Goal: Feedback & Contribution: Contribute content

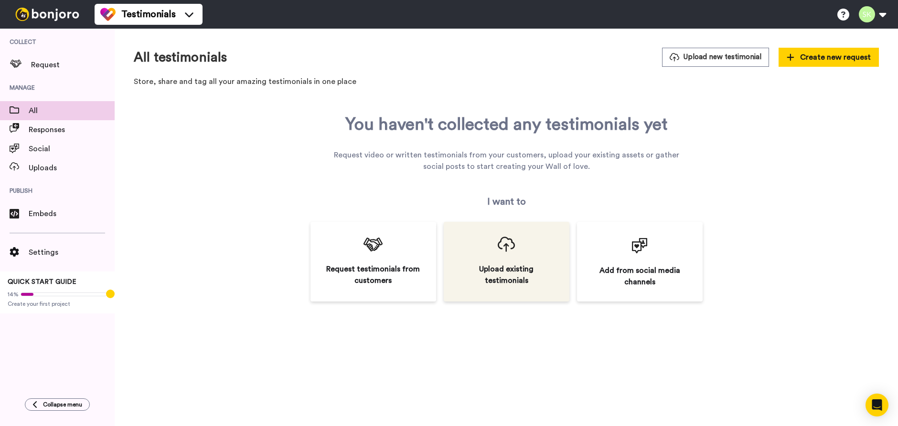
click at [517, 268] on div "Upload existing testimonials" at bounding box center [507, 262] width 126 height 80
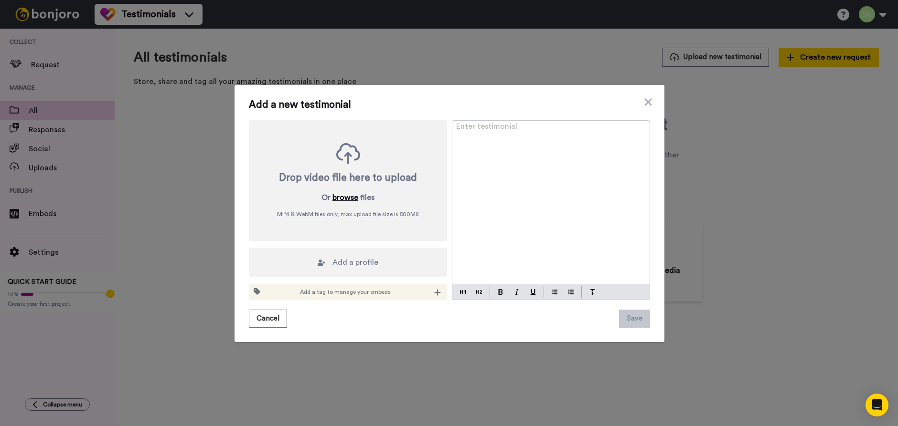
click at [340, 199] on button "browse" at bounding box center [345, 197] width 26 height 11
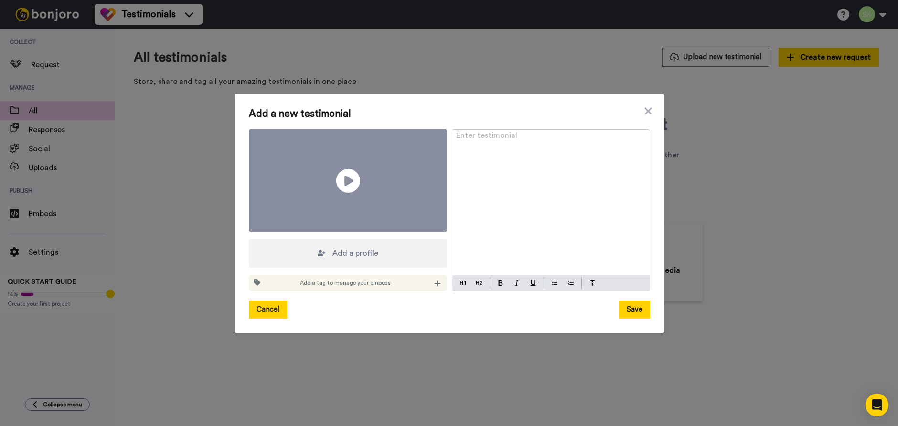
click at [261, 301] on button "Cancel" at bounding box center [268, 310] width 38 height 18
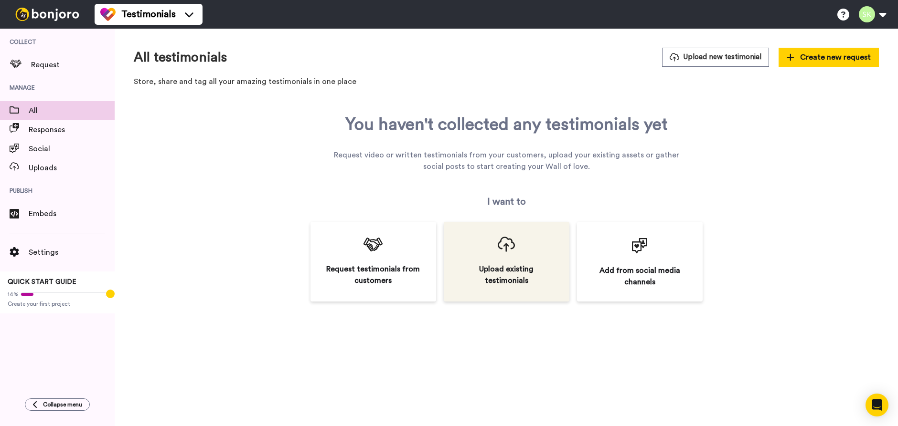
click at [542, 265] on div "Upload existing testimonials" at bounding box center [507, 262] width 126 height 80
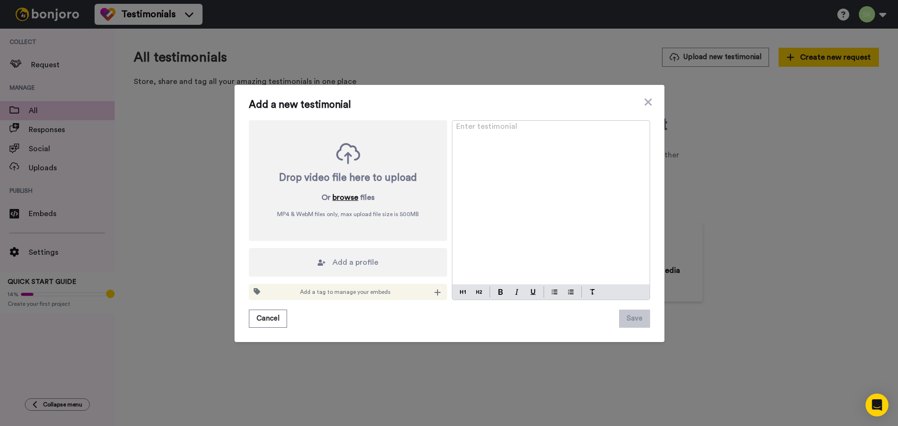
click at [334, 196] on button "browse" at bounding box center [345, 197] width 26 height 11
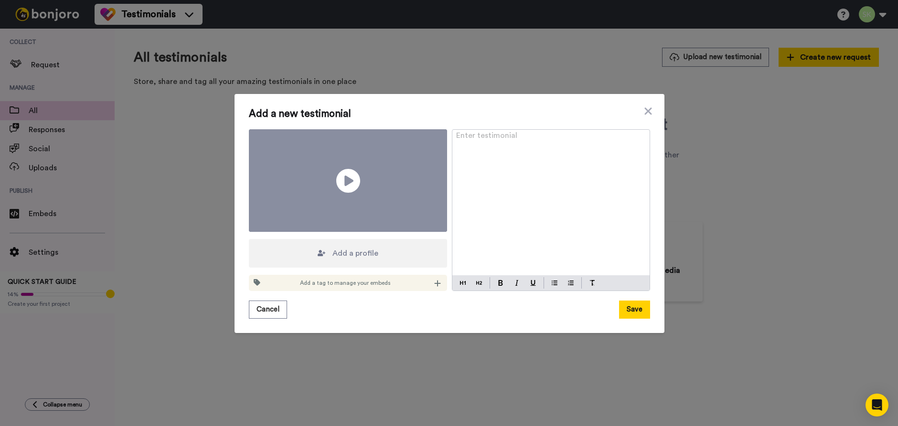
click at [360, 248] on span "Add a profile" at bounding box center [355, 253] width 46 height 11
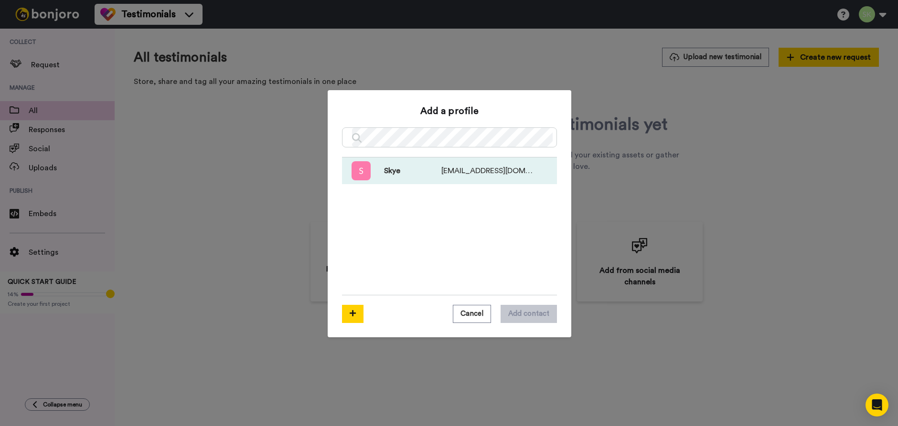
click at [441, 172] on span "[EMAIL_ADDRESS][DOMAIN_NAME]" at bounding box center [487, 170] width 92 height 11
click at [476, 318] on button "Cancel" at bounding box center [472, 314] width 38 height 18
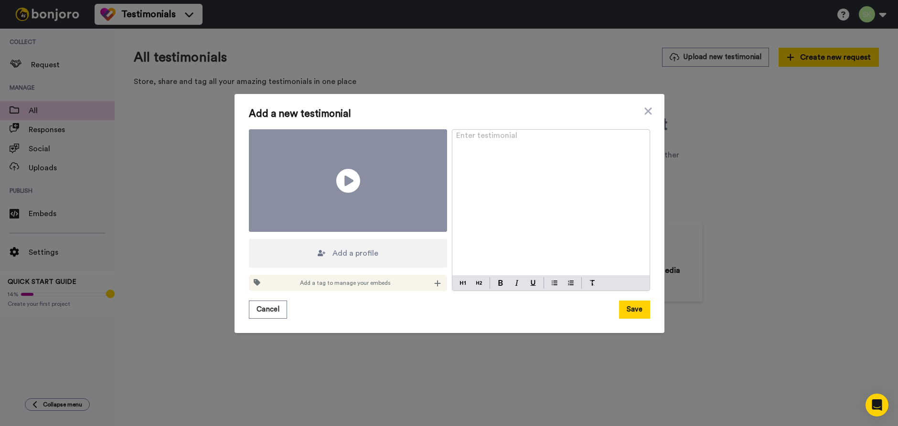
click at [555, 171] on div "Enter testimonial ﻿" at bounding box center [550, 203] width 197 height 146
click at [369, 275] on div "Add a tag to manage your embeds" at bounding box center [348, 283] width 198 height 16
click at [244, 267] on div "Add a new testimonial Play/Pause Add a profile Add a tag to manage your embeds …" at bounding box center [449, 213] width 430 height 239
click at [257, 275] on span at bounding box center [255, 283] width 13 height 16
click at [433, 278] on div at bounding box center [438, 283] width 10 height 10
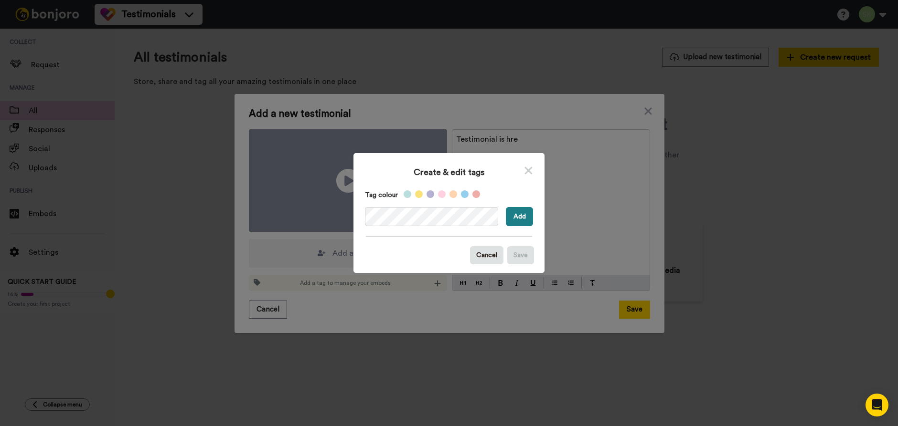
click at [515, 219] on button "Add" at bounding box center [519, 216] width 27 height 19
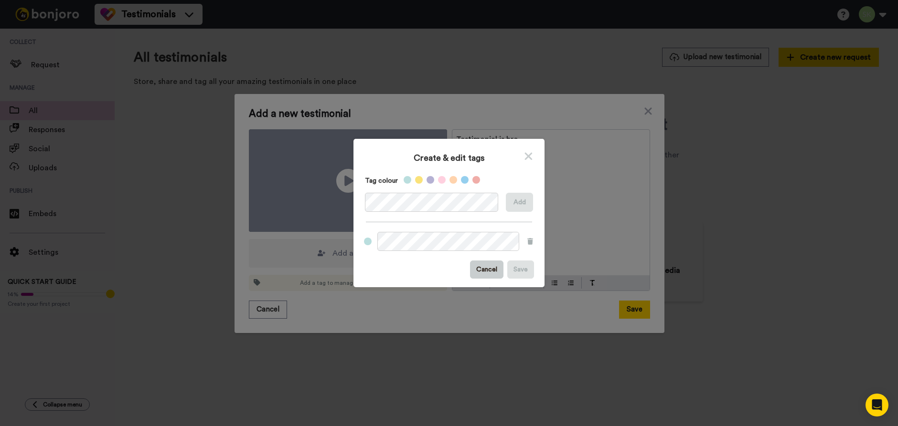
click at [489, 270] on button "Cancel" at bounding box center [486, 270] width 33 height 18
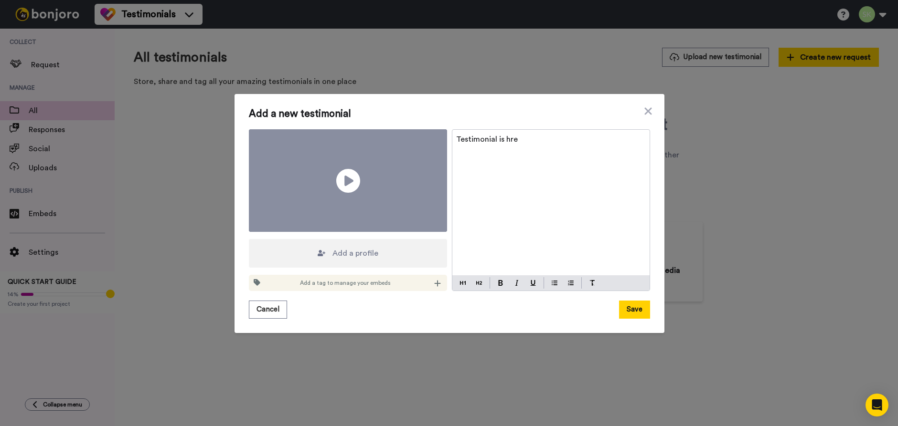
click at [245, 268] on div "Add a new testimonial Play/Pause Add a profile Add a tag to manage your embeds …" at bounding box center [449, 213] width 430 height 239
click at [297, 275] on div "Add a tag to manage your embeds" at bounding box center [348, 283] width 198 height 16
click at [436, 280] on icon at bounding box center [437, 283] width 6 height 6
click at [392, 302] on span "Video" at bounding box center [399, 301] width 15 height 8
click at [339, 301] on div "Cancel Save" at bounding box center [449, 310] width 401 height 18
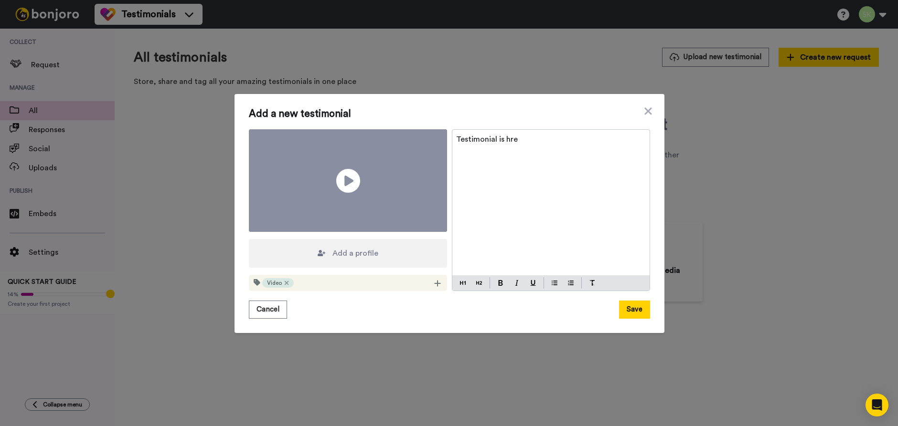
click at [515, 145] on p "Testimonial is hre" at bounding box center [551, 139] width 190 height 11
click at [349, 178] on icon at bounding box center [347, 180] width 25 height 25
click at [352, 187] on icon at bounding box center [347, 180] width 25 height 25
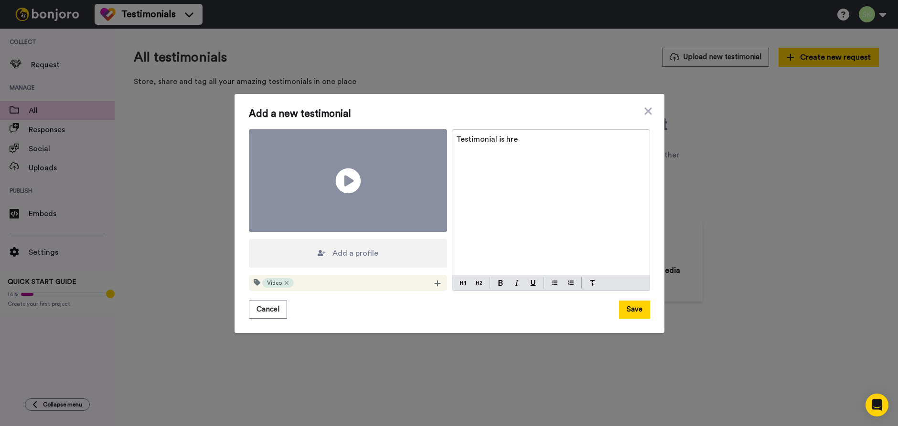
click at [349, 185] on icon at bounding box center [347, 180] width 25 height 25
click at [560, 160] on div "Testimonial is hre" at bounding box center [550, 203] width 197 height 146
click at [626, 301] on button "Save" at bounding box center [634, 310] width 31 height 18
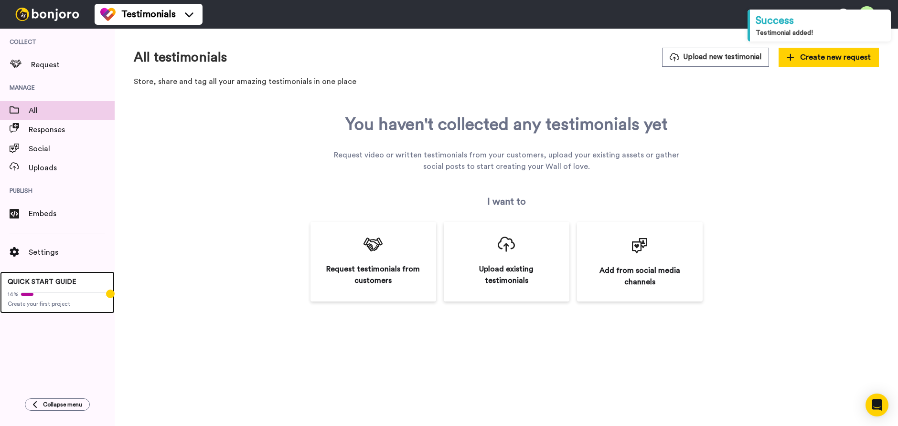
click at [35, 284] on span "QUICK START GUIDE" at bounding box center [42, 282] width 69 height 7
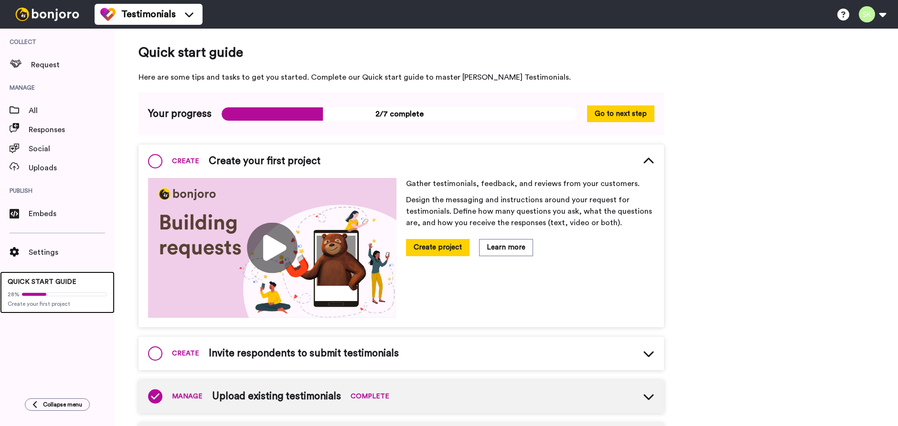
click at [47, 295] on span at bounding box center [63, 295] width 85 height 4
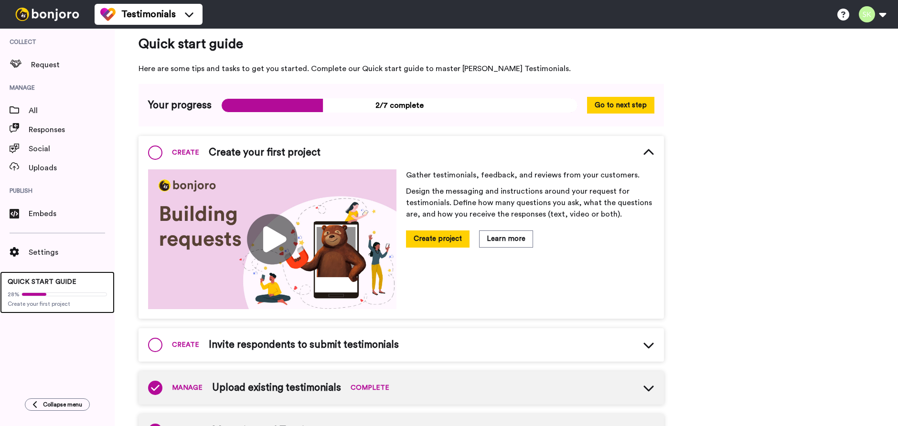
click at [77, 289] on div "28% Create your first project" at bounding box center [57, 297] width 99 height 21
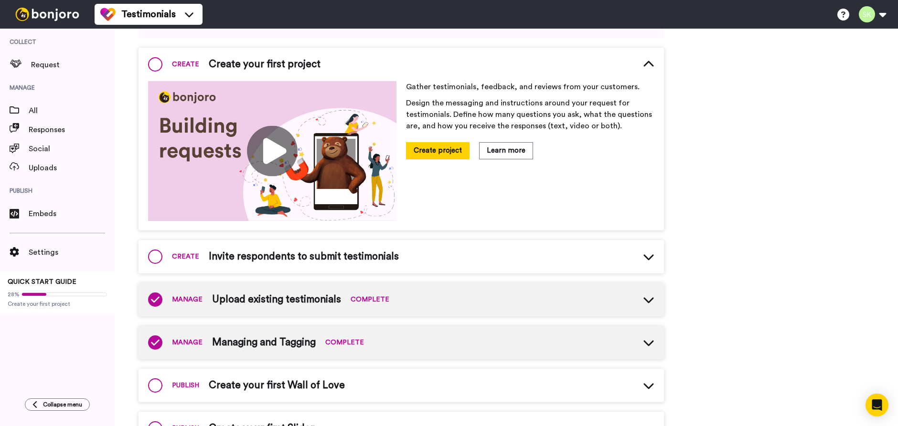
scroll to position [122, 0]
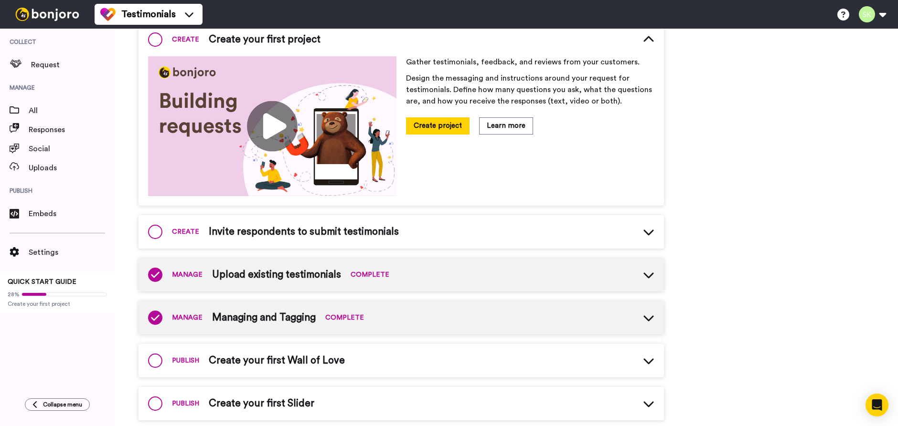
click at [318, 275] on span "Upload existing testimonials" at bounding box center [276, 275] width 129 height 14
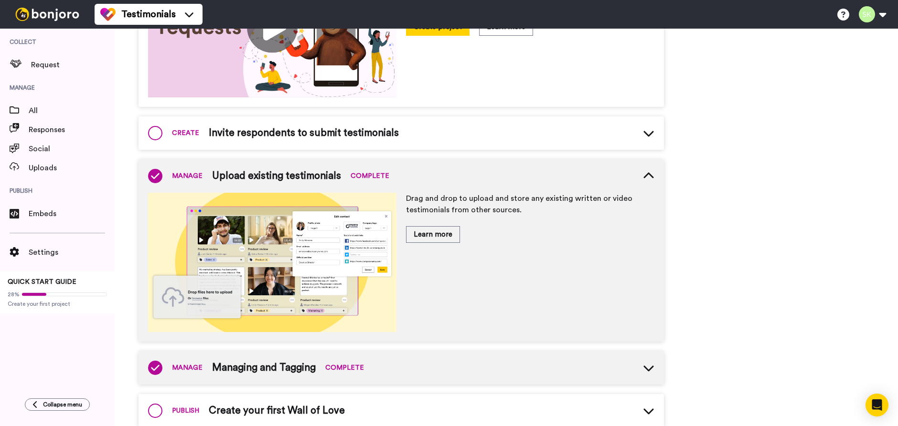
scroll to position [251, 0]
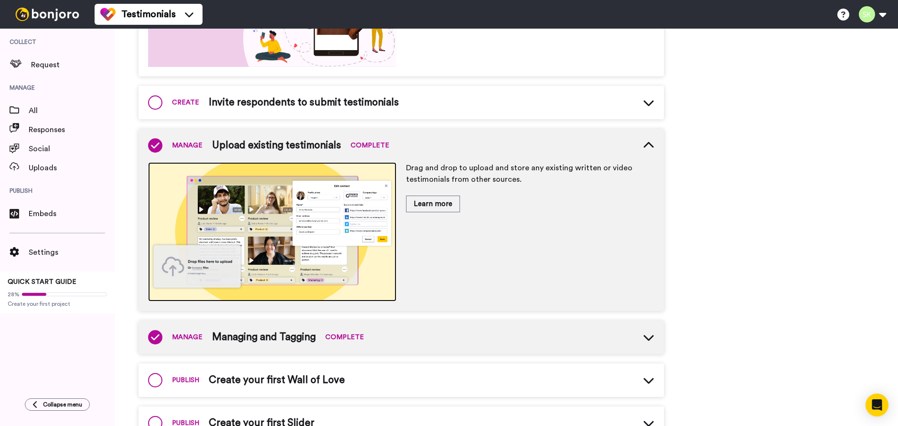
click at [274, 243] on img at bounding box center [272, 232] width 248 height 140
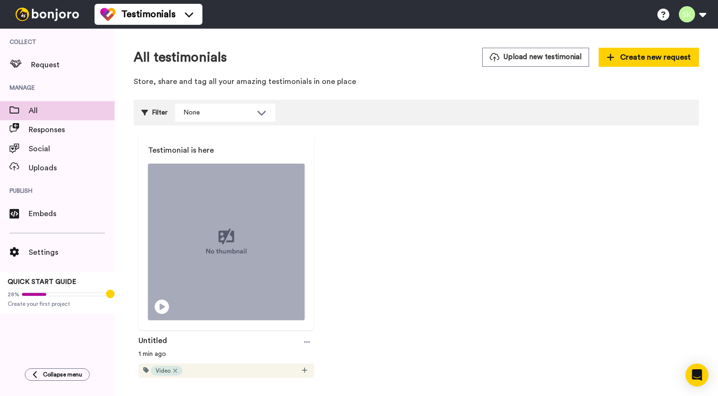
scroll to position [21, 0]
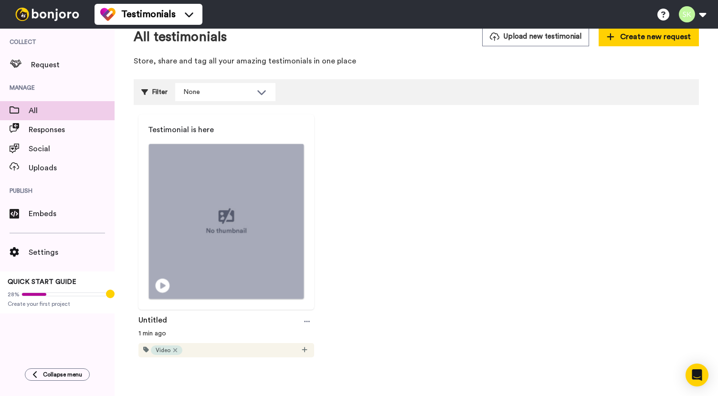
click at [164, 281] on icon at bounding box center [163, 286] width 14 height 14
click at [304, 321] on icon at bounding box center [307, 321] width 6 height 7
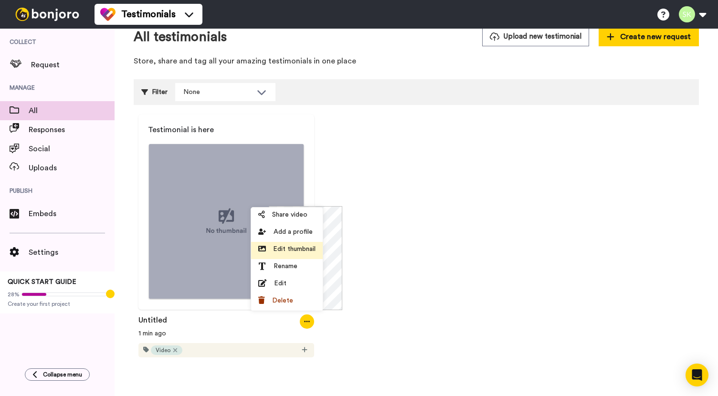
click at [310, 247] on span "Edit thumbnail" at bounding box center [294, 249] width 42 height 10
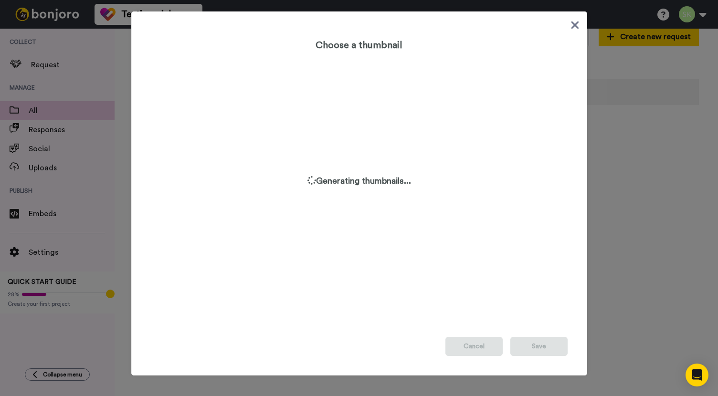
click at [571, 28] on icon at bounding box center [575, 25] width 9 height 12
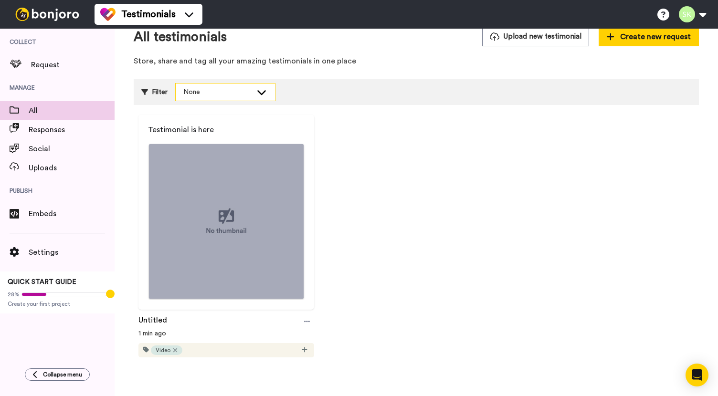
click at [255, 98] on div "None" at bounding box center [225, 92] width 99 height 17
click at [439, 134] on div "Testimonial is here Untitled 1 min ago Video" at bounding box center [416, 237] width 565 height 244
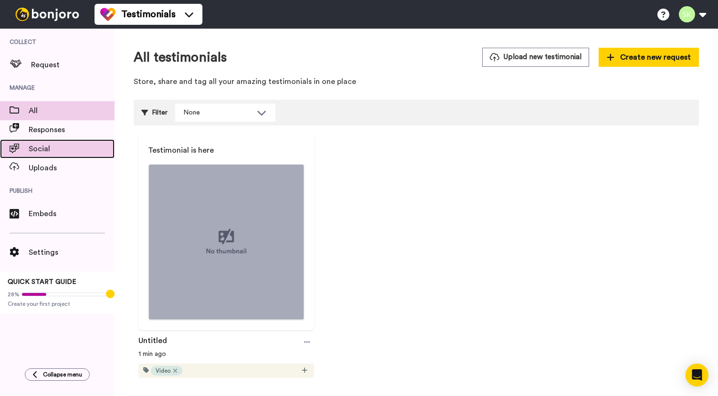
click at [62, 148] on span "Social" at bounding box center [72, 148] width 86 height 11
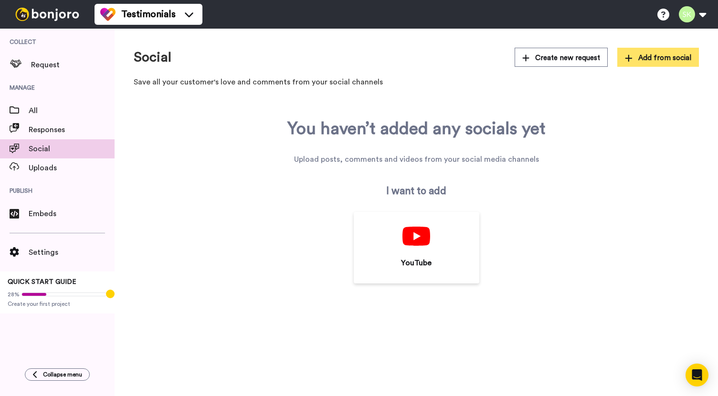
click at [654, 55] on span "Add from social" at bounding box center [658, 58] width 66 height 10
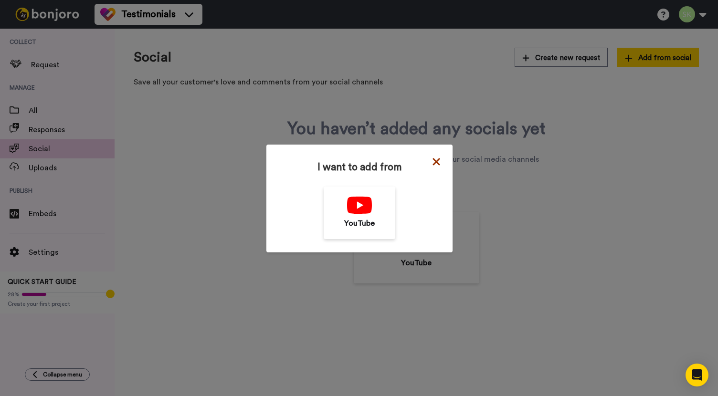
click at [434, 161] on icon at bounding box center [436, 161] width 7 height 7
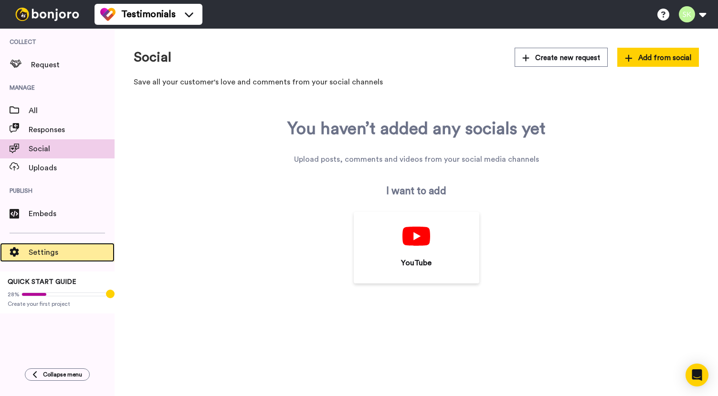
click at [68, 259] on div "Settings" at bounding box center [57, 252] width 115 height 19
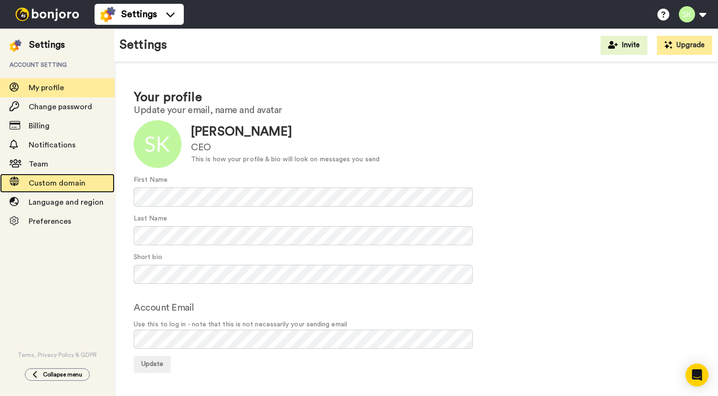
click at [64, 186] on span "Custom domain" at bounding box center [57, 184] width 57 height 8
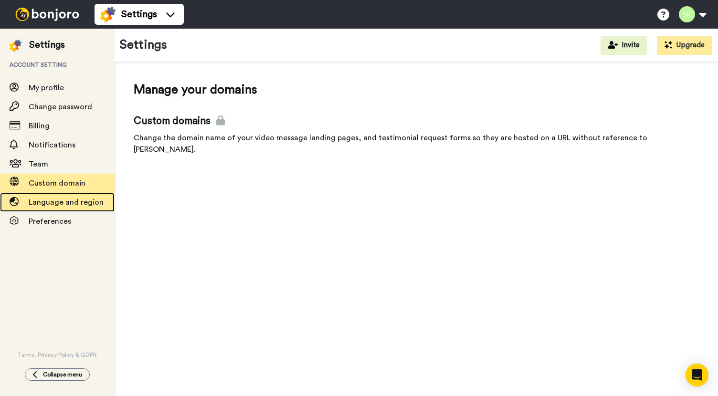
click at [72, 204] on span "Language and region" at bounding box center [66, 203] width 75 height 8
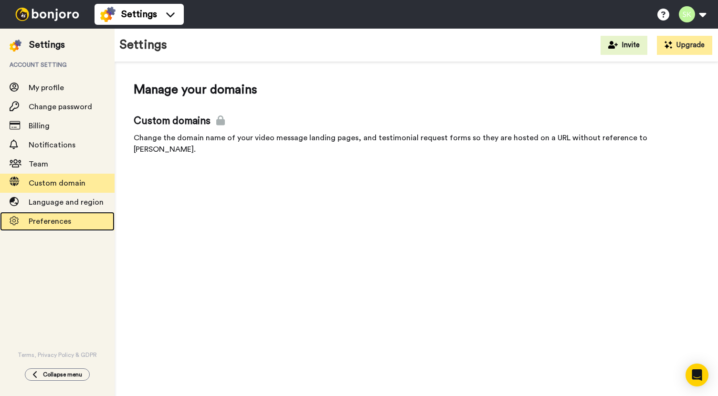
click at [52, 225] on span "Preferences" at bounding box center [50, 222] width 42 height 8
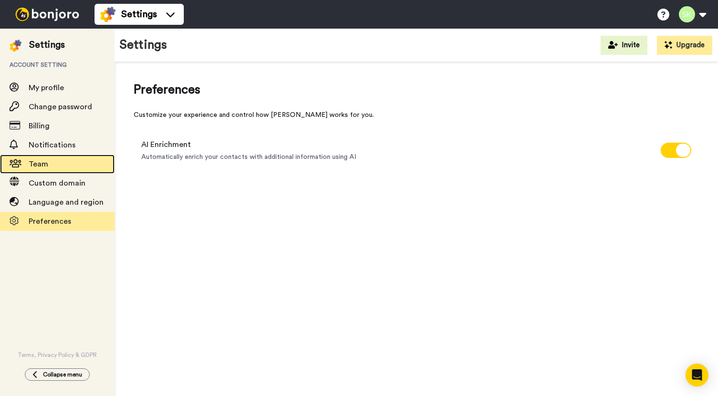
click at [55, 163] on span "Team" at bounding box center [72, 164] width 86 height 11
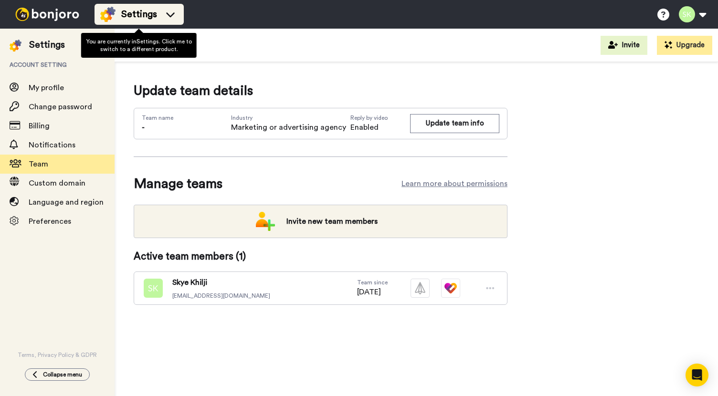
click at [168, 17] on icon at bounding box center [170, 15] width 15 height 10
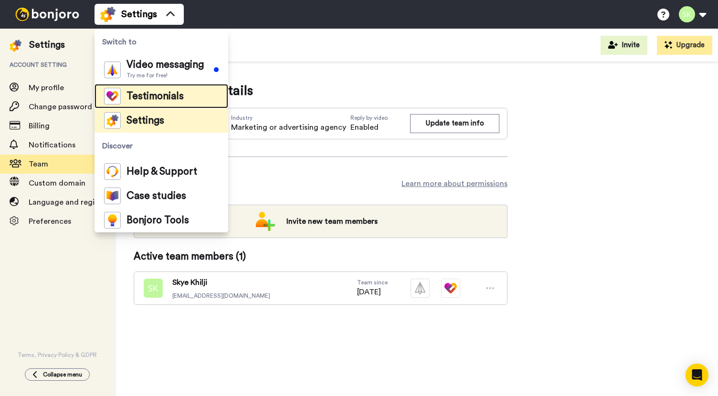
click at [167, 98] on span "Testimonials" at bounding box center [155, 97] width 57 height 10
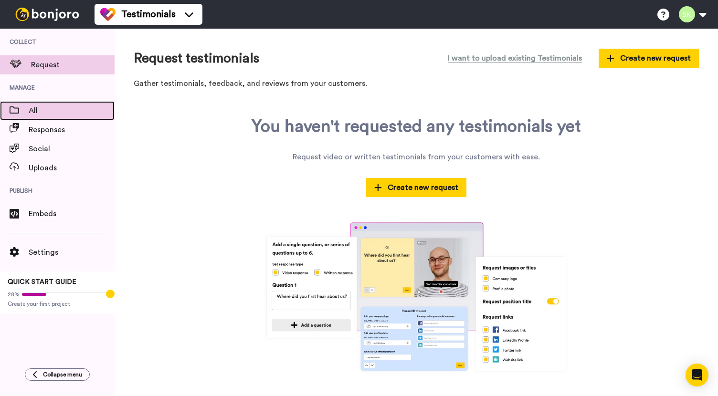
click at [43, 118] on div "All" at bounding box center [57, 110] width 115 height 19
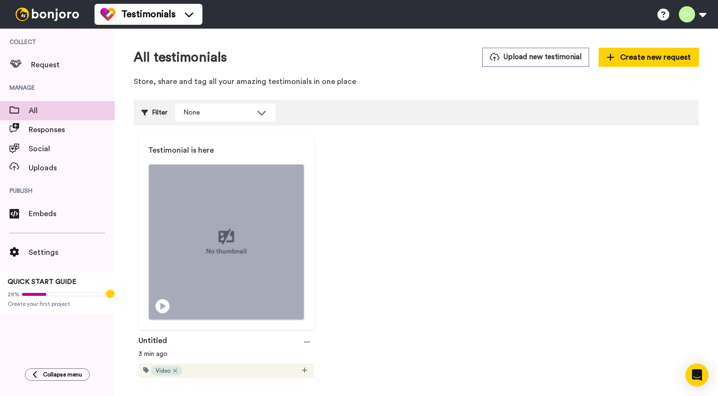
click at [154, 303] on div "Play/Pause" at bounding box center [226, 310] width 155 height 20
click at [305, 339] on icon at bounding box center [307, 342] width 6 height 7
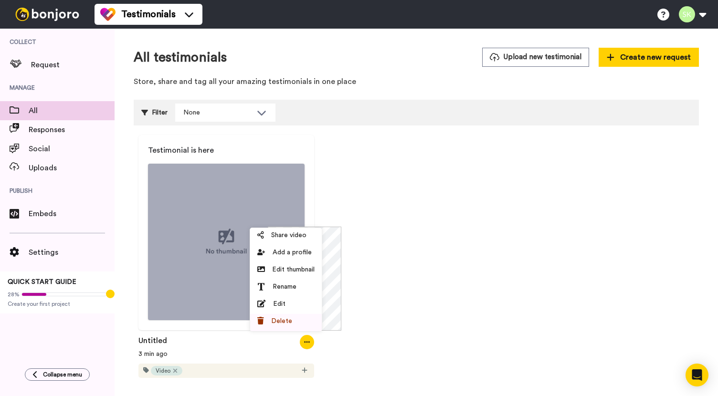
click at [299, 319] on div "Delete" at bounding box center [285, 322] width 57 height 10
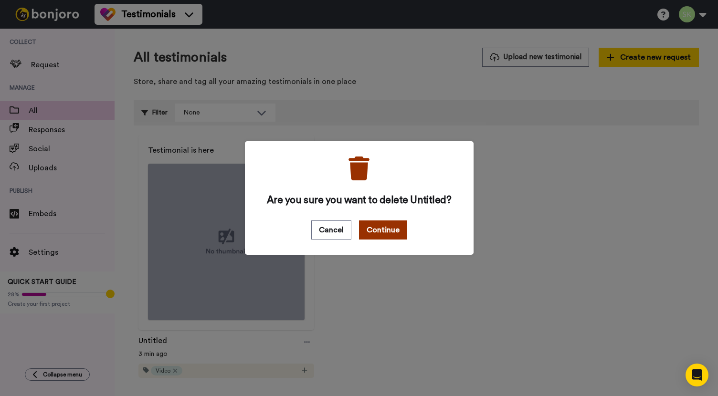
click at [378, 232] on button "Continue" at bounding box center [383, 230] width 48 height 19
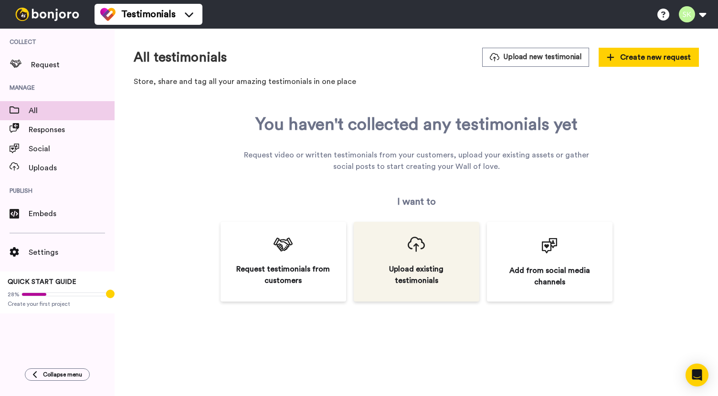
click at [420, 273] on div "Upload existing testimonials" at bounding box center [416, 275] width 97 height 23
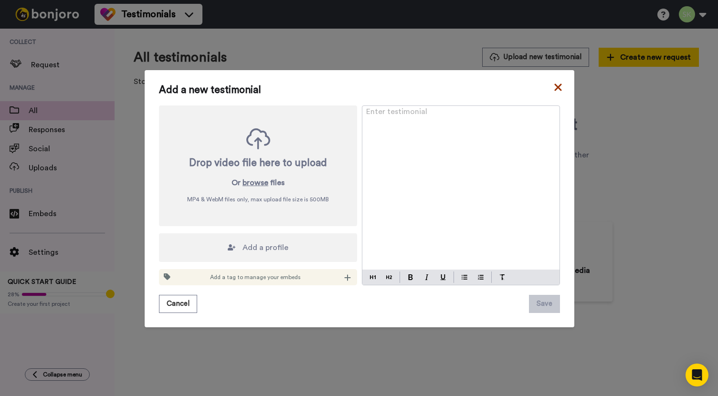
click at [555, 89] on icon at bounding box center [557, 87] width 7 height 7
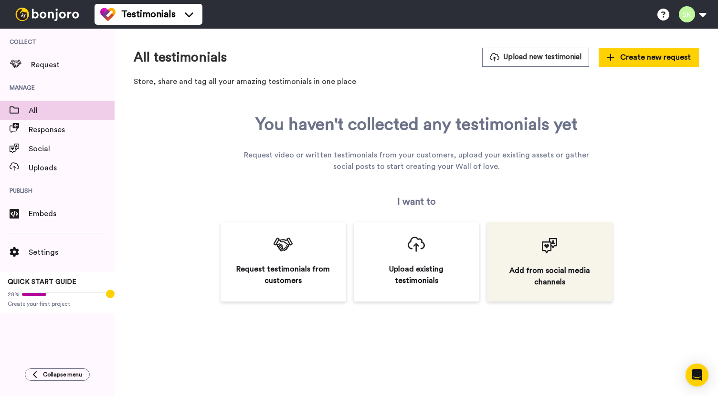
click at [574, 298] on div "Add from social media channels" at bounding box center [550, 262] width 126 height 80
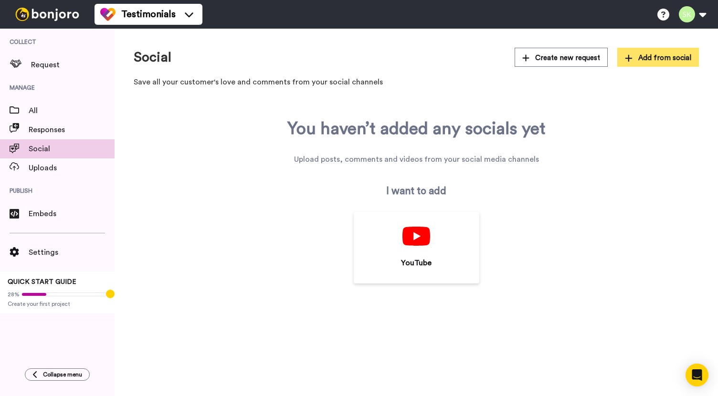
click at [631, 57] on icon at bounding box center [628, 57] width 7 height 7
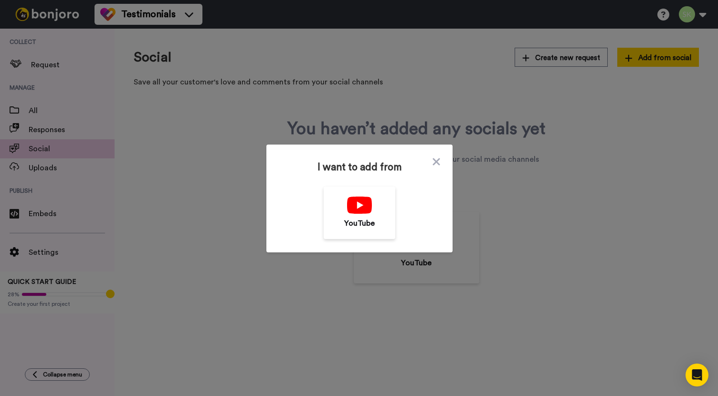
click at [438, 160] on div "I want to add from YouTube" at bounding box center [359, 199] width 186 height 108
click at [433, 161] on icon at bounding box center [436, 161] width 7 height 7
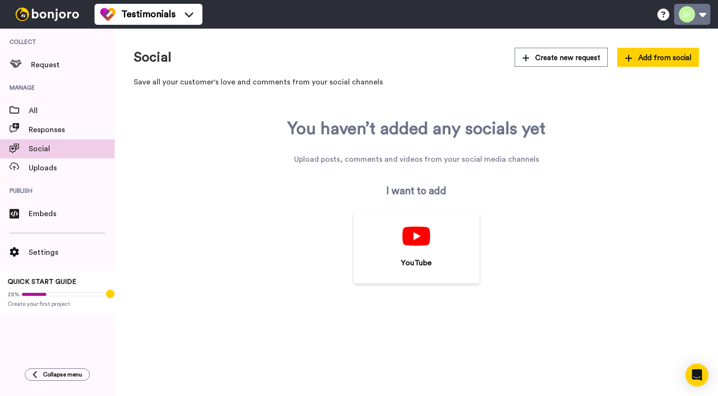
click at [703, 13] on button at bounding box center [692, 14] width 36 height 21
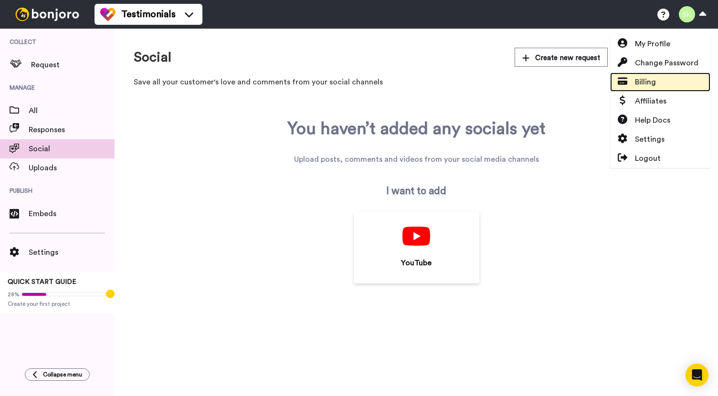
click at [657, 81] on link "Billing" at bounding box center [660, 82] width 100 height 19
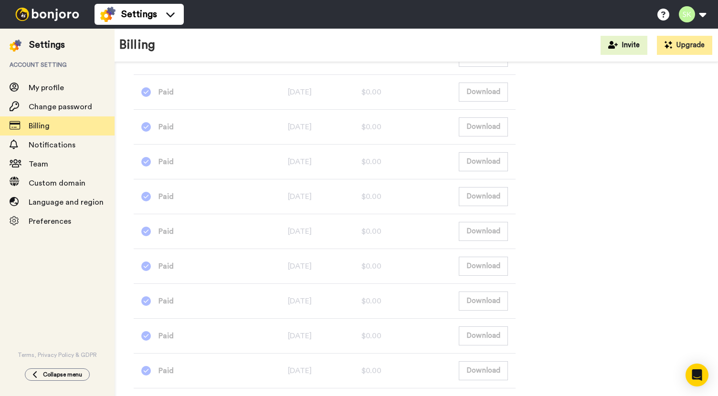
scroll to position [972, 0]
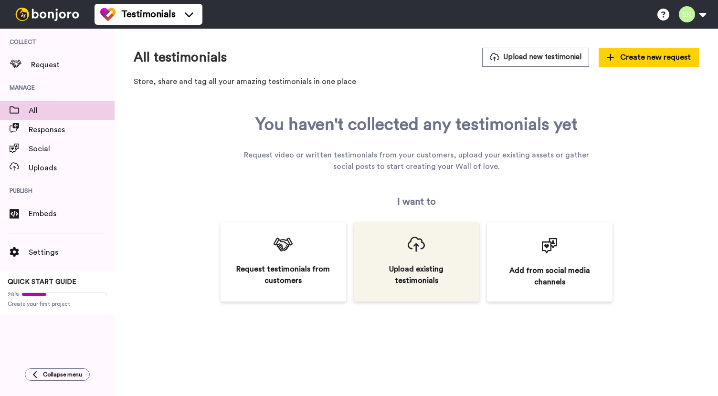
click at [412, 273] on div "Upload existing testimonials" at bounding box center [416, 275] width 97 height 23
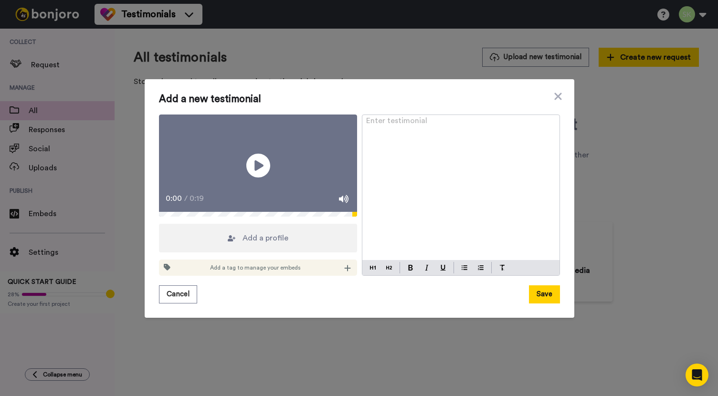
click at [270, 276] on div "Add a tag to manage your embeds" at bounding box center [258, 268] width 198 height 16
click at [344, 272] on icon at bounding box center [347, 269] width 7 height 8
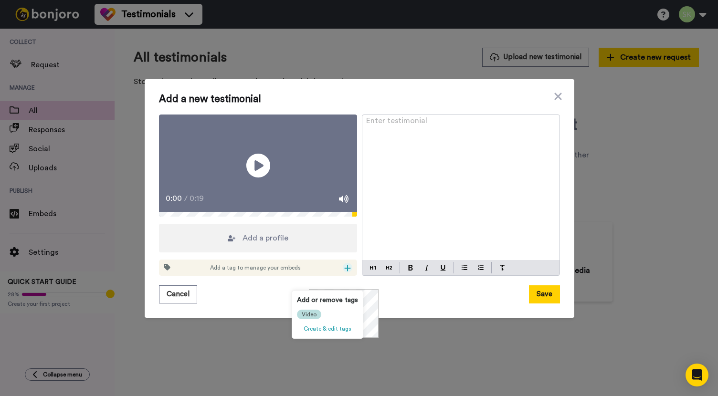
click at [313, 314] on span "Video" at bounding box center [309, 315] width 15 height 8
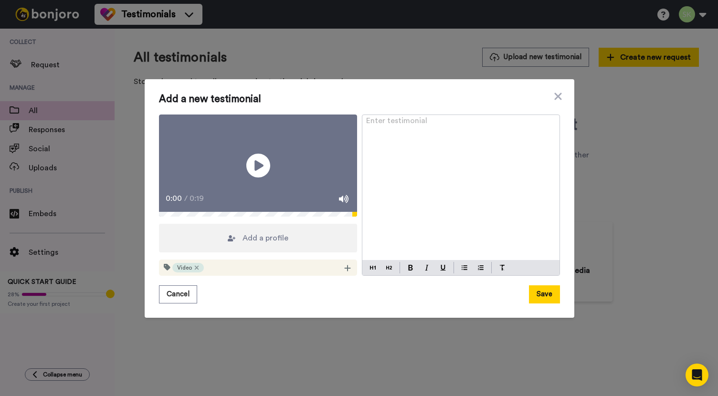
click at [395, 167] on div "Enter testimonial ﻿" at bounding box center [460, 188] width 197 height 146
click at [268, 244] on span "Add a profile" at bounding box center [266, 238] width 46 height 11
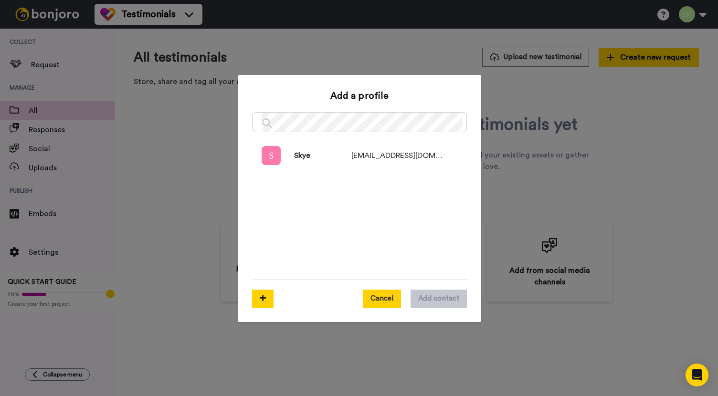
click at [371, 297] on button "Cancel" at bounding box center [382, 299] width 38 height 18
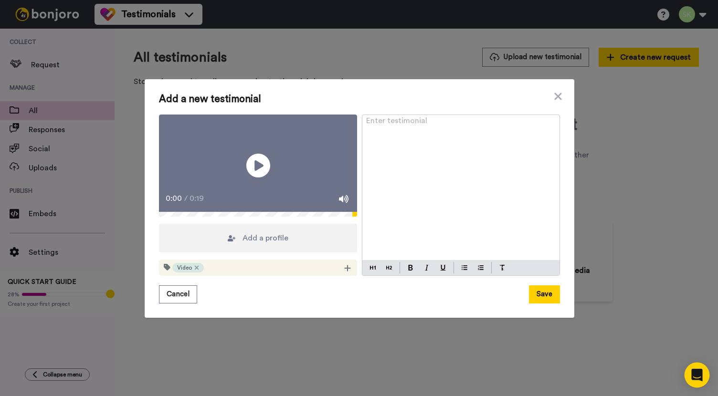
click at [705, 374] on div "Open Intercom Messenger" at bounding box center [697, 375] width 25 height 25
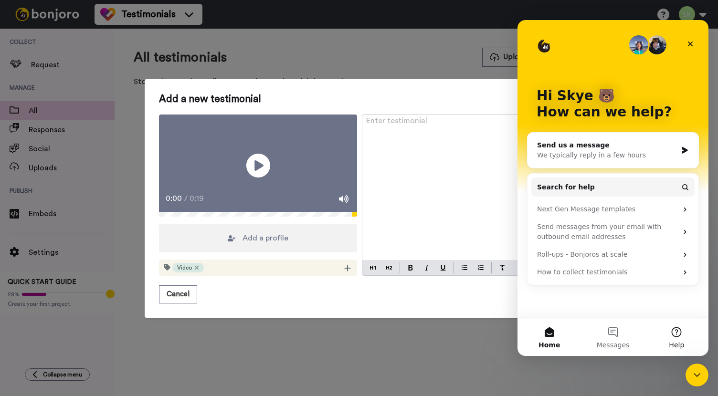
click at [669, 338] on button "Help" at bounding box center [677, 337] width 64 height 38
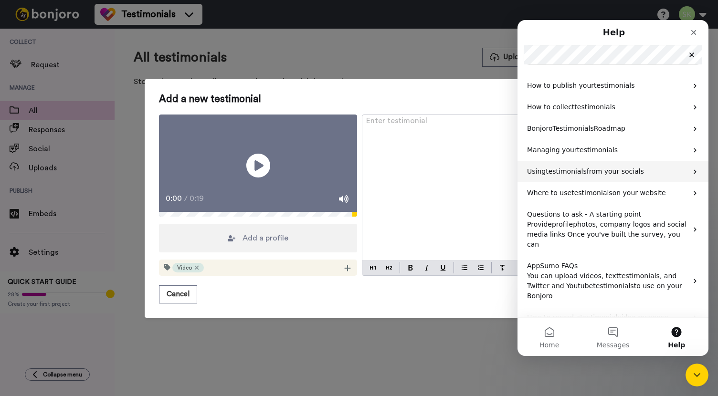
click at [636, 170] on span "from your socials" at bounding box center [615, 172] width 57 height 8
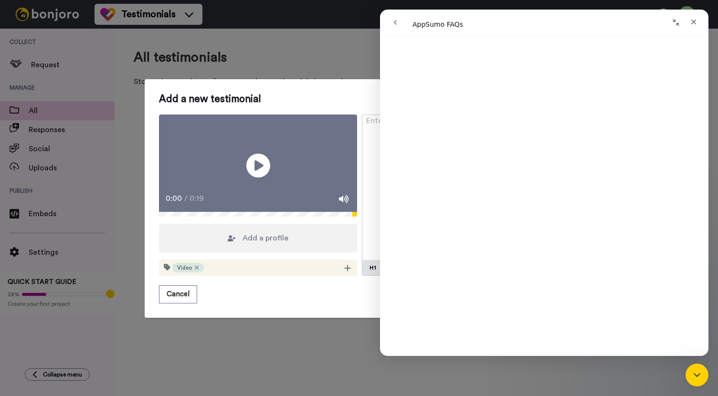
scroll to position [3299, 0]
click at [401, 20] on button "go back" at bounding box center [395, 22] width 18 height 18
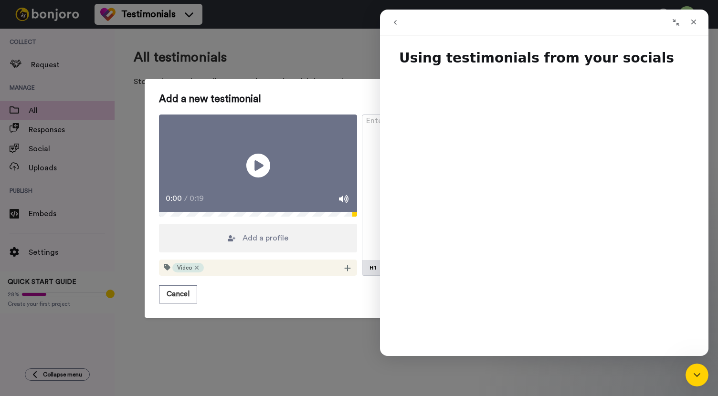
click at [388, 21] on button "go back" at bounding box center [395, 22] width 18 height 18
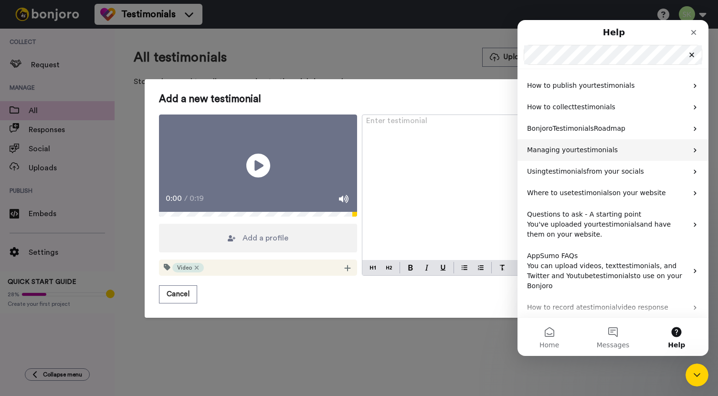
click at [592, 151] on span "testimonials" at bounding box center [597, 150] width 41 height 8
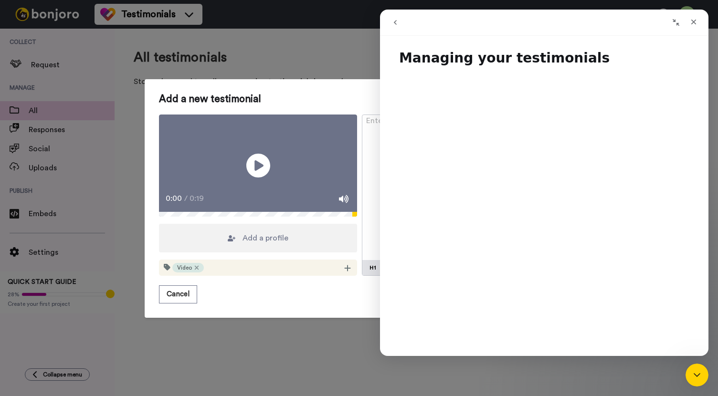
scroll to position [56, 0]
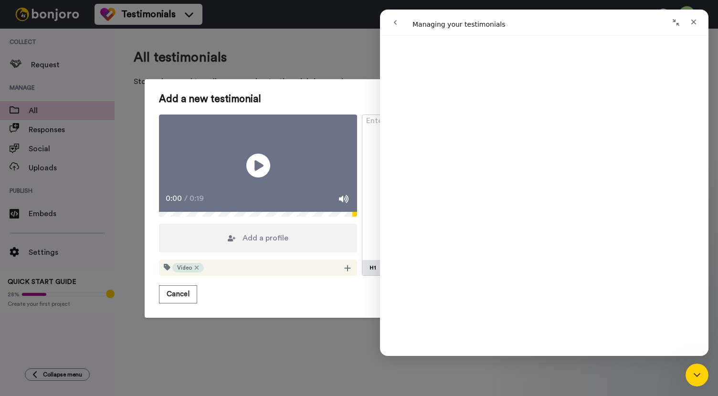
click at [394, 23] on icon "go back" at bounding box center [396, 23] width 8 height 8
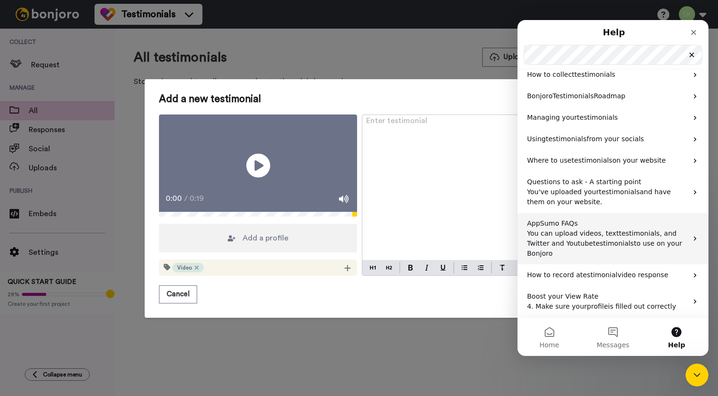
scroll to position [0, 0]
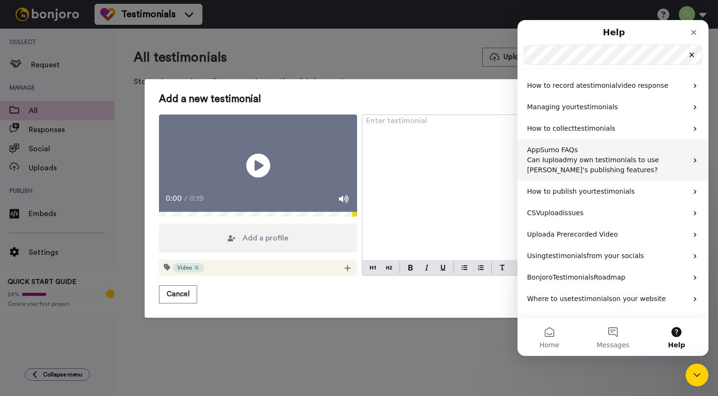
click at [656, 154] on p "AppSumo FAQs" at bounding box center [607, 150] width 160 height 10
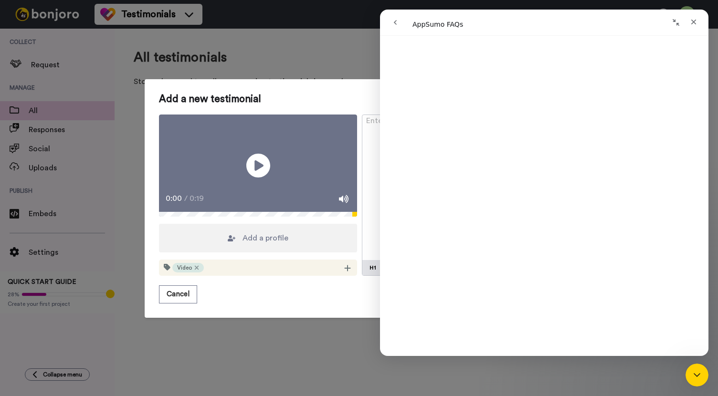
scroll to position [1352, 0]
click at [286, 253] on div "Add a profile" at bounding box center [258, 238] width 198 height 29
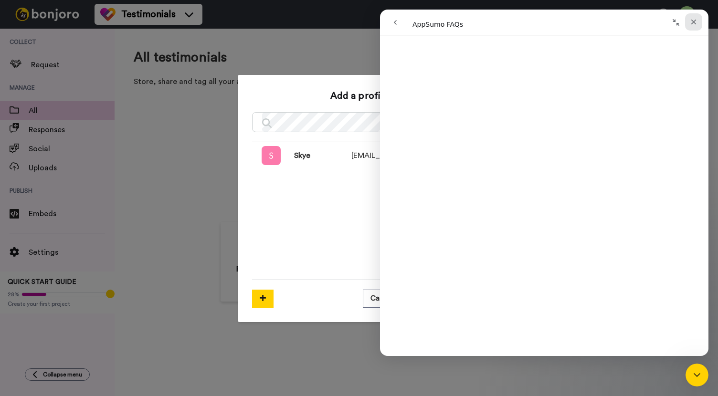
click at [698, 22] on div "Close" at bounding box center [693, 21] width 17 height 17
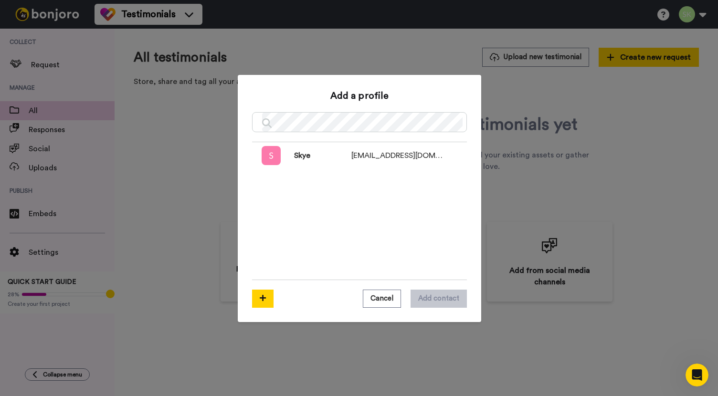
scroll to position [0, 0]
click at [707, 372] on html at bounding box center [695, 373] width 23 height 23
click at [697, 374] on icon "Open Intercom Messenger" at bounding box center [695, 374] width 7 height 8
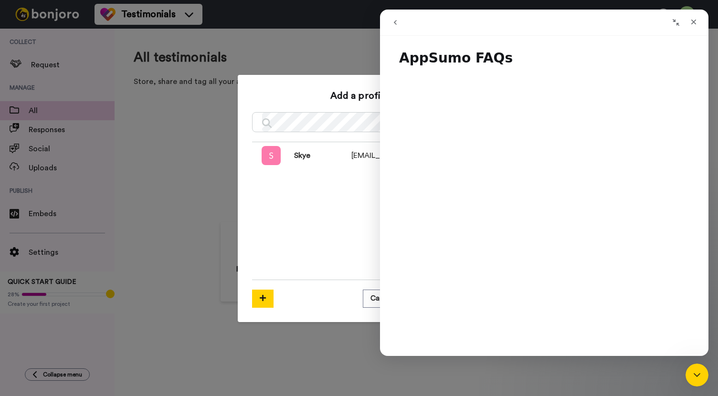
click at [398, 22] on icon "go back" at bounding box center [396, 23] width 8 height 8
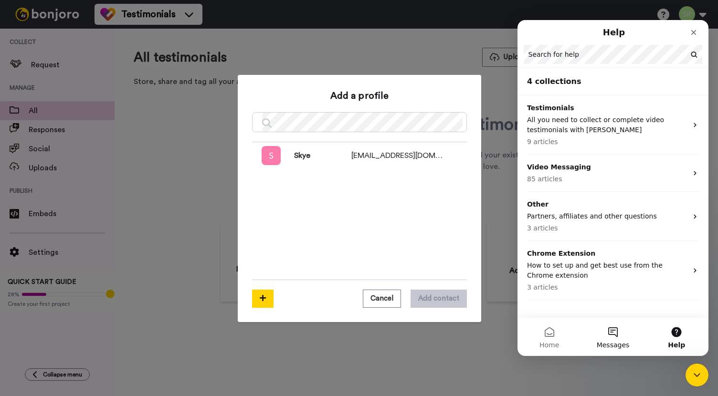
click at [605, 347] on span "Messages" at bounding box center [613, 345] width 33 height 7
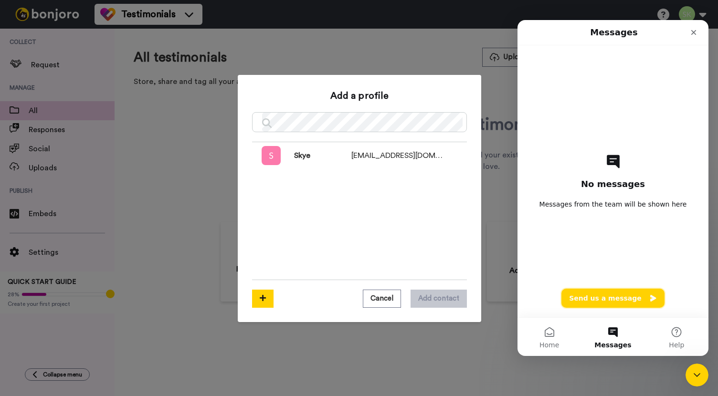
click at [606, 295] on button "Send us a message" at bounding box center [612, 298] width 103 height 19
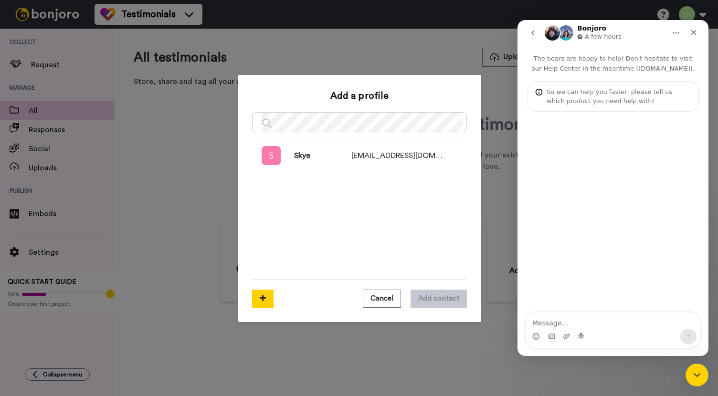
click at [599, 323] on textarea "Message…" at bounding box center [613, 321] width 175 height 16
type textarea "Hey, is anybody here?"
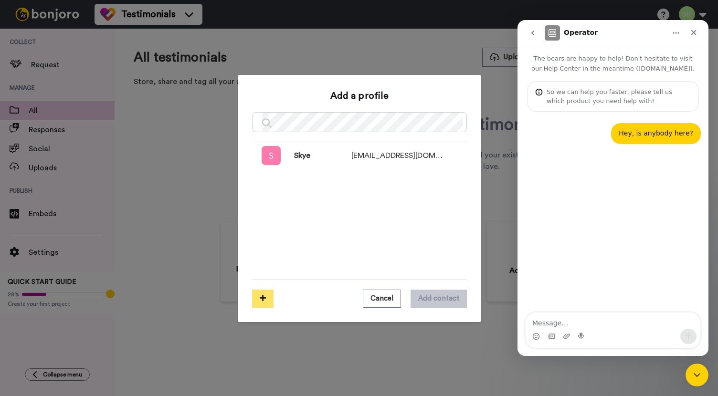
click at [263, 300] on button at bounding box center [262, 299] width 21 height 18
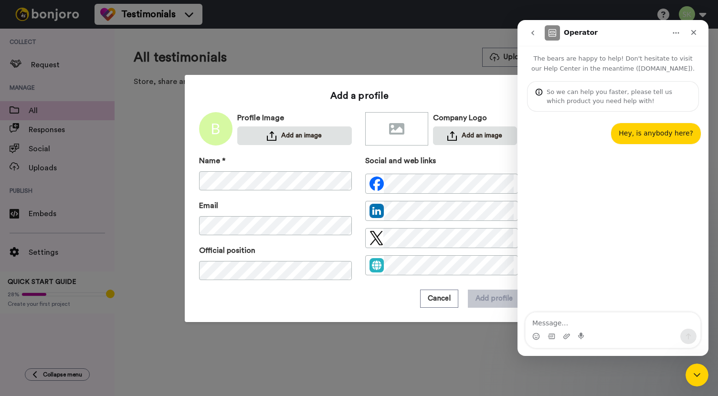
click at [478, 86] on div "Add a profile Profile Image Add an image Company Logo Add an image Name * Email…" at bounding box center [360, 198] width 350 height 247
click at [285, 138] on button "Add an image" at bounding box center [294, 136] width 115 height 19
click at [694, 34] on icon "Close" at bounding box center [694, 33] width 8 height 8
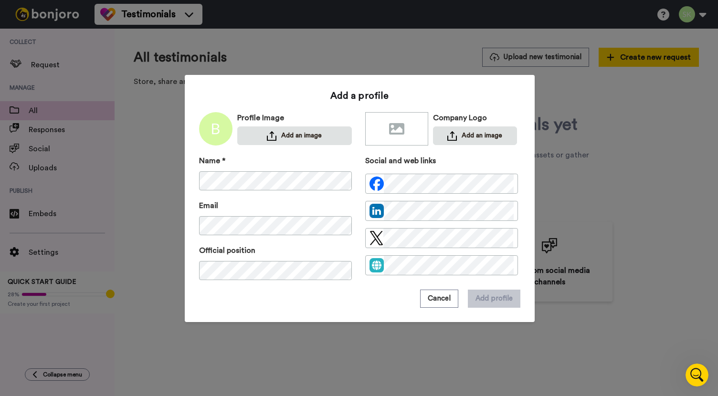
click at [428, 28] on div "Add a profile Profile Image Add an image Company Logo Add an image Name * Email…" at bounding box center [359, 198] width 718 height 396
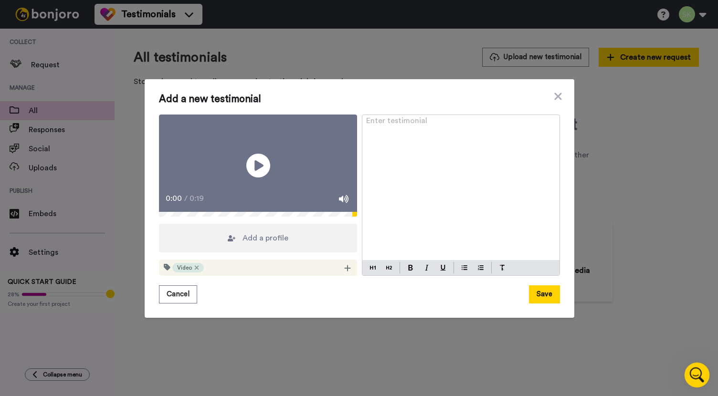
click at [699, 369] on icon "Open Intercom Messenger" at bounding box center [696, 374] width 16 height 16
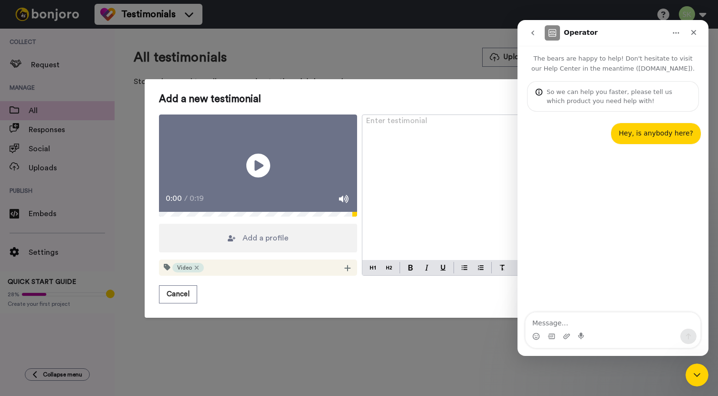
click at [535, 35] on icon "go back" at bounding box center [533, 33] width 8 height 8
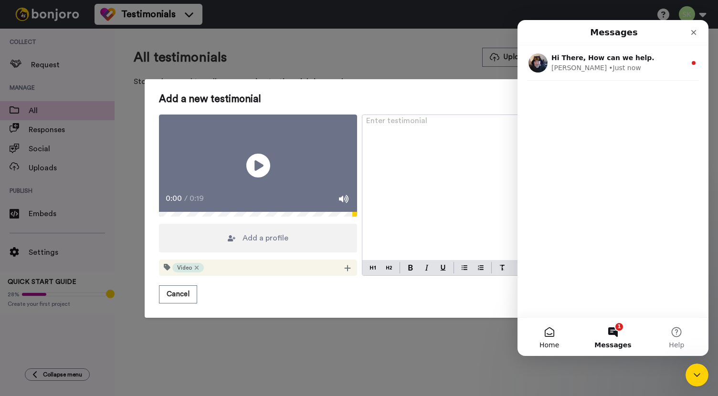
click at [561, 337] on button "Home" at bounding box center [550, 337] width 64 height 38
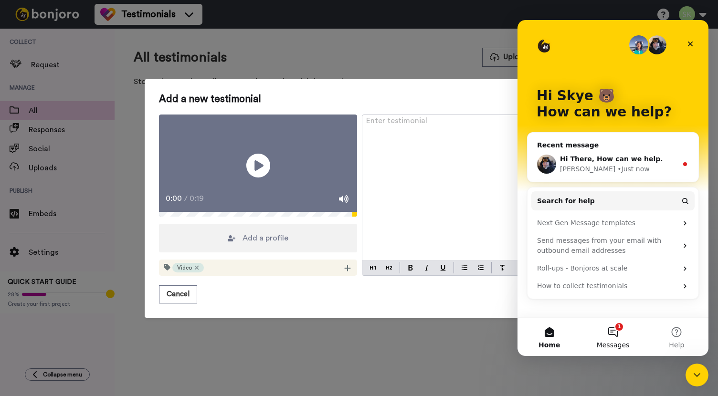
click at [622, 342] on span "Messages" at bounding box center [613, 345] width 33 height 7
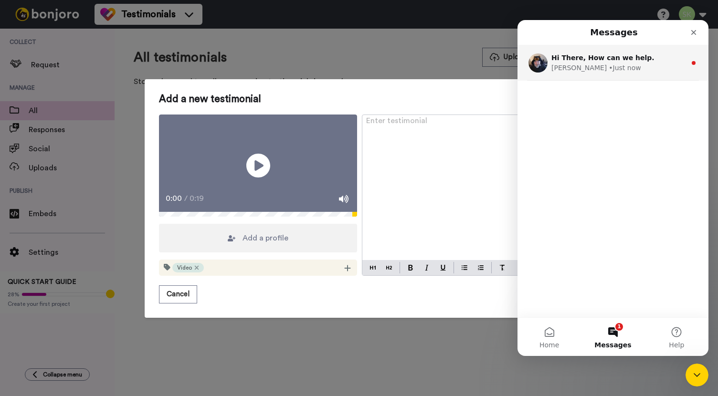
click at [617, 58] on span "Hi There, How can we help." at bounding box center [602, 58] width 103 height 8
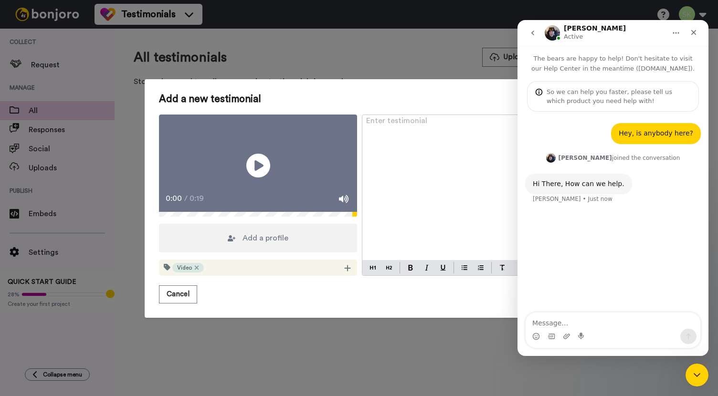
click at [614, 330] on div "Intercom messenger" at bounding box center [613, 336] width 175 height 15
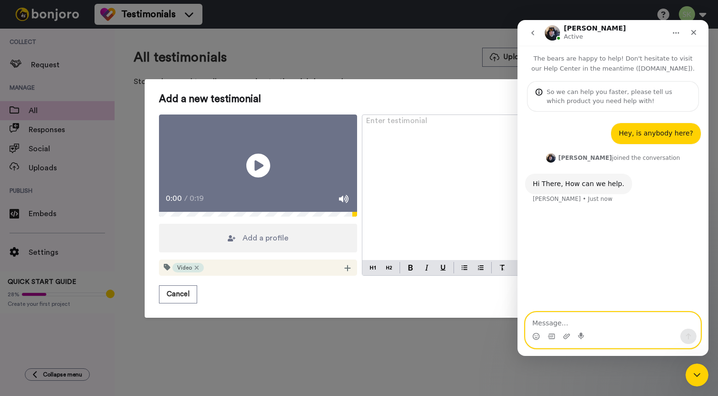
click at [611, 319] on textarea "Message…" at bounding box center [613, 321] width 175 height 16
paste textarea "Hey, Johan, thanks for checking in. I'm uploading testimonials from former clie…"
type textarea "Hey, Johan, thanks for checking in. I'm uploading testimonials from former clie…"
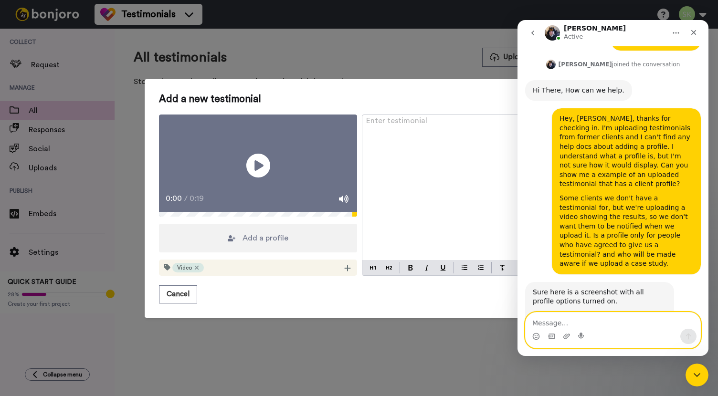
scroll to position [156, 0]
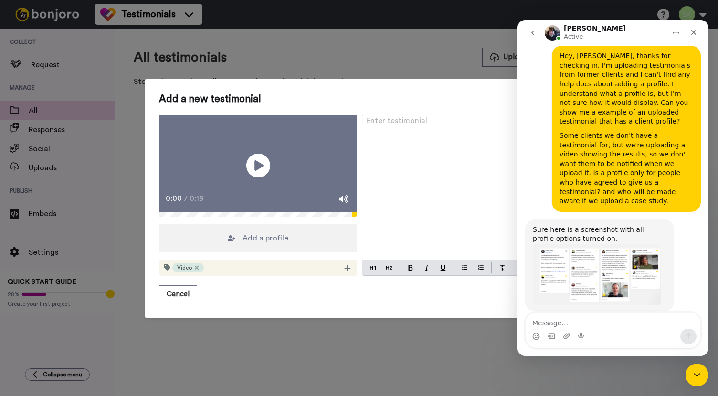
click at [602, 256] on img "Johann says…" at bounding box center [597, 275] width 128 height 62
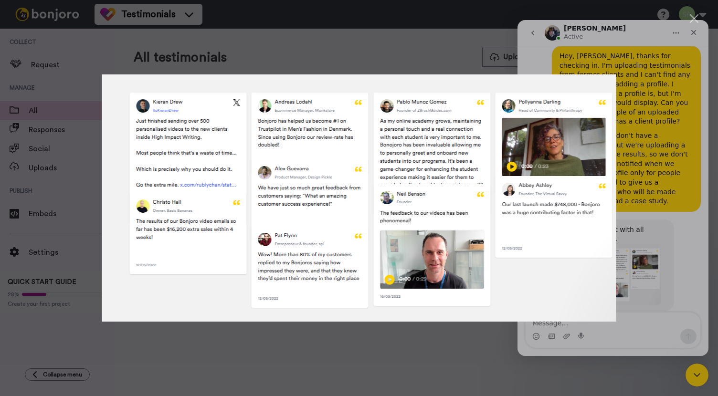
click at [639, 230] on div "Intercom messenger" at bounding box center [359, 198] width 718 height 396
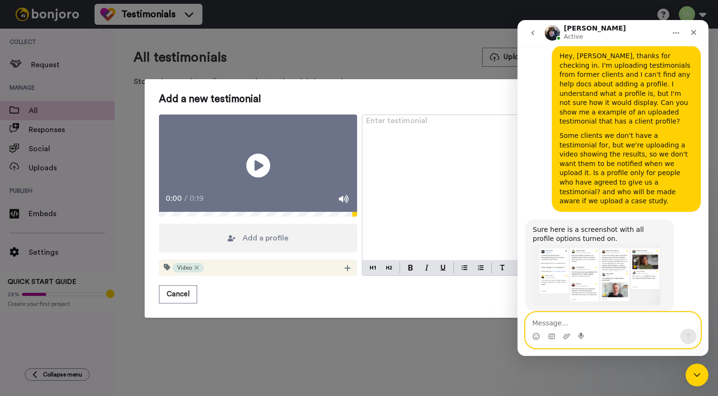
click at [621, 326] on textarea "Message…" at bounding box center [613, 321] width 175 height 16
paste textarea "Thank you. That's great."
type textarea "Thank you. That's great."
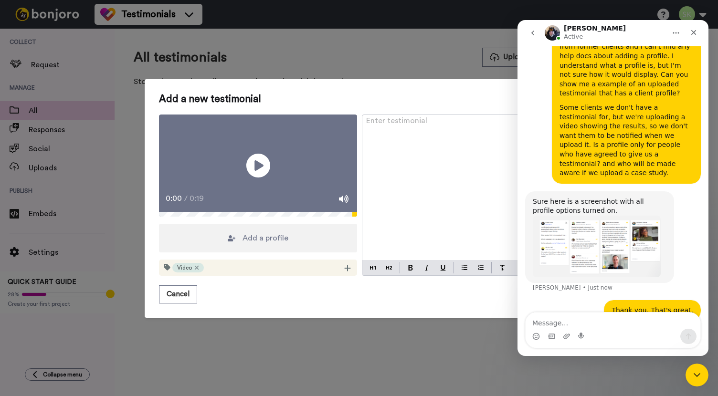
click at [612, 222] on img "Johann says…" at bounding box center [597, 247] width 128 height 62
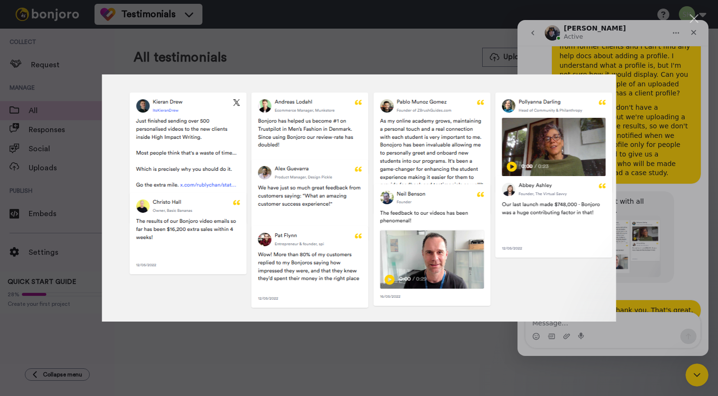
click at [612, 332] on div "Intercom messenger" at bounding box center [359, 198] width 718 height 396
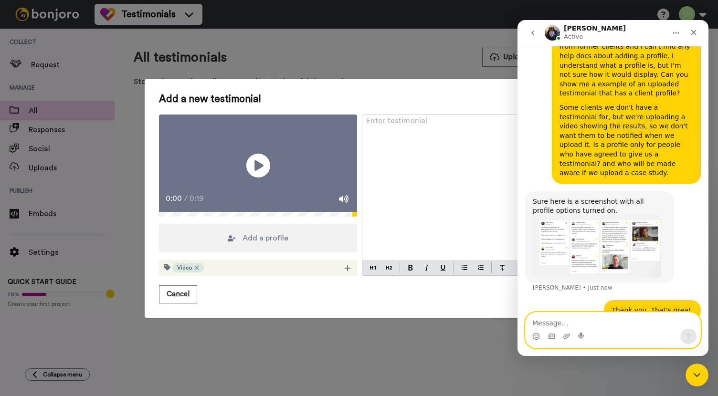
click at [616, 326] on textarea "Message…" at bounding box center [613, 321] width 175 height 16
click at [314, 253] on div "Add a profile" at bounding box center [258, 238] width 198 height 29
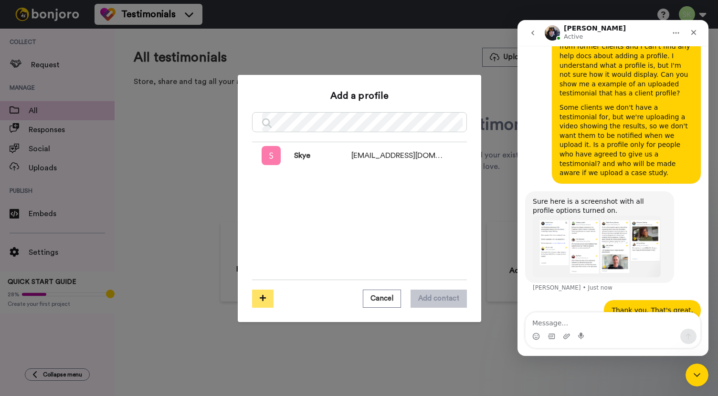
click at [261, 301] on icon at bounding box center [263, 298] width 6 height 7
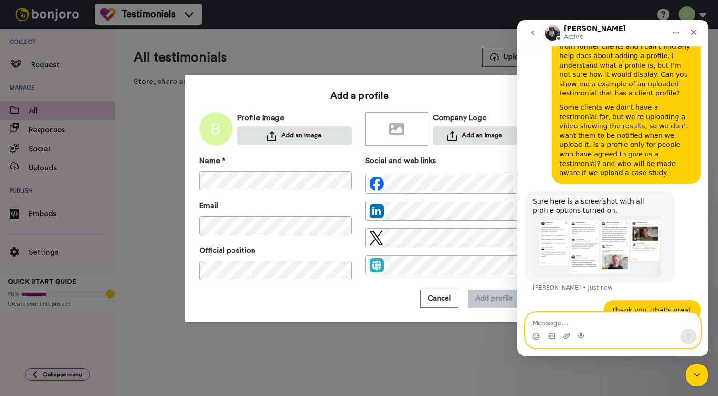
click at [599, 323] on textarea "Message…" at bounding box center [613, 321] width 175 height 16
type textarea "If I add in their email address and their socials, will they be notified in any…"
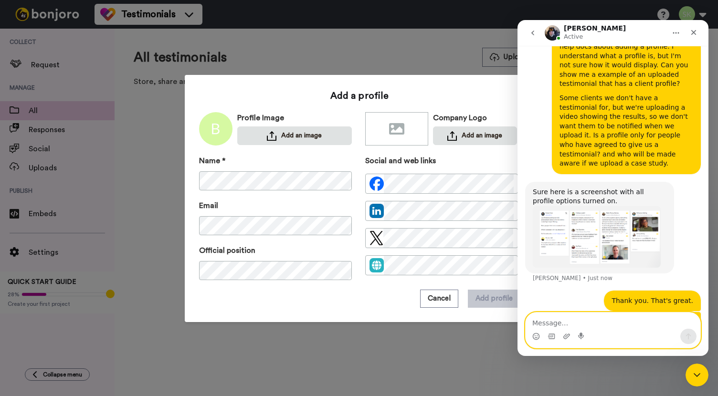
scroll to position [215, 0]
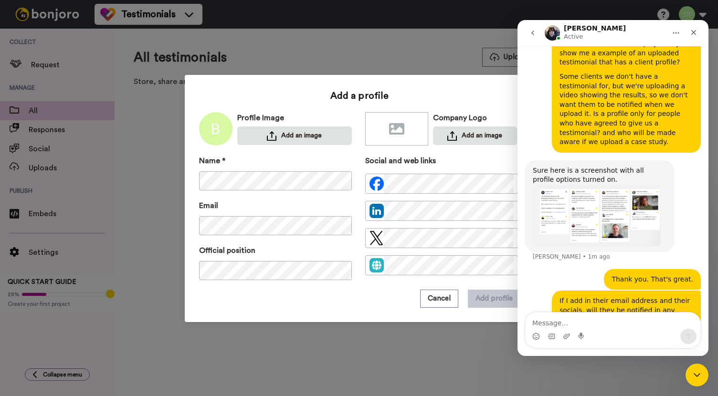
click at [560, 86] on div "Some clients we don't have a testimonial for, but we're uploading a video showi…" at bounding box center [627, 109] width 134 height 75
click at [579, 325] on textarea "Message…" at bounding box center [613, 321] width 175 height 16
click at [571, 208] on img "Johann says…" at bounding box center [597, 216] width 128 height 62
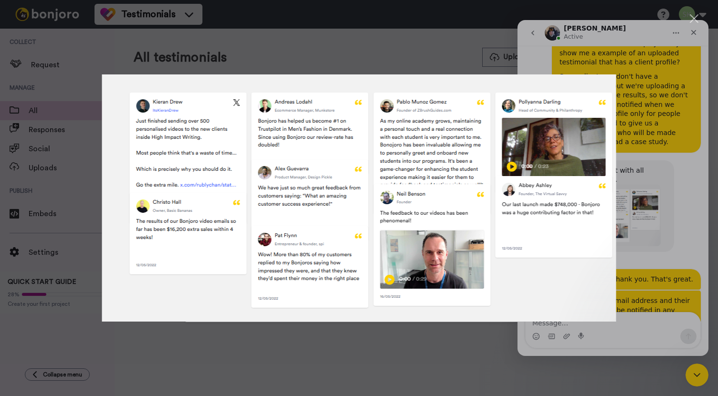
scroll to position [0, 0]
click at [650, 169] on div "Intercom messenger" at bounding box center [359, 198] width 718 height 396
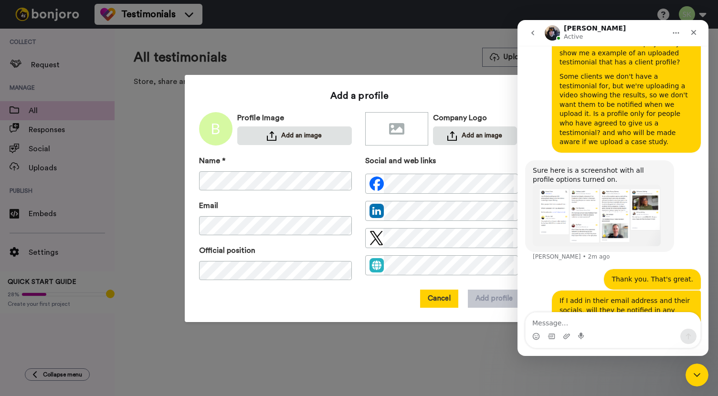
click at [439, 304] on button "Cancel" at bounding box center [439, 299] width 38 height 18
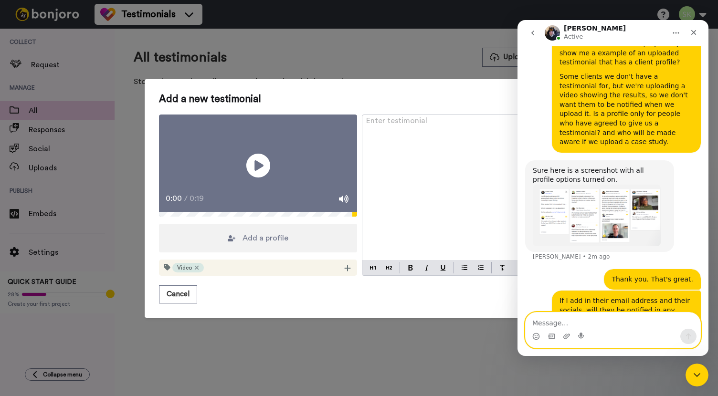
click at [593, 327] on textarea "Message…" at bounding box center [613, 321] width 175 height 16
type textarea "Also, does the date default to the date of upload or are we able to define that?"
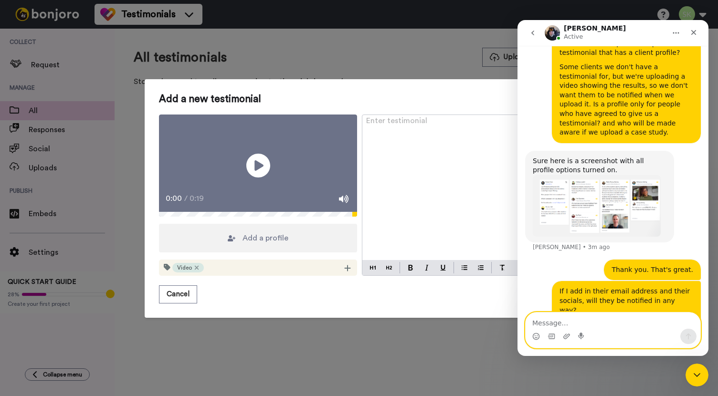
scroll to position [247, 0]
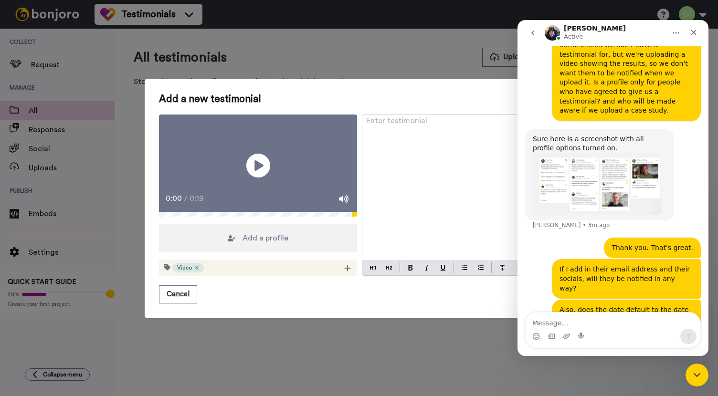
click at [317, 253] on div "Add a profile" at bounding box center [258, 238] width 198 height 29
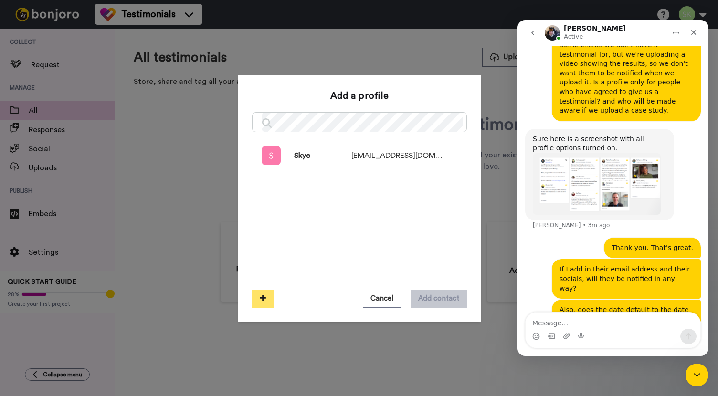
click at [260, 295] on icon at bounding box center [263, 298] width 6 height 7
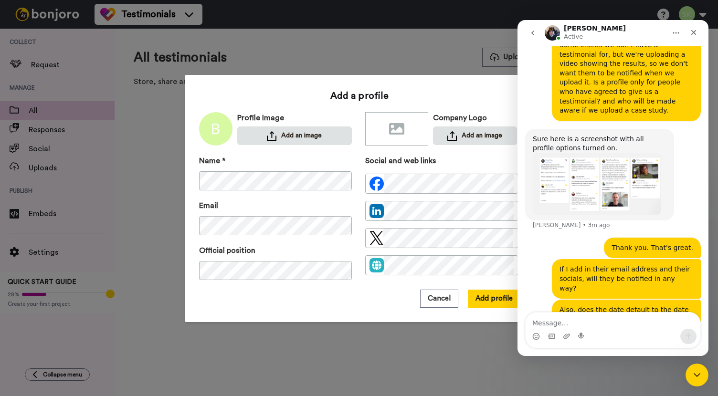
click at [305, 95] on div "Add a profile Profile Image Add an image Company Logo Add an image Name * Email…" at bounding box center [359, 198] width 321 height 219
click at [371, 295] on div "Cancel Add profile" at bounding box center [359, 299] width 321 height 18
click at [374, 267] on img at bounding box center [377, 265] width 14 height 14
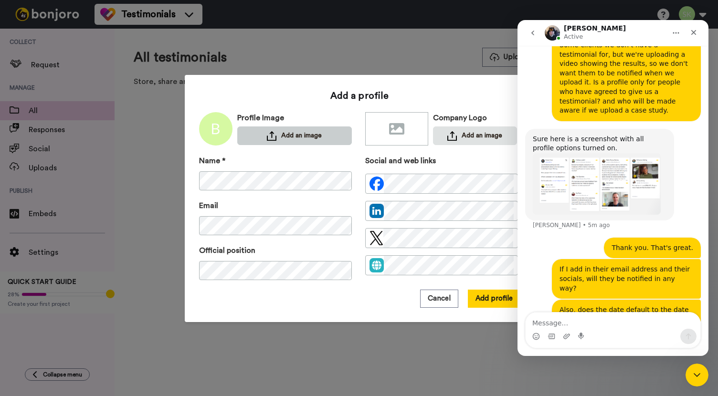
click at [276, 134] on button "Add an image" at bounding box center [294, 136] width 115 height 19
click at [267, 136] on img at bounding box center [272, 136] width 10 height 10
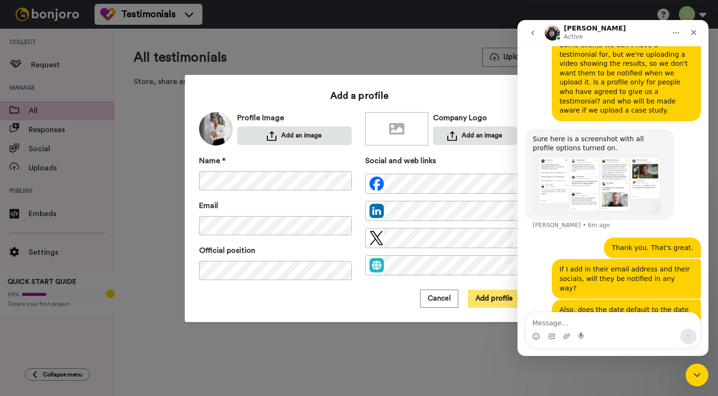
click at [486, 302] on button "Add profile" at bounding box center [494, 299] width 53 height 18
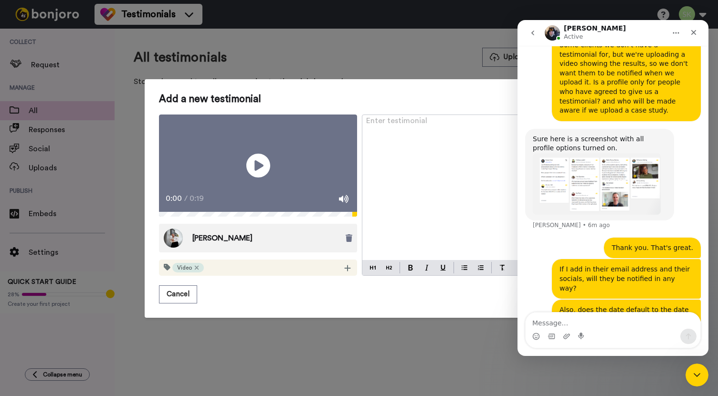
click at [391, 123] on div "Enter testimonial ﻿" at bounding box center [460, 188] width 197 height 146
click at [249, 162] on icon at bounding box center [257, 165] width 25 height 25
click at [431, 152] on div "Enter testimonial ﻿" at bounding box center [460, 188] width 197 height 146
click at [249, 189] on video at bounding box center [258, 166] width 198 height 103
click at [233, 185] on video at bounding box center [258, 166] width 198 height 103
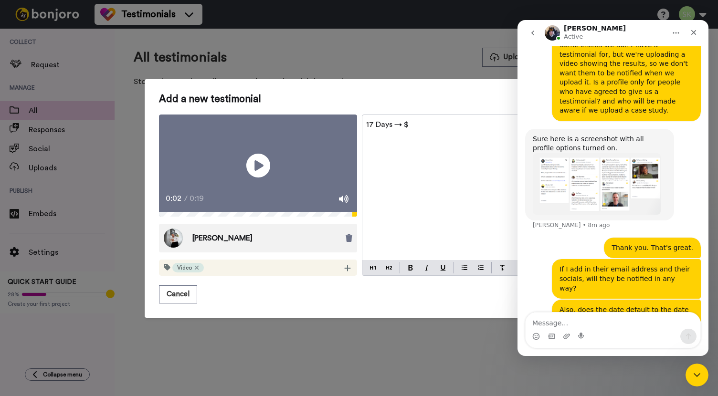
click at [438, 119] on p "17 Days → $" at bounding box center [461, 124] width 190 height 11
click at [702, 376] on div "Close Intercom Messenger" at bounding box center [695, 373] width 23 height 23
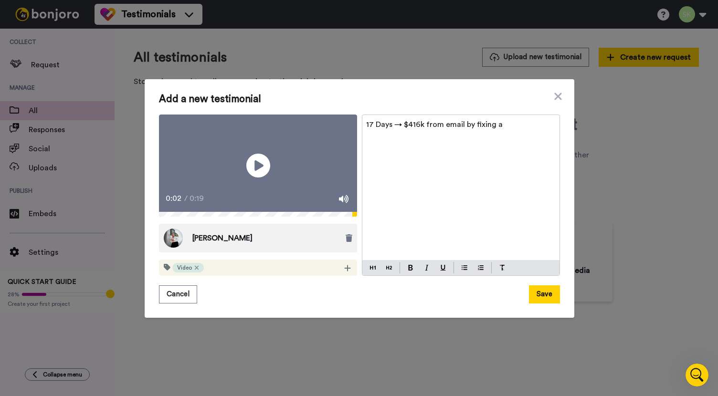
click at [532, 119] on p "17 Days → $416k from email by fixing a" at bounding box center [461, 124] width 190 height 11
drag, startPoint x: 508, startPoint y: 108, endPoint x: 362, endPoint y: 106, distance: 145.6
click at [362, 115] on div "17 Days → $416k from email by fixing a" at bounding box center [460, 188] width 197 height 146
copy span "17 Days → $416k from email by fixing a"
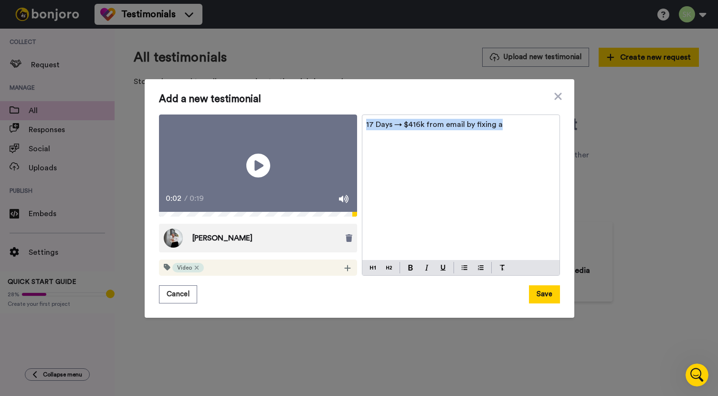
click at [501, 119] on p "17 Days → $416k from email by fixing a" at bounding box center [461, 124] width 190 height 11
click at [522, 121] on span "17 Days → $416k from Email by Fixing a “Dead” List" at bounding box center [455, 125] width 178 height 8
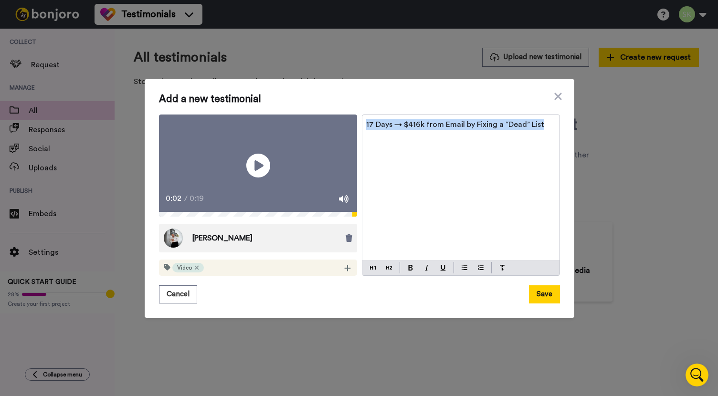
click at [522, 121] on span "17 Days → $416k from Email by Fixing a “Dead” List" at bounding box center [455, 125] width 178 height 8
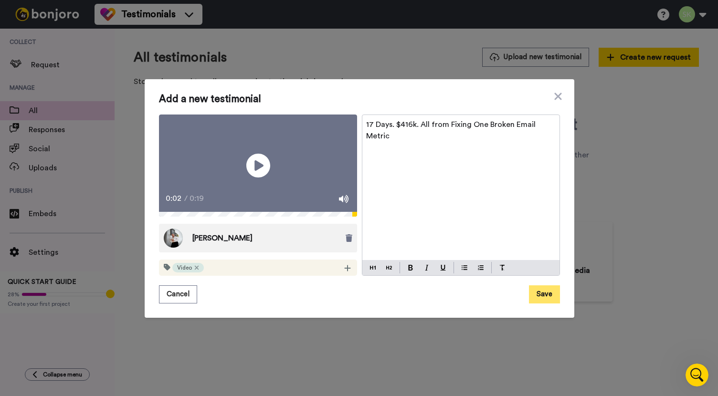
click at [541, 304] on button "Save" at bounding box center [544, 295] width 31 height 18
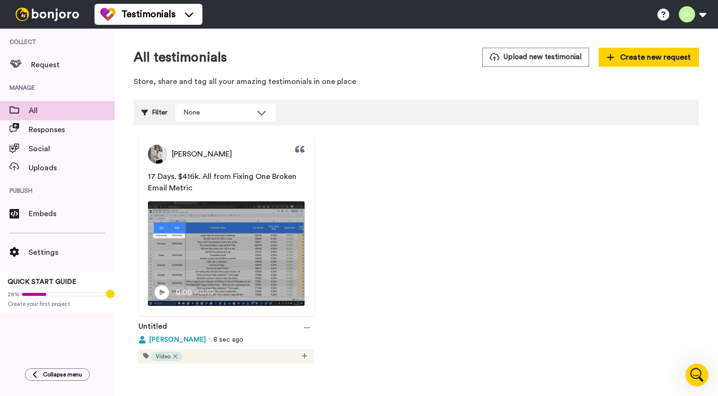
click at [171, 338] on span "[PERSON_NAME]" at bounding box center [177, 340] width 57 height 10
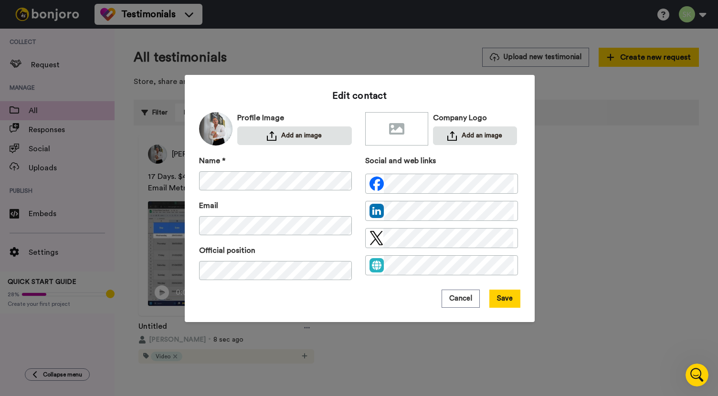
click at [459, 339] on div "Edit contact Profile Image Add an image Company Logo Add an image Name * Email …" at bounding box center [359, 198] width 718 height 396
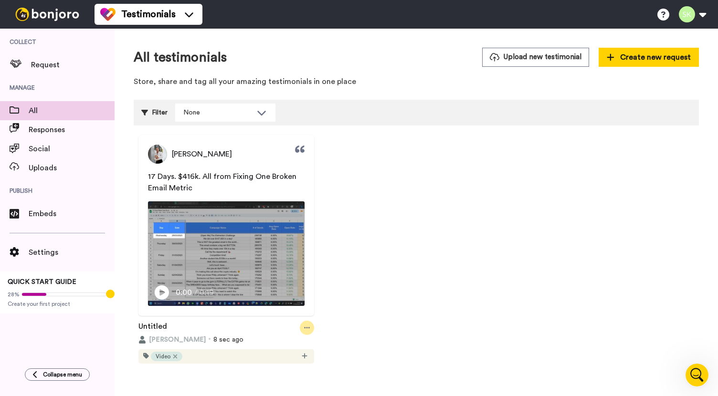
click at [304, 327] on icon at bounding box center [307, 327] width 6 height 1
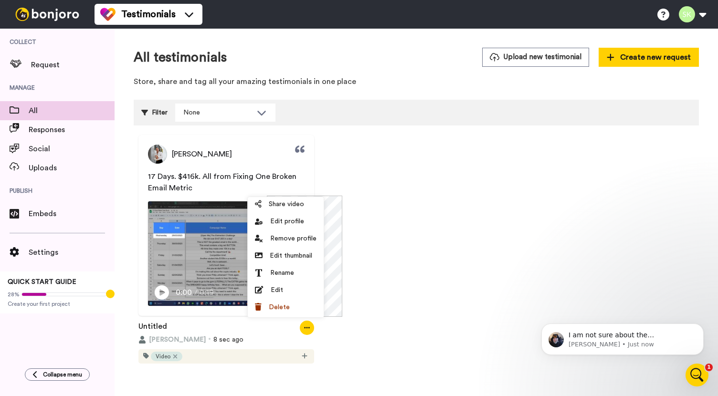
scroll to position [294, 0]
click at [693, 375] on icon "Open Intercom Messenger" at bounding box center [695, 374] width 7 height 8
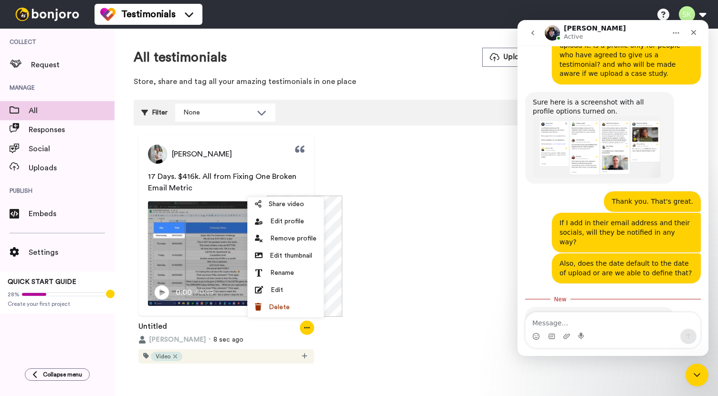
scroll to position [309, 0]
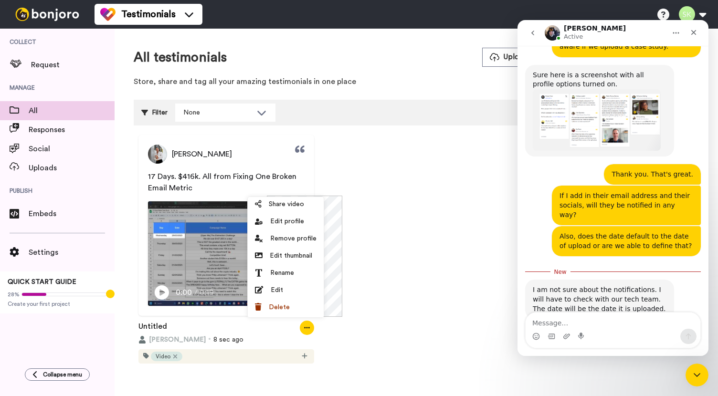
click at [613, 324] on textarea "Message…" at bounding box center [613, 321] width 175 height 16
type textarea "Okay, no problem. I will just not include any emails so they don't get notified."
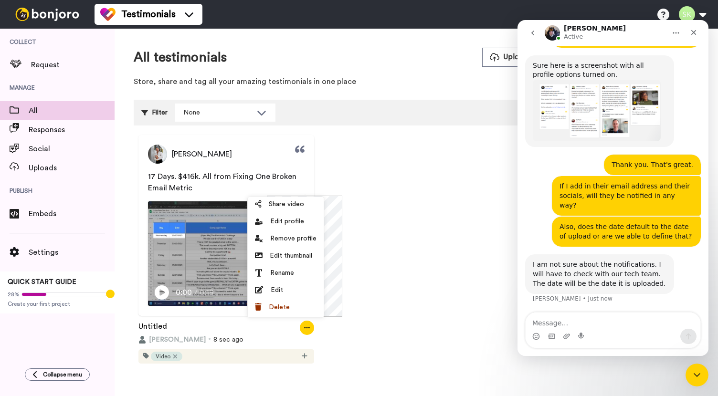
scroll to position [332, 0]
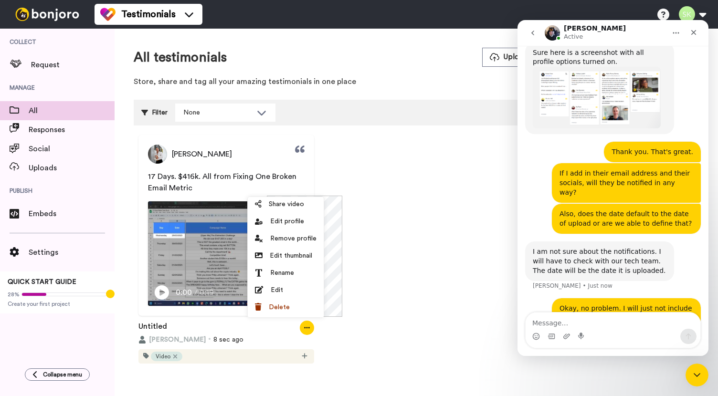
type textarea "You can close this chat now. Thank you, Johan."
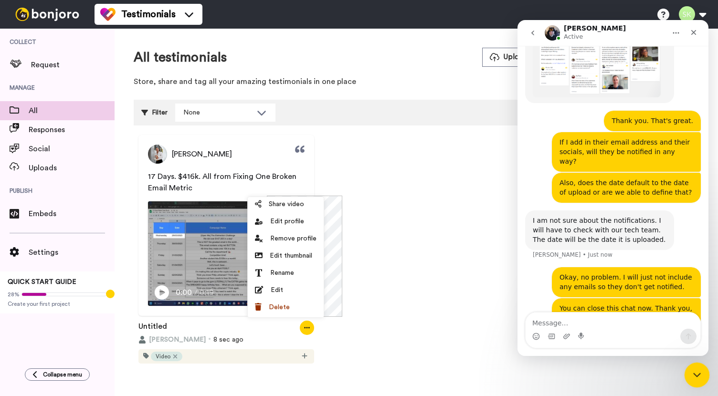
click at [700, 371] on icon "Close Intercom Messenger" at bounding box center [695, 373] width 11 height 11
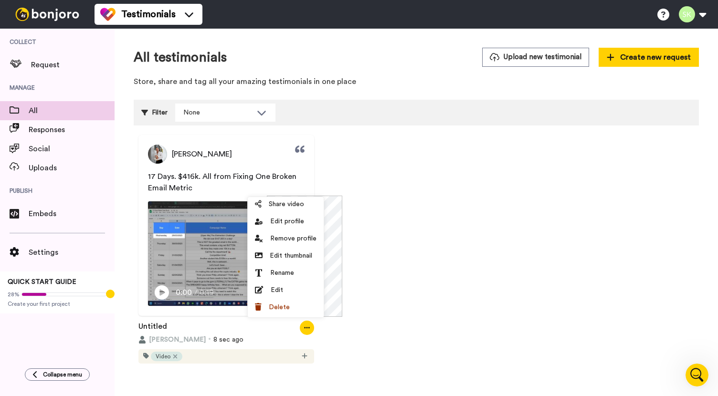
scroll to position [400, 0]
click at [392, 217] on div "Philip Johansen 17 Days. $416k. All from Fixing One Broken Email Metric Play/Pa…" at bounding box center [416, 252] width 565 height 234
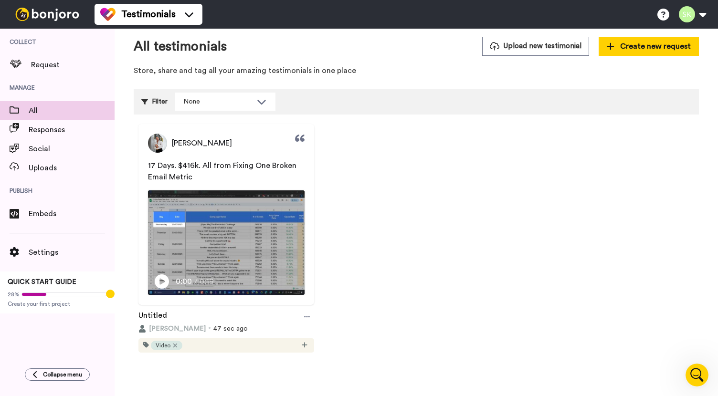
scroll to position [0, 0]
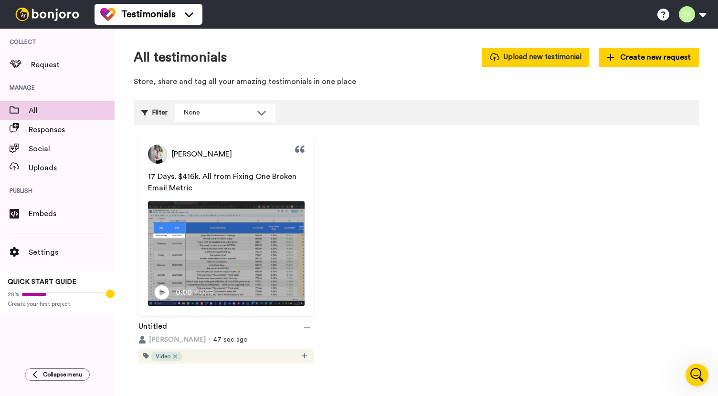
click at [544, 55] on button "Upload new testimonial" at bounding box center [535, 57] width 107 height 19
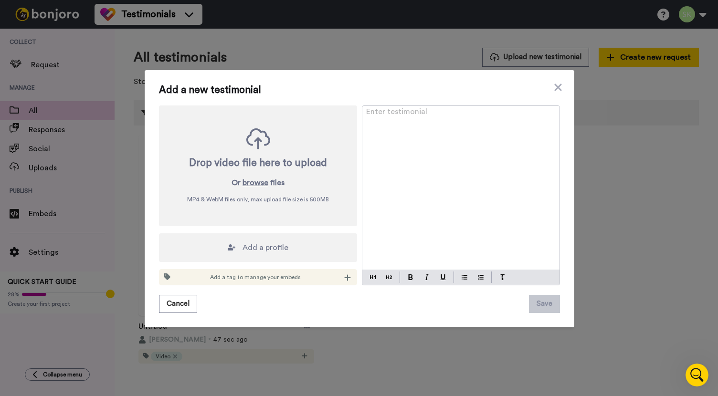
click at [307, 160] on div "Drop video file here to upload" at bounding box center [258, 163] width 138 height 13
click at [246, 184] on button "browse" at bounding box center [256, 182] width 26 height 11
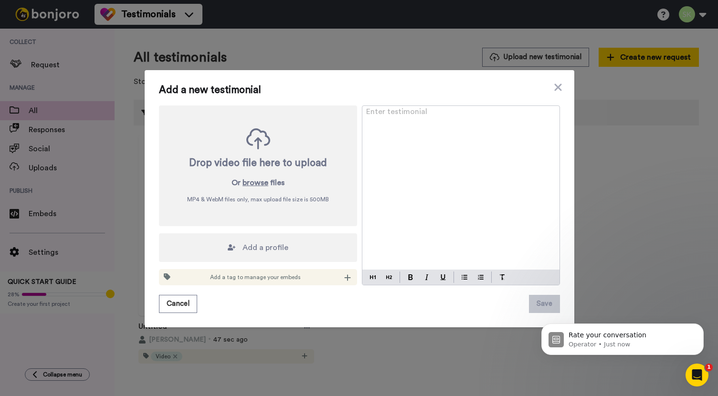
scroll to position [486, 0]
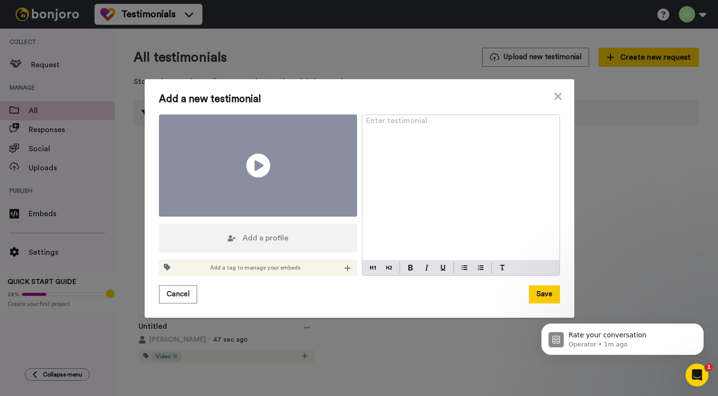
click at [260, 233] on span "Add a profile" at bounding box center [266, 238] width 46 height 11
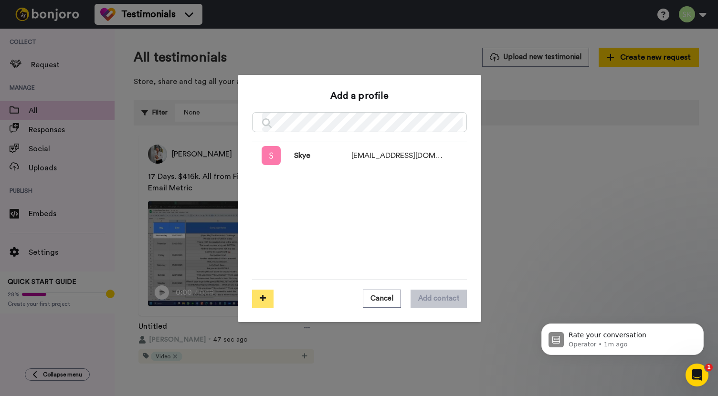
click at [260, 302] on icon at bounding box center [263, 298] width 6 height 7
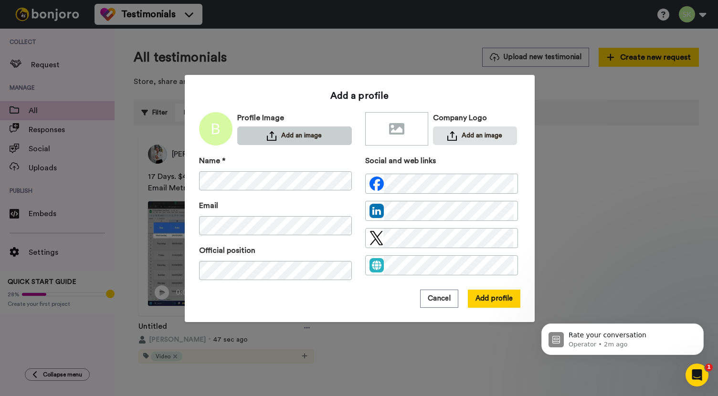
click at [327, 139] on button "Add an image" at bounding box center [294, 136] width 115 height 19
click at [281, 137] on button "Add an image" at bounding box center [294, 136] width 115 height 19
click at [283, 140] on button "Add an image" at bounding box center [294, 136] width 115 height 19
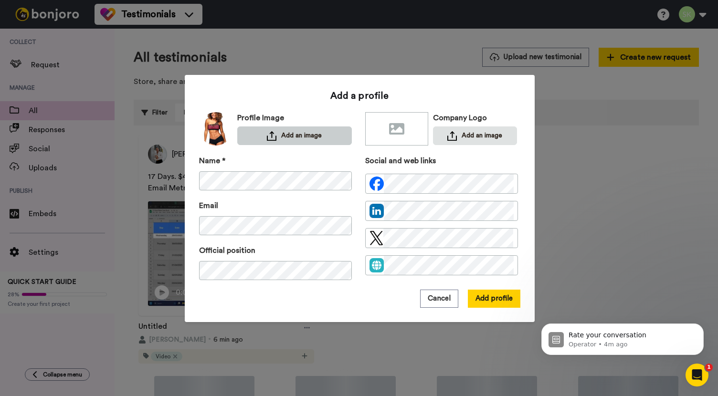
click at [279, 131] on button "Add an image" at bounding box center [294, 136] width 115 height 19
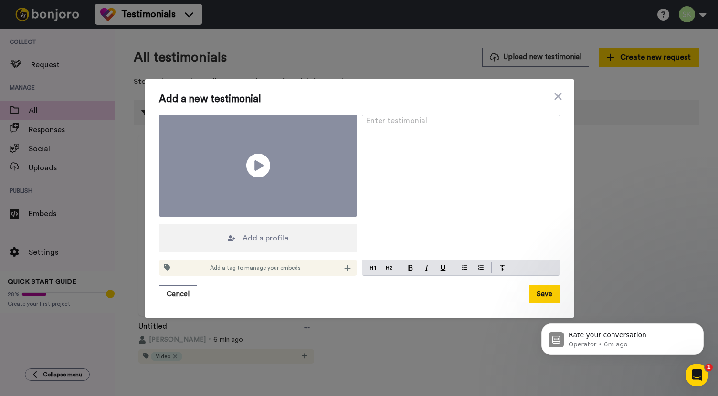
click at [305, 227] on div "Add a profile" at bounding box center [258, 238] width 198 height 29
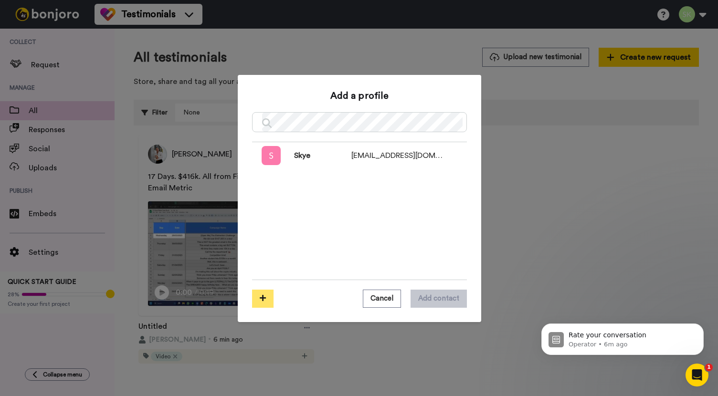
click at [258, 294] on button at bounding box center [262, 299] width 21 height 18
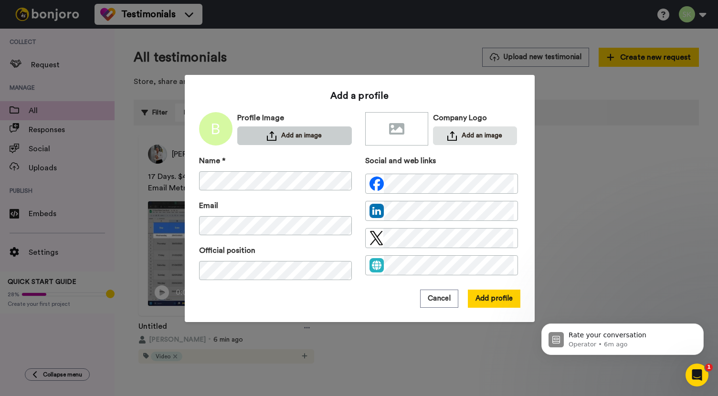
click at [296, 138] on button "Add an image" at bounding box center [294, 136] width 115 height 19
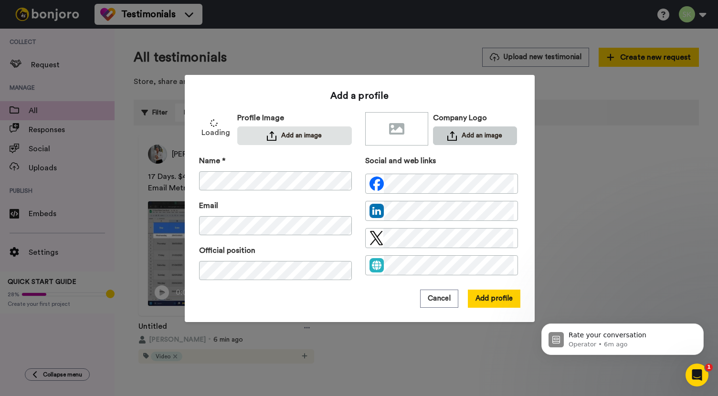
click at [479, 136] on button "Add an image" at bounding box center [475, 136] width 84 height 19
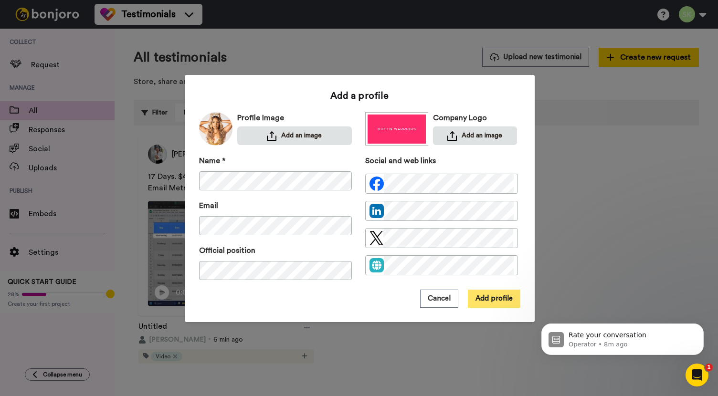
click at [499, 298] on button "Add profile" at bounding box center [494, 299] width 53 height 18
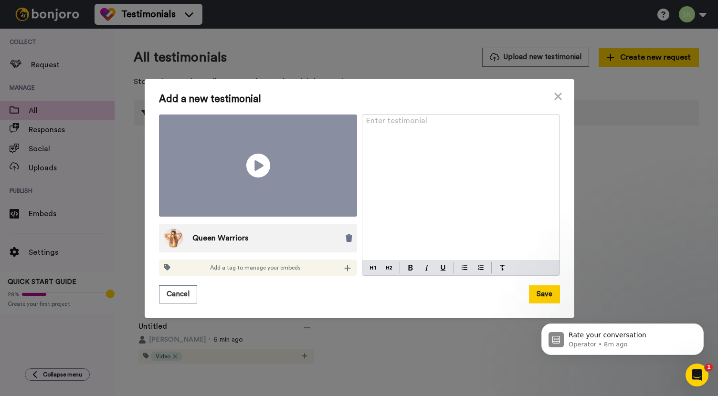
click at [704, 387] on div "Add a new testimonial Play/Pause Queen Warriors Add a tag to manage your embeds…" at bounding box center [359, 198] width 718 height 396
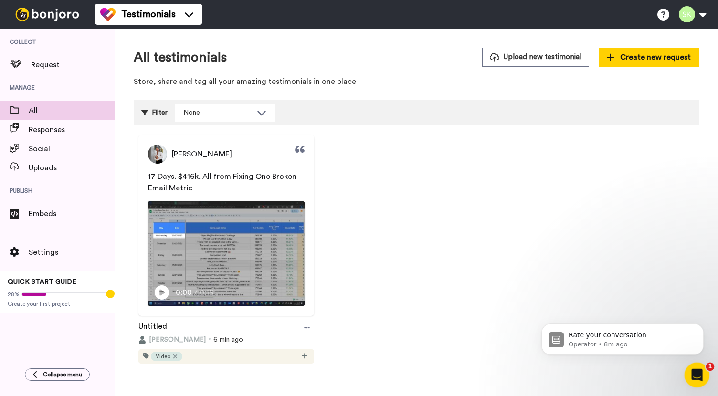
click at [694, 379] on icon "Open Intercom Messenger" at bounding box center [696, 374] width 16 height 16
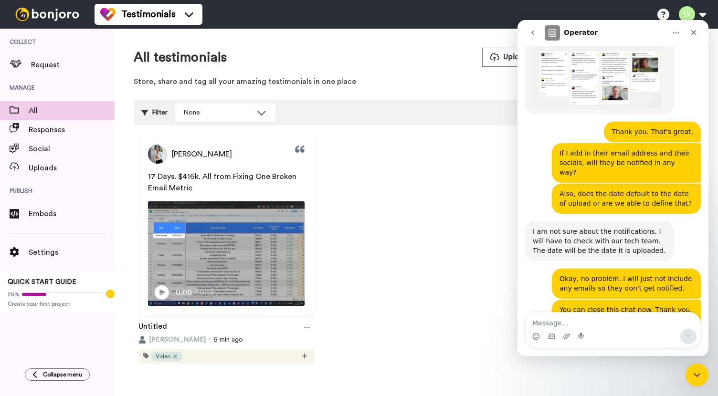
scroll to position [502, 0]
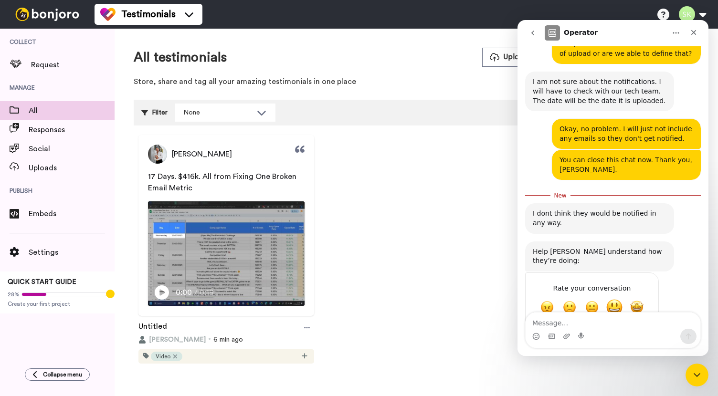
click at [616, 299] on span "Great" at bounding box center [614, 307] width 17 height 17
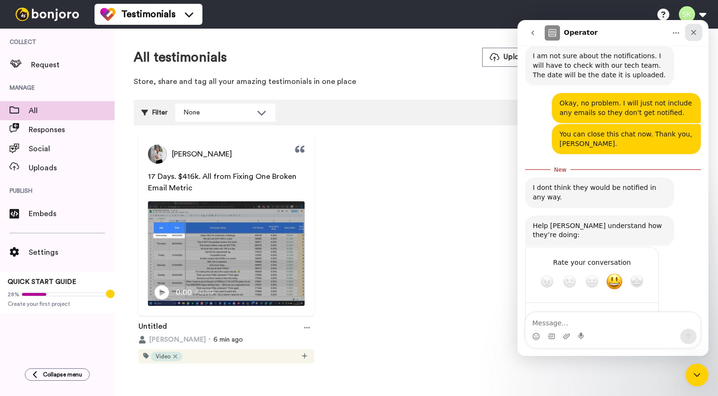
click at [696, 37] on div "Close" at bounding box center [693, 32] width 17 height 17
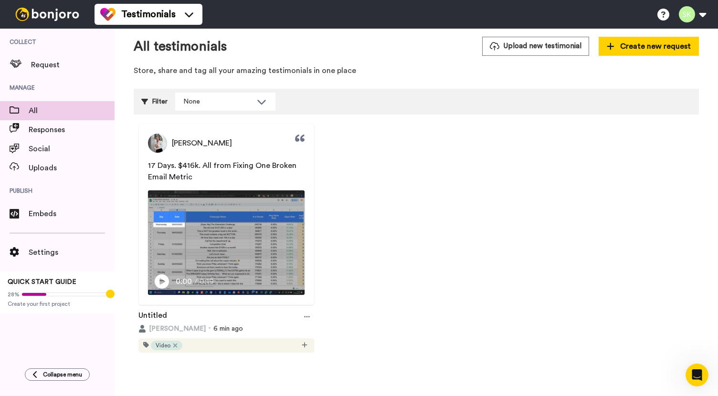
scroll to position [0, 0]
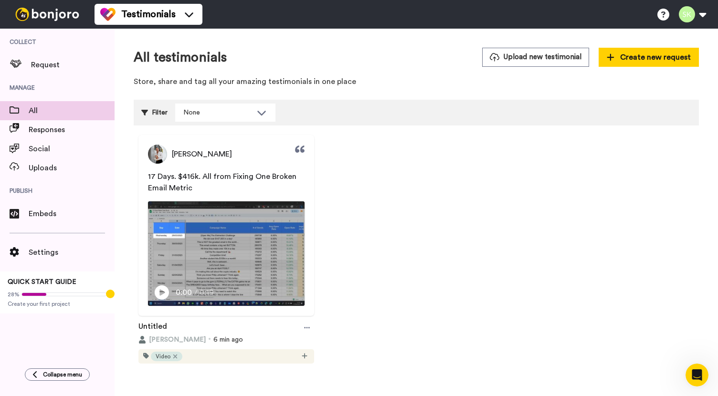
click at [416, 191] on div "Philip Johansen 17 Days. $416k. All from Fixing One Broken Email Metric Play/Pa…" at bounding box center [416, 252] width 565 height 234
click at [561, 55] on button "Upload new testimonial" at bounding box center [535, 57] width 107 height 19
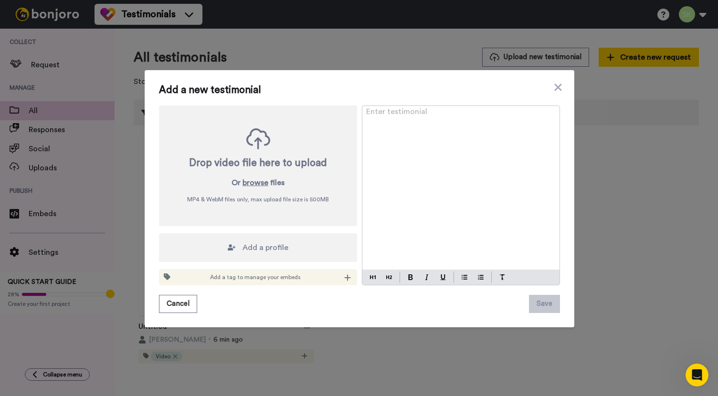
click at [289, 161] on div "Drop video file here to upload" at bounding box center [258, 163] width 138 height 13
click at [254, 189] on div "Drop video file here to upload Or browse files MP4 & WebM files only, max uploa…" at bounding box center [258, 166] width 198 height 121
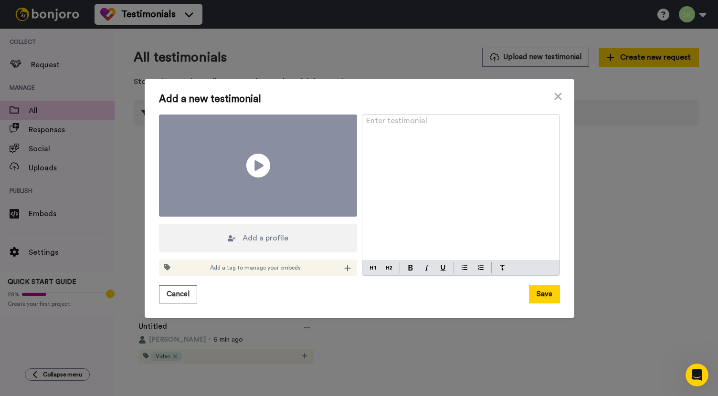
click at [287, 260] on div "Add a tag to manage your embeds" at bounding box center [258, 268] width 198 height 16
click at [349, 263] on div at bounding box center [348, 268] width 10 height 10
click at [321, 299] on span "Create & edit tags" at bounding box center [328, 300] width 48 height 6
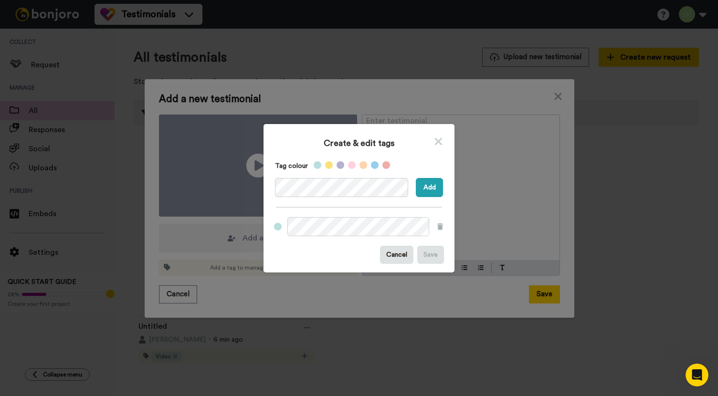
click at [328, 168] on label at bounding box center [328, 166] width 11 height 11
click at [325, 166] on label at bounding box center [329, 165] width 8 height 8
click at [431, 188] on button "Add" at bounding box center [429, 187] width 27 height 19
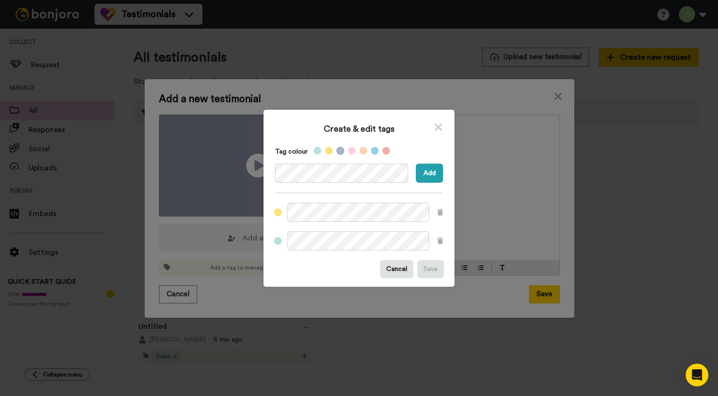
click at [337, 150] on label at bounding box center [341, 151] width 8 height 8
click at [426, 174] on button "Add" at bounding box center [429, 173] width 27 height 19
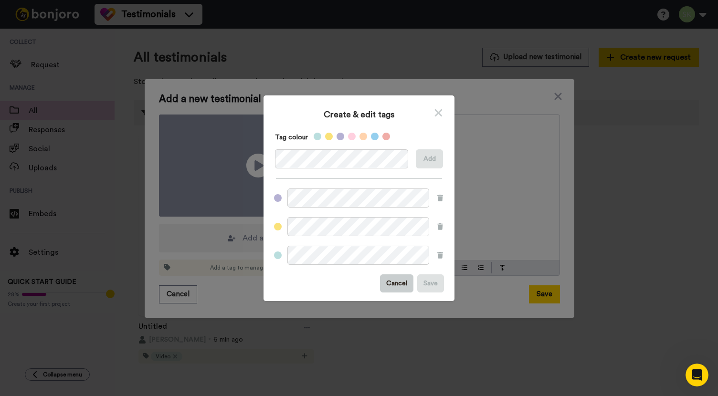
click at [395, 286] on button "Cancel" at bounding box center [396, 284] width 33 height 18
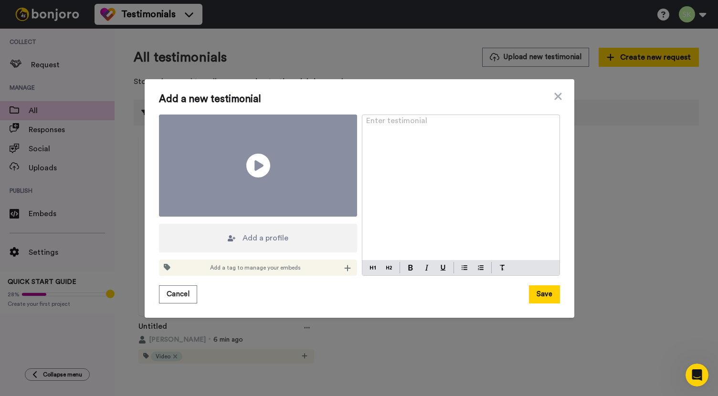
click at [81, 206] on div "Add a new testimonial Play/Pause Add a profile Add a tag to manage your embeds …" at bounding box center [359, 198] width 718 height 396
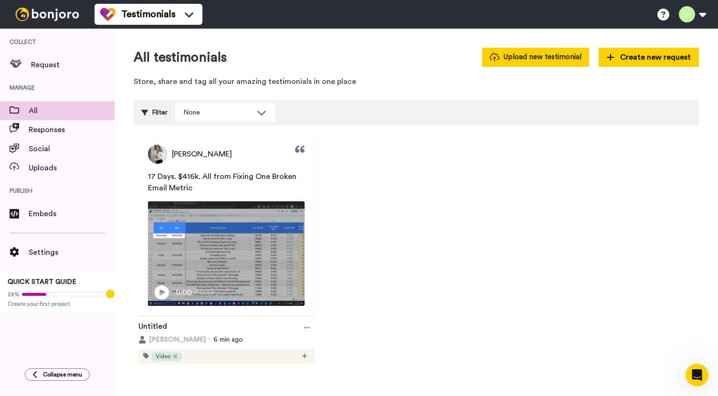
click at [553, 62] on button "Upload new testimonial" at bounding box center [535, 57] width 107 height 19
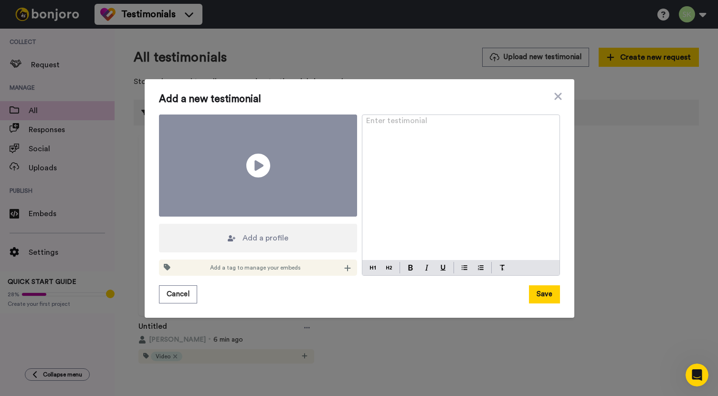
click at [265, 230] on div "Add a profile" at bounding box center [258, 238] width 198 height 29
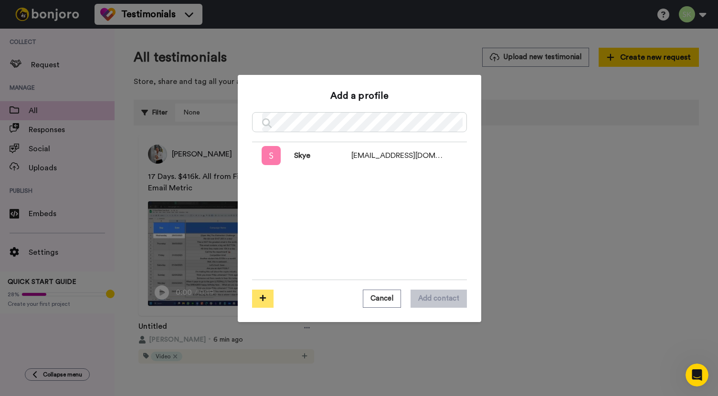
click at [260, 301] on icon at bounding box center [263, 298] width 6 height 7
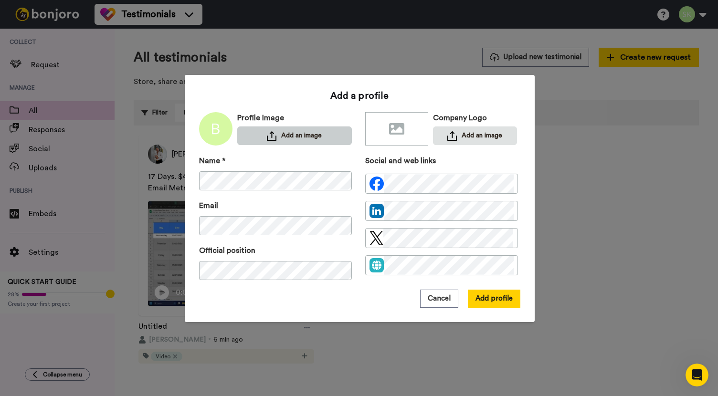
click at [318, 134] on button "Add an image" at bounding box center [294, 136] width 115 height 19
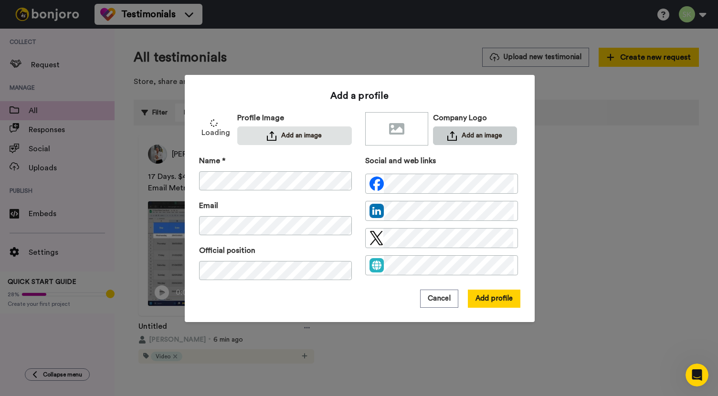
click at [458, 133] on button "Add an image" at bounding box center [475, 136] width 84 height 19
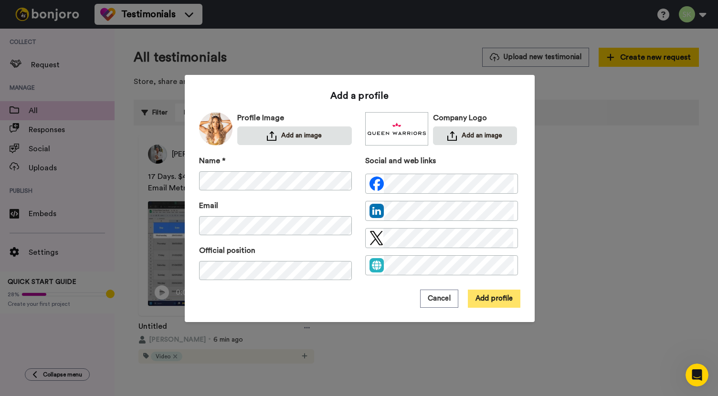
click at [491, 300] on button "Add profile" at bounding box center [494, 299] width 53 height 18
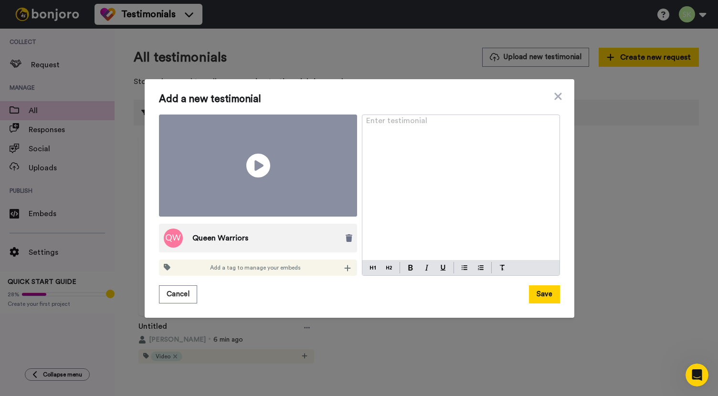
click at [290, 260] on div "Add a tag to manage your embeds" at bounding box center [258, 268] width 198 height 16
click at [348, 263] on div at bounding box center [348, 268] width 10 height 10
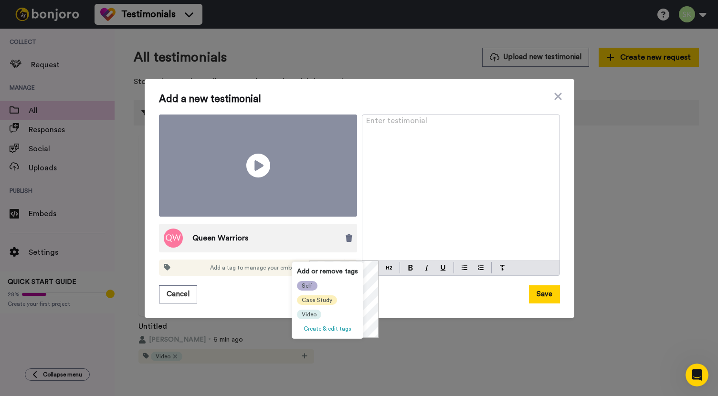
click at [310, 285] on span "Self" at bounding box center [307, 286] width 11 height 8
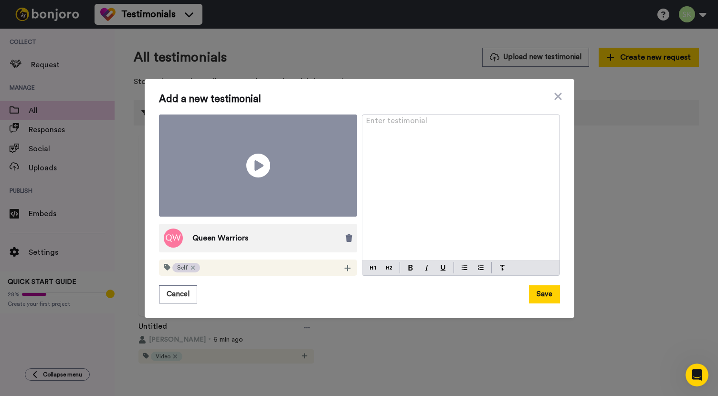
click at [433, 130] on p "Enter testimonial ﻿" at bounding box center [461, 124] width 190 height 11
click at [453, 145] on div "Lead Nurturing" at bounding box center [460, 188] width 197 height 146
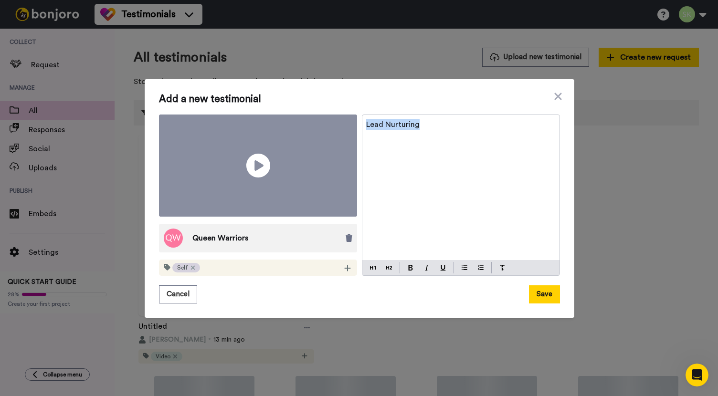
click at [453, 145] on div "Lead Nurturing" at bounding box center [460, 188] width 197 height 146
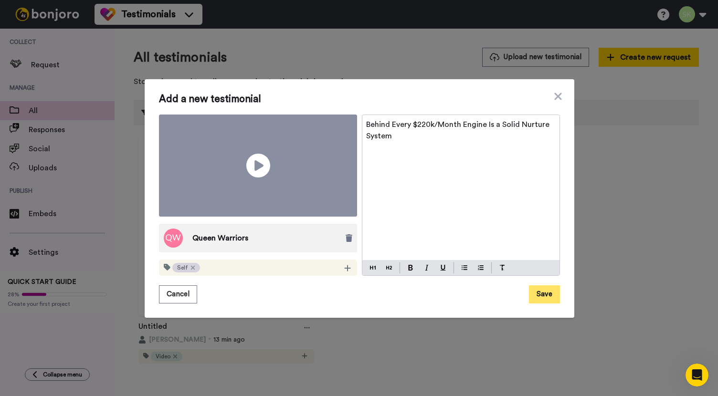
click at [543, 286] on button "Save" at bounding box center [544, 295] width 31 height 18
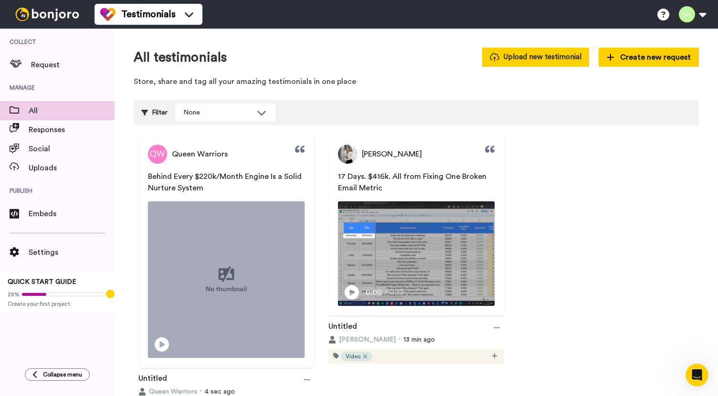
click at [544, 57] on button "Upload new testimonial" at bounding box center [535, 57] width 107 height 19
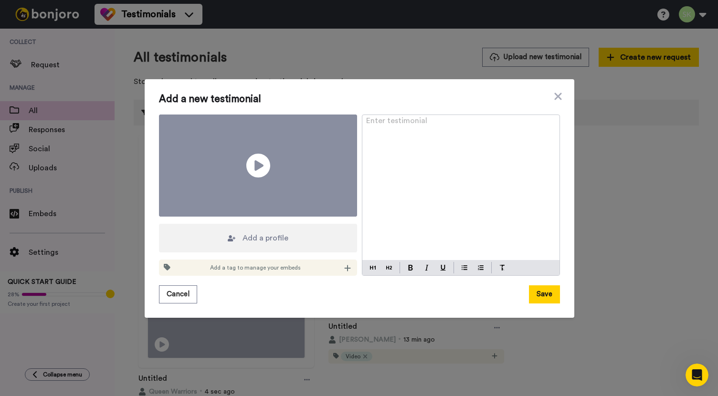
click at [263, 233] on span "Add a profile" at bounding box center [266, 238] width 46 height 11
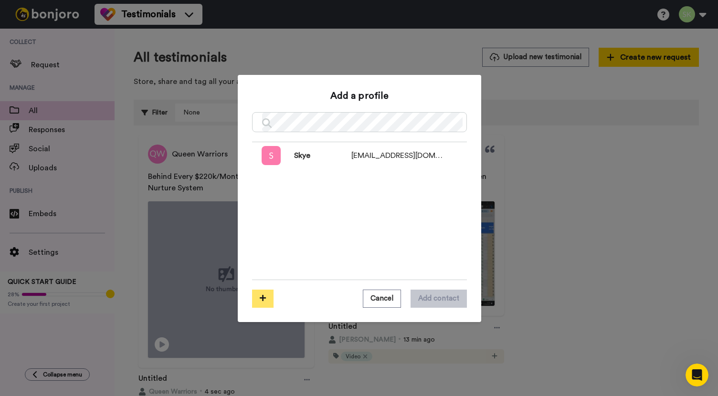
click at [259, 304] on button at bounding box center [262, 299] width 21 height 18
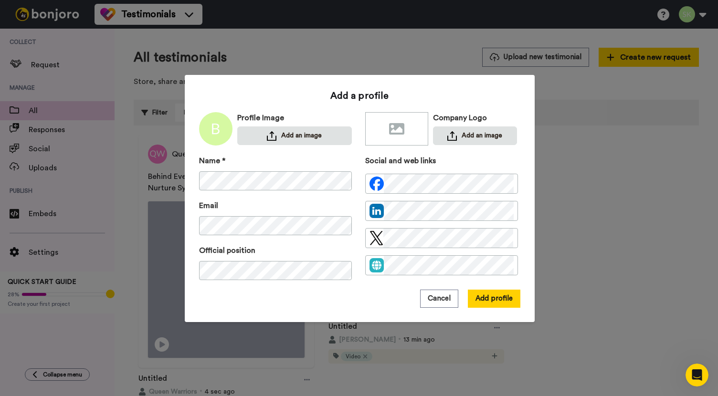
click at [325, 164] on div "Name *" at bounding box center [275, 172] width 153 height 35
click at [267, 241] on div "Name * Email Official position" at bounding box center [275, 222] width 153 height 135
click at [488, 300] on button "Add profile" at bounding box center [494, 299] width 53 height 18
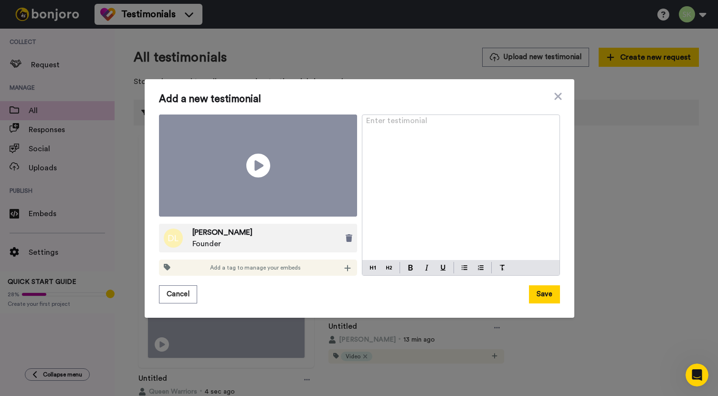
click at [222, 227] on span "[PERSON_NAME]" at bounding box center [222, 232] width 60 height 11
click at [197, 227] on span "[PERSON_NAME]" at bounding box center [222, 232] width 60 height 11
click at [169, 229] on img at bounding box center [173, 238] width 19 height 19
click at [346, 234] on icon at bounding box center [349, 238] width 7 height 8
click at [244, 233] on span "Add a profile" at bounding box center [266, 238] width 46 height 11
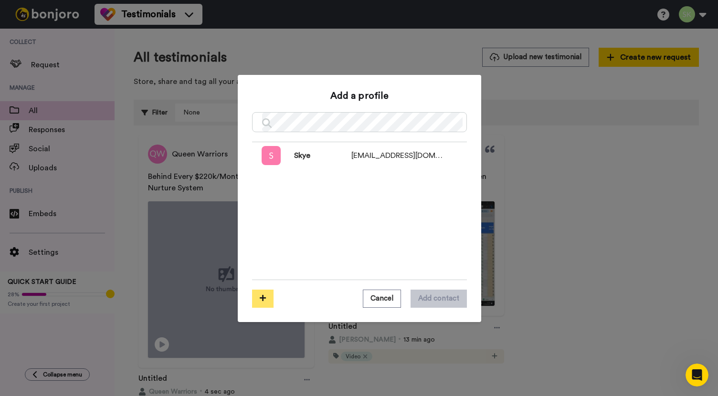
click at [252, 299] on button at bounding box center [262, 299] width 21 height 18
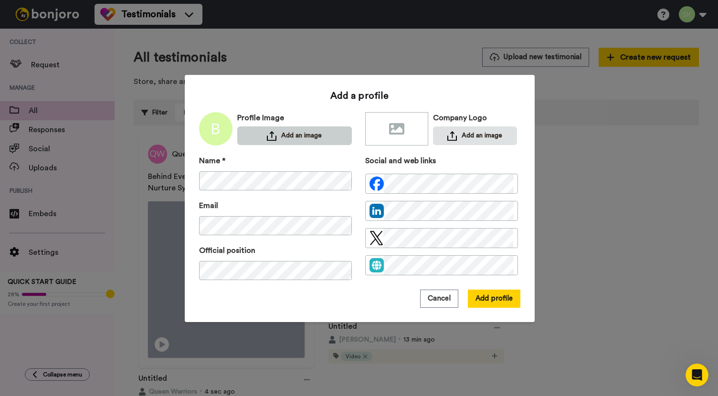
click at [284, 141] on button "Add an image" at bounding box center [294, 136] width 115 height 19
click at [474, 134] on button "Add an image" at bounding box center [475, 136] width 84 height 19
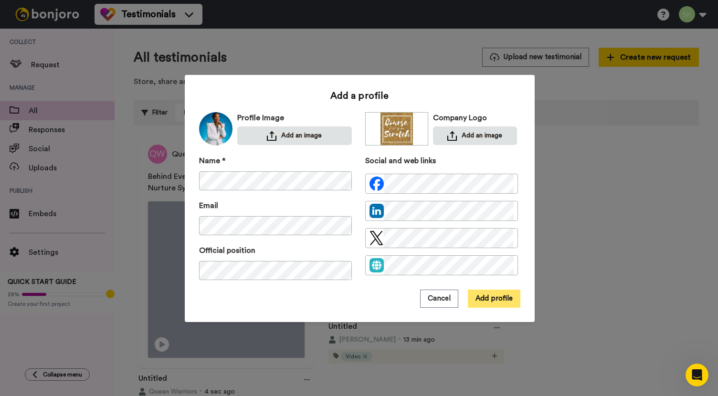
click at [491, 304] on button "Add profile" at bounding box center [494, 299] width 53 height 18
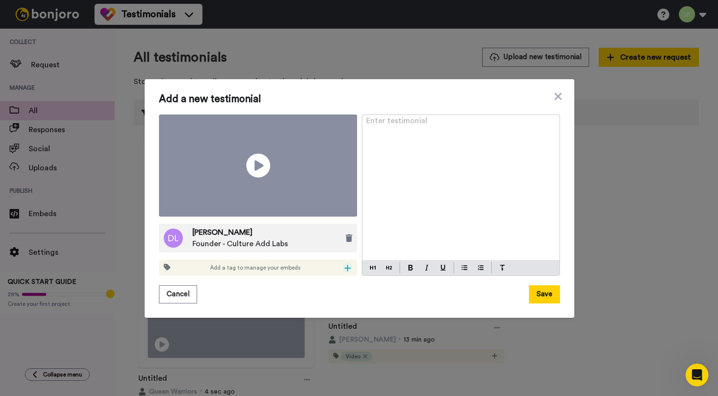
click at [345, 265] on icon at bounding box center [348, 268] width 6 height 6
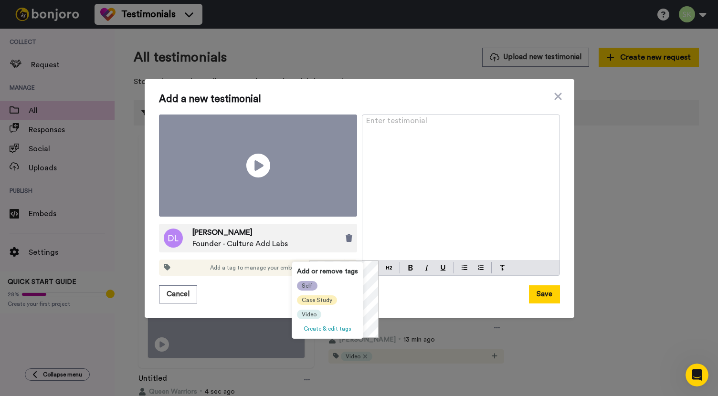
click at [310, 286] on span "Self" at bounding box center [307, 286] width 11 height 8
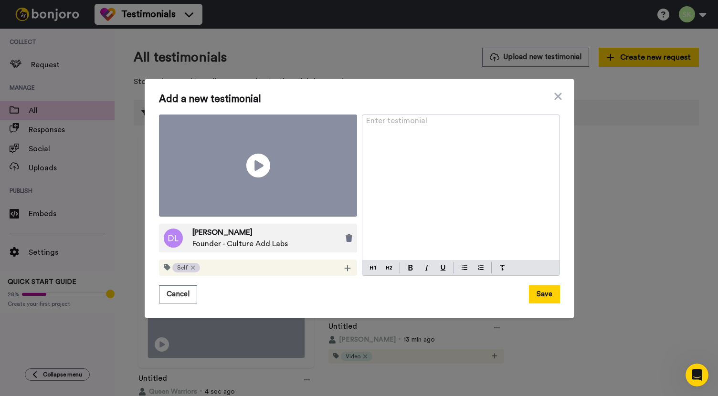
click at [407, 208] on div "Enter testimonial ﻿" at bounding box center [460, 188] width 197 height 146
drag, startPoint x: 377, startPoint y: 138, endPoint x: 356, endPoint y: 137, distance: 20.6
click at [356, 137] on div "Play/Pause Danielle Leslie Founder - Culture Add Labs Self We Helped Danielle L…" at bounding box center [359, 196] width 401 height 162
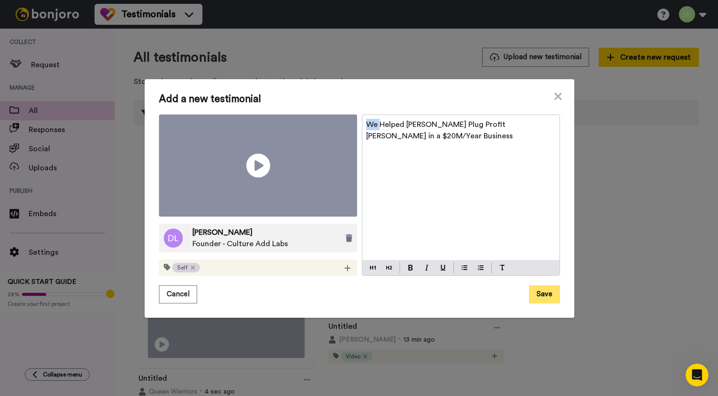
click at [542, 286] on button "Save" at bounding box center [544, 295] width 31 height 18
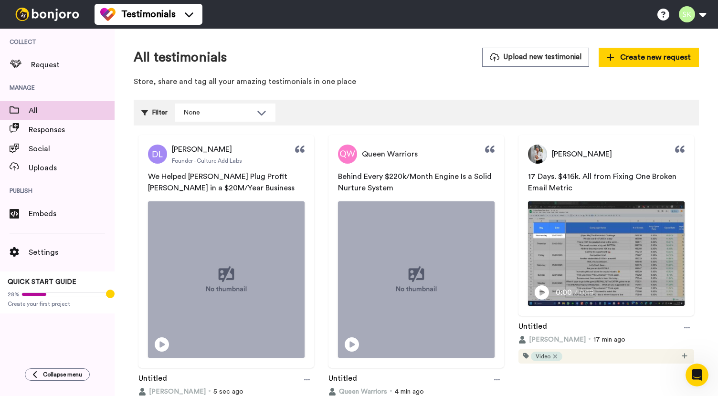
scroll to position [59, 0]
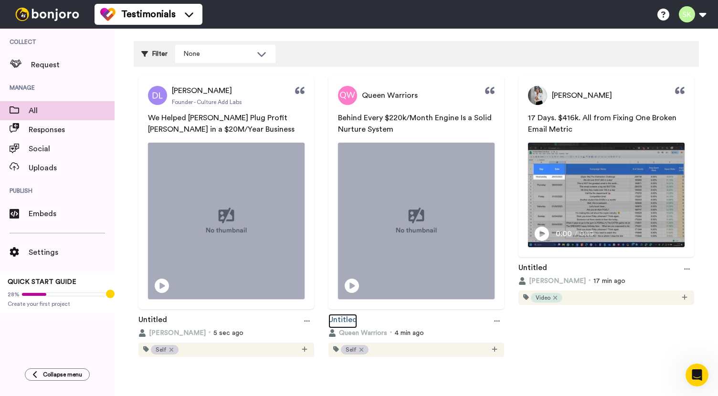
click at [349, 316] on link "Untitled" at bounding box center [342, 321] width 29 height 14
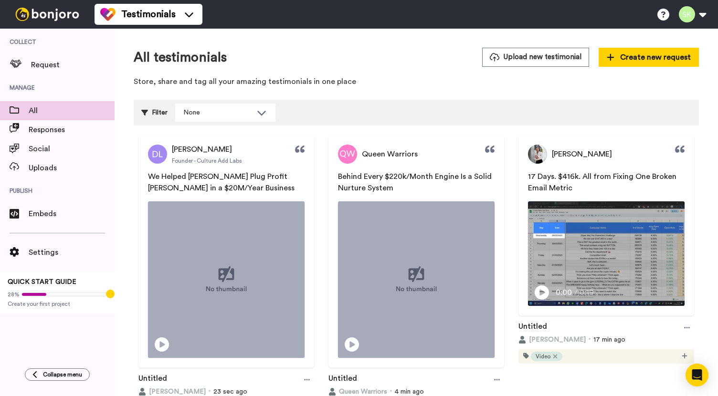
click at [718, 18] on html "Testimonials Help docs Settings Collect Request Manage All Responses Social Upl…" at bounding box center [359, 198] width 718 height 396
click at [713, 14] on ul "Help docs Settings" at bounding box center [685, 14] width 65 height 21
click at [711, 14] on ul "Help docs Settings" at bounding box center [685, 14] width 65 height 21
click at [707, 17] on button at bounding box center [692, 14] width 36 height 21
click at [40, 219] on span "Embeds" at bounding box center [72, 213] width 86 height 11
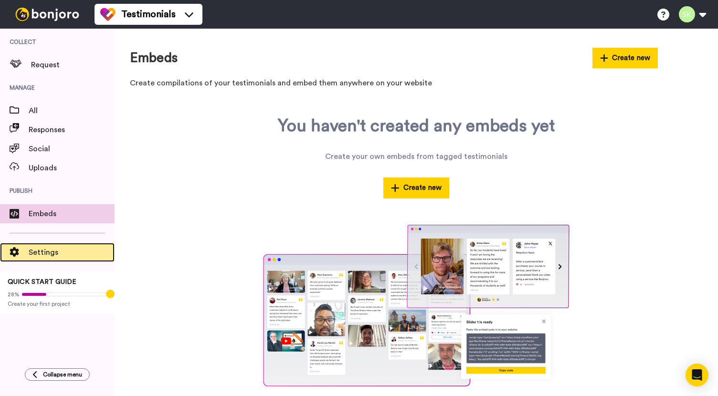
click at [57, 256] on span "Settings" at bounding box center [72, 252] width 86 height 11
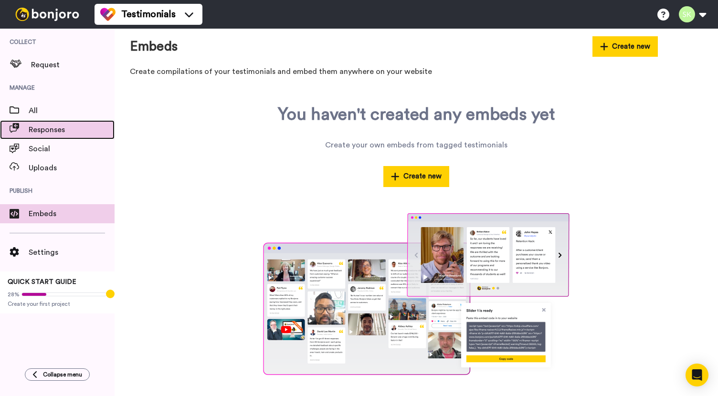
click at [46, 134] on span "Responses" at bounding box center [72, 129] width 86 height 11
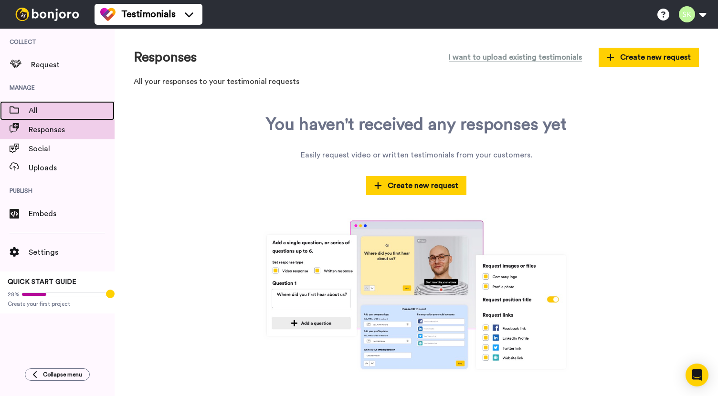
click at [56, 110] on span "All" at bounding box center [72, 110] width 86 height 11
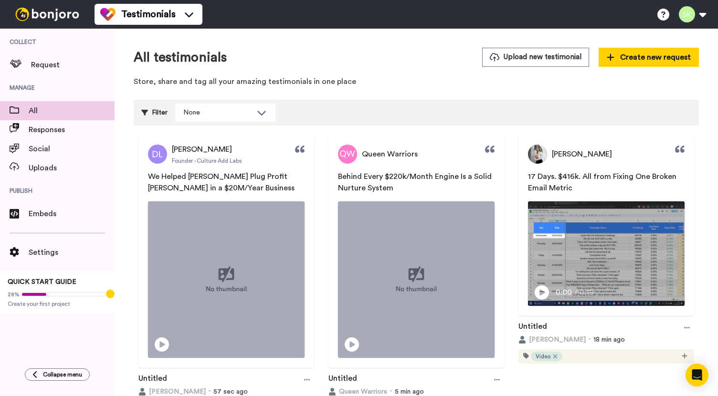
scroll to position [59, 0]
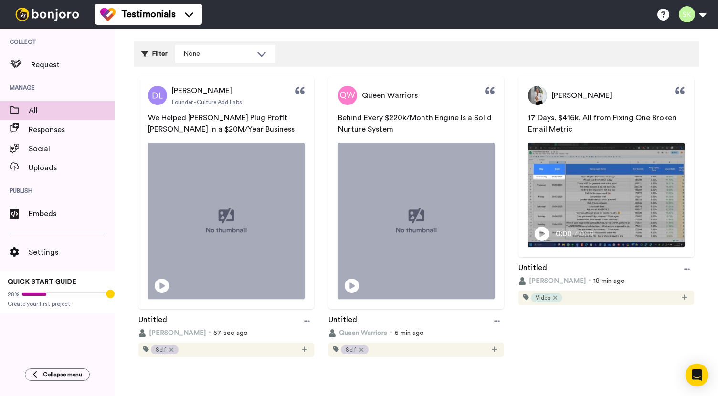
click at [214, 114] on span "We Helped [PERSON_NAME] Plug Profit [PERSON_NAME] in a $20M/Year Business" at bounding box center [221, 123] width 147 height 19
click at [300, 319] on div at bounding box center [307, 321] width 14 height 14
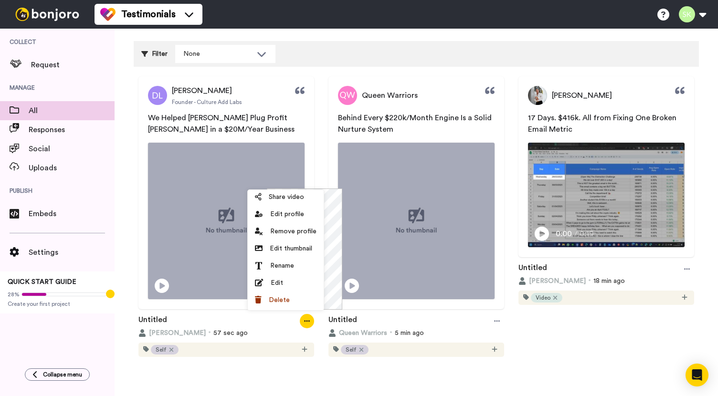
click at [536, 350] on div "[PERSON_NAME] Founder - Culture Add Labs We Helped [PERSON_NAME] Plug Profit [P…" at bounding box center [416, 217] width 565 height 282
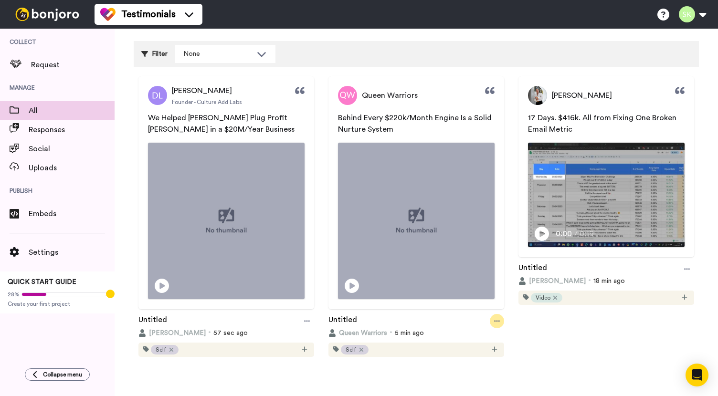
click at [494, 320] on icon at bounding box center [497, 320] width 6 height 1
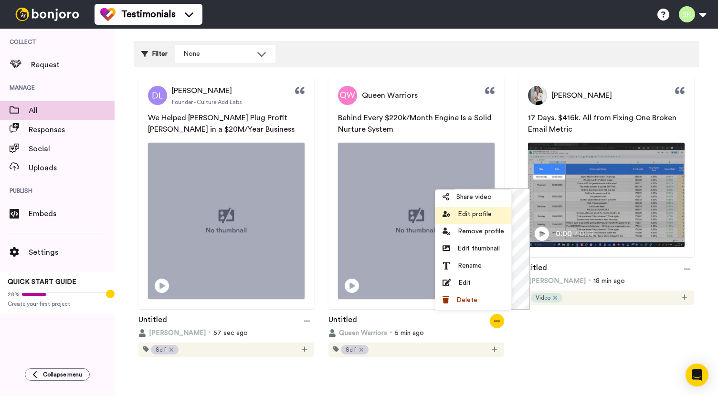
click at [475, 219] on span "Edit profile" at bounding box center [475, 215] width 34 height 10
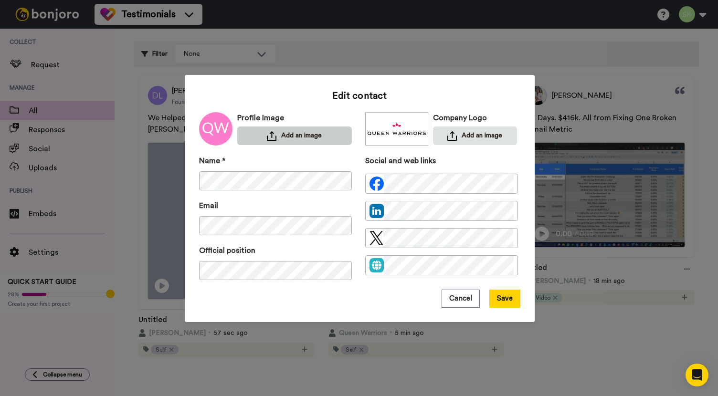
click at [273, 138] on button "Add an image" at bounding box center [294, 136] width 115 height 19
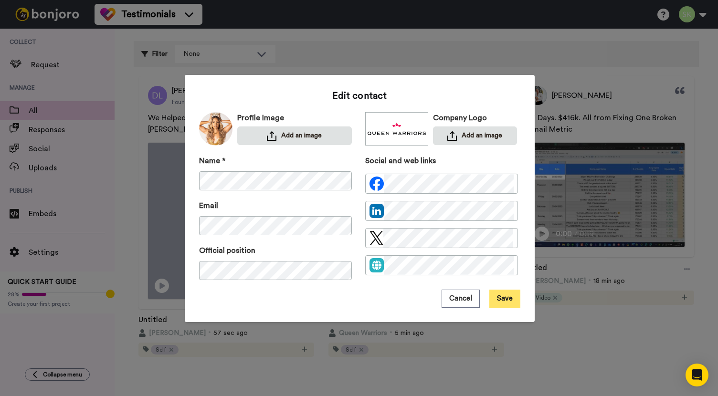
click at [509, 299] on button "Save" at bounding box center [504, 299] width 31 height 18
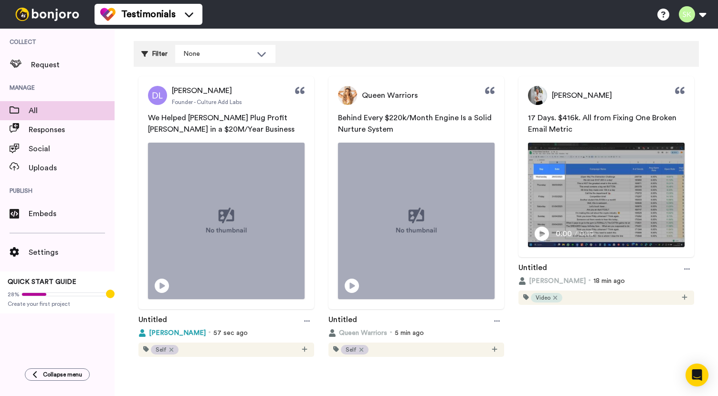
click at [169, 333] on span "[PERSON_NAME]" at bounding box center [177, 333] width 57 height 10
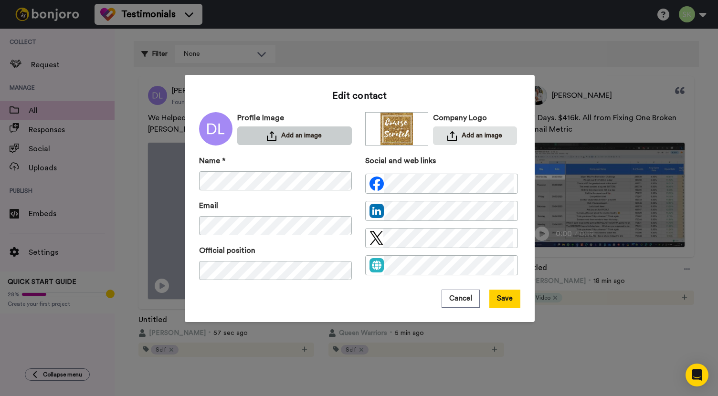
click at [287, 141] on button "Add an image" at bounding box center [294, 136] width 115 height 19
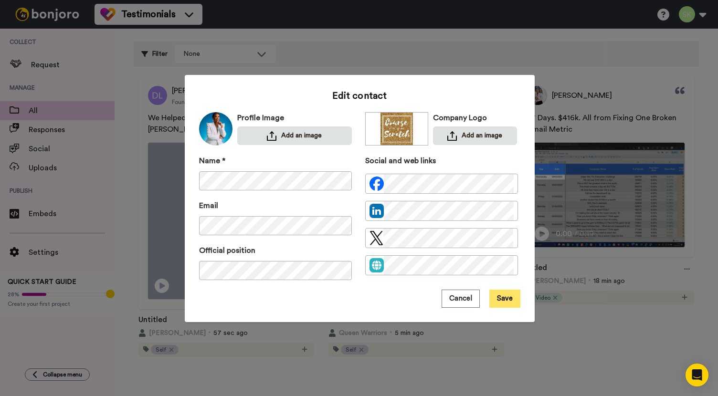
click at [501, 302] on button "Save" at bounding box center [504, 299] width 31 height 18
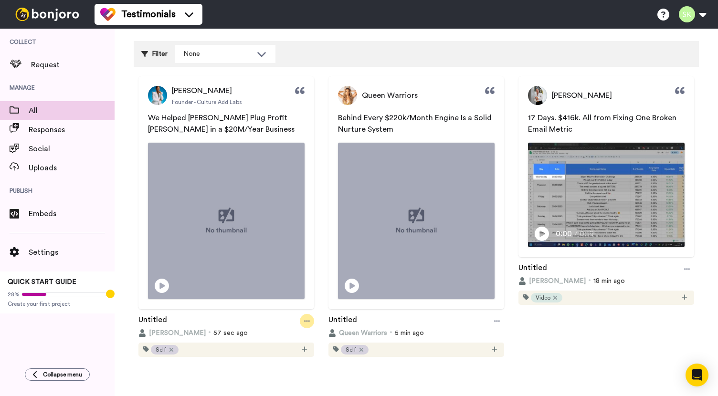
click at [307, 318] on icon at bounding box center [307, 321] width 6 height 7
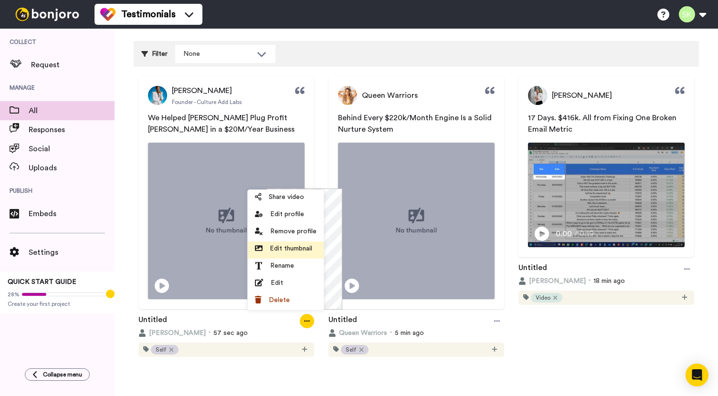
click at [293, 245] on span "Edit thumbnail" at bounding box center [291, 249] width 42 height 10
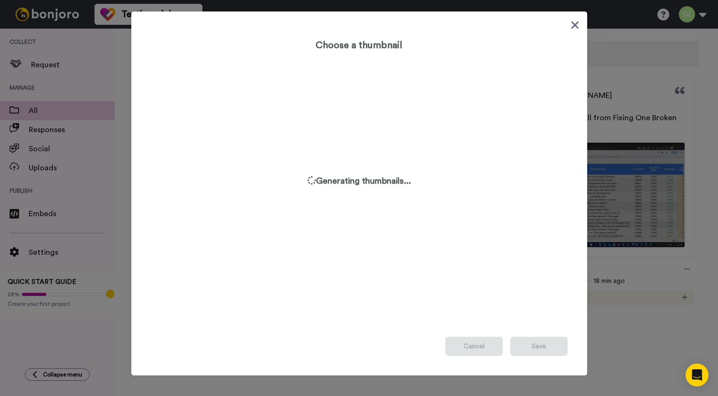
click at [571, 24] on icon at bounding box center [575, 25] width 8 height 8
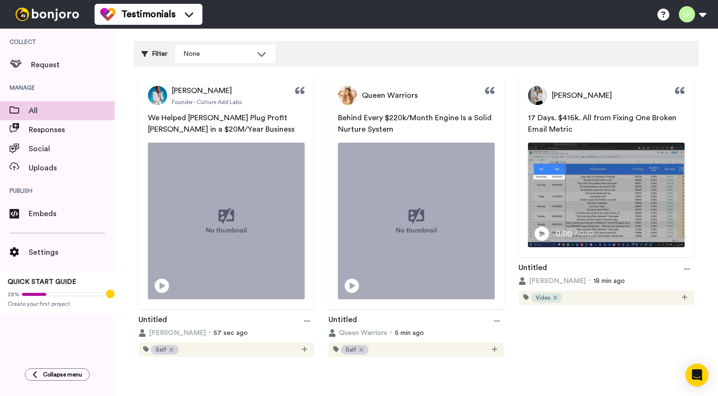
click at [275, 107] on div "[PERSON_NAME] Founder - Culture Add Labs We Helped [PERSON_NAME] Profit [PERSON…" at bounding box center [226, 192] width 176 height 233
click at [261, 118] on span "We Helped [PERSON_NAME] Plug Profit [PERSON_NAME] in a $20M/Year Business" at bounding box center [221, 123] width 147 height 19
click at [233, 229] on img at bounding box center [226, 220] width 155 height 155
click at [229, 236] on video at bounding box center [226, 220] width 155 height 155
click at [308, 315] on div at bounding box center [307, 321] width 14 height 14
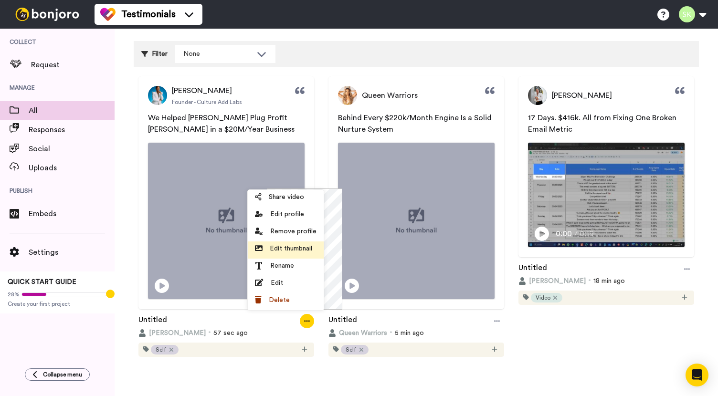
click at [301, 246] on span "Edit thumbnail" at bounding box center [291, 249] width 42 height 10
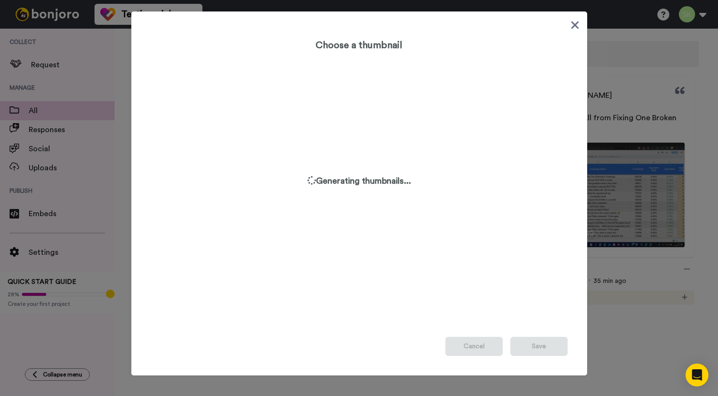
click at [571, 28] on icon at bounding box center [575, 25] width 9 height 12
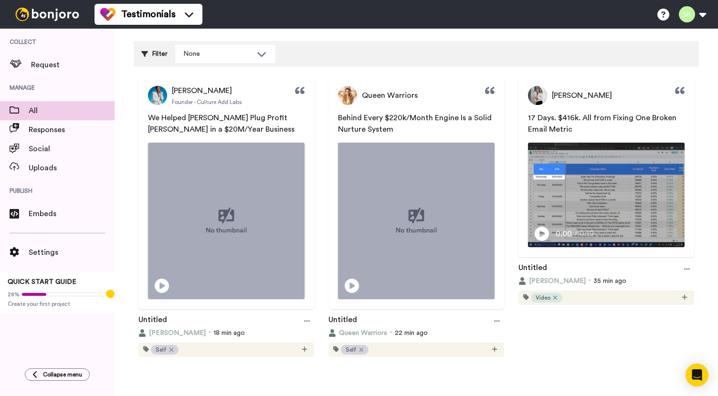
click at [489, 50] on div "Filter None Select all tags Video Case Study Self" at bounding box center [416, 54] width 565 height 26
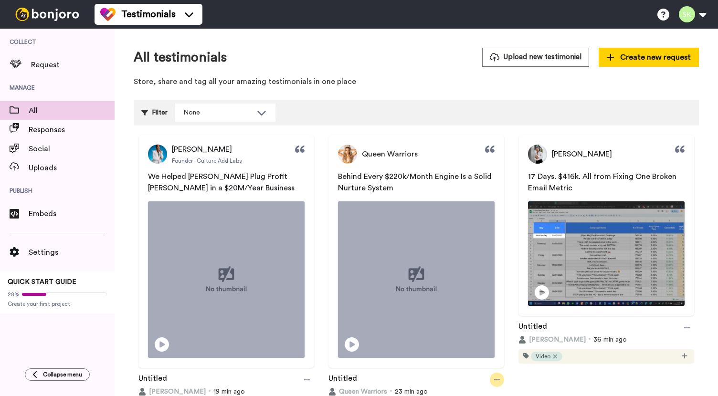
scroll to position [59, 0]
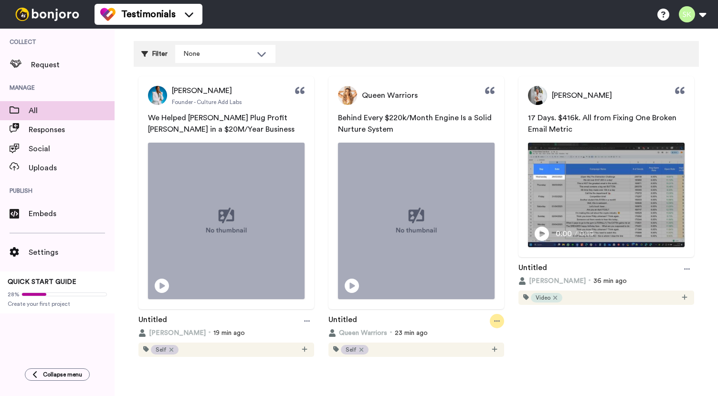
click at [495, 317] on div at bounding box center [497, 321] width 14 height 14
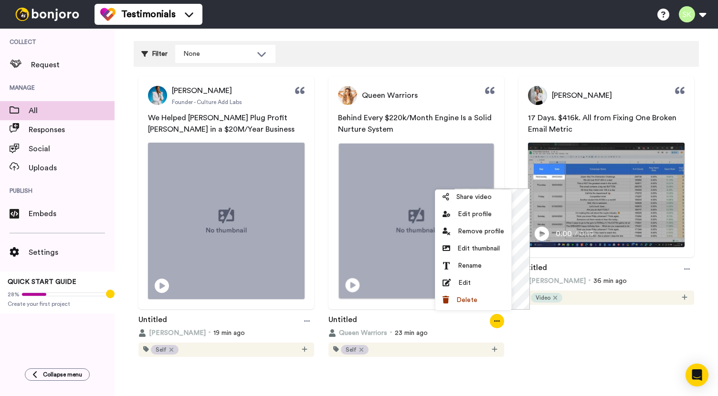
click at [426, 162] on img at bounding box center [416, 220] width 155 height 155
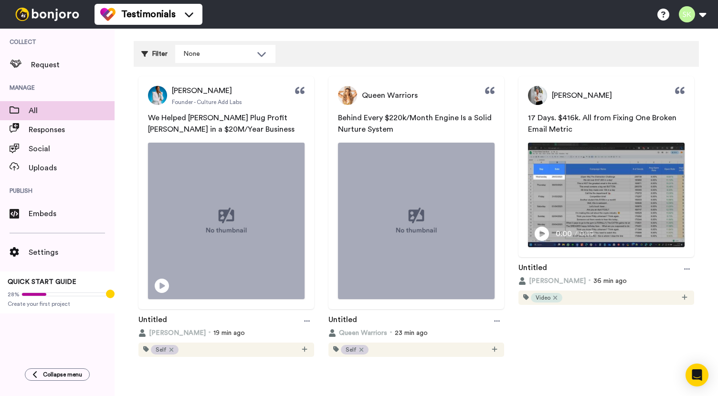
click at [445, 111] on div "Queen Warriors Behind Every $220k/Month Engine Is a Solid Nurture System" at bounding box center [416, 192] width 176 height 233
click at [231, 110] on div "Danielle Leslie Founder - Culture Add Labs We Helped Danielle Leslie Plug Profi…" at bounding box center [226, 192] width 176 height 233
click at [307, 320] on div at bounding box center [307, 321] width 14 height 14
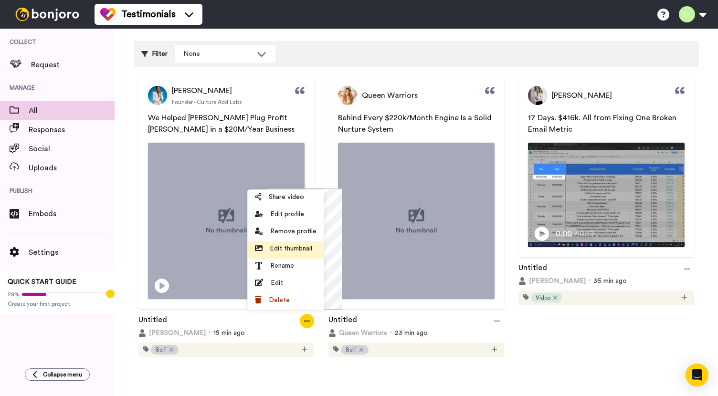
click at [298, 248] on span "Edit thumbnail" at bounding box center [291, 249] width 42 height 10
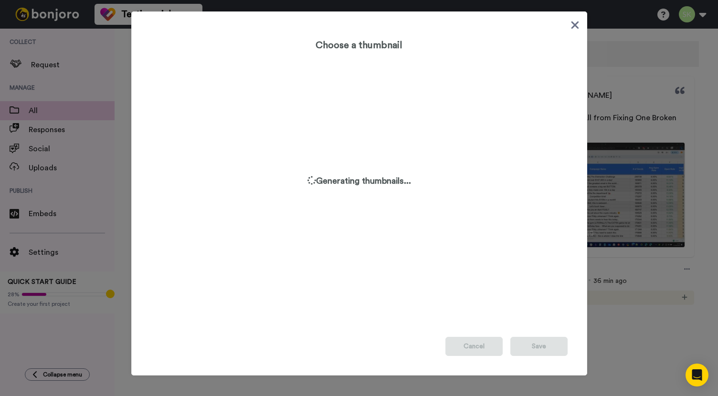
click at [575, 27] on icon at bounding box center [575, 25] width 9 height 12
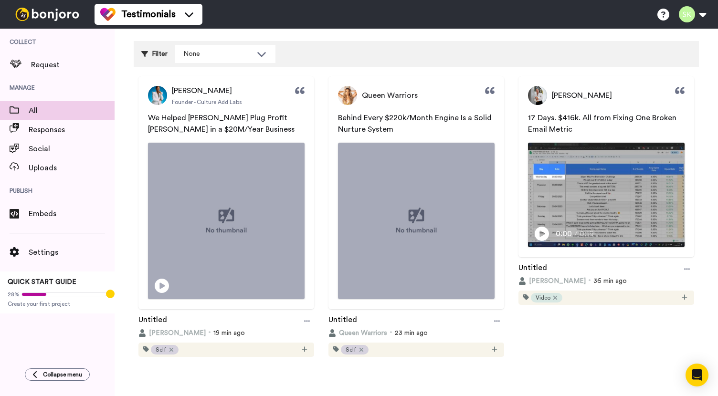
click at [244, 121] on span "We Helped Danielle Leslie Plug Profit Leaks in a $20M/Year Business" at bounding box center [221, 123] width 147 height 19
click at [244, 121] on span "We Helped [PERSON_NAME] Plug Profit [PERSON_NAME] in a $20M/Year Business" at bounding box center [221, 123] width 147 height 19
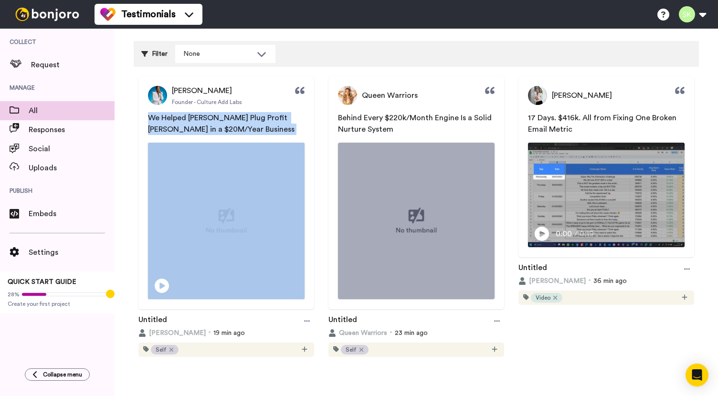
click at [244, 121] on span "We Helped [PERSON_NAME] Plug Profit [PERSON_NAME] in a $20M/Year Business" at bounding box center [221, 123] width 147 height 19
copy span "We Helped [PERSON_NAME] Plug Profit [PERSON_NAME] in a $20M/Year Business"
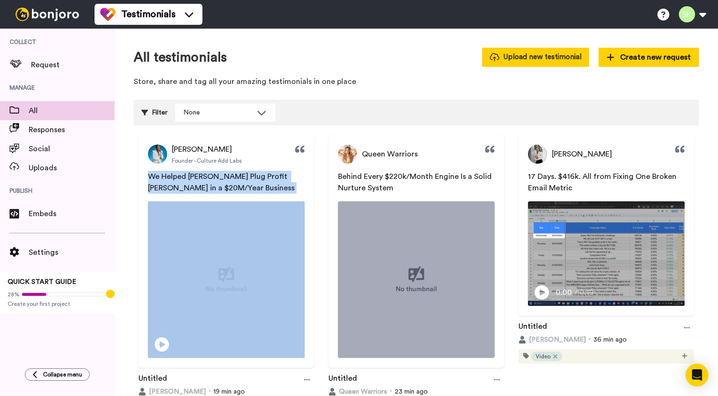
click at [558, 48] on button "Upload new testimonial" at bounding box center [535, 57] width 107 height 19
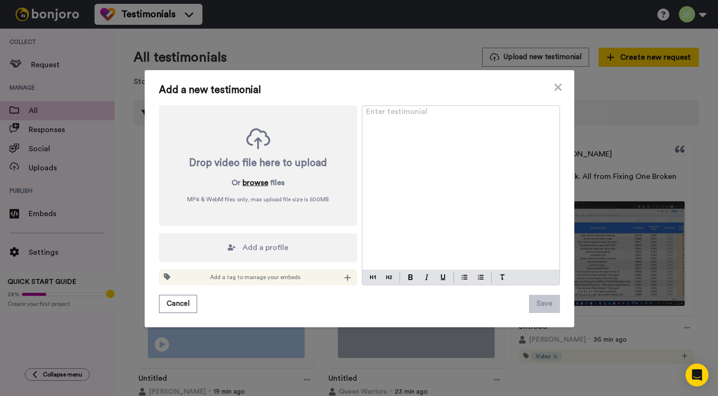
click at [243, 182] on button "browse" at bounding box center [256, 182] width 26 height 11
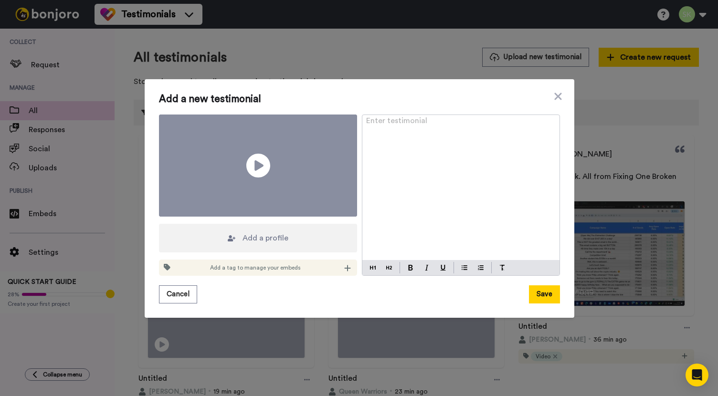
click at [381, 151] on div "Enter testimonial ﻿" at bounding box center [460, 188] width 197 height 146
click at [260, 166] on icon at bounding box center [257, 165] width 25 height 25
click at [421, 140] on span "We Helped [PERSON_NAME] Plug Profit [PERSON_NAME] in a $20M/Year Business" at bounding box center [439, 130] width 147 height 19
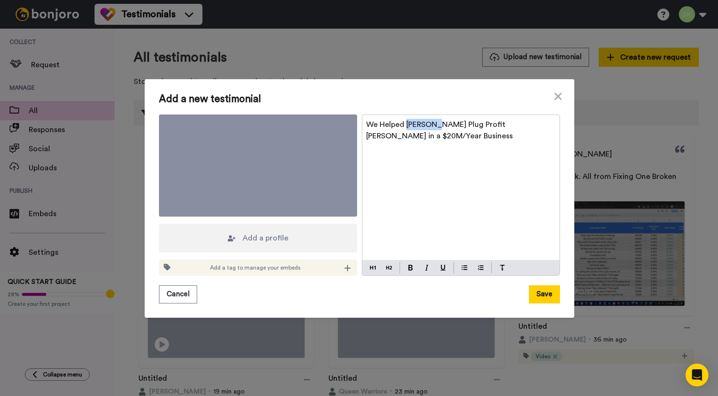
click at [421, 140] on span "We Helped [PERSON_NAME] Plug Profit [PERSON_NAME] in a $20M/Year Business" at bounding box center [439, 130] width 147 height 19
click at [370, 264] on img at bounding box center [373, 268] width 6 height 8
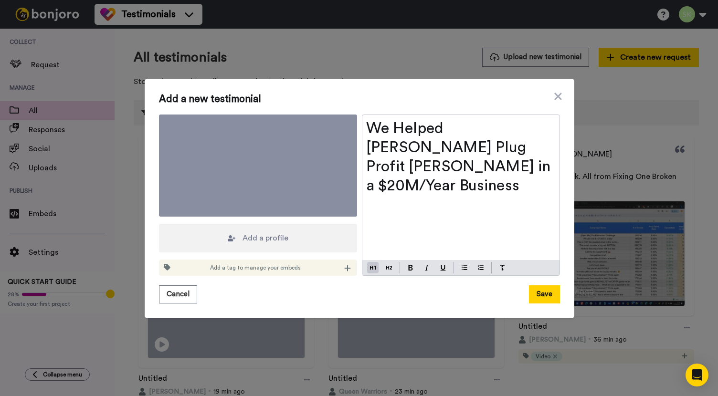
click at [304, 231] on div "Add a profile" at bounding box center [258, 238] width 198 height 29
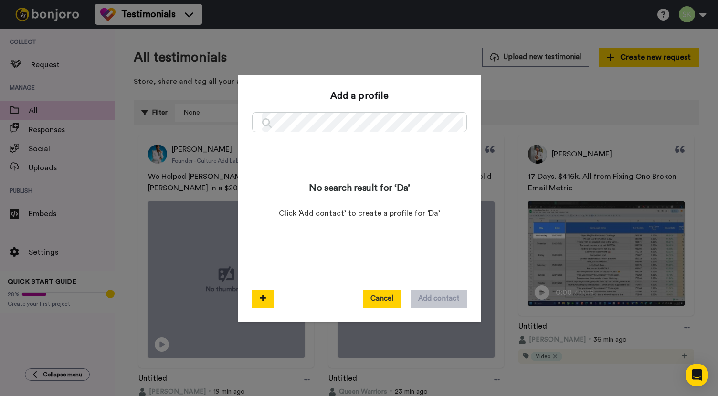
click at [392, 297] on button "Cancel" at bounding box center [382, 299] width 38 height 18
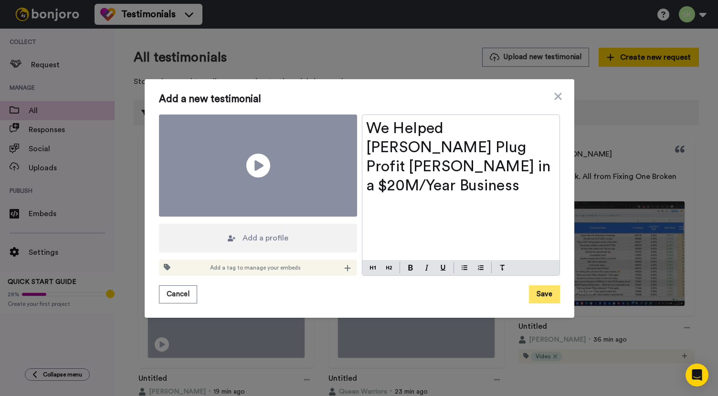
click at [551, 286] on button "Save" at bounding box center [544, 295] width 31 height 18
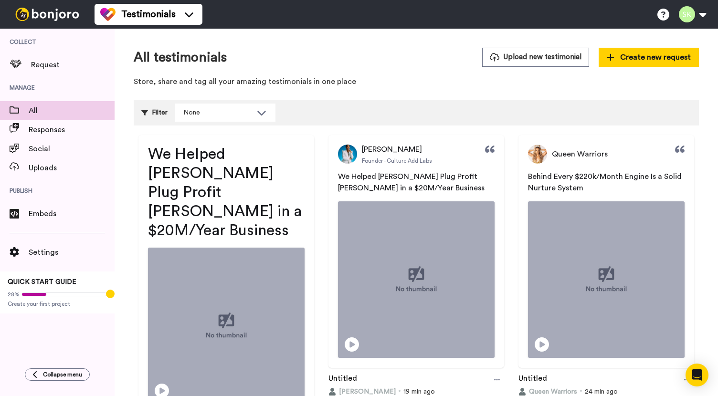
click at [266, 150] on span "We Helped [PERSON_NAME] Plug Profit [PERSON_NAME] in a $20M/Year Business" at bounding box center [227, 193] width 158 height 92
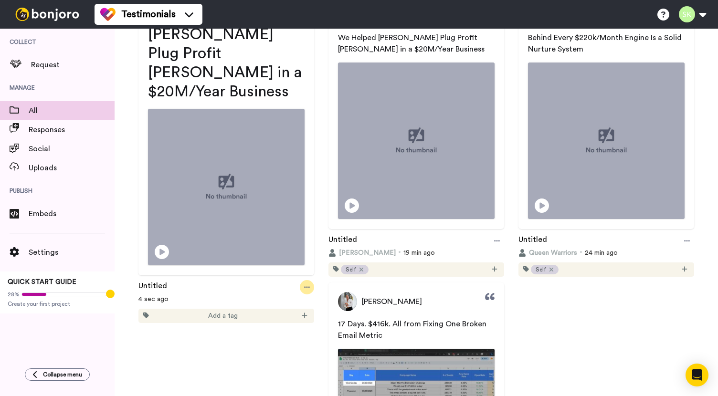
click at [304, 284] on icon at bounding box center [307, 287] width 6 height 7
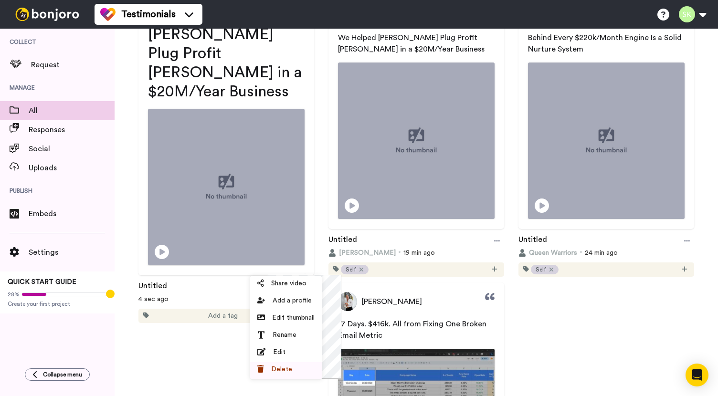
click at [297, 371] on div "Delete" at bounding box center [285, 370] width 57 height 10
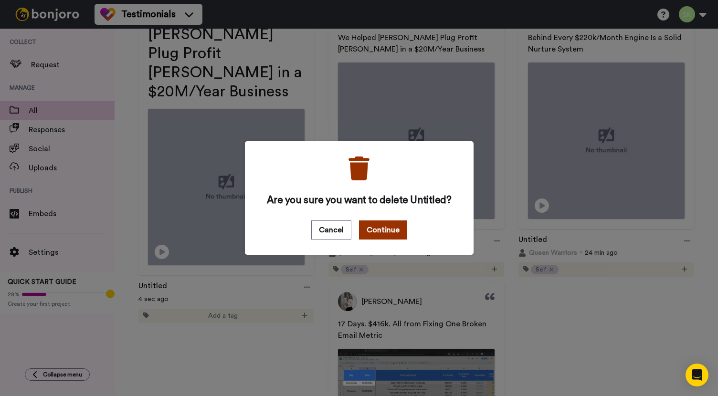
click at [393, 226] on button "Continue" at bounding box center [383, 230] width 48 height 19
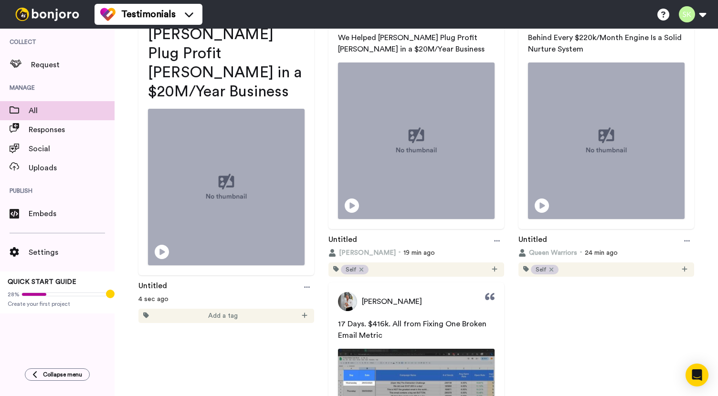
scroll to position [59, 0]
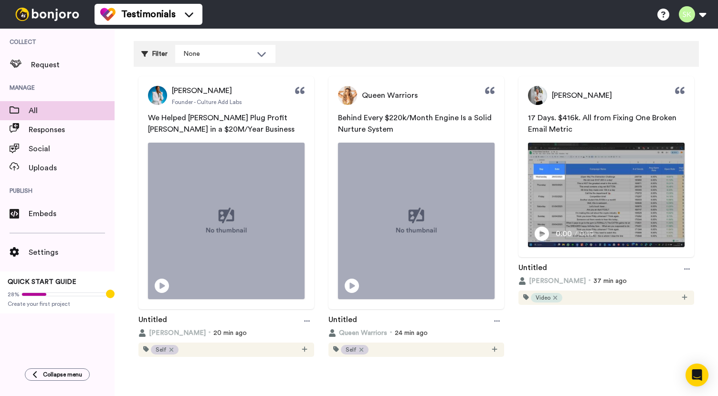
click at [458, 117] on span "Behind Every $220k/Month Engine Is a Solid Nurture System" at bounding box center [416, 123] width 156 height 19
click at [491, 322] on div at bounding box center [497, 321] width 14 height 14
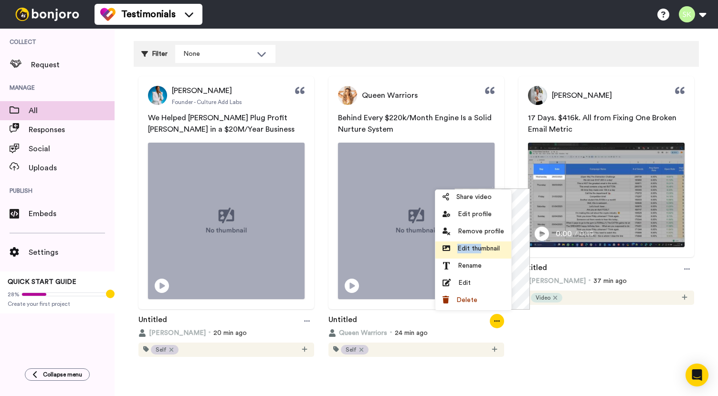
drag, startPoint x: 479, startPoint y: 237, endPoint x: 480, endPoint y: 252, distance: 14.8
click at [480, 252] on ul "Share video Edit profile Remove profile Edit thumbnail Rename Edit Delete" at bounding box center [473, 250] width 76 height 120
click at [483, 251] on span "Edit thumbnail" at bounding box center [478, 249] width 42 height 10
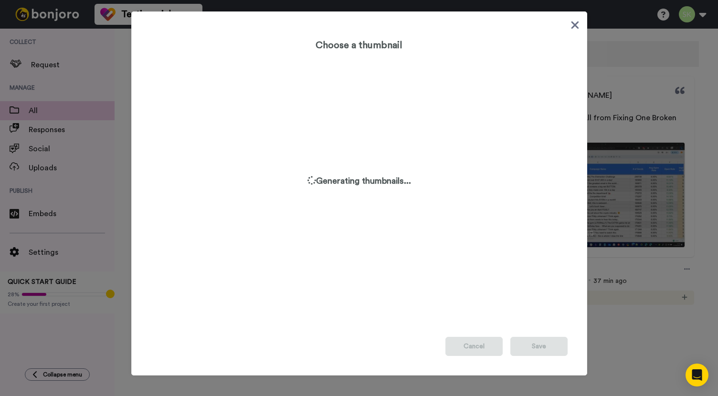
click at [572, 25] on icon at bounding box center [575, 25] width 9 height 12
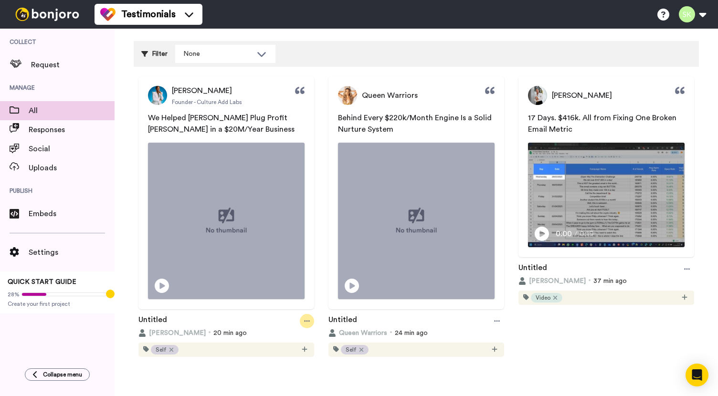
click at [304, 318] on icon at bounding box center [307, 321] width 6 height 7
click at [254, 124] on p "We Helped Danielle Leslie Plug Profit Leaks in a $20M/Year Business" at bounding box center [226, 123] width 157 height 23
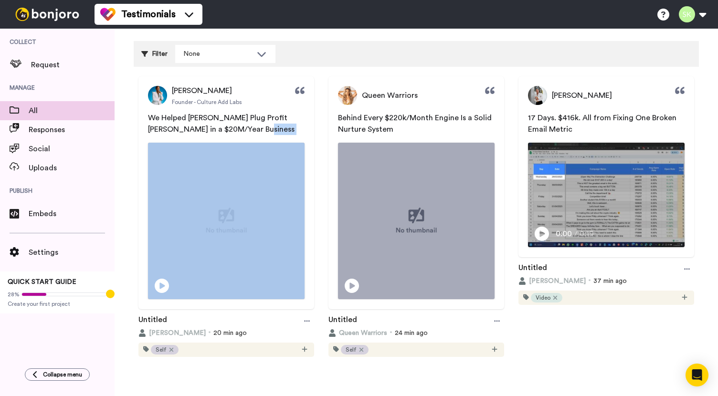
click at [254, 124] on p "We Helped Danielle Leslie Plug Profit Leaks in a $20M/Year Business" at bounding box center [226, 123] width 157 height 23
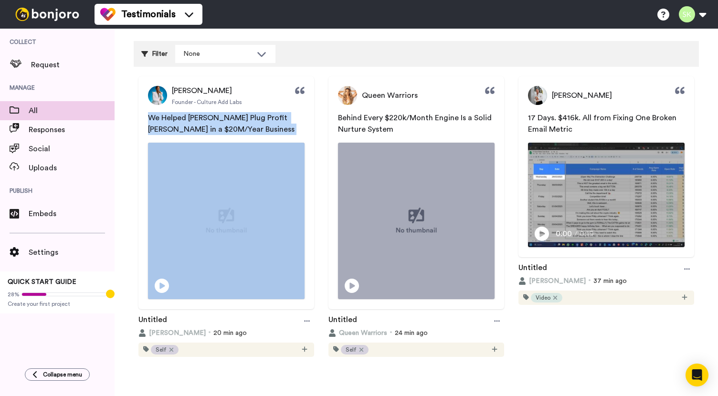
click at [254, 124] on p "We Helped Danielle Leslie Plug Profit Leaks in a $20M/Year Business" at bounding box center [226, 123] width 157 height 23
copy span "We Helped Danielle Leslie Plug Profit Leaks in a $20M/Year Business"
click at [265, 111] on div "Danielle Leslie Founder - Culture Add Labs We Helped Danielle Leslie Plug Profi…" at bounding box center [226, 192] width 176 height 233
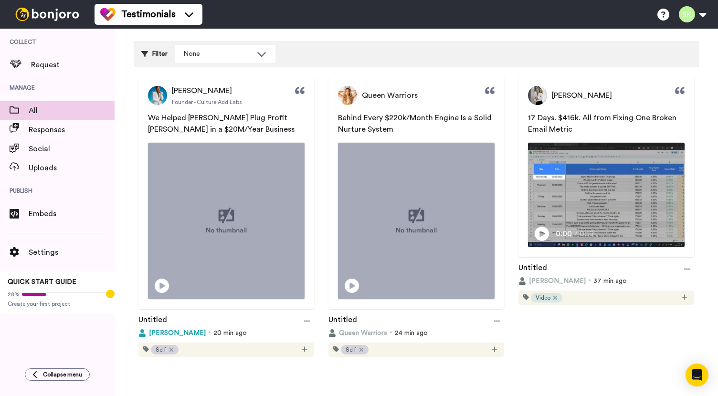
click at [178, 331] on span "[PERSON_NAME]" at bounding box center [177, 333] width 57 height 10
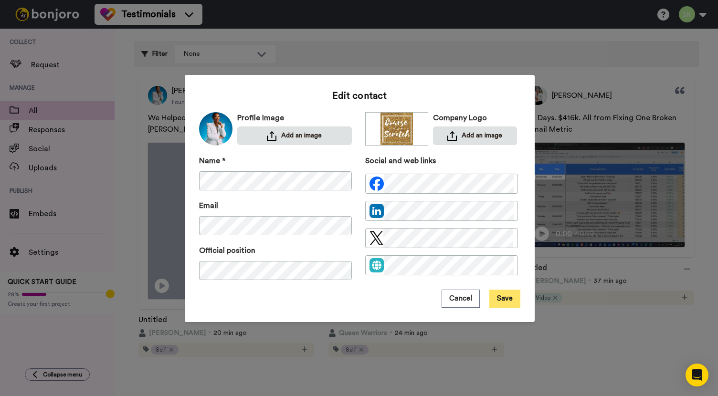
click at [509, 298] on button "Save" at bounding box center [504, 299] width 31 height 18
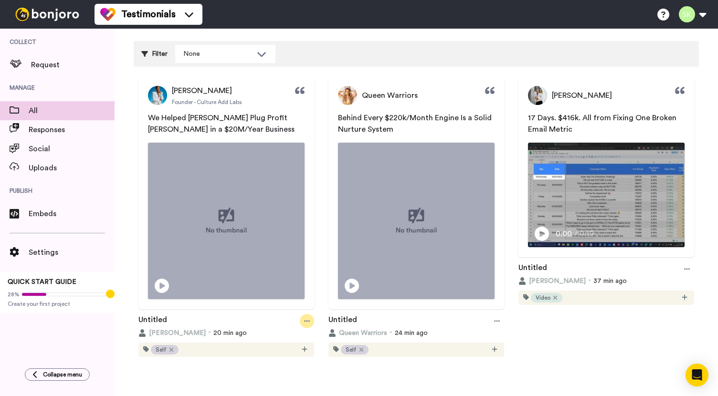
click at [307, 320] on icon at bounding box center [307, 321] width 6 height 7
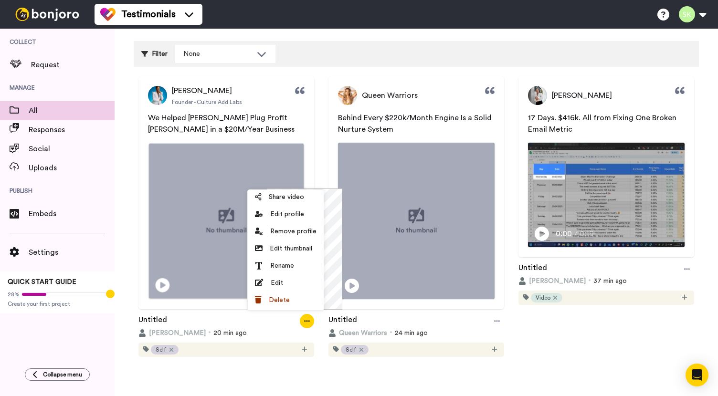
click at [182, 219] on img at bounding box center [226, 220] width 155 height 155
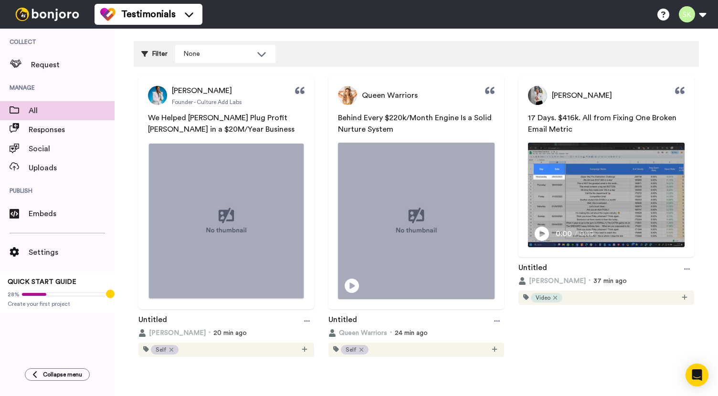
click at [212, 208] on video at bounding box center [226, 220] width 155 height 155
click at [227, 131] on span "We Helped Danielle Leslie Plug Profit Leaks in a $20M/Year Business" at bounding box center [221, 123] width 147 height 19
click at [307, 322] on icon at bounding box center [307, 321] width 6 height 7
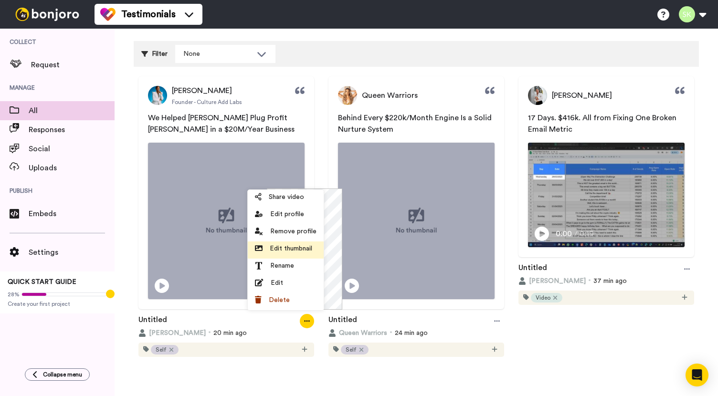
click at [301, 251] on span "Edit thumbnail" at bounding box center [291, 249] width 42 height 10
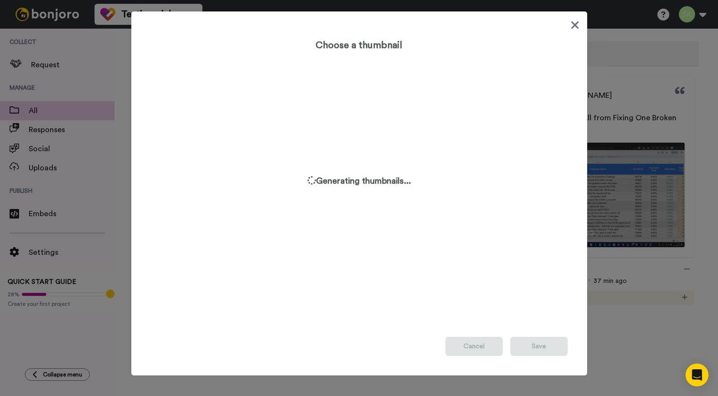
click at [569, 35] on div "Choose a thumbnail Generating thumbnails... Cancel Save" at bounding box center [359, 193] width 456 height 364
click at [571, 23] on icon at bounding box center [575, 25] width 8 height 8
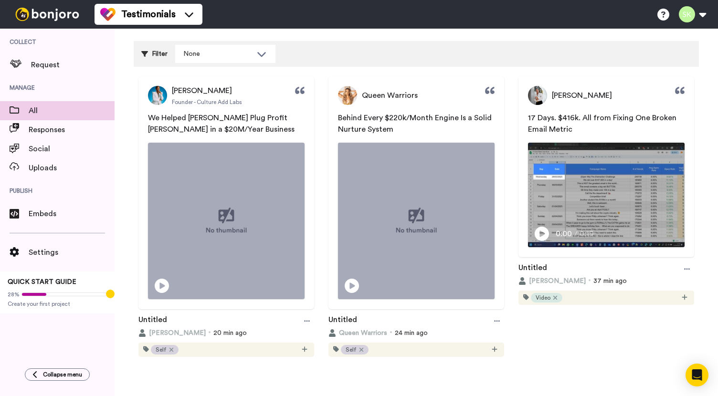
click at [246, 125] on p "We Helped Danielle Leslie Plug Profit Leaks in a $20M/Year Business" at bounding box center [226, 123] width 157 height 23
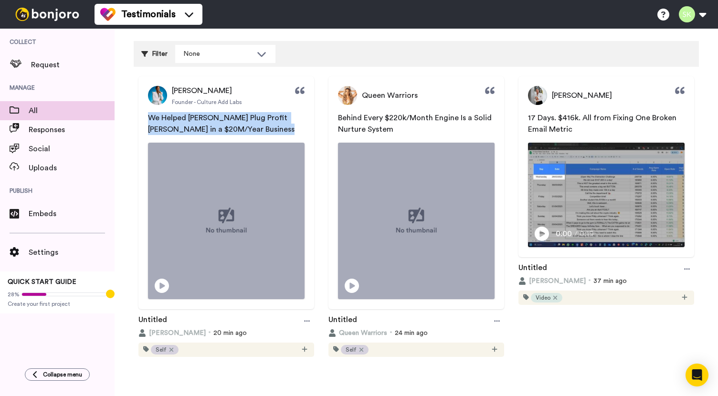
click at [246, 125] on p "We Helped Danielle Leslie Plug Profit Leaks in a $20M/Year Business" at bounding box center [226, 123] width 157 height 23
copy div "We Helped Danielle Leslie Plug Profit Leaks in a $20M/Year Business"
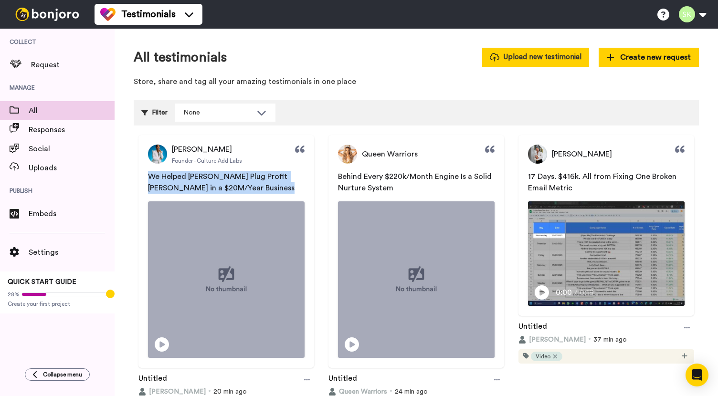
click at [546, 56] on button "Upload new testimonial" at bounding box center [535, 57] width 107 height 19
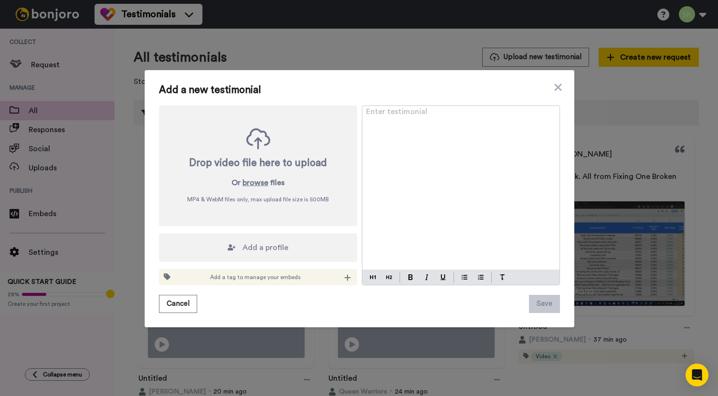
click at [257, 189] on div "Drop video file here to upload Or browse files MP4 & WebM files only, max uploa…" at bounding box center [258, 166] width 198 height 121
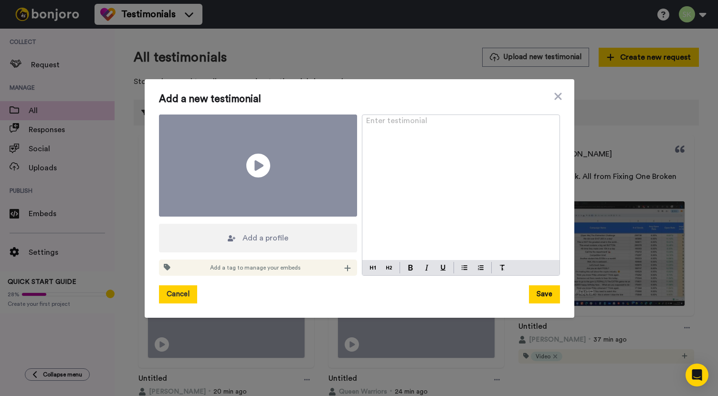
click at [180, 286] on button "Cancel" at bounding box center [178, 295] width 38 height 18
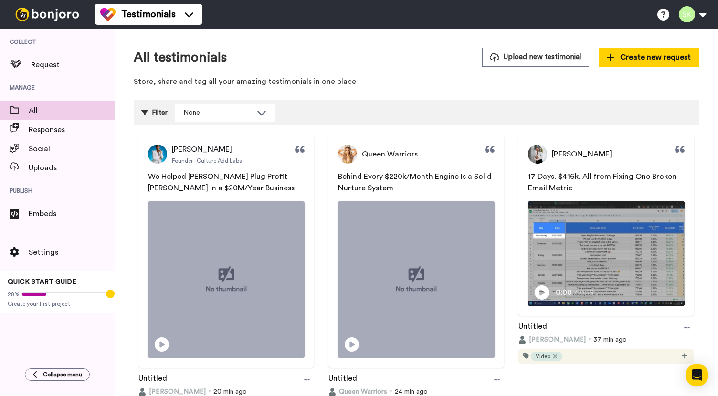
scroll to position [59, 0]
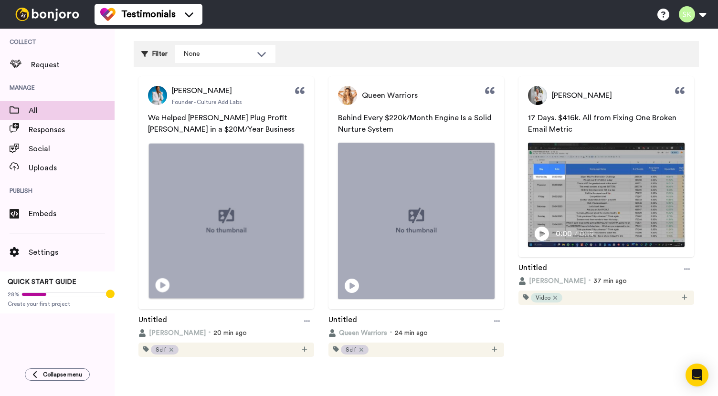
click at [166, 283] on icon at bounding box center [163, 285] width 14 height 14
click at [275, 242] on video at bounding box center [226, 220] width 155 height 155
click at [306, 318] on icon at bounding box center [307, 321] width 6 height 7
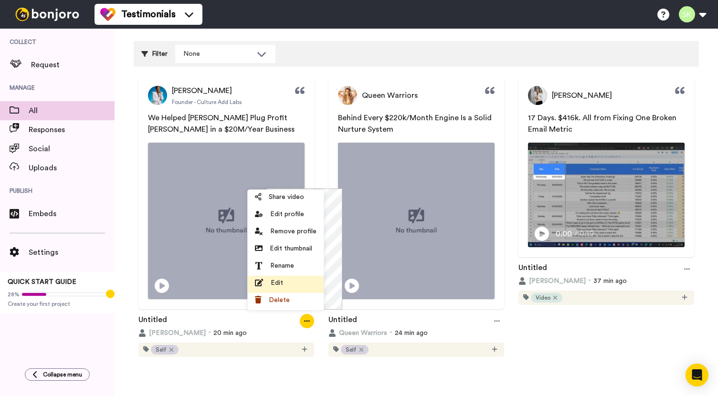
click at [289, 289] on li "Edit" at bounding box center [286, 284] width 76 height 17
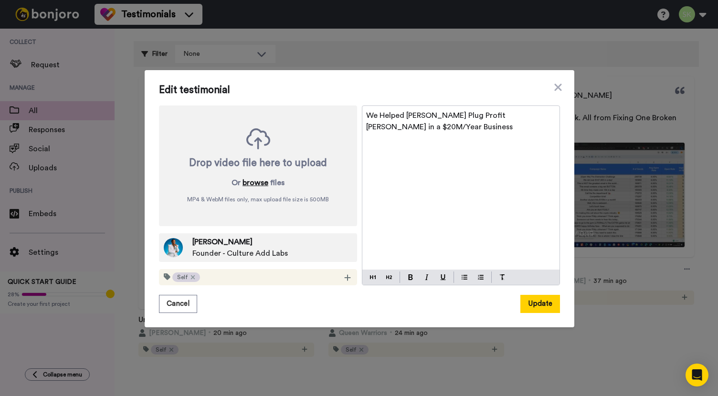
click at [256, 185] on button "browse" at bounding box center [256, 182] width 26 height 11
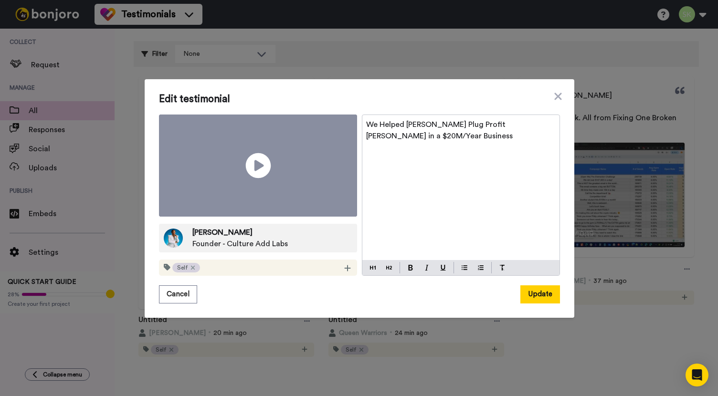
click at [259, 170] on icon at bounding box center [257, 165] width 25 height 25
click at [531, 286] on button "Update" at bounding box center [540, 295] width 40 height 18
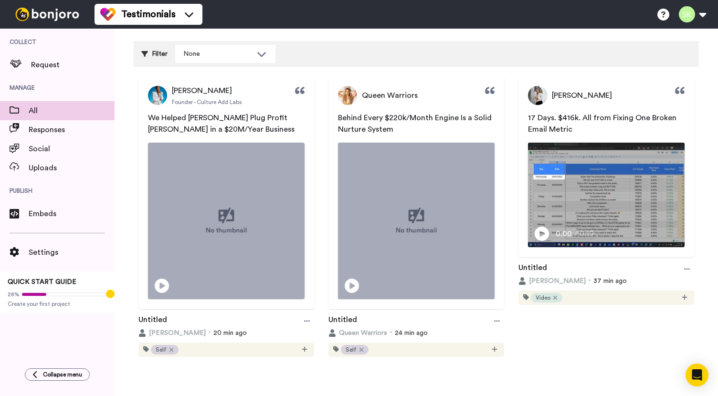
click at [483, 321] on div "Untitled" at bounding box center [416, 321] width 176 height 14
click at [490, 320] on div at bounding box center [497, 321] width 14 height 14
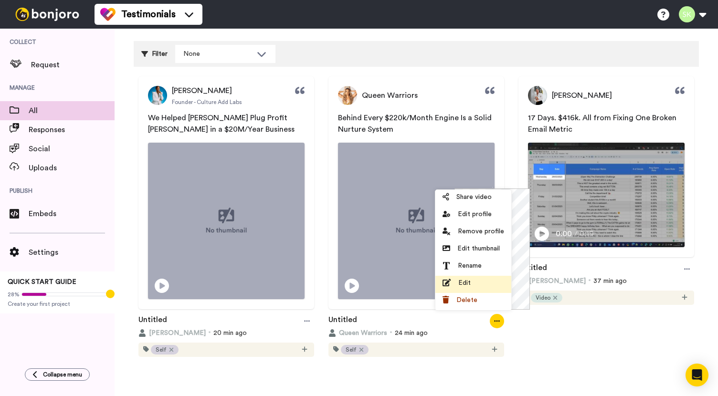
click at [480, 278] on div "Edit" at bounding box center [474, 283] width 62 height 10
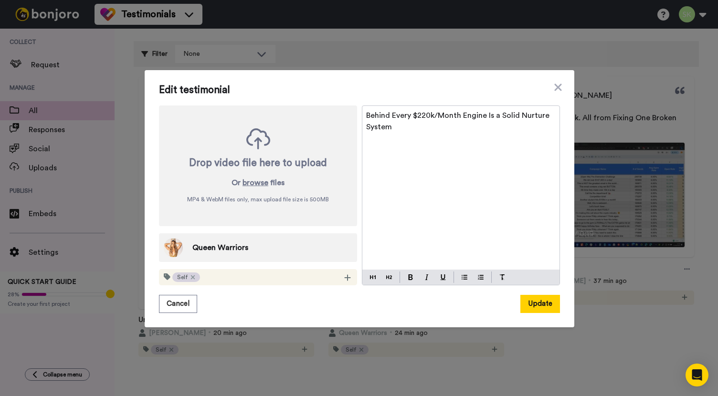
click at [446, 184] on div "Behind Every $220k/Month Engine Is a Solid Nurture System" at bounding box center [460, 188] width 197 height 164
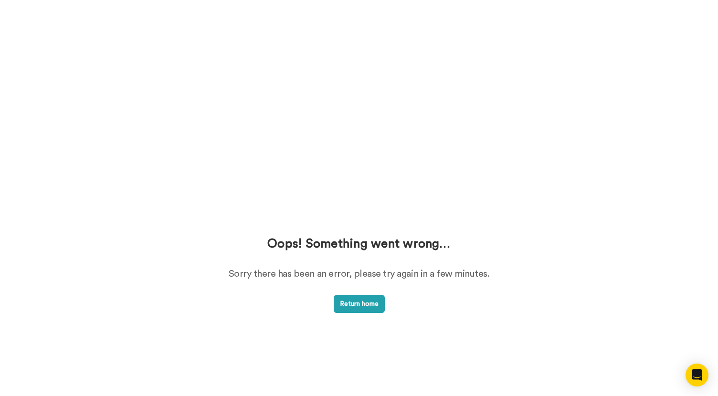
scroll to position [0, 0]
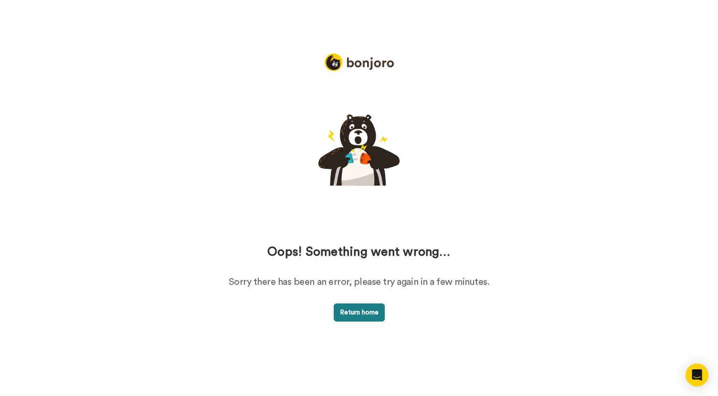
click at [365, 314] on button "Return home" at bounding box center [359, 313] width 51 height 18
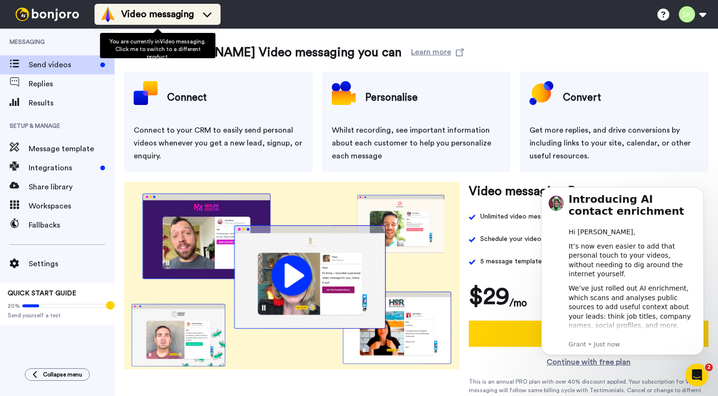
click at [204, 12] on icon at bounding box center [207, 15] width 15 height 10
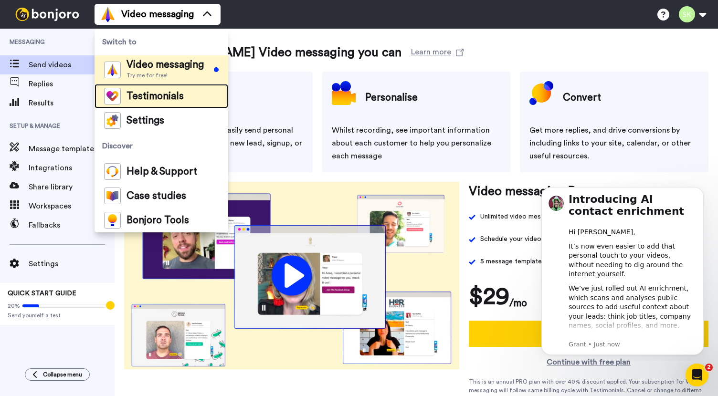
click at [159, 99] on span "Testimonials" at bounding box center [155, 97] width 57 height 10
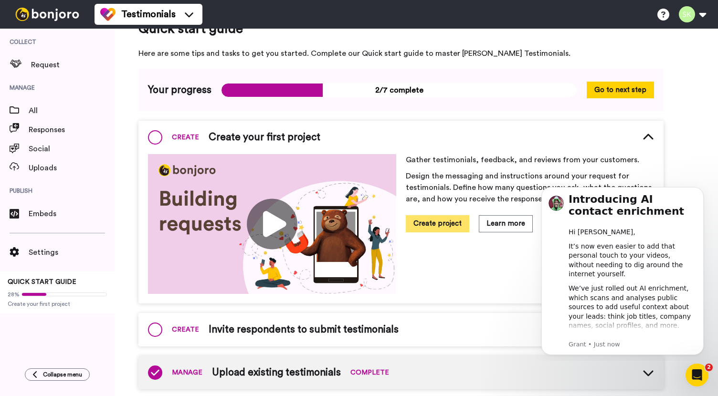
click at [429, 227] on button "Create project" at bounding box center [438, 223] width 64 height 17
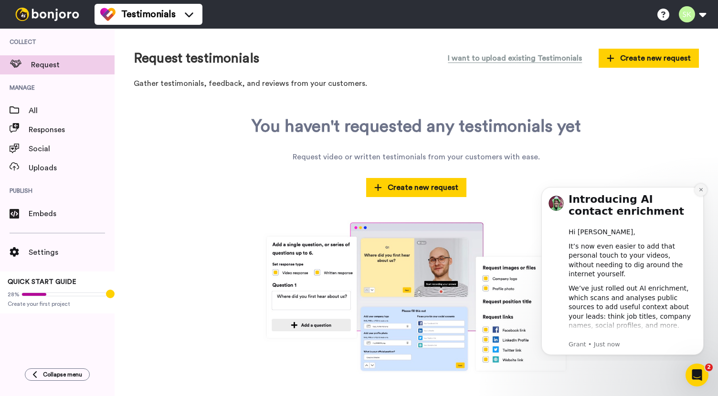
click at [700, 191] on icon "Dismiss notification" at bounding box center [701, 189] width 5 height 5
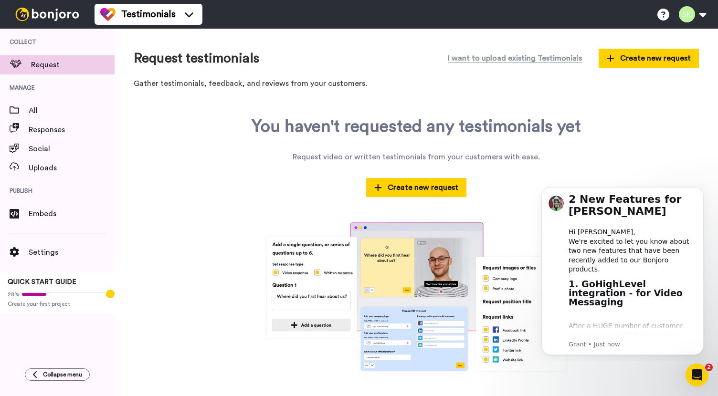
click at [700, 191] on icon "Dismiss notification" at bounding box center [701, 190] width 4 height 4
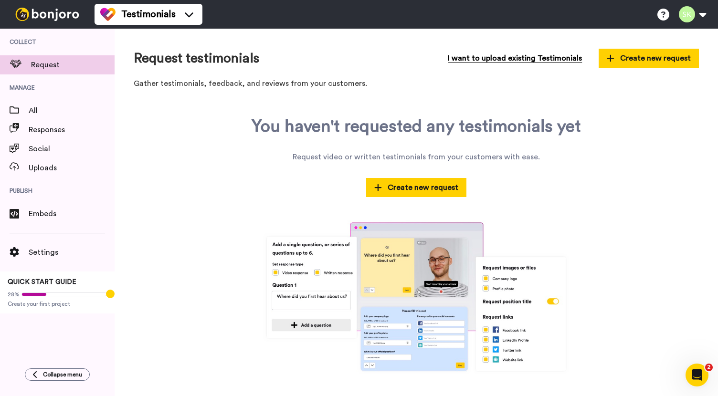
click at [548, 59] on span "I want to upload existing Testimonials" at bounding box center [515, 58] width 134 height 11
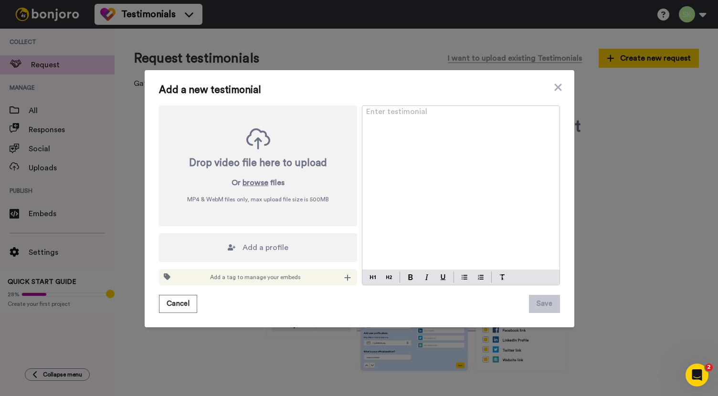
click at [123, 122] on div "Add a new testimonial Drop video file here to upload Or browse files MP4 & WebM…" at bounding box center [359, 198] width 718 height 396
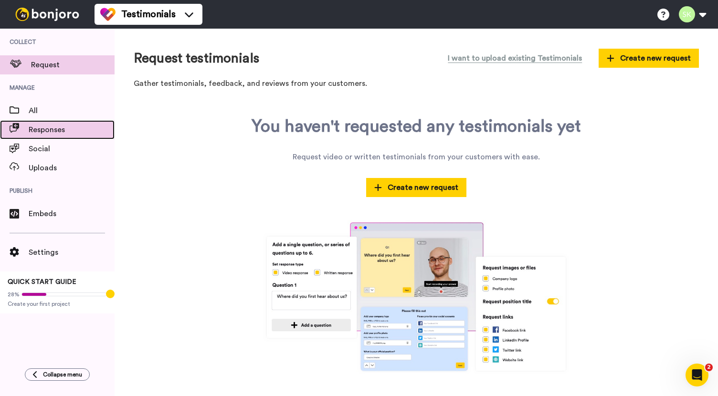
click at [104, 125] on span "Responses" at bounding box center [72, 129] width 86 height 11
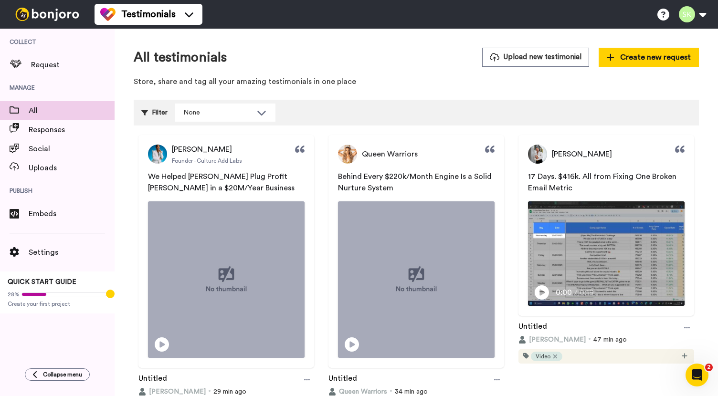
scroll to position [59, 0]
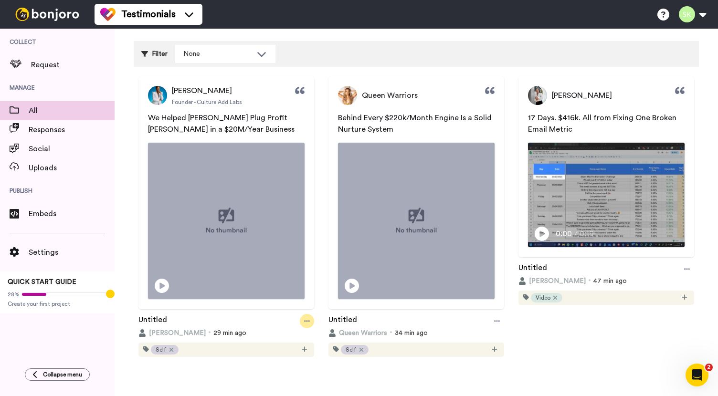
click at [301, 314] on div at bounding box center [307, 321] width 14 height 14
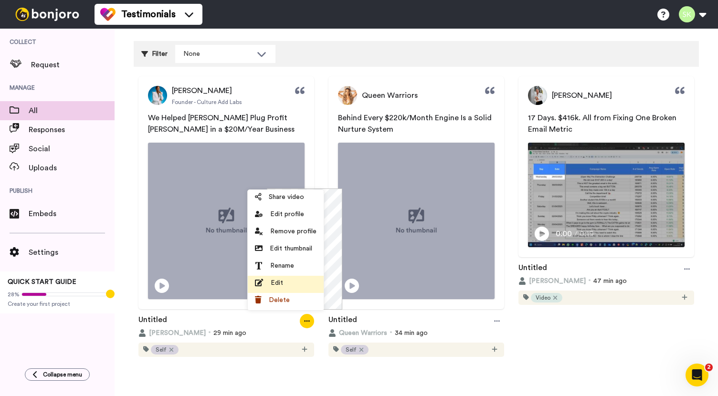
click at [298, 285] on div "Edit" at bounding box center [286, 283] width 62 height 10
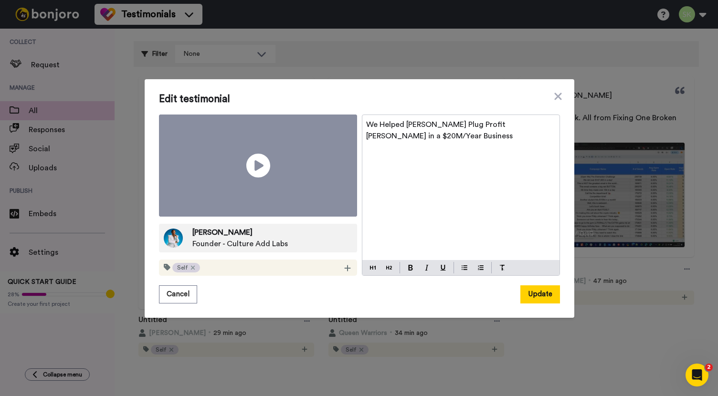
click at [283, 174] on video at bounding box center [258, 166] width 198 height 103
click at [446, 188] on div "We Helped [PERSON_NAME] Plug Profit [PERSON_NAME] in a $20M/Year Business" at bounding box center [460, 188] width 197 height 146
click at [164, 286] on button "Cancel" at bounding box center [178, 295] width 38 height 18
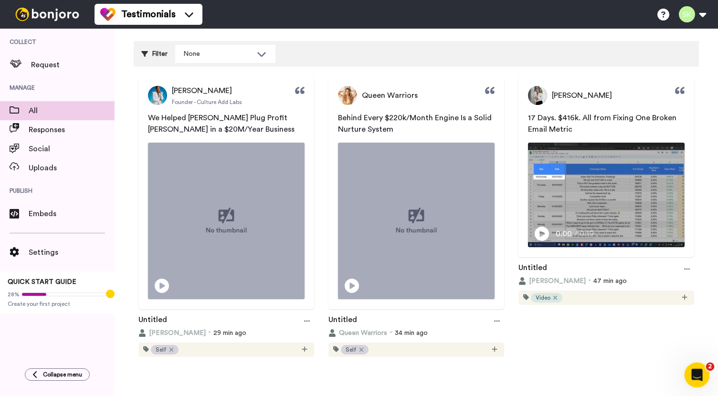
click at [705, 370] on div "Open Intercom Messenger" at bounding box center [696, 374] width 32 height 32
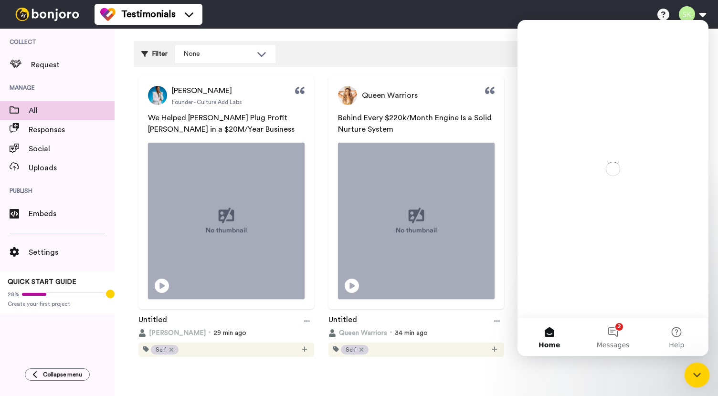
scroll to position [0, 0]
click at [686, 341] on button "Help" at bounding box center [677, 337] width 64 height 38
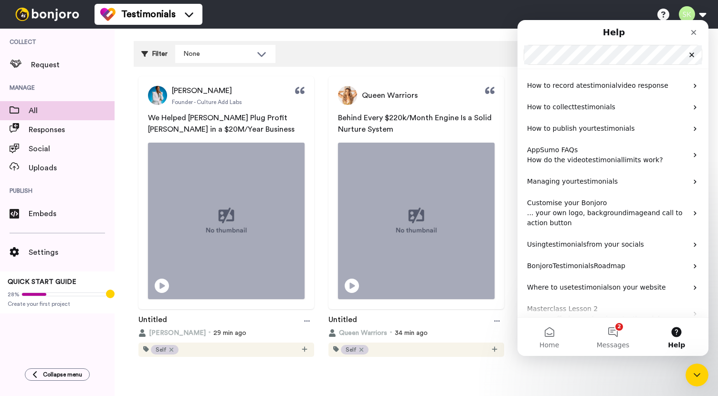
click at [438, 49] on div "Filter None Select all tags Video Case Study Self" at bounding box center [416, 54] width 565 height 26
click at [673, 334] on button "Help" at bounding box center [677, 337] width 64 height 38
click at [692, 363] on div "Close Intercom Messenger" at bounding box center [695, 373] width 23 height 23
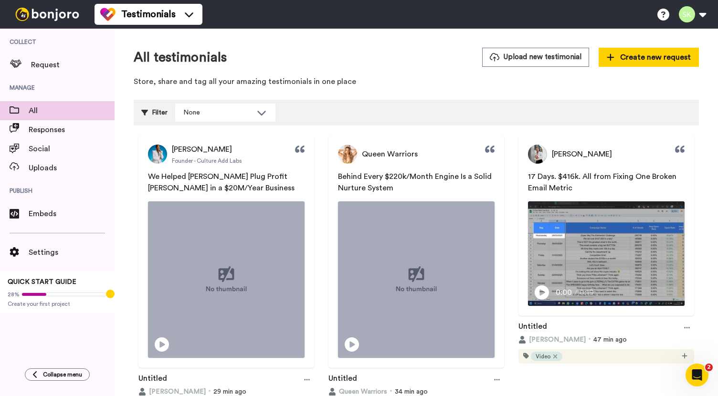
scroll to position [59, 0]
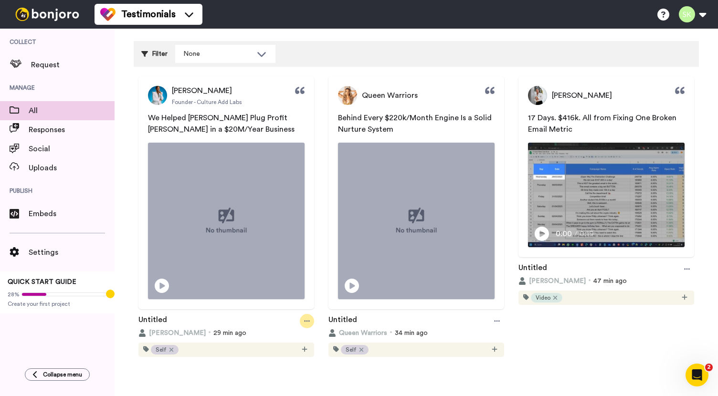
click at [304, 320] on icon at bounding box center [307, 320] width 6 height 1
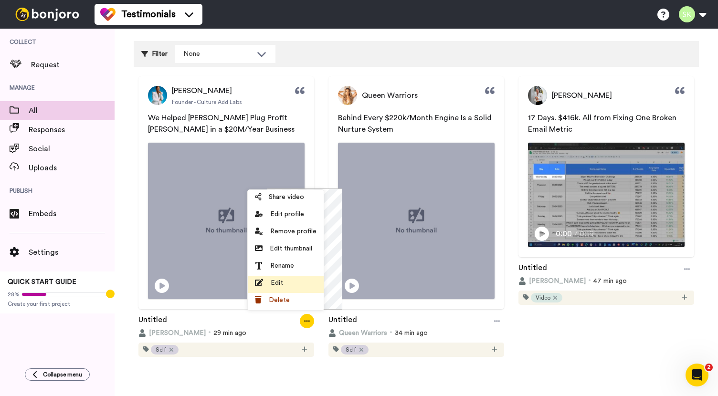
click at [307, 285] on div "Edit" at bounding box center [286, 283] width 62 height 10
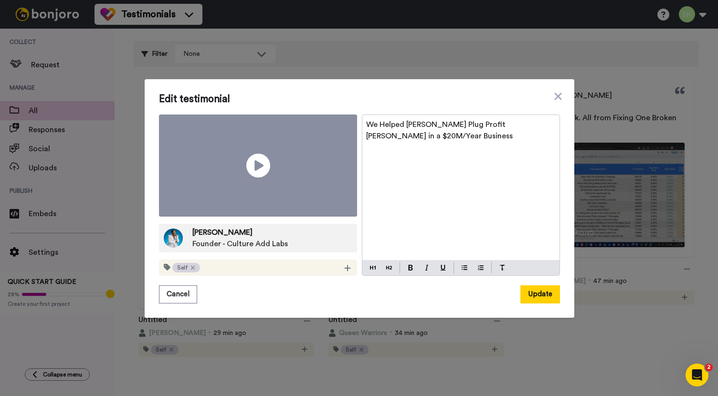
drag, startPoint x: 310, startPoint y: 166, endPoint x: 359, endPoint y: 191, distance: 55.1
click at [347, 212] on div "Play/Pause Danielle Leslie Founder - Culture Add Labs Self" at bounding box center [258, 196] width 198 height 162
click at [315, 179] on video at bounding box center [258, 166] width 198 height 103
click at [307, 180] on video at bounding box center [258, 166] width 198 height 103
click at [176, 286] on button "Cancel" at bounding box center [178, 295] width 38 height 18
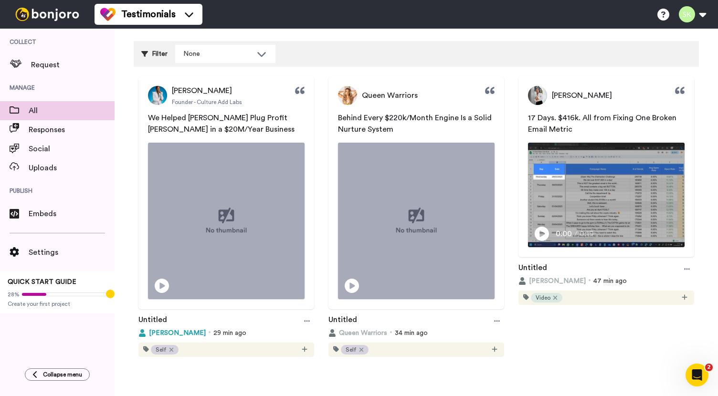
click at [177, 333] on span "[PERSON_NAME]" at bounding box center [177, 333] width 57 height 10
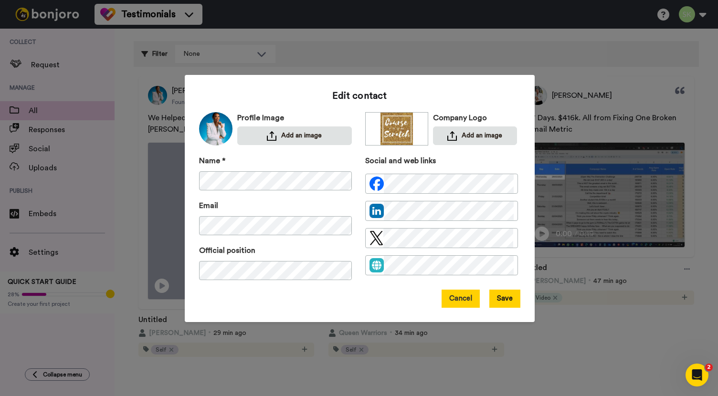
click at [456, 302] on button "Cancel" at bounding box center [461, 299] width 38 height 18
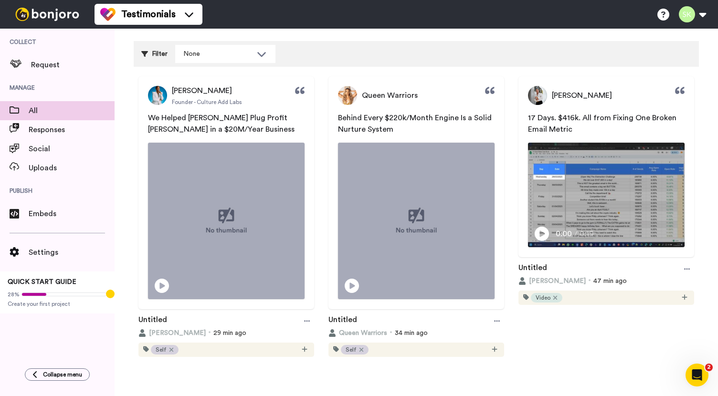
click at [239, 120] on span "We Helped Danielle Leslie Plug Profit Leaks in a $20M/Year Business" at bounding box center [221, 123] width 147 height 19
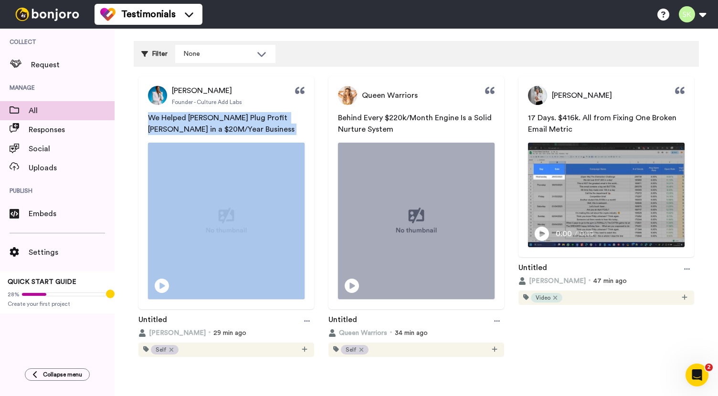
click at [239, 120] on span "We Helped Danielle Leslie Plug Profit Leaks in a $20M/Year Business" at bounding box center [221, 123] width 147 height 19
copy span "We Helped Danielle Leslie Plug Profit Leaks in a $20M/Year Business"
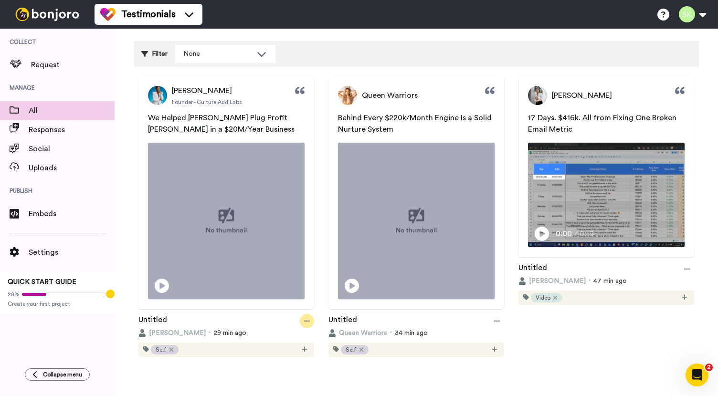
click at [310, 318] on div at bounding box center [307, 321] width 14 height 14
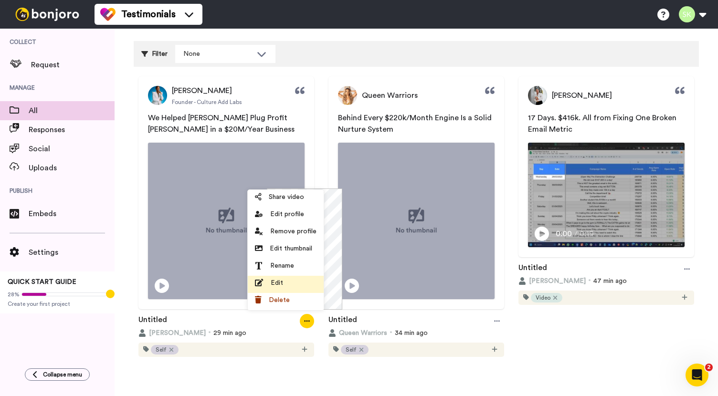
click at [304, 286] on div "Edit" at bounding box center [286, 283] width 62 height 10
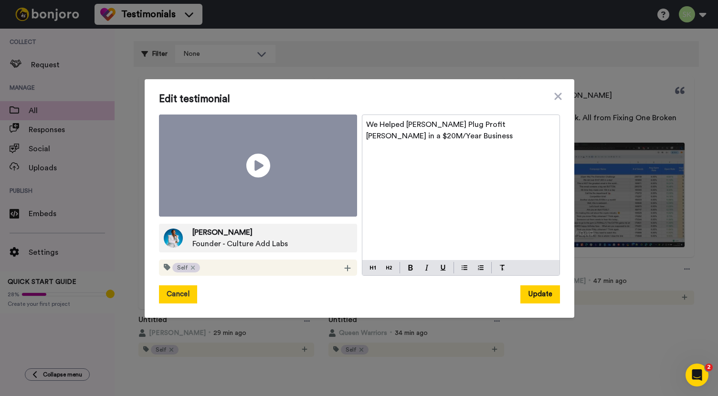
click at [171, 286] on button "Cancel" at bounding box center [178, 295] width 38 height 18
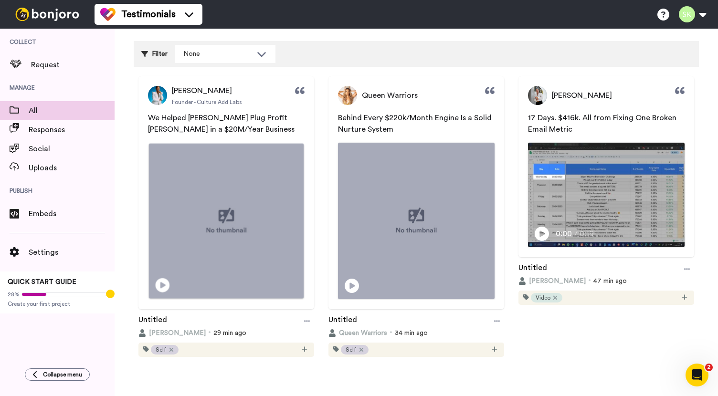
scroll to position [0, 0]
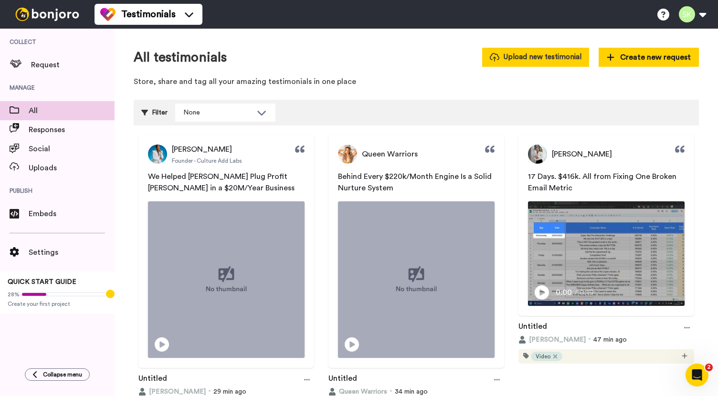
click at [537, 64] on button "Upload new testimonial" at bounding box center [535, 57] width 107 height 19
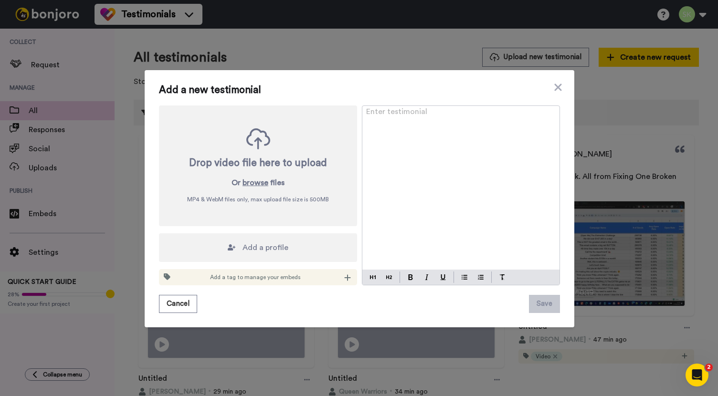
click at [271, 243] on span "Add a profile" at bounding box center [266, 247] width 46 height 11
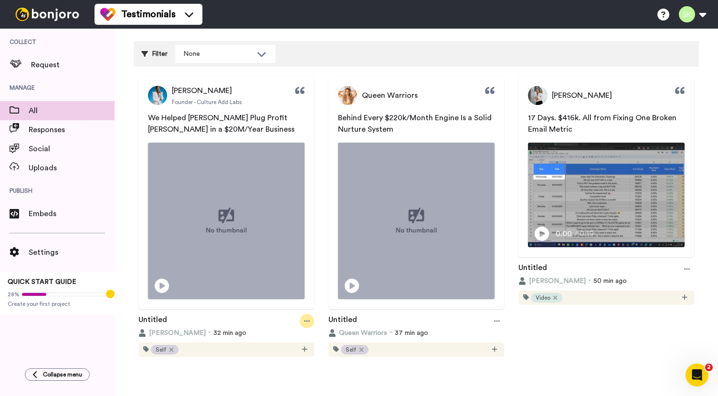
click at [304, 323] on div at bounding box center [307, 321] width 14 height 14
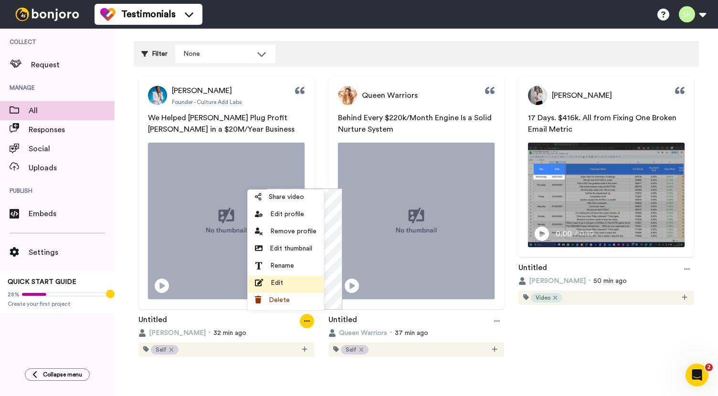
click at [292, 284] on div "Edit" at bounding box center [286, 283] width 62 height 10
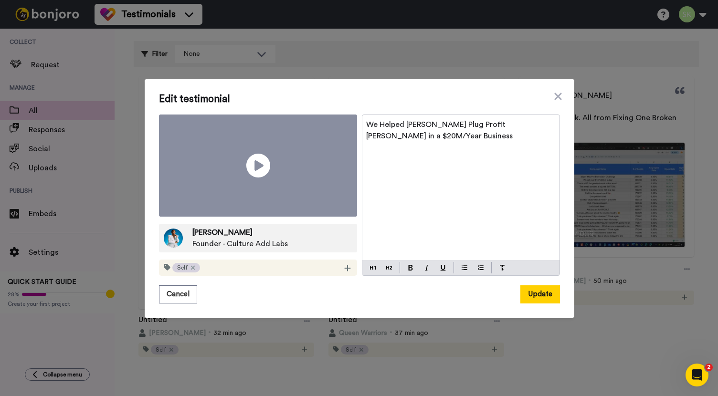
click at [434, 230] on div "We Helped [PERSON_NAME] Plug Profit [PERSON_NAME] in a $20M/Year Business" at bounding box center [460, 188] width 197 height 146
click at [534, 286] on button "Update" at bounding box center [540, 295] width 40 height 18
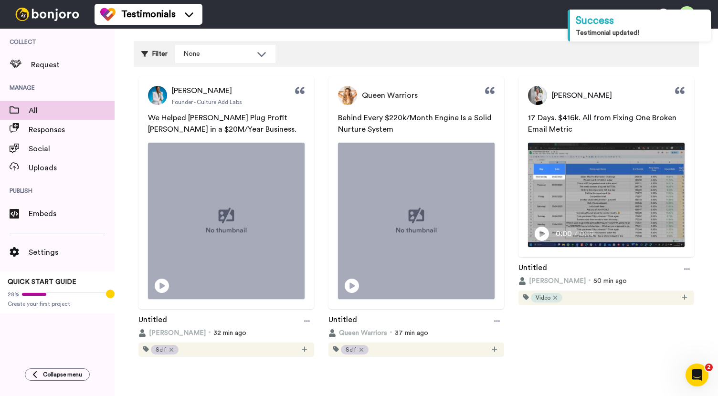
click at [468, 122] on span "Behind Every $220k/Month Engine Is a Solid Nurture System" at bounding box center [416, 123] width 156 height 19
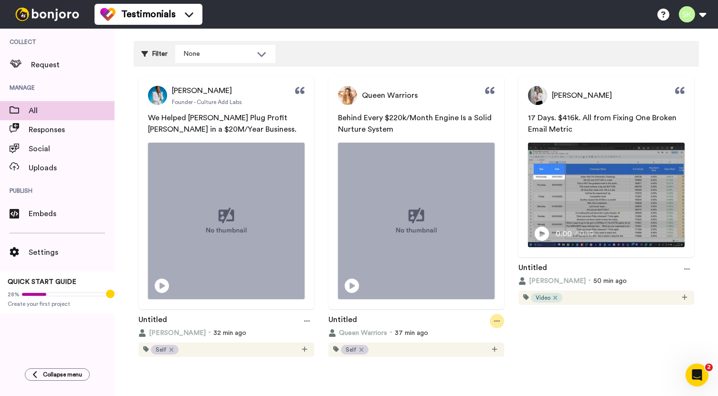
click at [497, 318] on div at bounding box center [497, 321] width 14 height 14
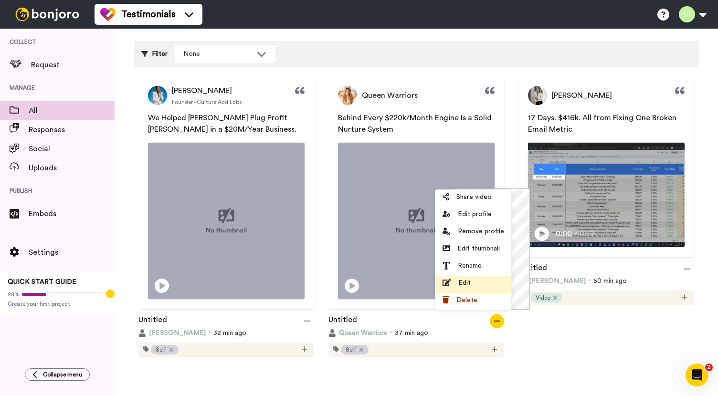
click at [483, 281] on div "Edit" at bounding box center [474, 283] width 62 height 10
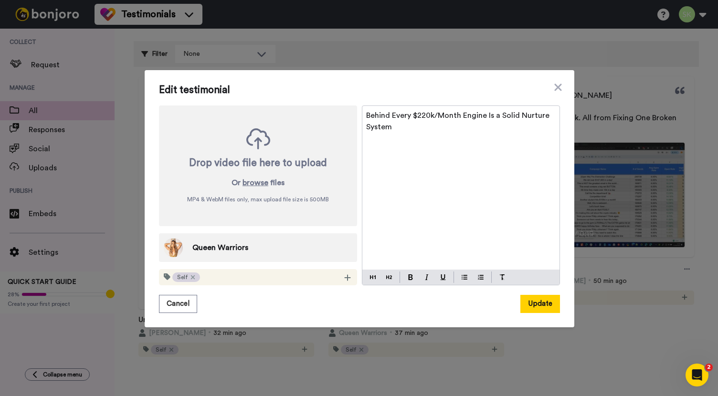
click at [431, 132] on p "Behind Every $220k/Month Engine Is a Solid Nurture System" at bounding box center [461, 121] width 190 height 23
click at [539, 304] on button "Update" at bounding box center [540, 304] width 40 height 18
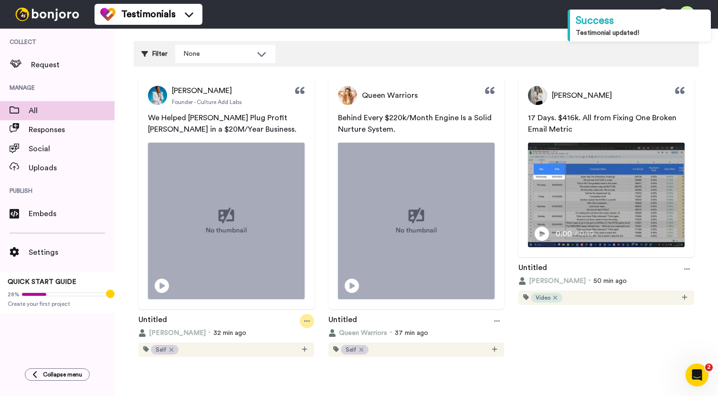
click at [311, 318] on div at bounding box center [307, 321] width 14 height 14
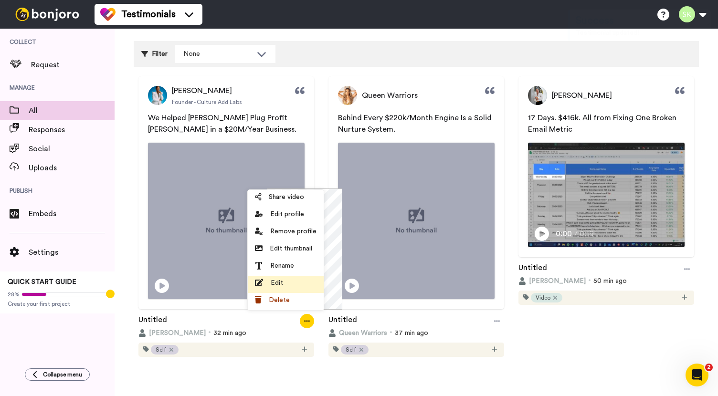
click at [301, 281] on div "Edit" at bounding box center [286, 283] width 62 height 10
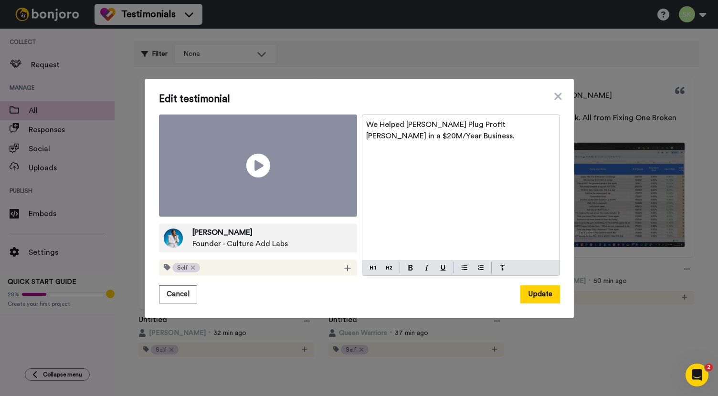
click at [269, 167] on video at bounding box center [258, 166] width 198 height 103
click at [286, 167] on video at bounding box center [258, 166] width 198 height 103
click at [181, 286] on button "Cancel" at bounding box center [178, 295] width 38 height 18
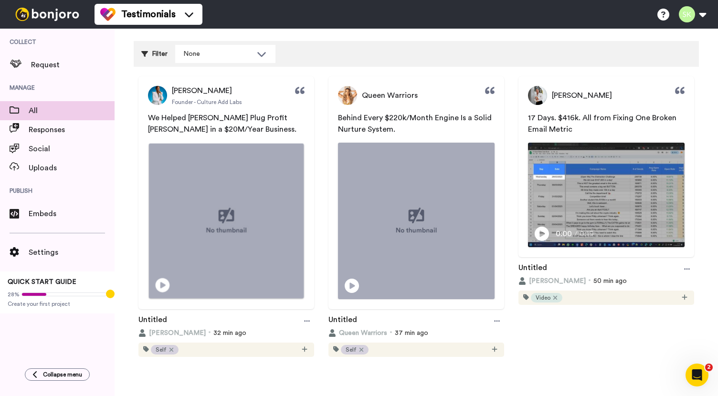
click at [266, 238] on img at bounding box center [226, 220] width 155 height 155
click at [307, 320] on icon at bounding box center [307, 320] width 6 height 1
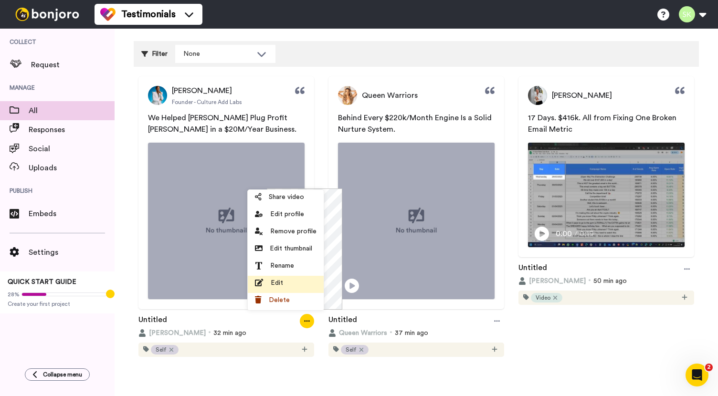
click at [302, 284] on div "Edit" at bounding box center [286, 283] width 62 height 10
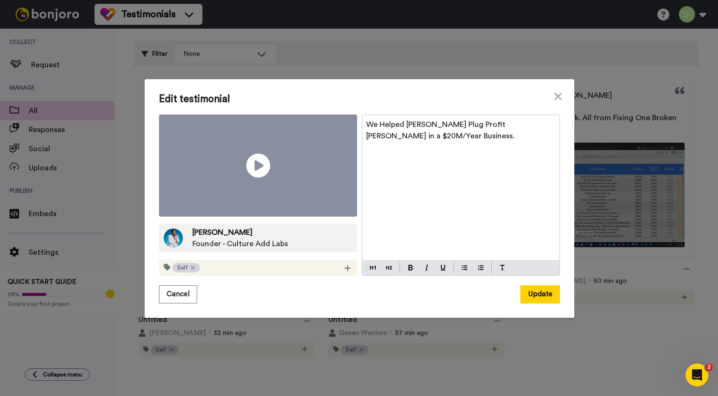
click at [268, 238] on span "Founder - Culture Add Labs" at bounding box center [239, 243] width 95 height 11
copy div "Founder - Culture Add Labs"
click at [229, 224] on div "Danielle Leslie Founder - Culture Add Labs" at bounding box center [258, 238] width 198 height 29
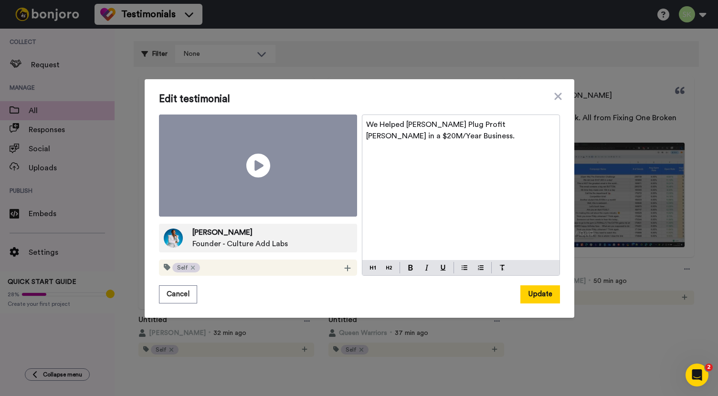
click at [214, 227] on span "Danielle Leslie" at bounding box center [239, 232] width 95 height 11
click at [553, 102] on icon at bounding box center [558, 96] width 10 height 11
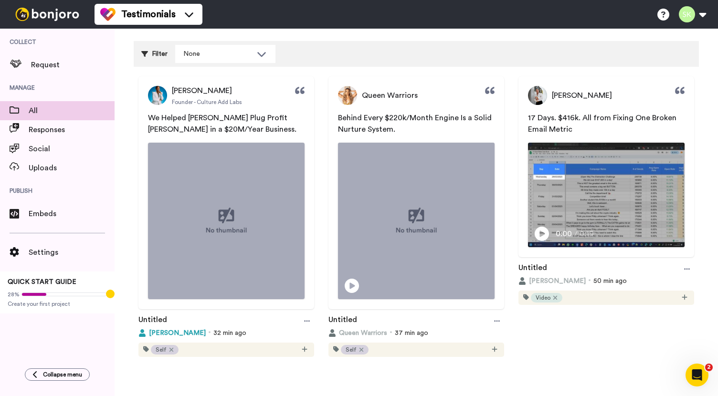
click at [160, 333] on span "Danielle Leslie" at bounding box center [177, 333] width 57 height 10
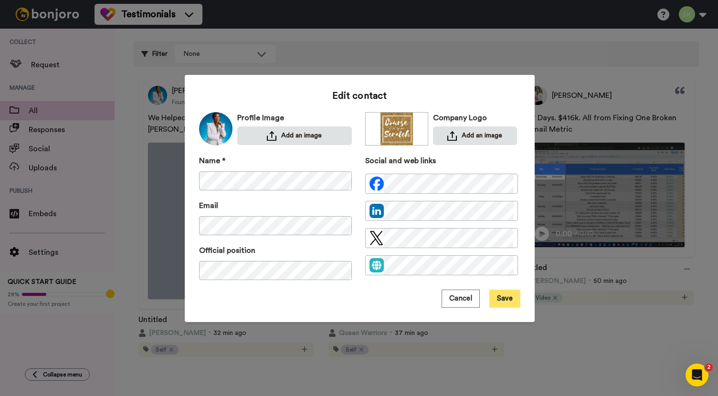
click at [497, 303] on button "Save" at bounding box center [504, 299] width 31 height 18
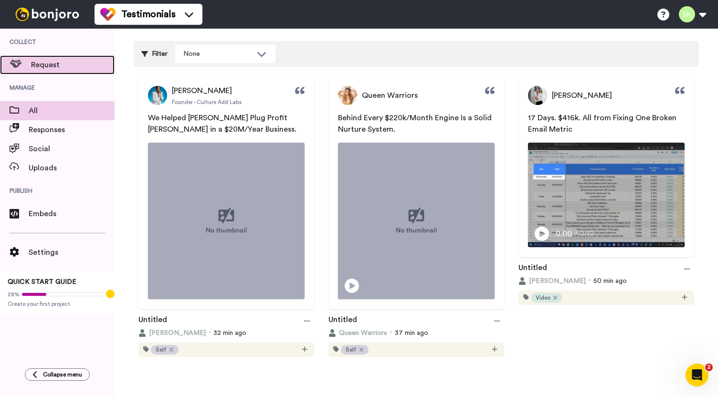
click at [63, 70] on span "Request" at bounding box center [73, 64] width 84 height 11
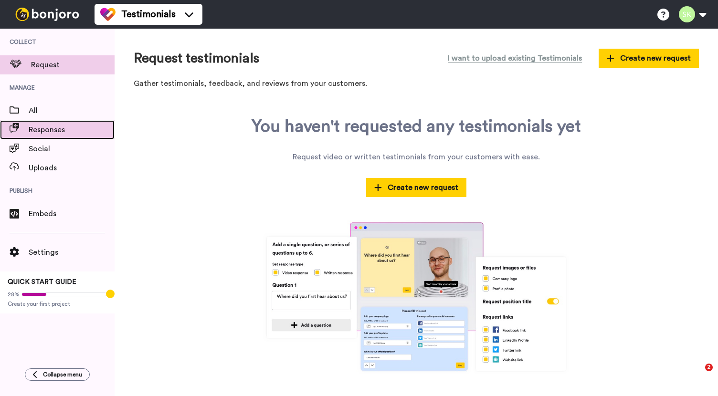
click at [72, 134] on span "Responses" at bounding box center [72, 129] width 86 height 11
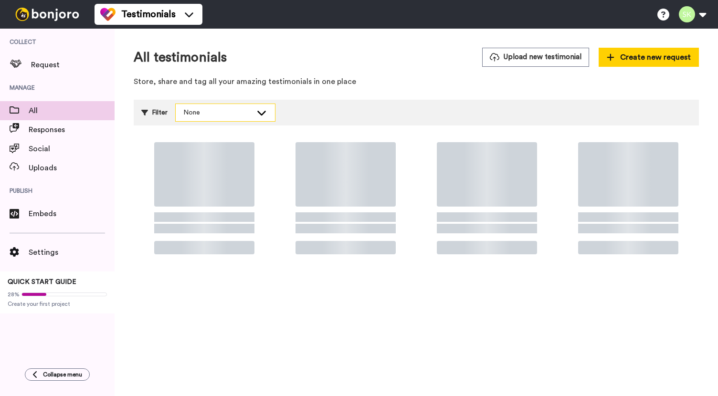
click at [219, 110] on div "None" at bounding box center [217, 113] width 69 height 10
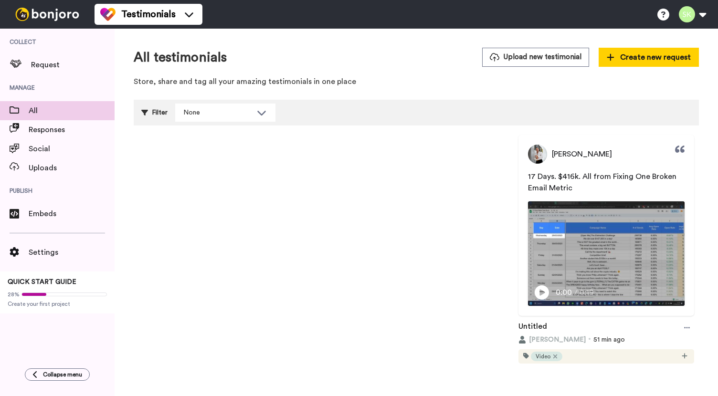
click at [350, 92] on div "All testimonials Upload new testimonial Create new request Store, share and tag…" at bounding box center [417, 218] width 604 height 379
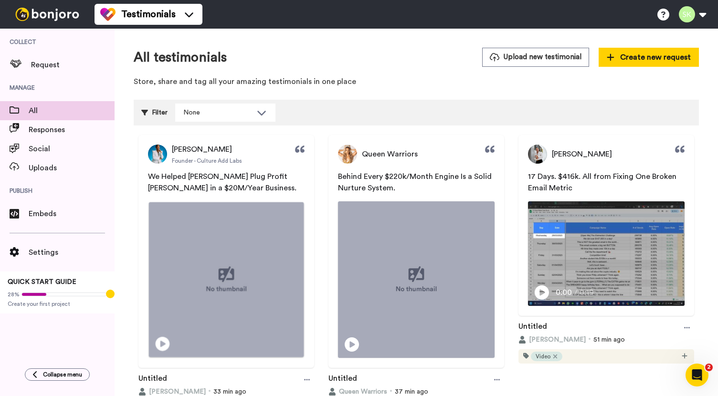
scroll to position [37, 0]
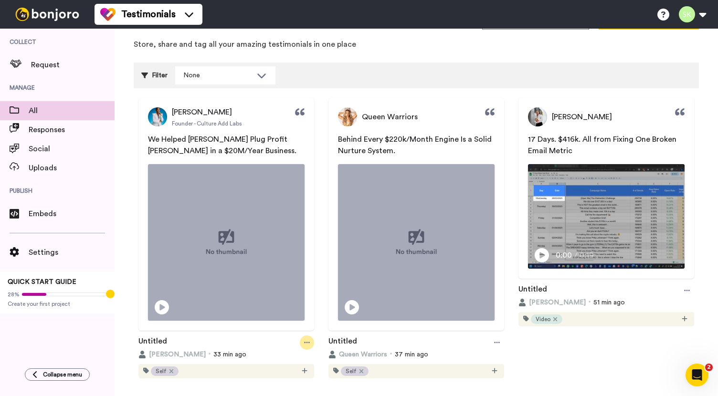
click at [305, 339] on icon at bounding box center [307, 342] width 6 height 7
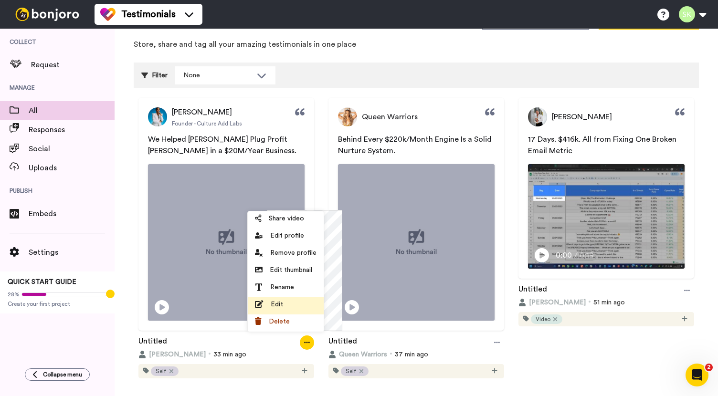
click at [286, 303] on div "Edit" at bounding box center [286, 305] width 62 height 10
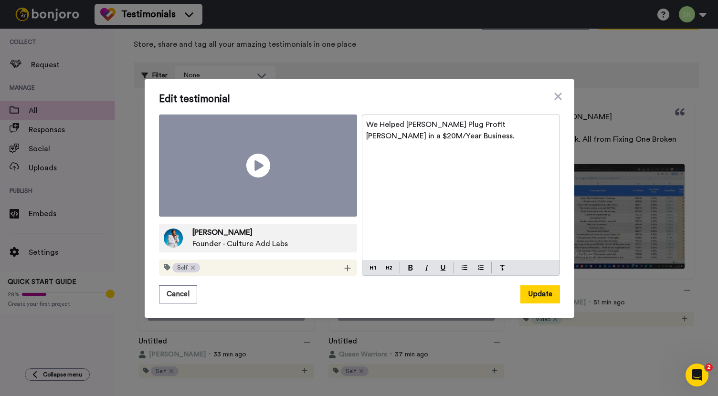
click at [246, 238] on span "Founder - Culture Add Labs" at bounding box center [239, 243] width 95 height 11
copy div "Founder - Culture Add Labs"
click at [175, 286] on button "Cancel" at bounding box center [178, 295] width 38 height 18
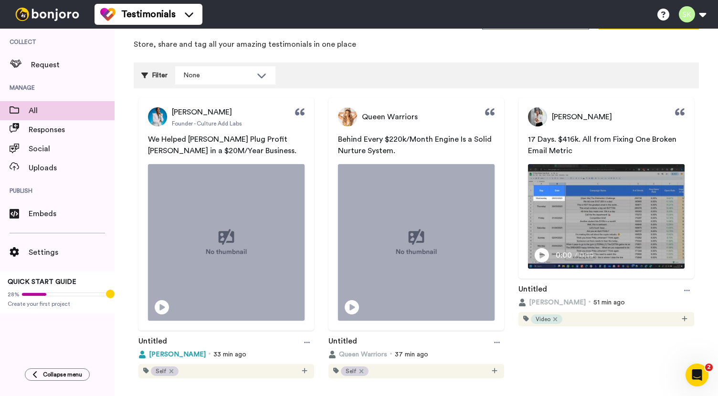
click at [185, 353] on span "[PERSON_NAME]" at bounding box center [177, 355] width 57 height 10
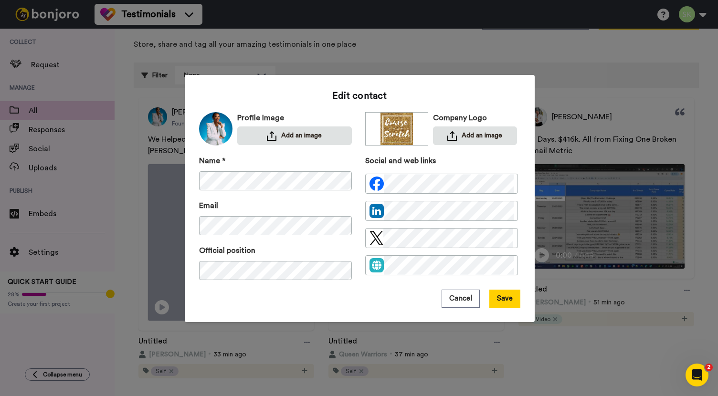
click at [261, 191] on div "Name * Email Official position" at bounding box center [275, 222] width 153 height 135
click at [445, 287] on div "Social and web links" at bounding box center [441, 222] width 153 height 135
click at [458, 301] on button "Cancel" at bounding box center [461, 299] width 38 height 18
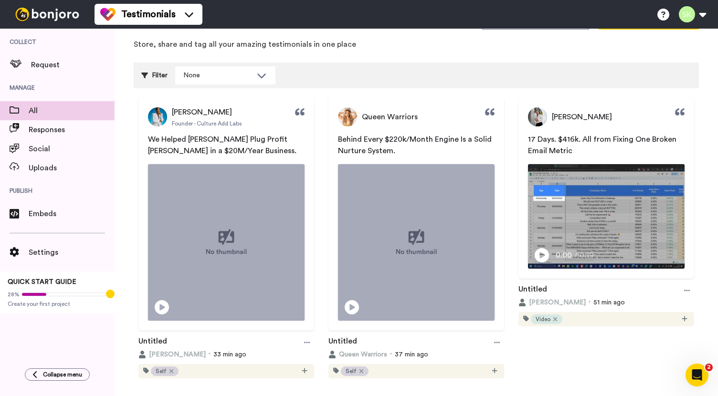
click at [275, 137] on span "We Helped [PERSON_NAME] Plug Profit [PERSON_NAME] in a $20M/Year Business." at bounding box center [222, 145] width 148 height 19
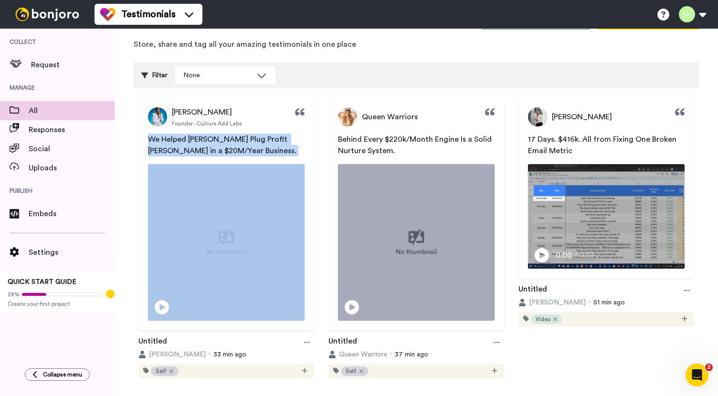
click at [275, 137] on span "We Helped [PERSON_NAME] Plug Profit [PERSON_NAME] in a $20M/Year Business." at bounding box center [222, 145] width 148 height 19
copy span "We Helped [PERSON_NAME] Plug Profit [PERSON_NAME] in a $20M/Year Business."
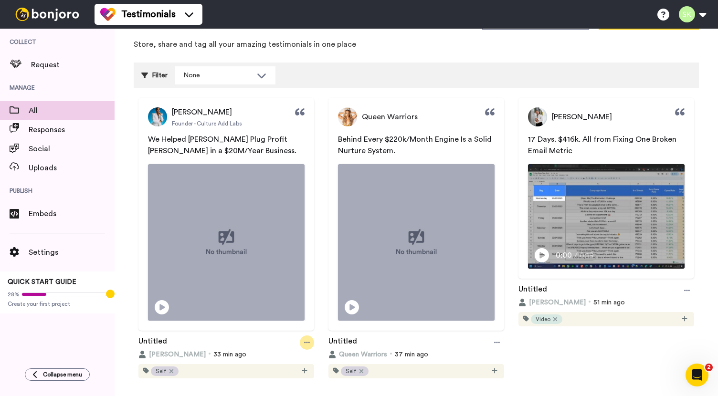
click at [304, 339] on icon at bounding box center [307, 342] width 6 height 7
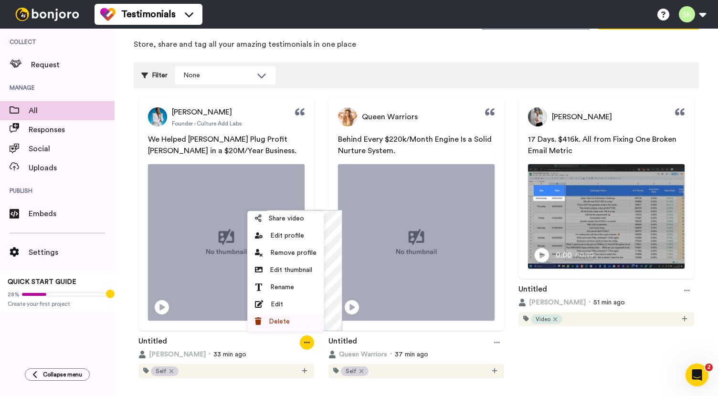
click at [304, 317] on div "Delete" at bounding box center [286, 322] width 62 height 10
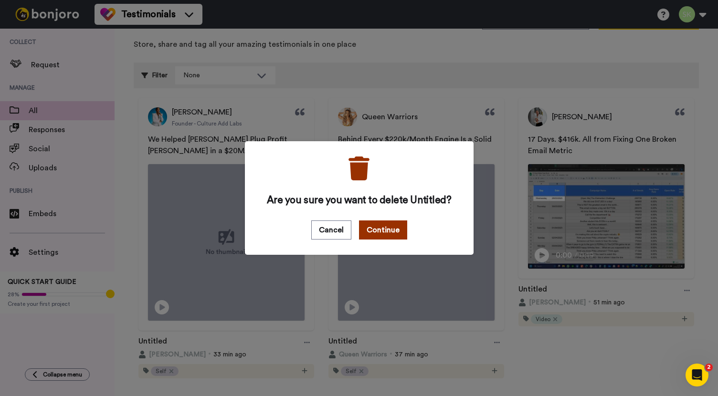
click at [372, 231] on button "Continue" at bounding box center [383, 230] width 48 height 19
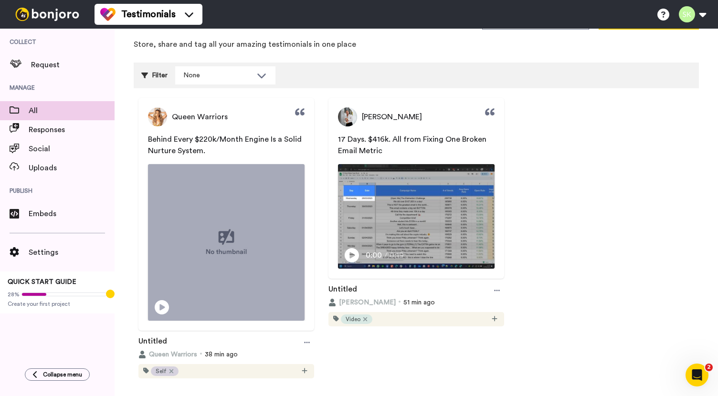
scroll to position [0, 0]
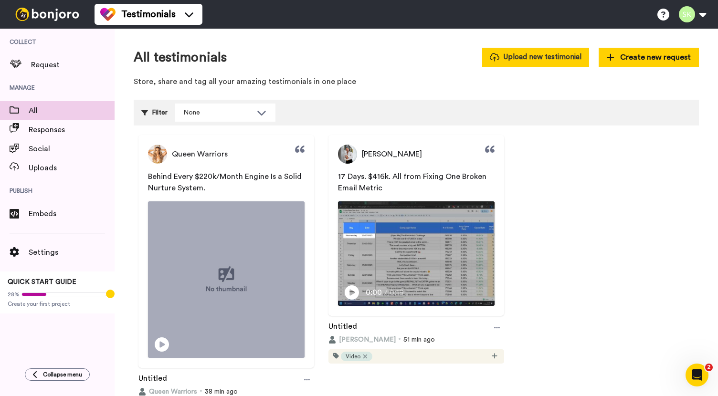
click at [504, 64] on button "Upload new testimonial" at bounding box center [535, 57] width 107 height 19
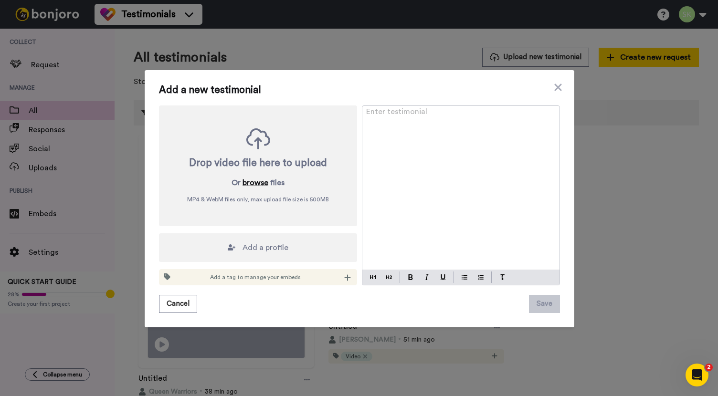
click at [257, 182] on button "browse" at bounding box center [256, 182] width 26 height 11
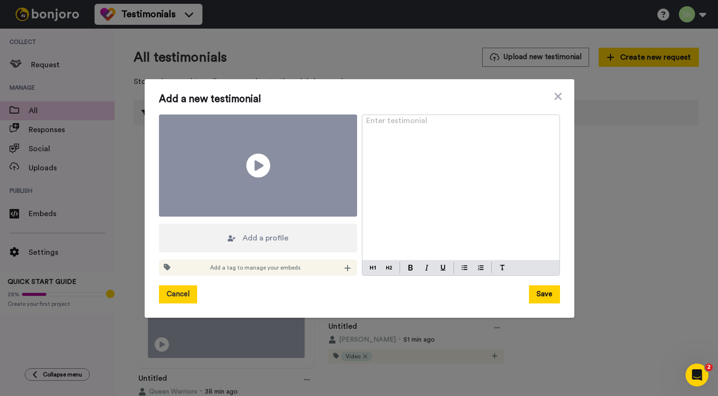
click at [182, 286] on button "Cancel" at bounding box center [178, 295] width 38 height 18
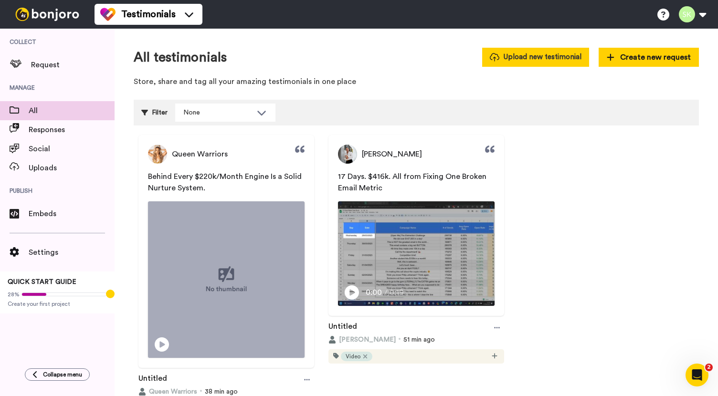
click at [561, 53] on button "Upload new testimonial" at bounding box center [535, 57] width 107 height 19
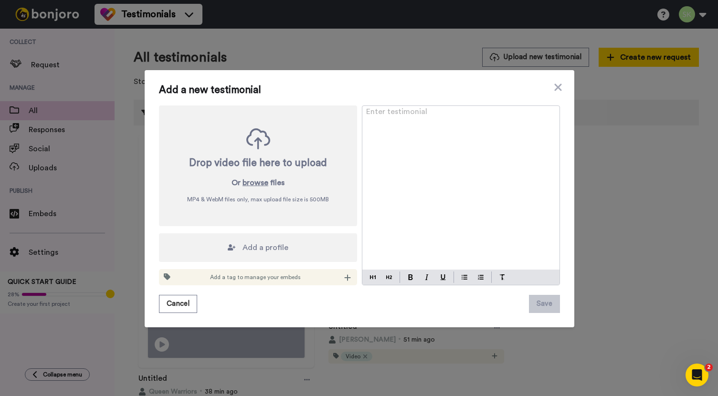
click at [265, 246] on span "Add a profile" at bounding box center [266, 247] width 46 height 11
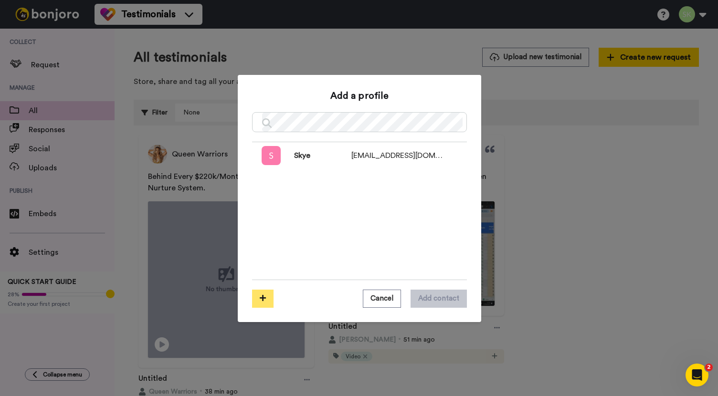
click at [258, 303] on button at bounding box center [262, 299] width 21 height 18
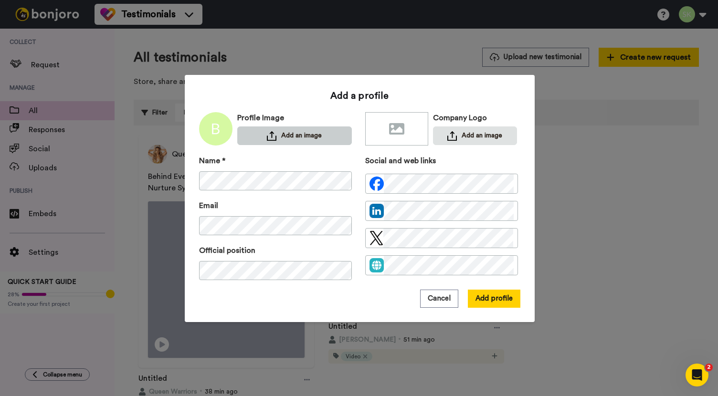
click at [297, 138] on button "Add an image" at bounding box center [294, 136] width 115 height 19
click at [282, 132] on button "Add an image" at bounding box center [294, 136] width 115 height 19
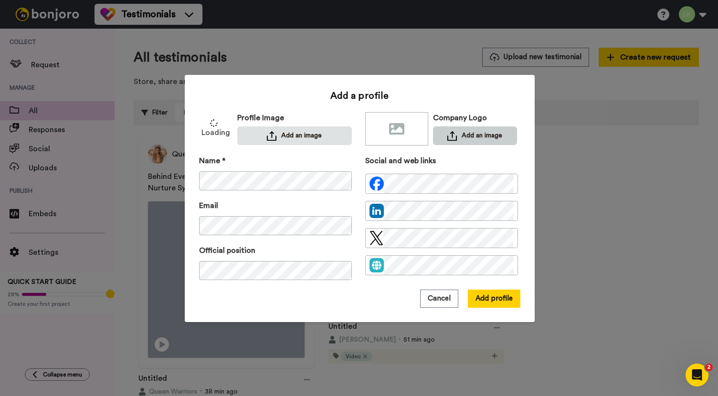
click at [473, 135] on button "Add an image" at bounding box center [475, 136] width 84 height 19
click at [485, 146] on div "Add a profile Profile Image Add an image Company Logo Add an image Name * Email…" at bounding box center [359, 198] width 321 height 219
click at [481, 127] on button "Add an image" at bounding box center [475, 136] width 84 height 19
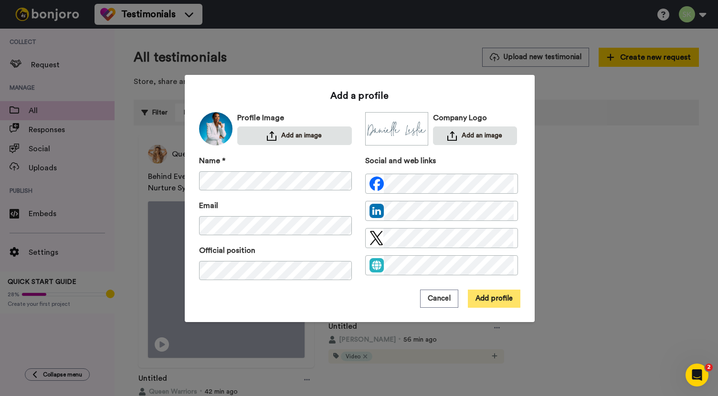
click at [497, 302] on button "Add profile" at bounding box center [494, 299] width 53 height 18
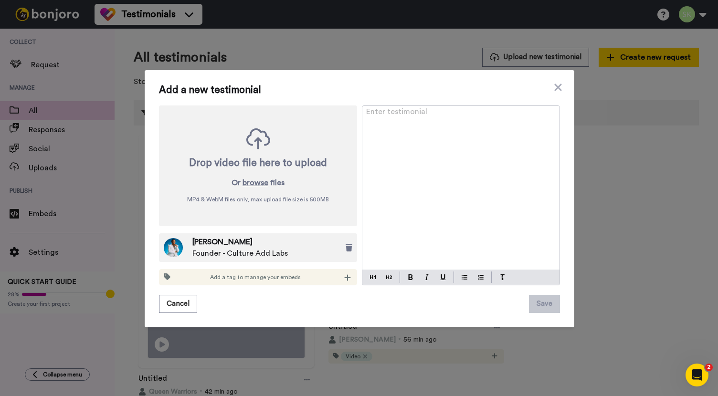
click at [418, 147] on div "Enter testimonial ﻿" at bounding box center [460, 188] width 197 height 164
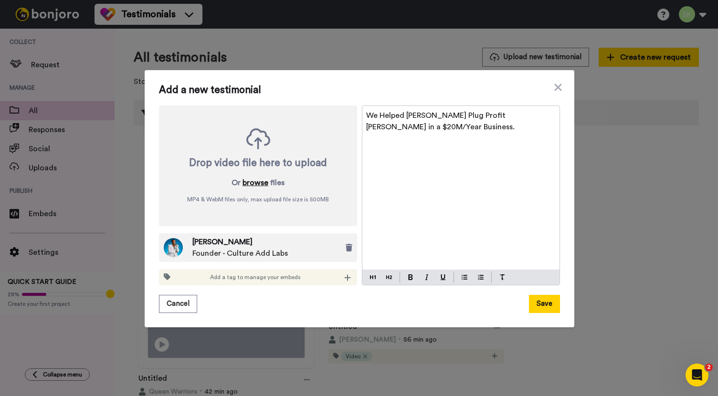
click at [254, 183] on button "browse" at bounding box center [256, 182] width 26 height 11
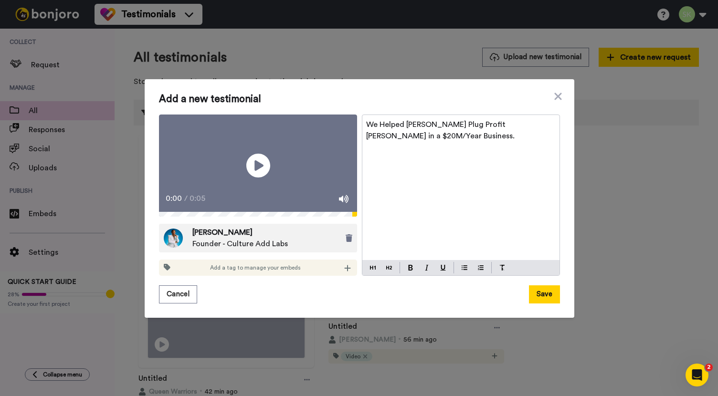
click at [232, 173] on video at bounding box center [258, 166] width 198 height 103
click at [344, 272] on icon at bounding box center [347, 269] width 7 height 8
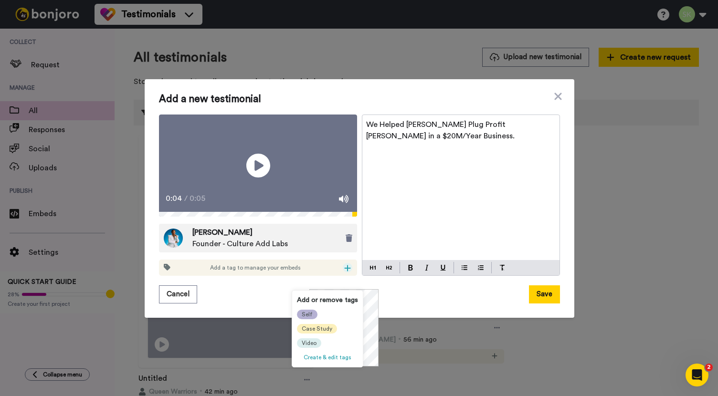
click at [315, 312] on div "Self" at bounding box center [307, 315] width 21 height 10
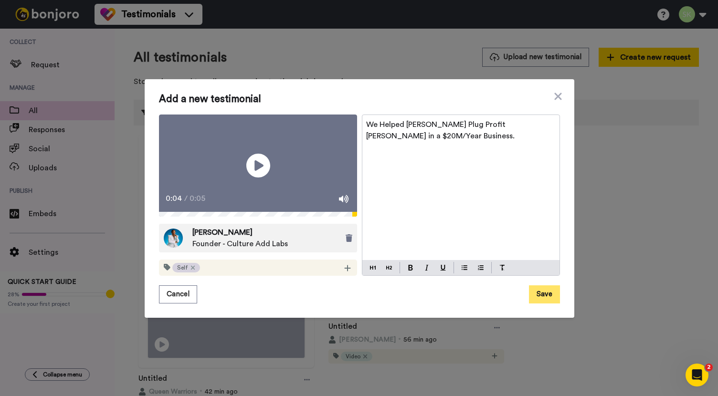
click at [548, 304] on button "Save" at bounding box center [544, 295] width 31 height 18
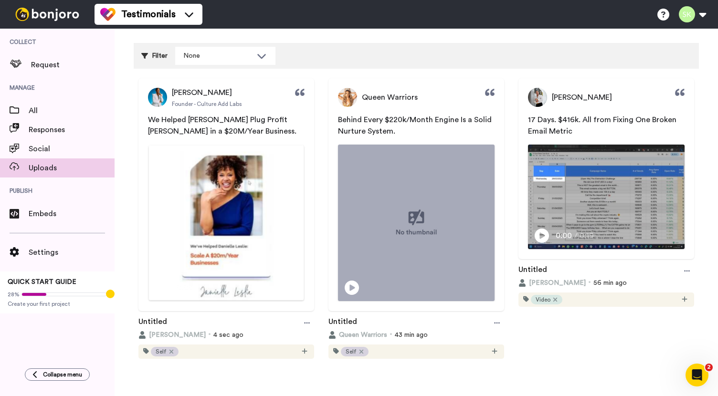
scroll to position [59, 0]
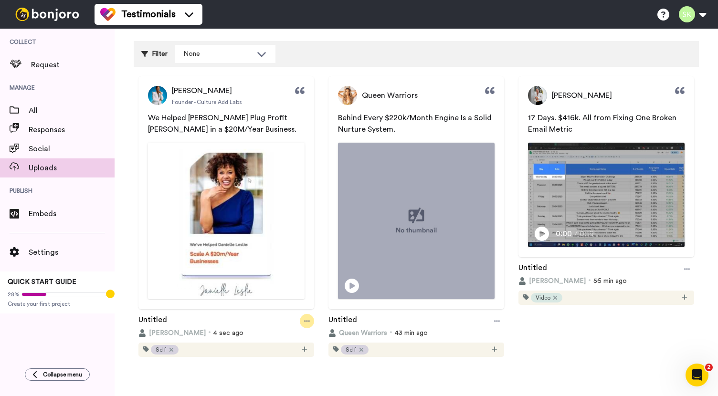
click at [304, 321] on icon at bounding box center [307, 321] width 6 height 7
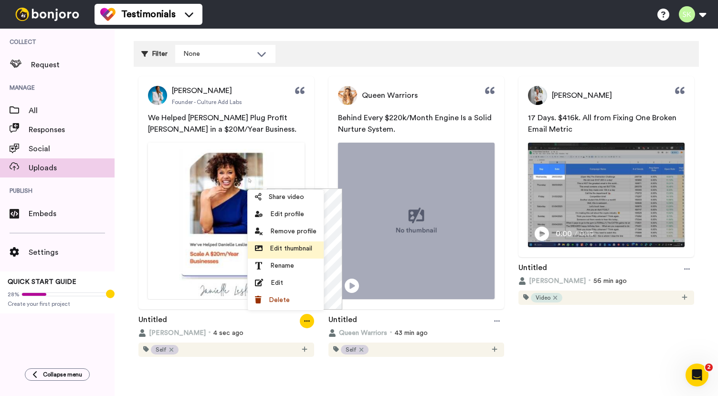
click at [299, 254] on li "Edit thumbnail" at bounding box center [286, 250] width 76 height 17
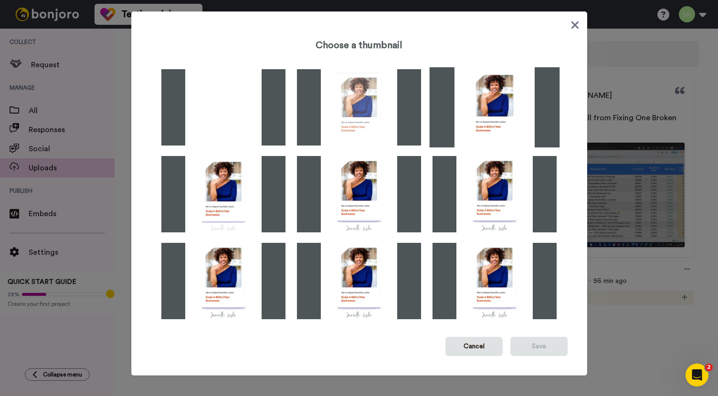
click at [497, 107] on img at bounding box center [495, 107] width 130 height 80
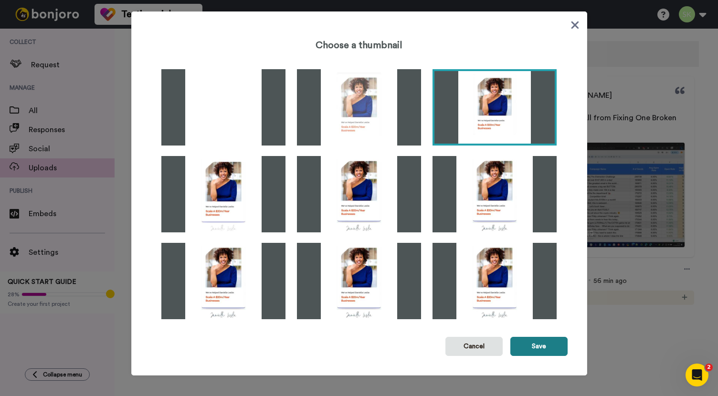
click at [542, 350] on button "Save" at bounding box center [538, 346] width 57 height 19
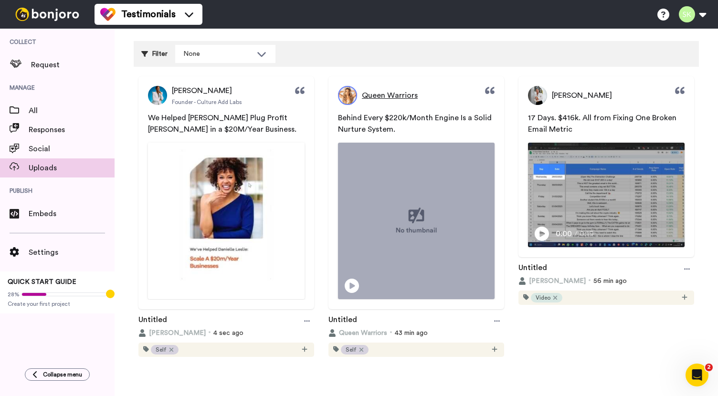
click at [392, 95] on span "Queen Warriors" at bounding box center [390, 95] width 56 height 11
click at [353, 330] on span "Queen Warriors" at bounding box center [363, 333] width 48 height 10
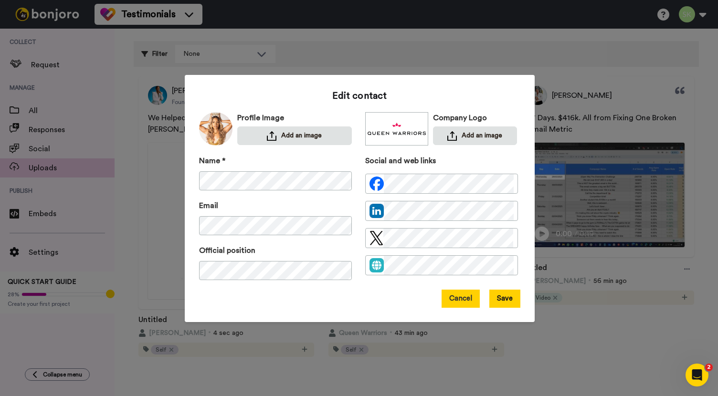
click at [466, 306] on button "Cancel" at bounding box center [461, 299] width 38 height 18
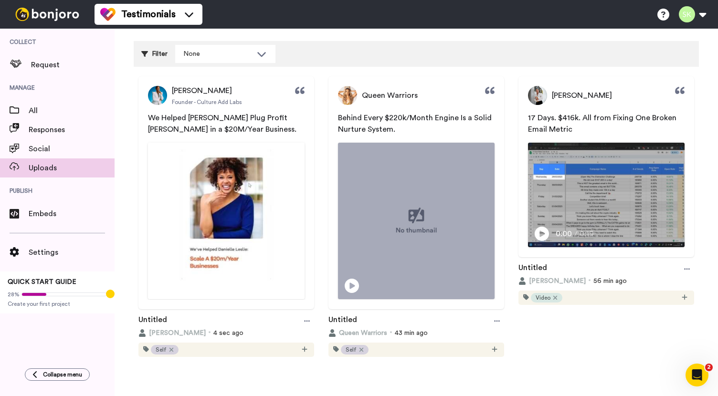
click at [418, 124] on p "Behind Every $220k/Month Engine Is a Solid Nurture System." at bounding box center [416, 123] width 157 height 23
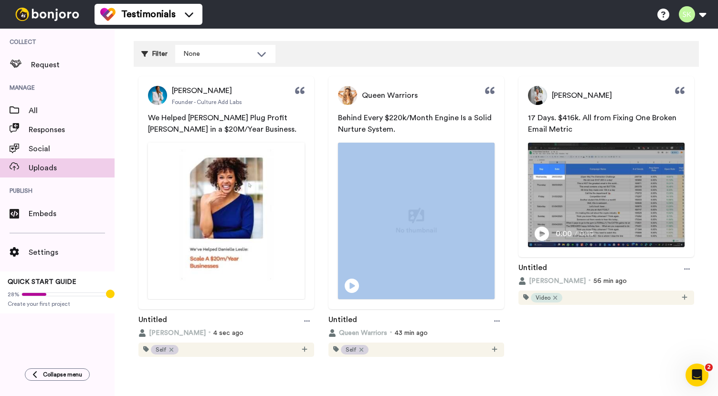
click at [418, 124] on p "Behind Every $220k/Month Engine Is a Solid Nurture System." at bounding box center [416, 123] width 157 height 23
copy span "Behind Every $220k/Month Engine Is a Solid Nurture System."
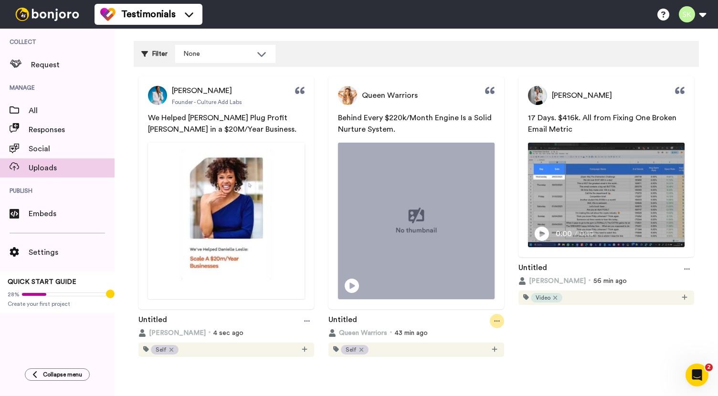
click at [494, 321] on icon at bounding box center [497, 321] width 6 height 7
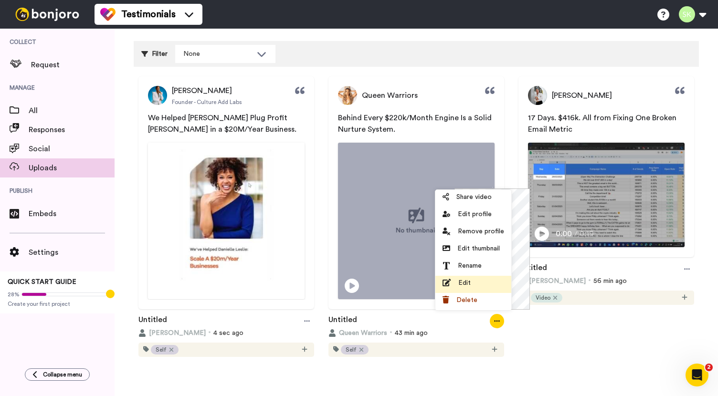
click at [482, 286] on div "Edit" at bounding box center [474, 283] width 62 height 10
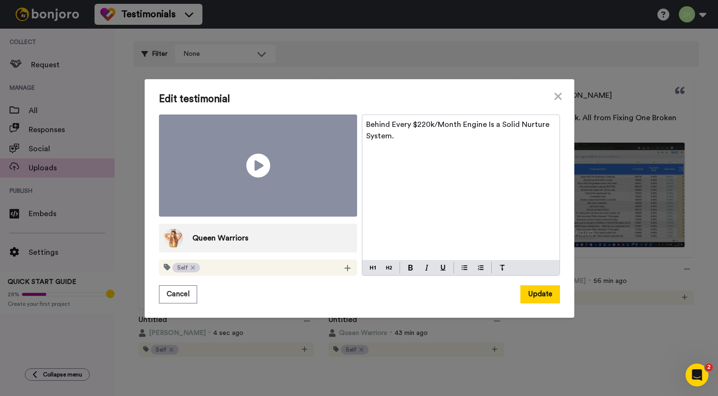
click at [289, 171] on video at bounding box center [258, 166] width 198 height 103
click at [178, 286] on button "Cancel" at bounding box center [178, 295] width 38 height 18
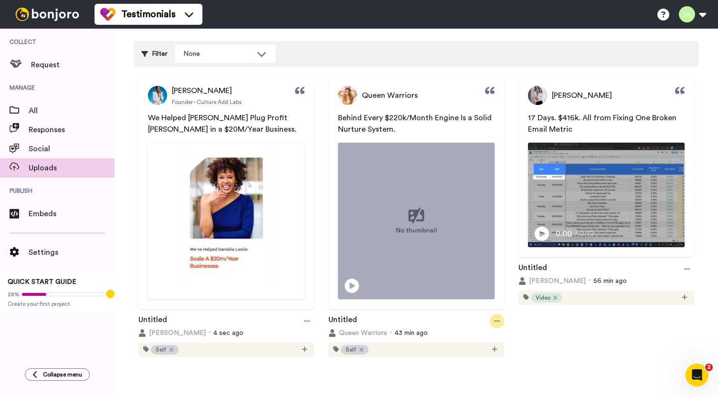
click at [494, 320] on icon at bounding box center [497, 320] width 6 height 1
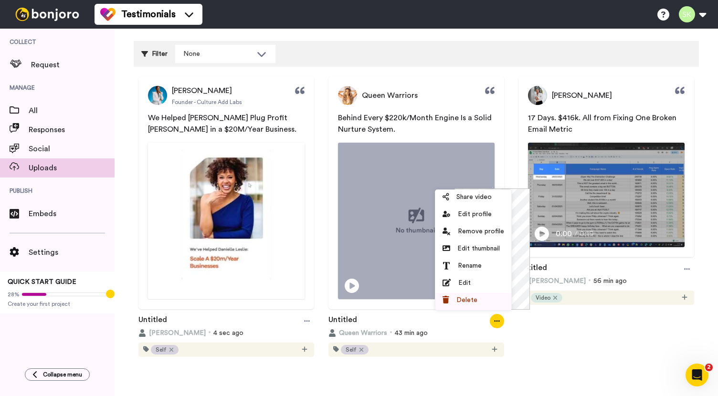
click at [488, 294] on li "Delete" at bounding box center [473, 301] width 76 height 17
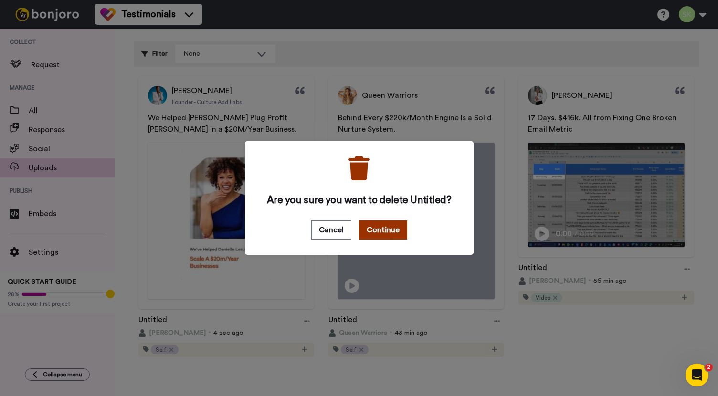
click at [391, 228] on button "Continue" at bounding box center [383, 230] width 48 height 19
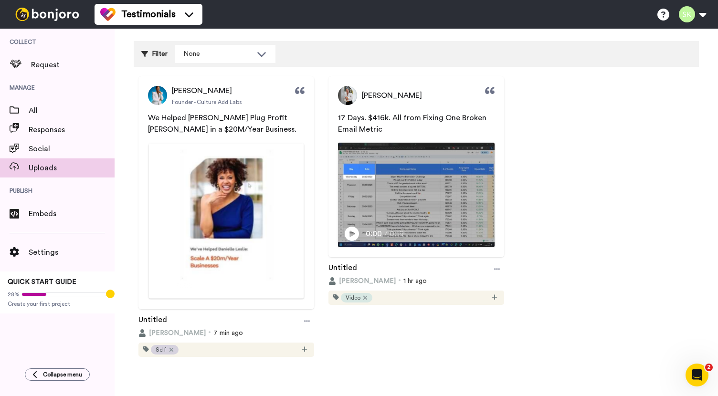
scroll to position [0, 0]
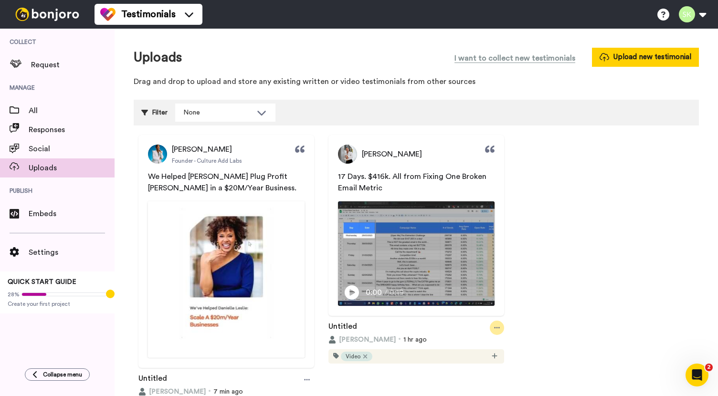
click at [490, 322] on div at bounding box center [497, 328] width 14 height 14
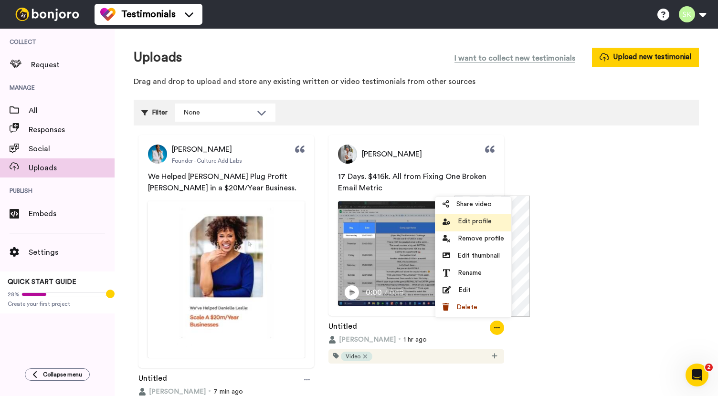
click at [487, 226] on span "Edit profile" at bounding box center [475, 222] width 34 height 10
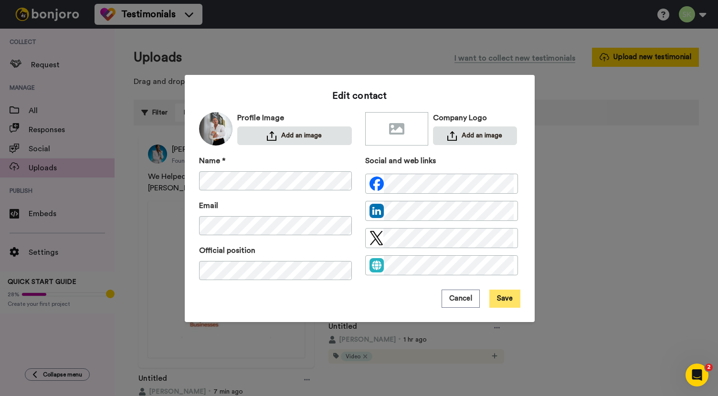
click at [505, 302] on button "Save" at bounding box center [504, 299] width 31 height 18
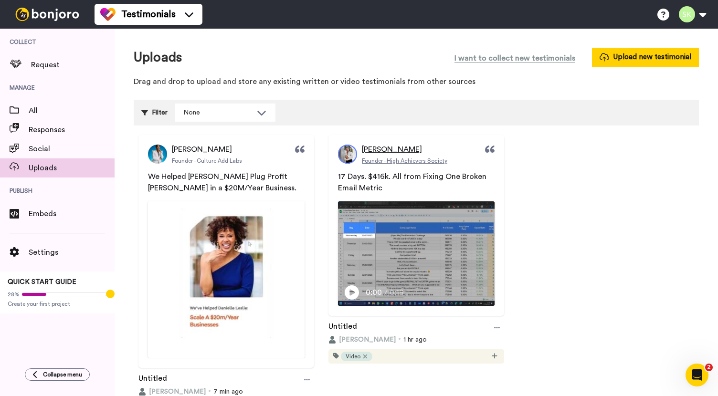
click at [400, 152] on span "[PERSON_NAME]" at bounding box center [392, 149] width 60 height 11
click at [200, 155] on div "Danielle Leslie Founder - Culture Add Labs" at bounding box center [207, 154] width 70 height 21
click at [214, 160] on span "Founder - Culture Add Labs" at bounding box center [207, 161] width 70 height 8
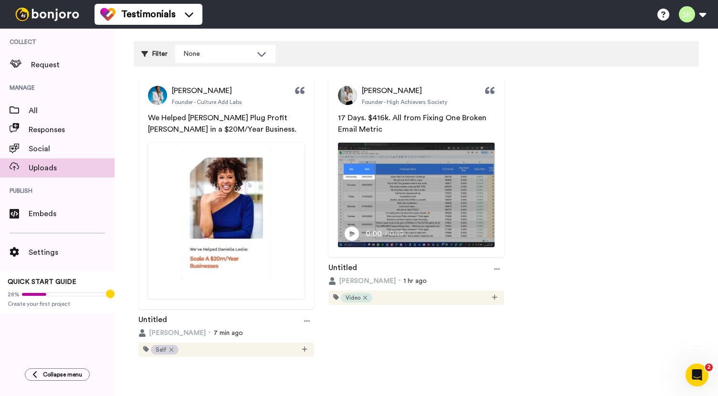
click at [633, 147] on div "Danielle Leslie Founder - Culture Add Labs We Helped Danielle Leslie Plug Profi…" at bounding box center [416, 217] width 565 height 282
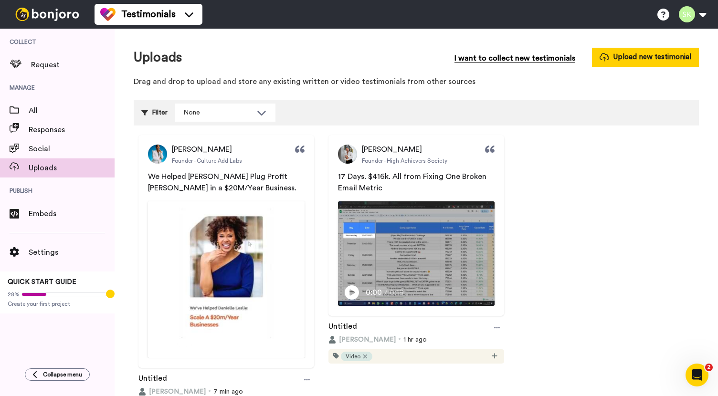
click at [540, 59] on span "I want to collect new testimonials" at bounding box center [515, 58] width 121 height 11
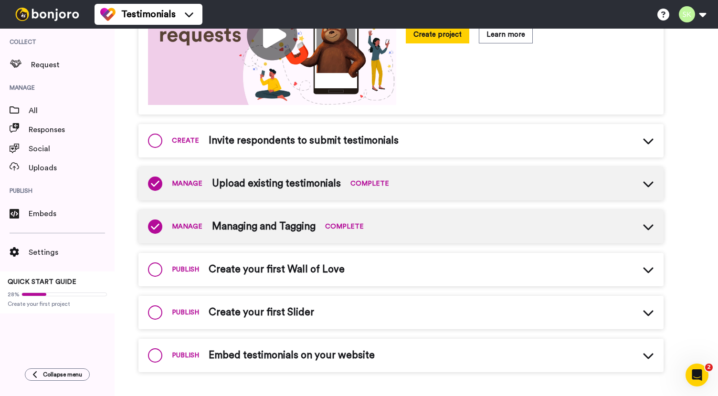
click at [298, 184] on span "Upload existing testimonials" at bounding box center [276, 184] width 129 height 14
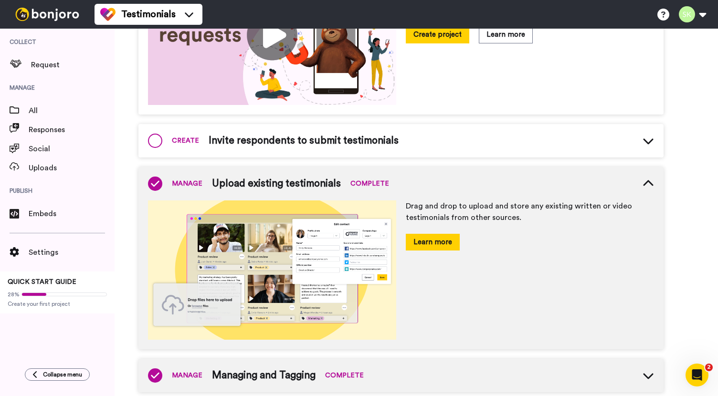
click at [429, 240] on button "Learn more" at bounding box center [433, 242] width 54 height 17
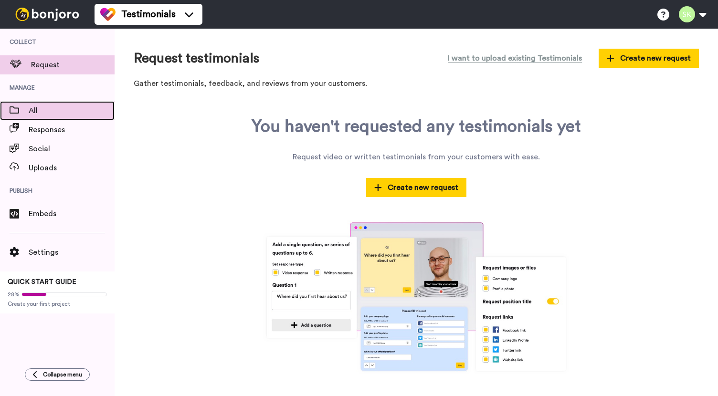
click at [61, 108] on span "All" at bounding box center [72, 110] width 86 height 11
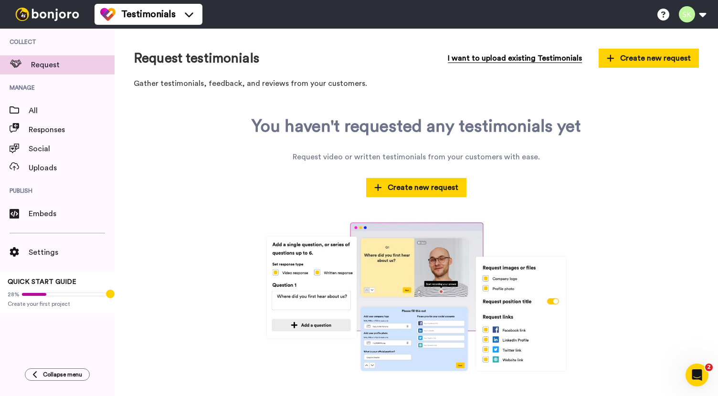
click at [498, 60] on span "I want to upload existing Testimonials" at bounding box center [515, 58] width 134 height 11
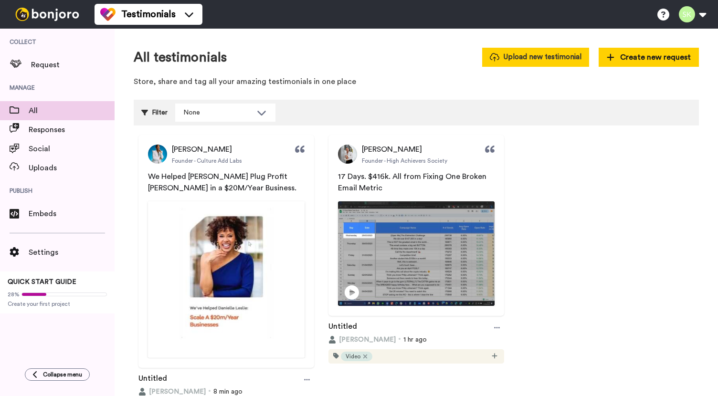
click at [536, 56] on button "Upload new testimonial" at bounding box center [535, 57] width 107 height 19
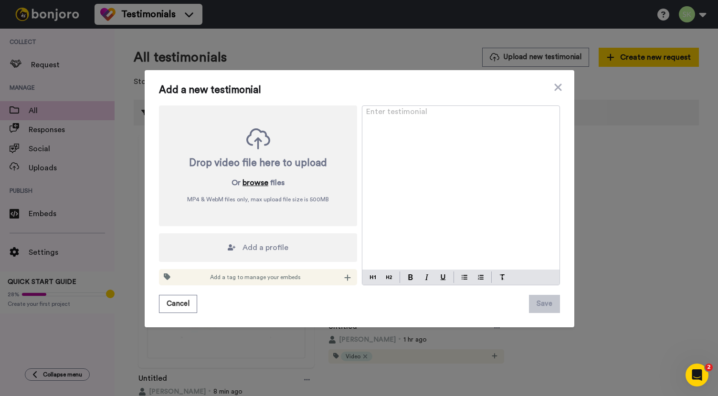
click at [254, 183] on button "browse" at bounding box center [256, 182] width 26 height 11
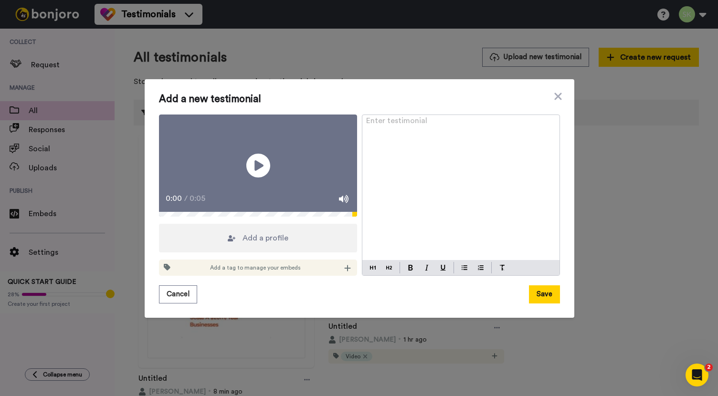
click at [288, 253] on div "Add a profile" at bounding box center [258, 238] width 198 height 29
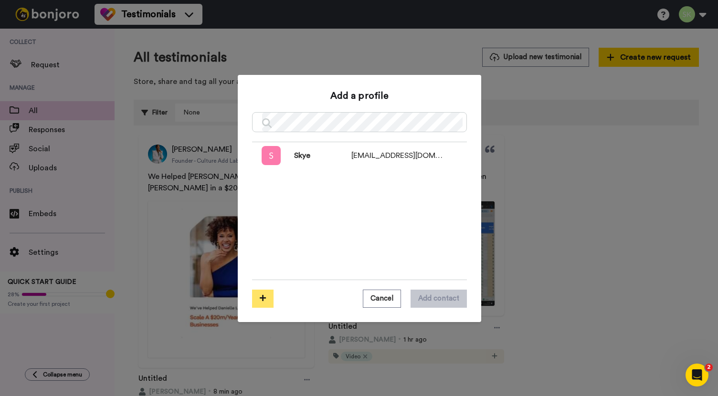
click at [262, 301] on icon at bounding box center [263, 298] width 6 height 7
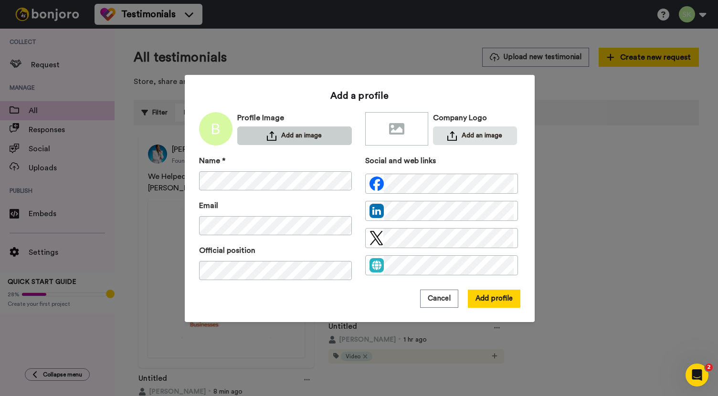
click at [290, 137] on button "Add an image" at bounding box center [294, 136] width 115 height 19
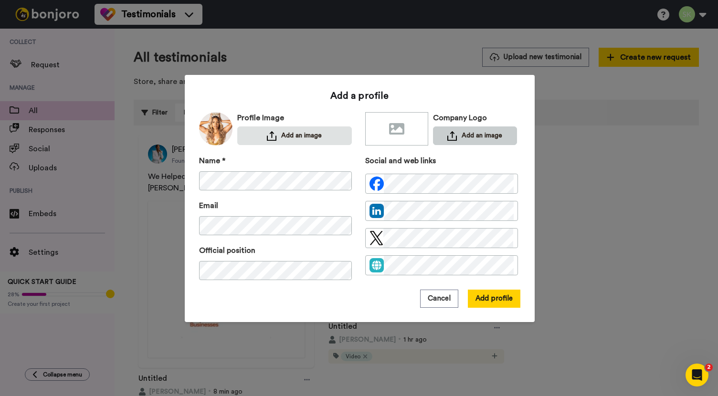
click at [477, 136] on button "Add an image" at bounding box center [475, 136] width 84 height 19
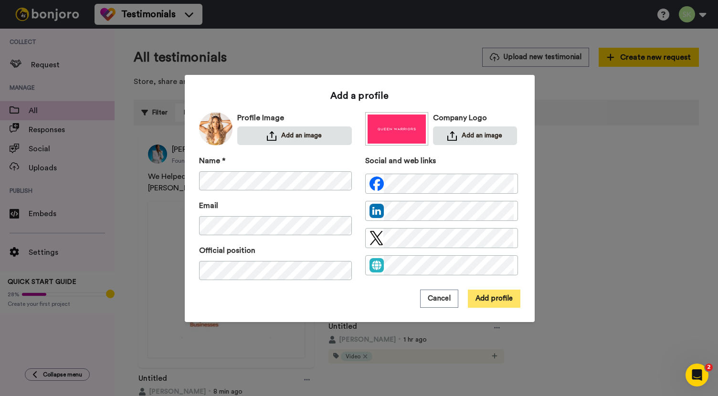
click at [492, 300] on button "Add profile" at bounding box center [494, 299] width 53 height 18
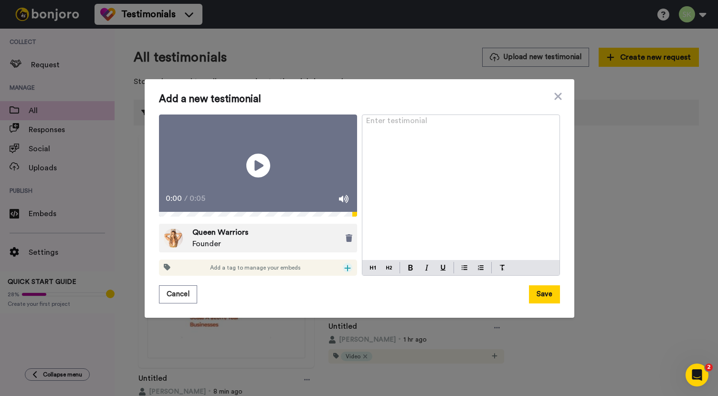
click at [345, 272] on icon at bounding box center [347, 269] width 7 height 8
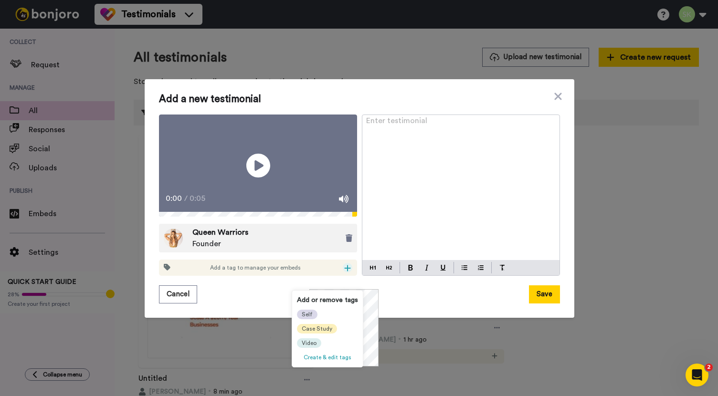
click at [335, 321] on div "Self Case Study Video" at bounding box center [327, 329] width 61 height 38
click at [297, 315] on div "Self" at bounding box center [307, 315] width 21 height 10
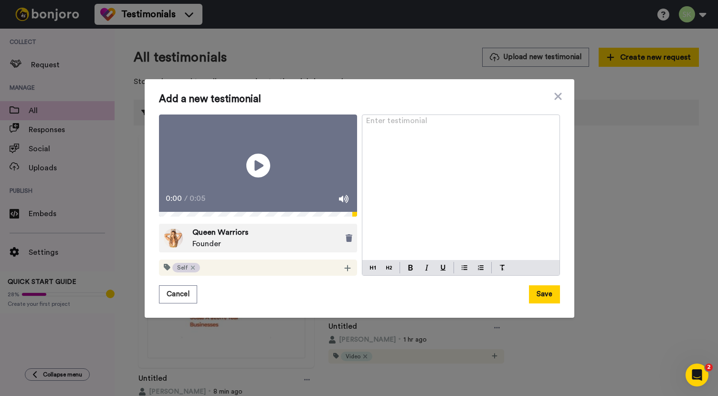
click at [418, 161] on div "Enter testimonial ﻿" at bounding box center [460, 188] width 197 height 146
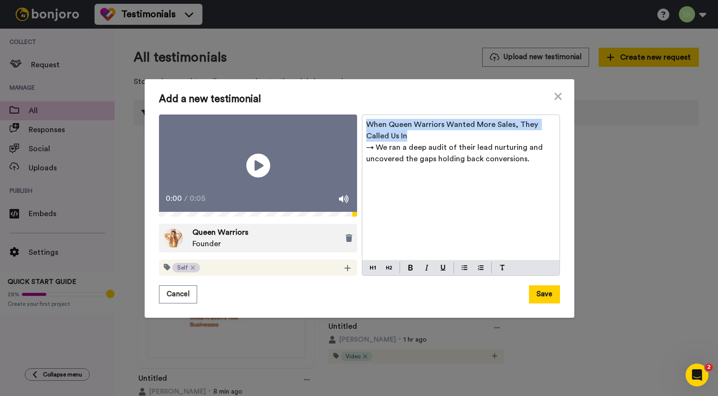
drag, startPoint x: 413, startPoint y: 123, endPoint x: 353, endPoint y: 110, distance: 62.0
click at [353, 115] on div "Play/Pause 0:00 / 0:05 Queen Warriors Founder Self When Queen Warriors Wanted M…" at bounding box center [359, 196] width 401 height 162
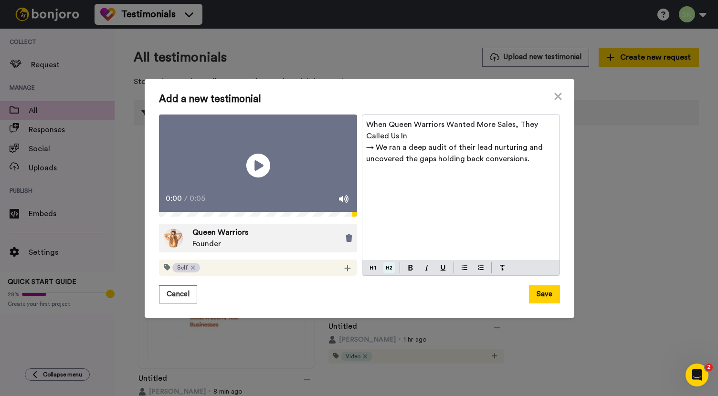
click at [387, 272] on img at bounding box center [389, 268] width 6 height 8
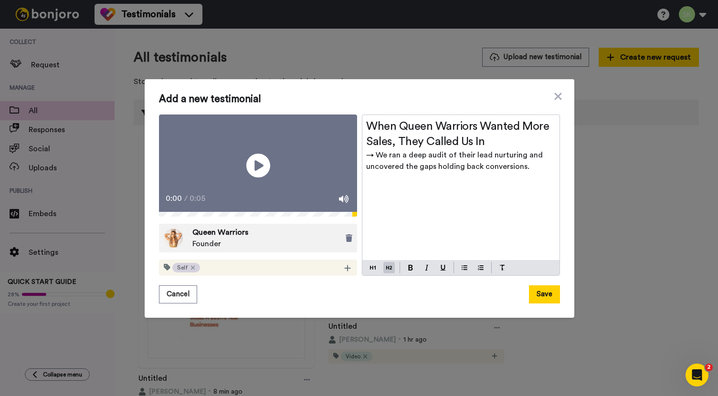
click at [414, 274] on div at bounding box center [426, 267] width 53 height 11
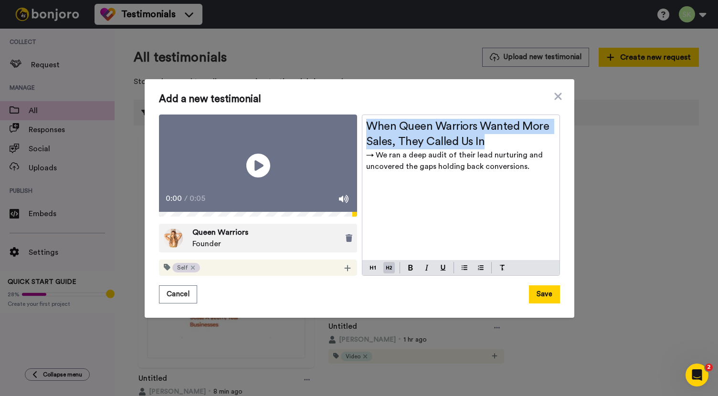
drag, startPoint x: 495, startPoint y: 125, endPoint x: 358, endPoint y: 113, distance: 138.1
click at [358, 115] on div "Play/Pause 0:00 / 0:05 Queen Warriors Founder Self When Queen Warriors Wanted M…" at bounding box center [359, 196] width 401 height 162
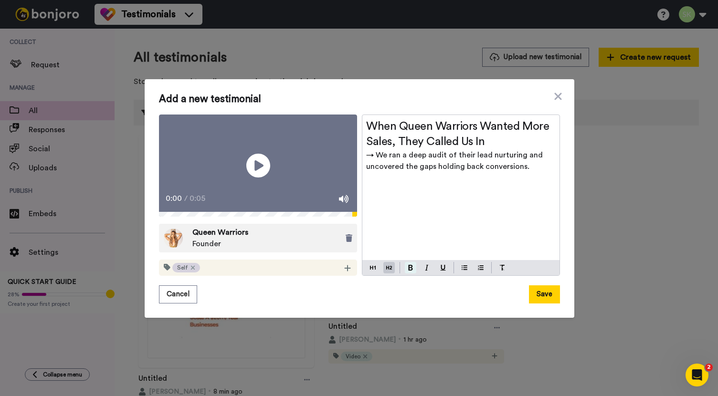
click at [408, 271] on img at bounding box center [410, 268] width 5 height 6
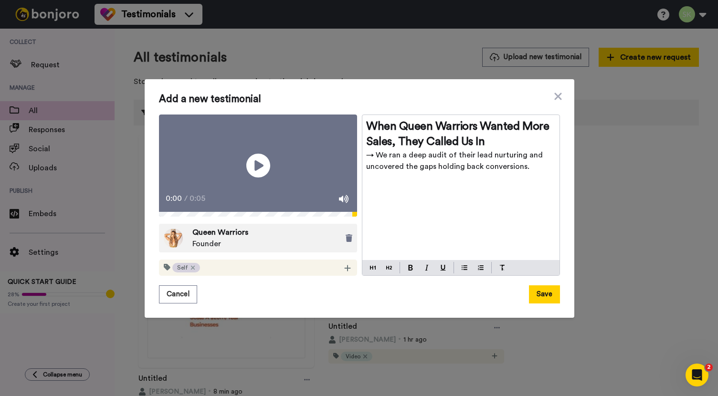
click at [460, 226] on div "When Queen Warriors Wanted More Sales, They Called Us In → We ran a deep audit …" at bounding box center [460, 188] width 197 height 146
click at [466, 132] on span "When Queen Warriors Wanted More Sales, They Called Us In" at bounding box center [459, 134] width 186 height 27
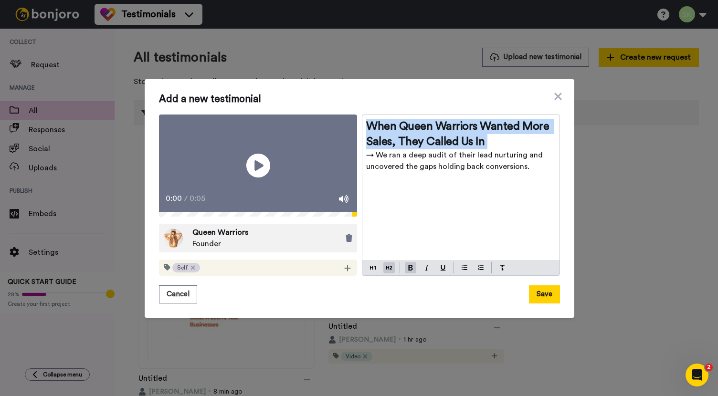
click at [466, 132] on span "When Queen Warriors Wanted More Sales, They Called Us In" at bounding box center [459, 134] width 186 height 27
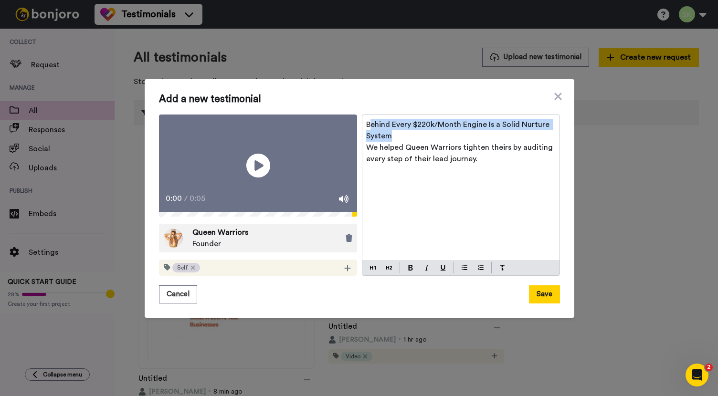
drag, startPoint x: 440, startPoint y: 125, endPoint x: 366, endPoint y: 108, distance: 75.9
click at [366, 119] on p "Behind Every $220k/Month Engine Is a Solid Nurture System" at bounding box center [461, 130] width 190 height 23
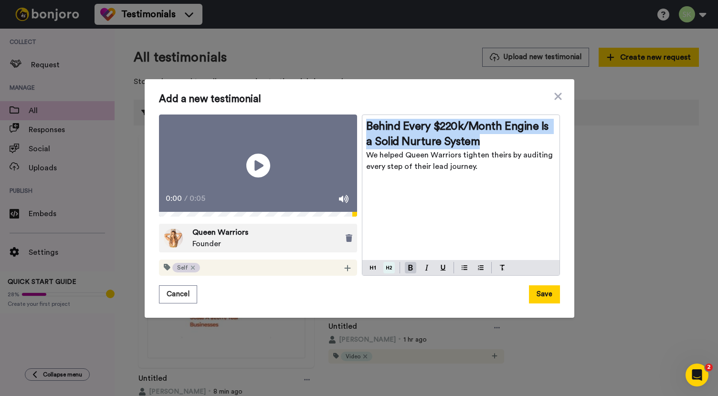
click at [388, 272] on img at bounding box center [389, 268] width 6 height 8
click at [543, 304] on button "Save" at bounding box center [544, 295] width 31 height 18
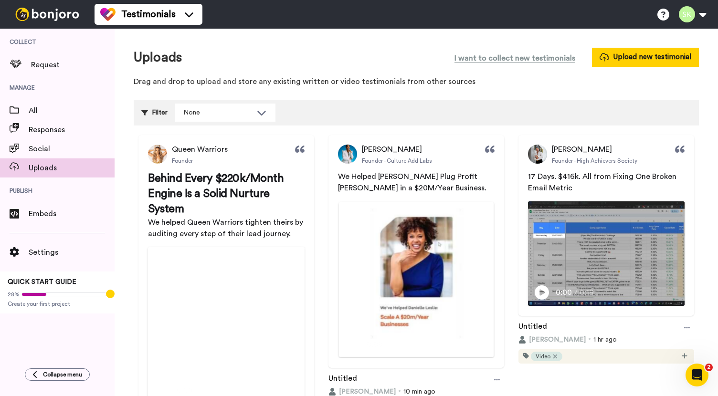
scroll to position [93, 0]
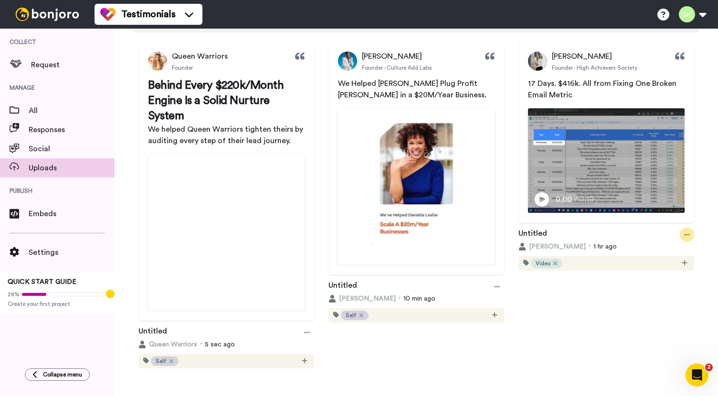
click at [684, 232] on icon at bounding box center [687, 235] width 6 height 7
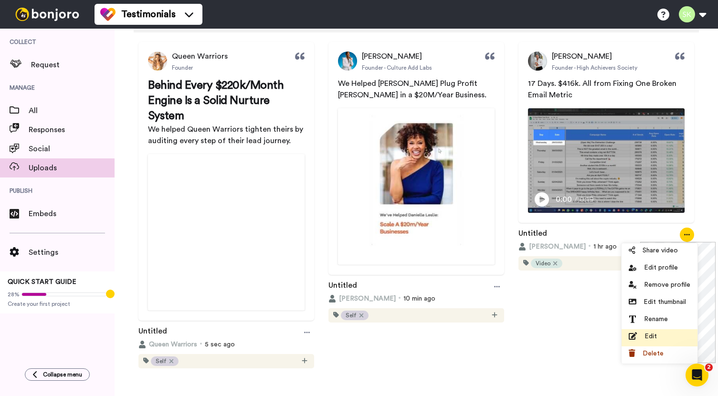
click at [659, 334] on div "Edit" at bounding box center [660, 337] width 62 height 10
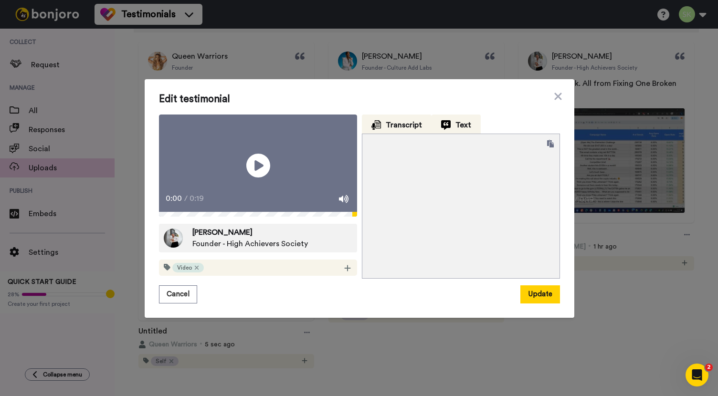
click at [445, 120] on img at bounding box center [446, 125] width 10 height 10
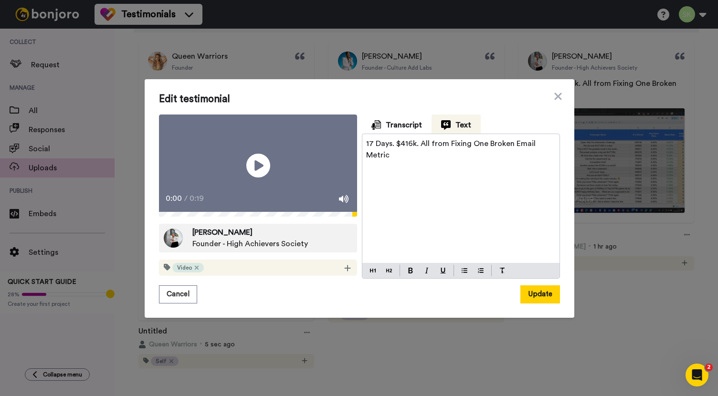
click at [435, 141] on p "17 Days. $416k. All from Fixing One Broken Email Metric" at bounding box center [461, 149] width 190 height 23
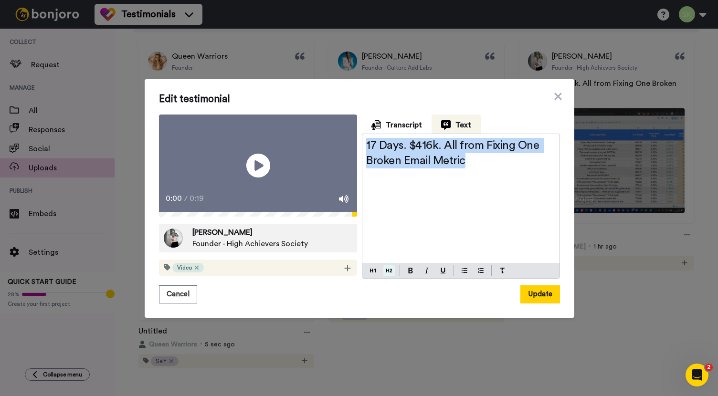
click at [386, 275] on img at bounding box center [389, 271] width 6 height 8
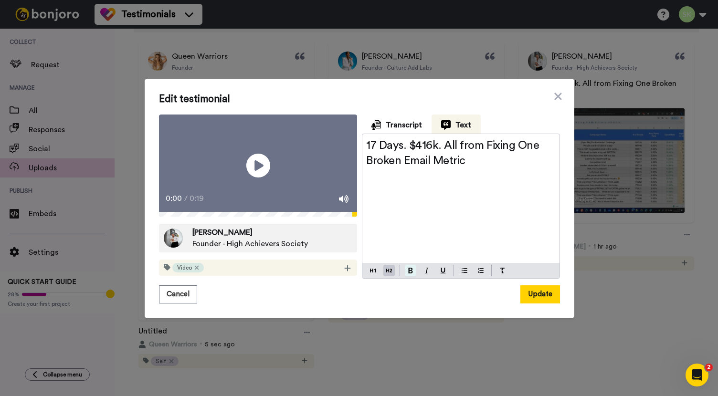
click at [410, 276] on button at bounding box center [410, 270] width 11 height 11
click at [536, 304] on button "Update" at bounding box center [540, 295] width 40 height 18
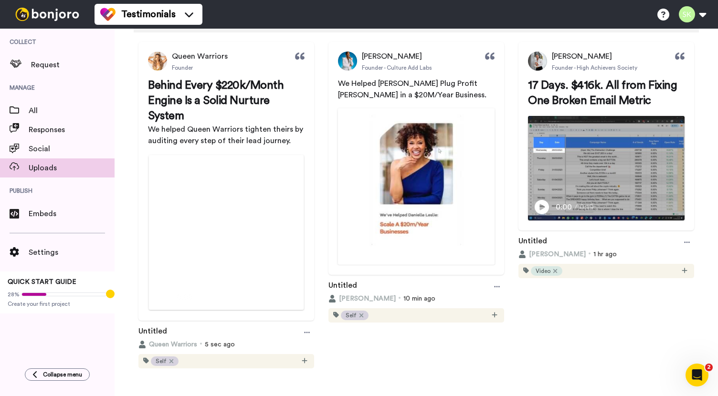
click at [234, 189] on img at bounding box center [226, 232] width 155 height 155
click at [304, 329] on icon at bounding box center [307, 332] width 6 height 7
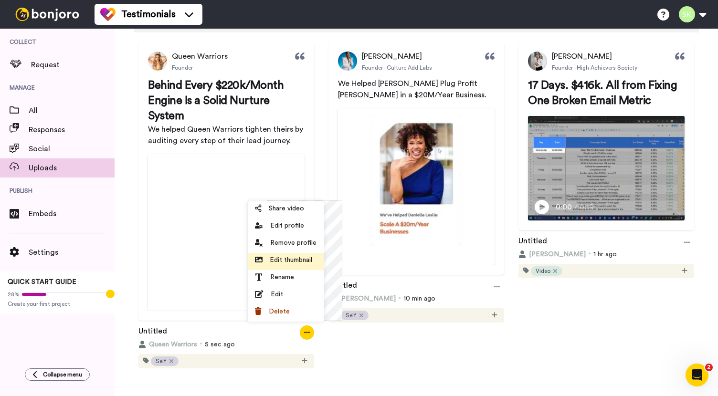
click at [286, 259] on span "Edit thumbnail" at bounding box center [291, 260] width 42 height 10
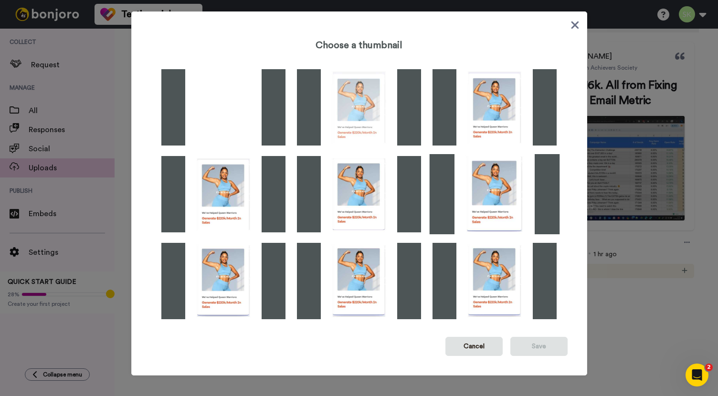
click at [493, 184] on img at bounding box center [495, 194] width 130 height 80
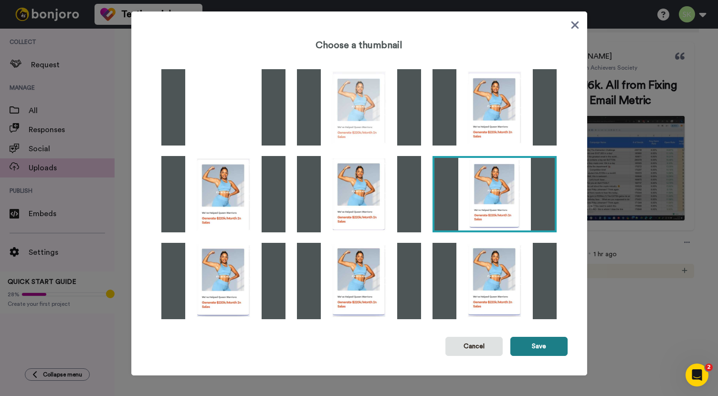
click at [546, 346] on button "Save" at bounding box center [538, 346] width 57 height 19
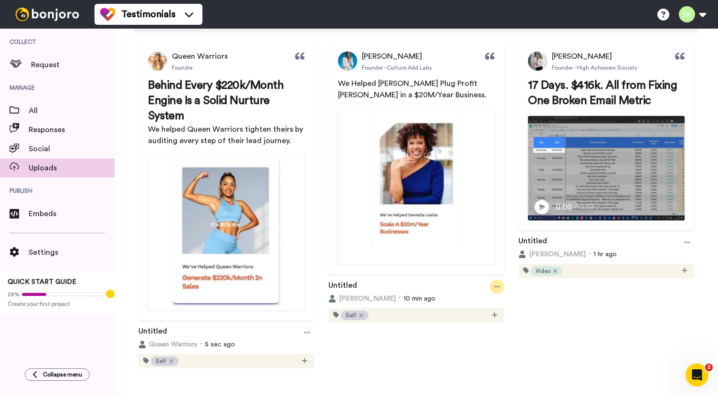
click at [494, 286] on icon at bounding box center [497, 286] width 6 height 1
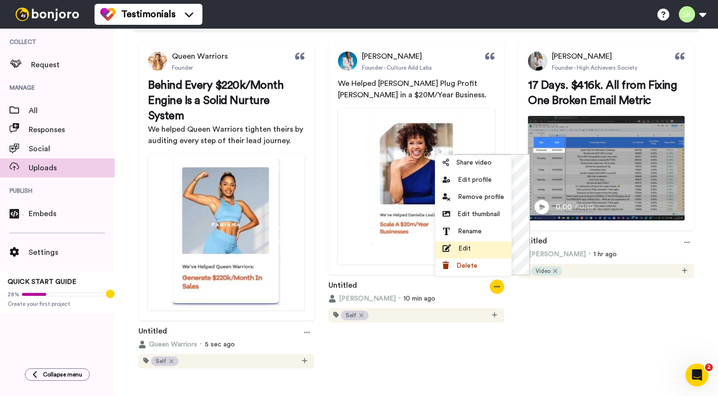
click at [472, 244] on div "Edit" at bounding box center [474, 249] width 62 height 10
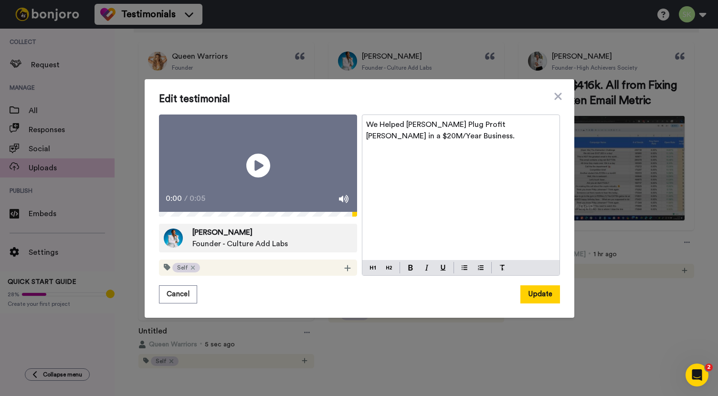
click at [466, 121] on span "We Helped [PERSON_NAME] Plug Profit [PERSON_NAME] in a $20M/Year Business." at bounding box center [440, 130] width 148 height 19
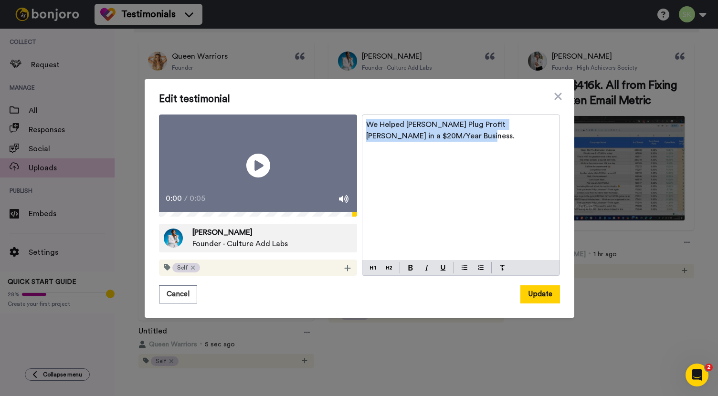
click at [466, 121] on span "We Helped [PERSON_NAME] Plug Profit [PERSON_NAME] in a $20M/Year Business." at bounding box center [440, 130] width 148 height 19
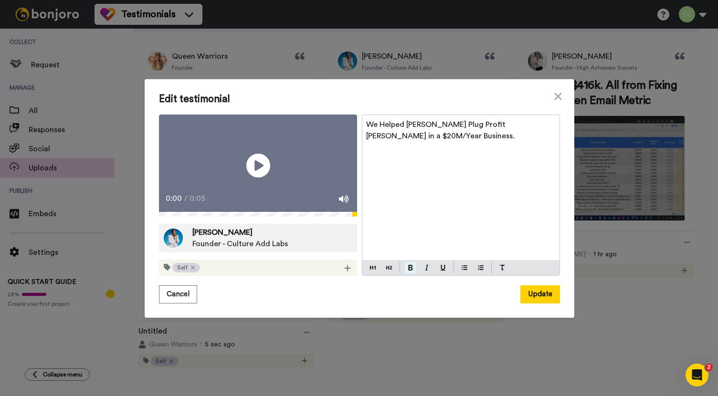
click at [410, 274] on button at bounding box center [410, 267] width 11 height 11
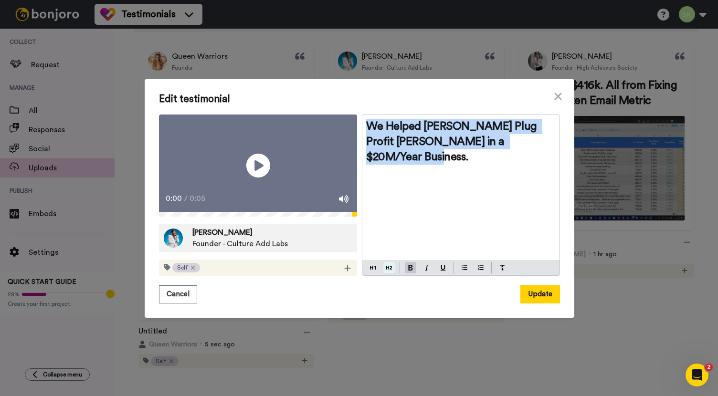
click at [387, 272] on img at bounding box center [389, 268] width 6 height 8
click at [530, 304] on button "Update" at bounding box center [540, 295] width 40 height 18
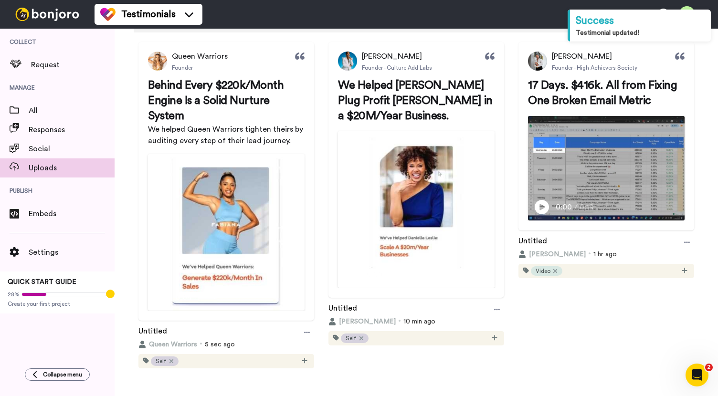
scroll to position [0, 0]
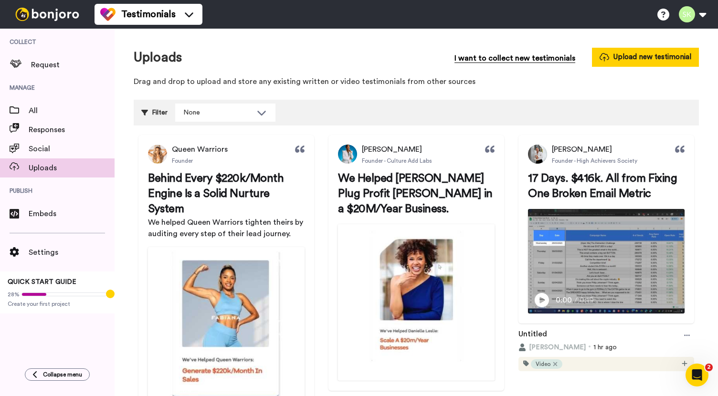
click at [532, 57] on span "I want to collect new testimonials" at bounding box center [515, 58] width 121 height 11
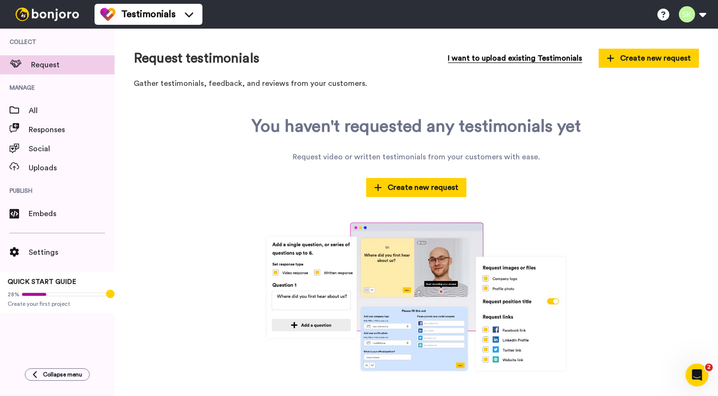
click at [480, 64] on button "I want to upload existing Testimonials" at bounding box center [515, 58] width 148 height 21
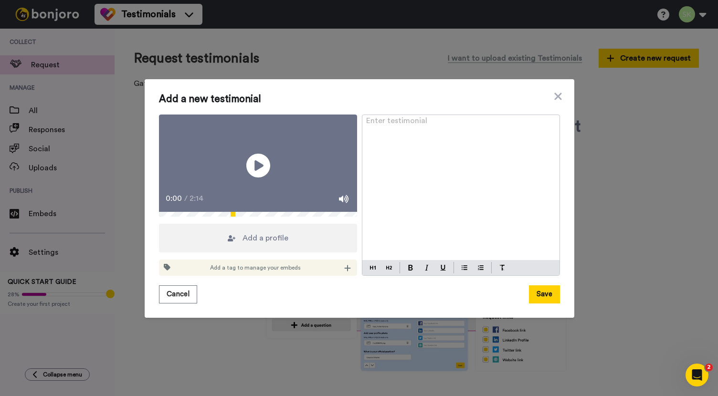
click at [246, 241] on span "Add a profile" at bounding box center [266, 238] width 46 height 11
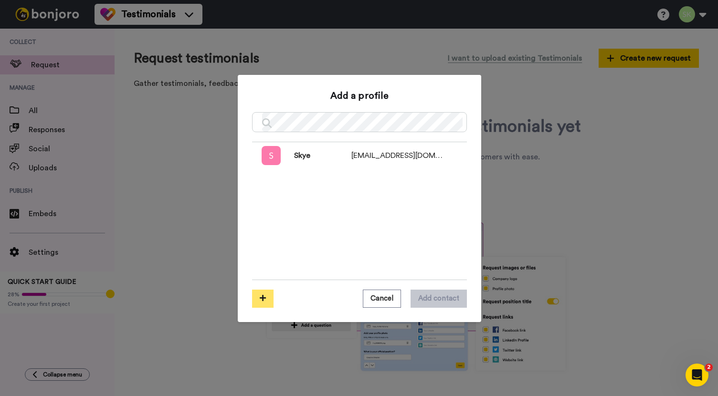
click at [261, 297] on icon at bounding box center [263, 298] width 6 height 7
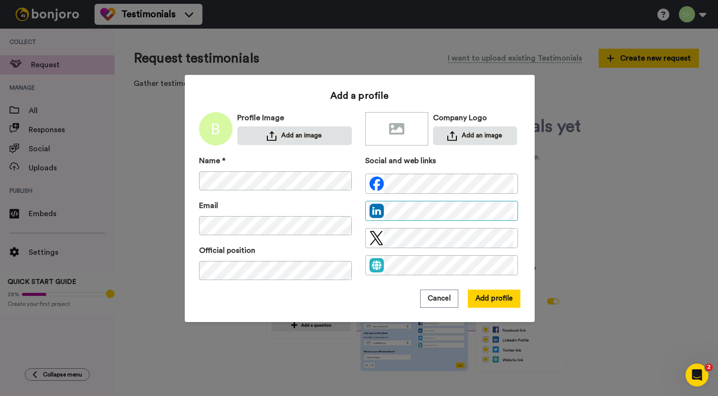
scroll to position [0, 35]
click at [310, 141] on button "Add an image" at bounding box center [294, 136] width 115 height 19
click at [456, 139] on button "Add an image" at bounding box center [475, 136] width 84 height 19
click at [467, 133] on button "Add an image" at bounding box center [475, 136] width 84 height 19
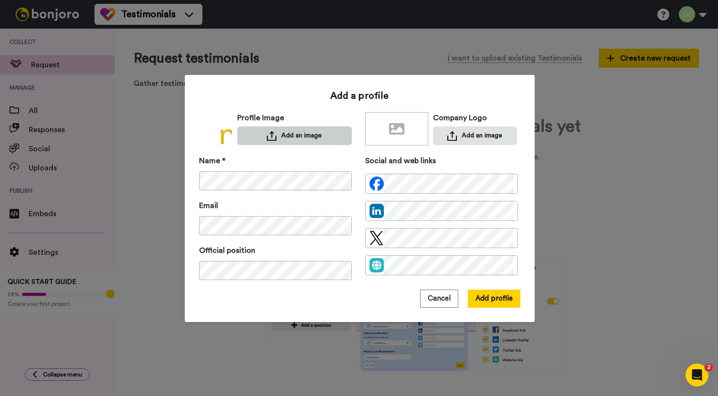
click at [294, 128] on button "Add an image" at bounding box center [294, 136] width 115 height 19
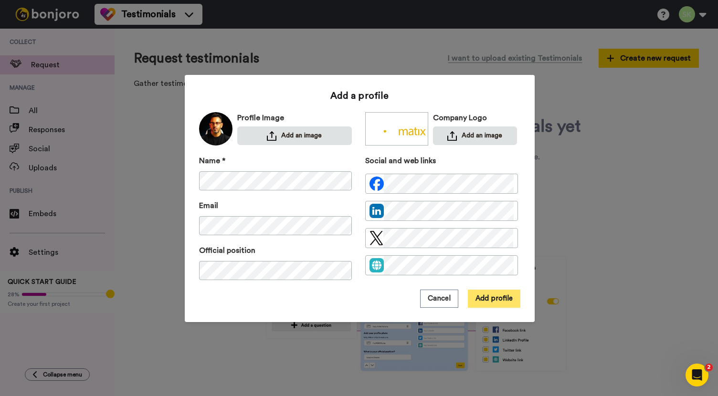
click at [498, 303] on button "Add profile" at bounding box center [494, 299] width 53 height 18
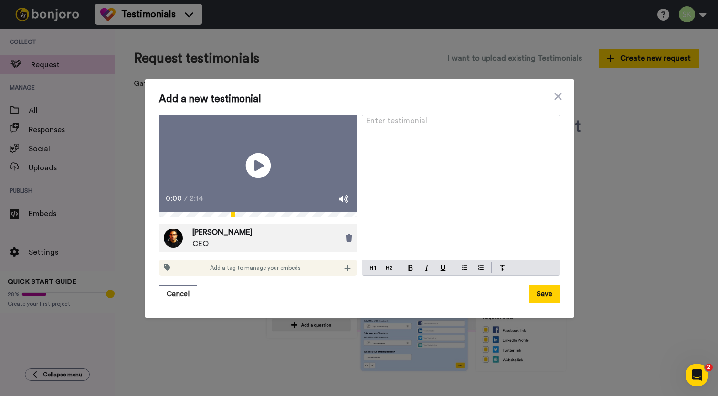
click at [252, 167] on icon "Play/Pause" at bounding box center [257, 165] width 25 height 45
click at [425, 129] on div "Enter testimonial ﻿" at bounding box center [460, 188] width 197 height 146
click at [436, 142] on div "Enter testimonial ﻿" at bounding box center [460, 188] width 197 height 146
click at [186, 194] on video at bounding box center [258, 166] width 198 height 103
click at [415, 152] on div "Enter testimonial ﻿" at bounding box center [460, 188] width 197 height 146
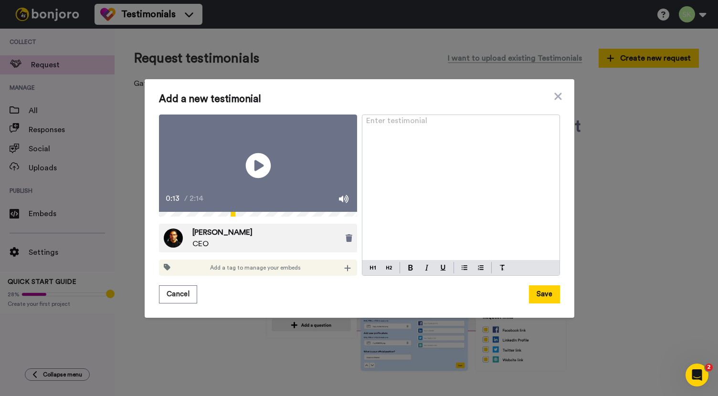
click at [252, 165] on icon "Play/Pause" at bounding box center [257, 165] width 25 height 45
click at [425, 122] on p "Enter testimonial ﻿" at bounding box center [461, 124] width 190 height 11
click at [238, 175] on video at bounding box center [258, 166] width 198 height 103
click at [484, 146] on div at bounding box center [460, 188] width 197 height 146
drag, startPoint x: 489, startPoint y: 134, endPoint x: 329, endPoint y: 102, distance: 163.2
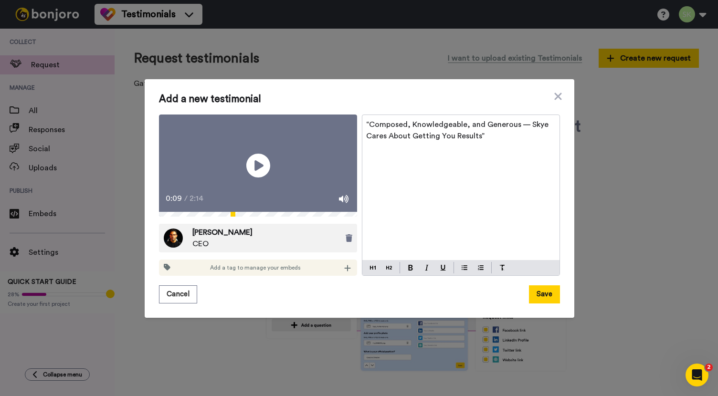
click at [327, 101] on div "Add a new testimonial Play/Pause 0:09 / 2:14 [PERSON_NAME] CEO Add a tag to man…" at bounding box center [359, 199] width 401 height 211
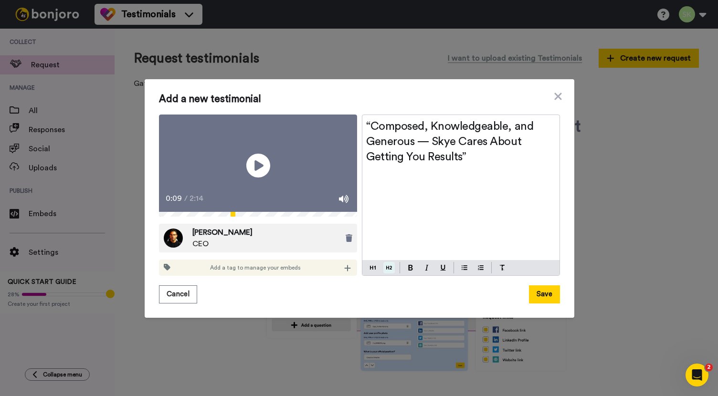
click at [386, 271] on img at bounding box center [389, 268] width 6 height 8
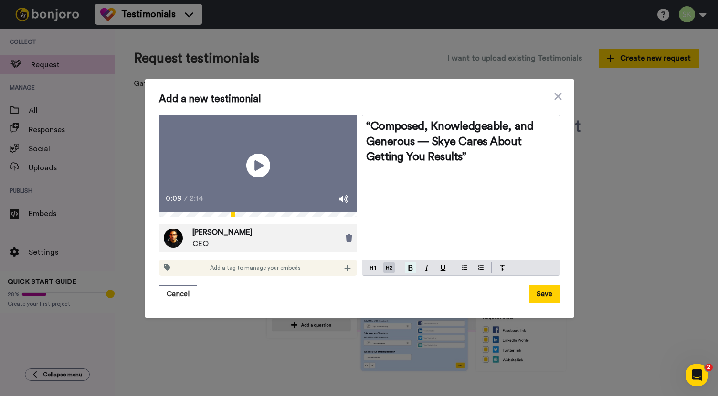
click at [408, 270] on button at bounding box center [410, 267] width 11 height 11
click at [539, 302] on button "Save" at bounding box center [544, 295] width 31 height 18
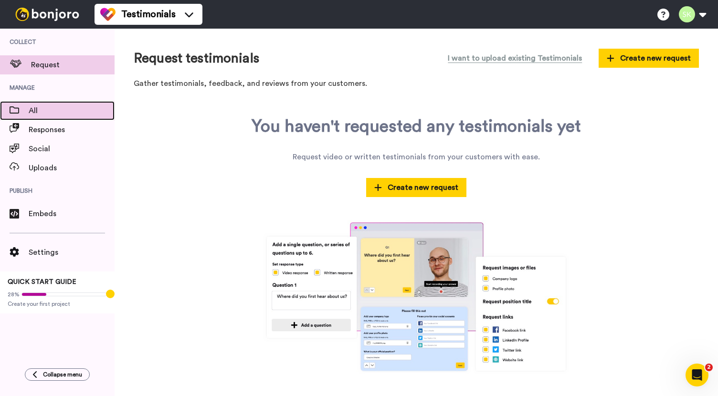
click at [56, 119] on div "All" at bounding box center [57, 110] width 115 height 19
click at [60, 113] on span "All" at bounding box center [72, 110] width 86 height 11
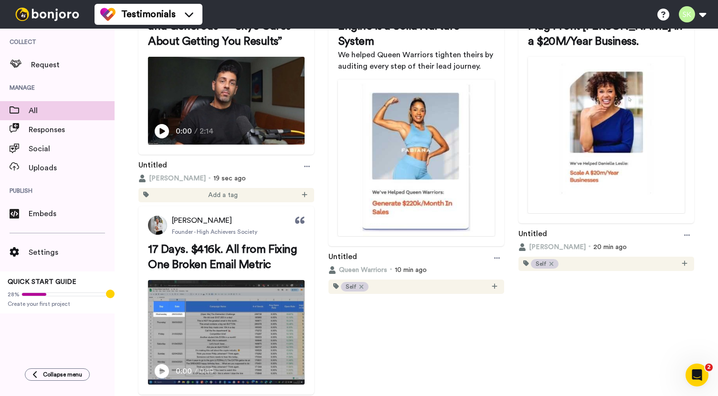
scroll to position [174, 0]
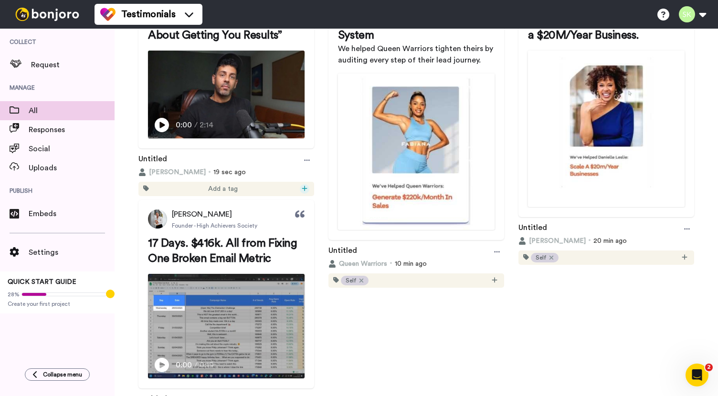
click at [302, 187] on icon at bounding box center [305, 188] width 6 height 7
click at [270, 250] on span "Video" at bounding box center [267, 249] width 15 height 8
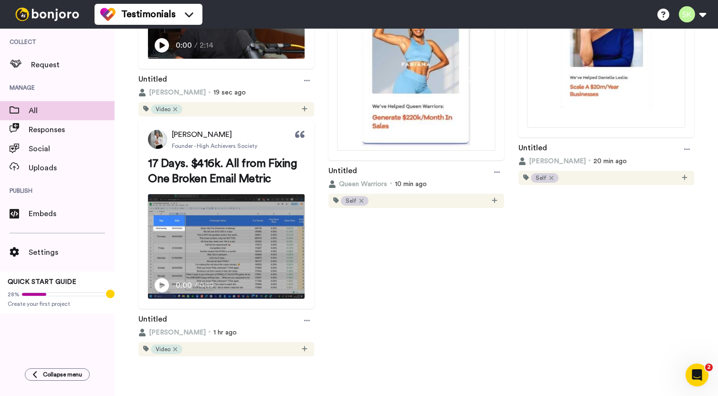
scroll to position [138, 0]
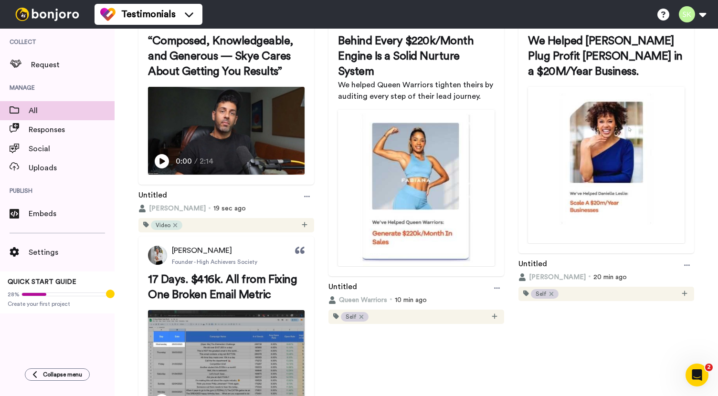
click at [433, 312] on div "Self" at bounding box center [406, 317] width 131 height 10
click at [492, 314] on icon at bounding box center [495, 316] width 6 height 7
click at [473, 298] on span "Create & edit tags" at bounding box center [473, 299] width 48 height 6
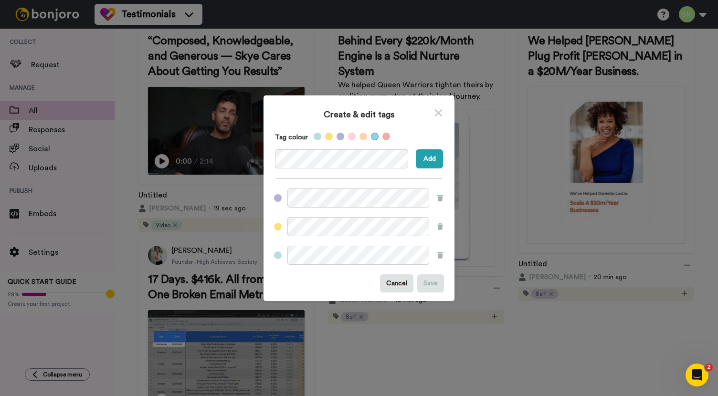
click at [371, 135] on label at bounding box center [375, 137] width 8 height 8
click at [430, 155] on button "Add" at bounding box center [429, 158] width 27 height 19
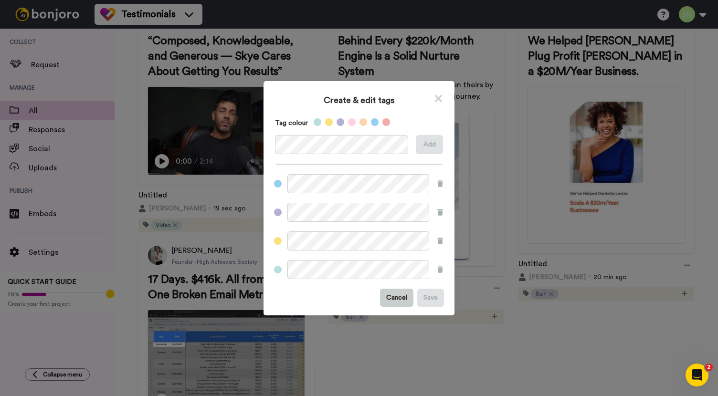
click at [403, 300] on button "Cancel" at bounding box center [396, 298] width 33 height 18
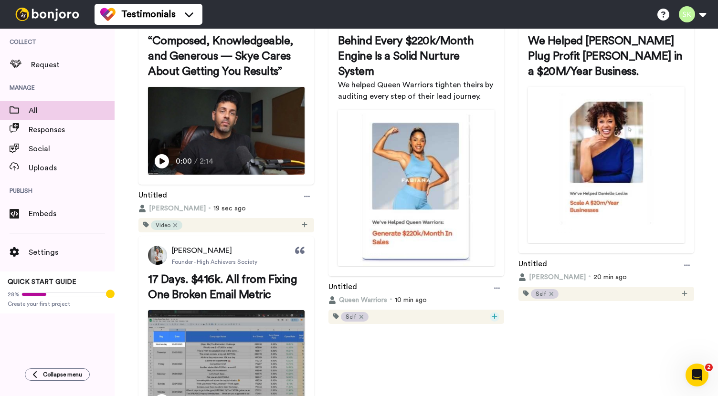
click at [492, 312] on div at bounding box center [495, 317] width 10 height 10
click at [472, 256] on div "Self Image Case Study Video" at bounding box center [473, 263] width 61 height 53
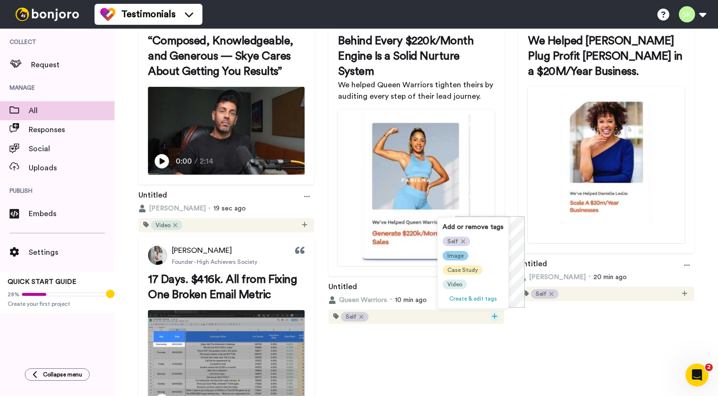
click at [450, 254] on span "Image" at bounding box center [455, 256] width 16 height 8
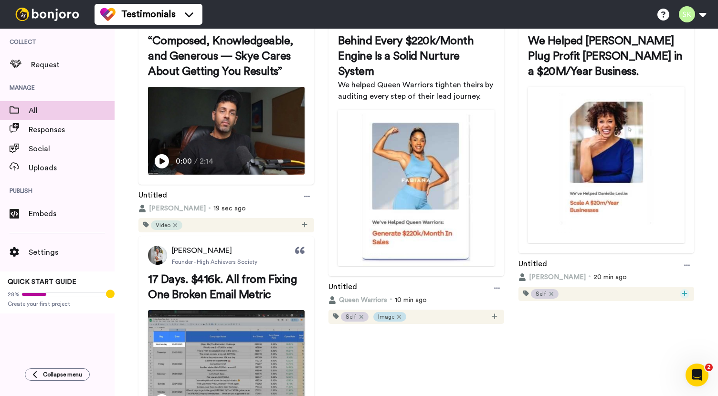
click at [680, 289] on div at bounding box center [685, 294] width 10 height 10
click at [651, 337] on span "Image" at bounding box center [643, 338] width 16 height 8
click at [526, 340] on div "[PERSON_NAME] CEO “Composed, Knowledgeable, and Generous — Skye Cares About Get…" at bounding box center [416, 239] width 565 height 482
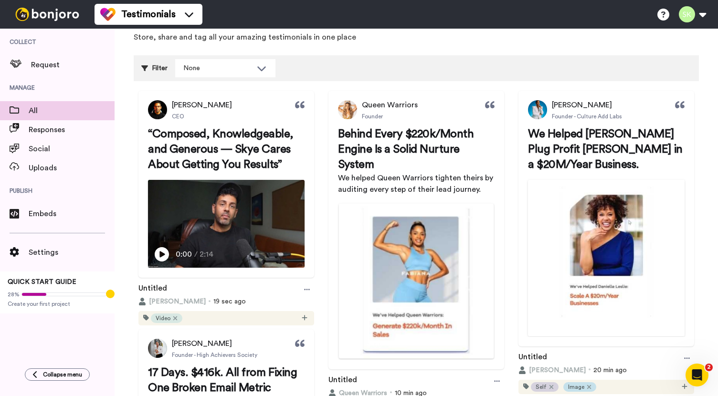
scroll to position [154, 0]
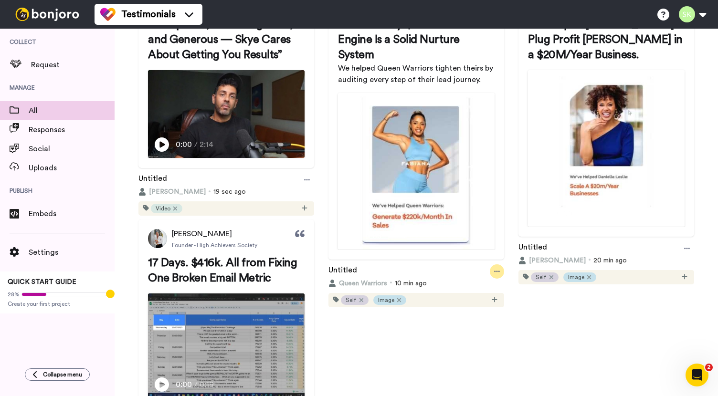
click at [492, 273] on div at bounding box center [497, 272] width 14 height 14
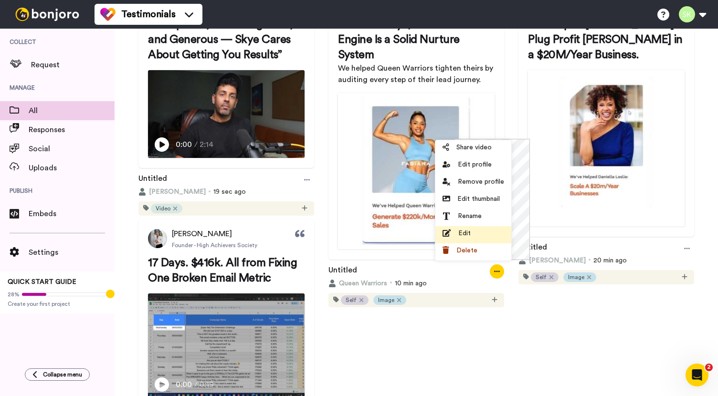
click at [478, 234] on div "Edit" at bounding box center [474, 234] width 62 height 10
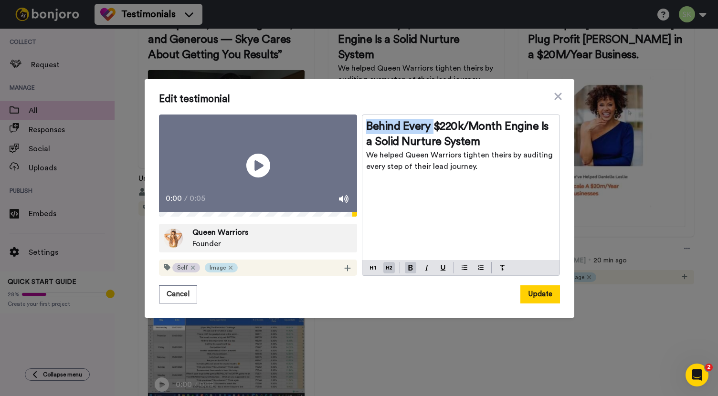
drag, startPoint x: 429, startPoint y: 113, endPoint x: 347, endPoint y: 113, distance: 82.1
click at [347, 115] on div "Play/Pause 0:00 / 0:05 Queen Warriors Founder Self Image Behind Every $220k/Mon…" at bounding box center [359, 196] width 401 height 162
click at [494, 151] on span "We helped Queen Warriors tighten theirs by auditing every step of their lead jo…" at bounding box center [460, 160] width 189 height 19
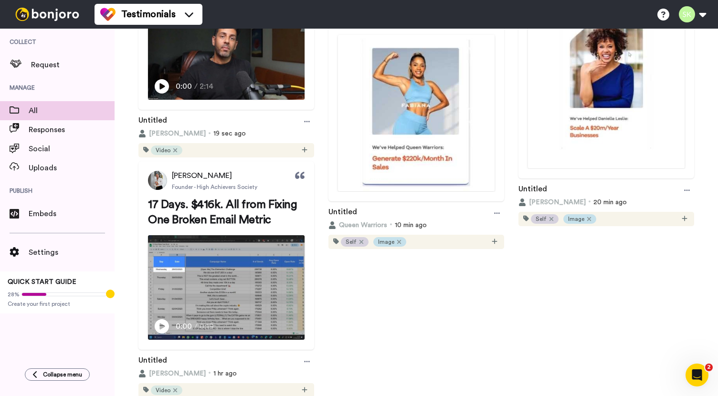
scroll to position [49, 0]
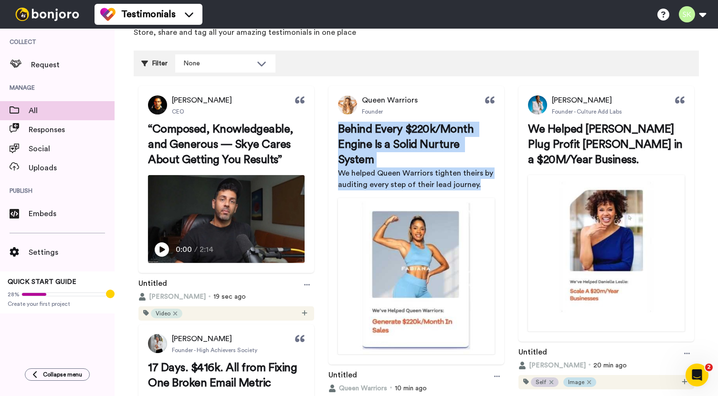
drag, startPoint x: 341, startPoint y: 131, endPoint x: 479, endPoint y: 180, distance: 146.6
click at [479, 180] on div "Behind Every $220k/Month Engine Is a Solid Nurture System We helped Queen Warri…" at bounding box center [416, 156] width 157 height 69
click at [479, 180] on p "We helped Queen Warriors tighten theirs by auditing every step of their lead jo…" at bounding box center [416, 179] width 157 height 23
drag, startPoint x: 482, startPoint y: 185, endPoint x: 335, endPoint y: 125, distance: 158.6
click at [338, 125] on div "Behind Every $220k/Month Engine Is a Solid Nurture System We helped Queen Warri…" at bounding box center [416, 156] width 157 height 69
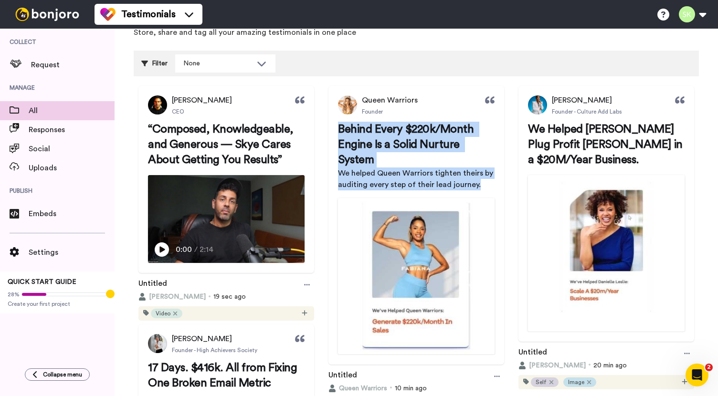
copy div "Behind Every $220k/Month Engine Is a Solid Nurture System We helped Queen Warri…"
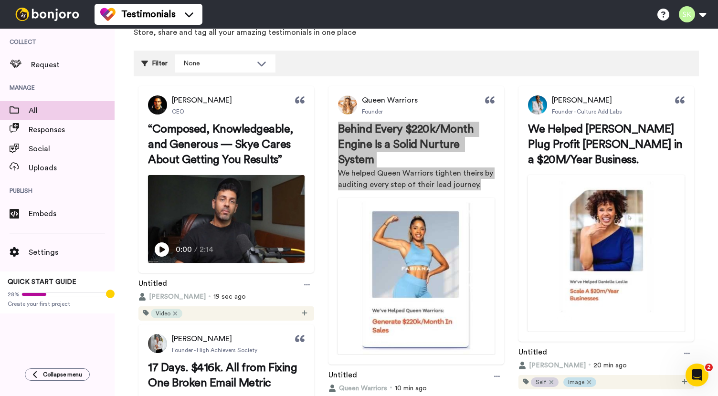
scroll to position [169, 0]
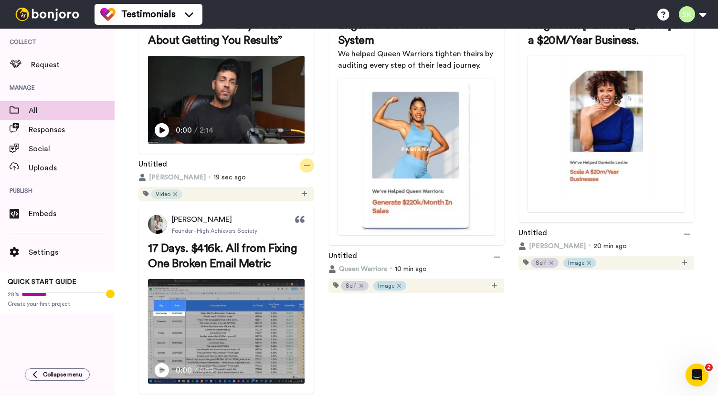
click at [307, 165] on icon at bounding box center [307, 165] width 6 height 1
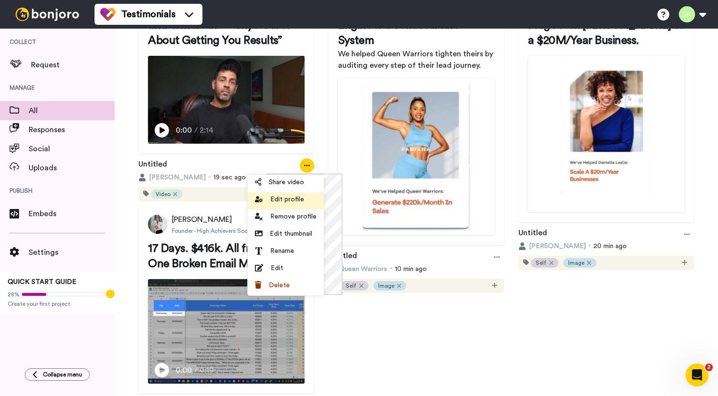
click at [286, 198] on span "Edit profile" at bounding box center [287, 200] width 34 height 10
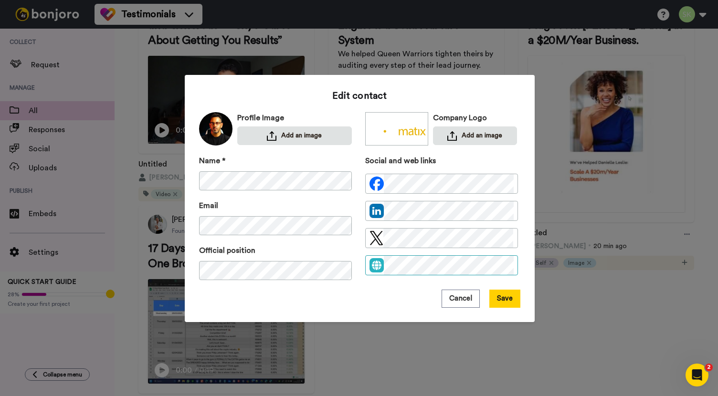
click at [514, 268] on div "Name * Email Official position Social and web links" at bounding box center [359, 222] width 321 height 135
click at [501, 300] on button "Save" at bounding box center [504, 299] width 31 height 18
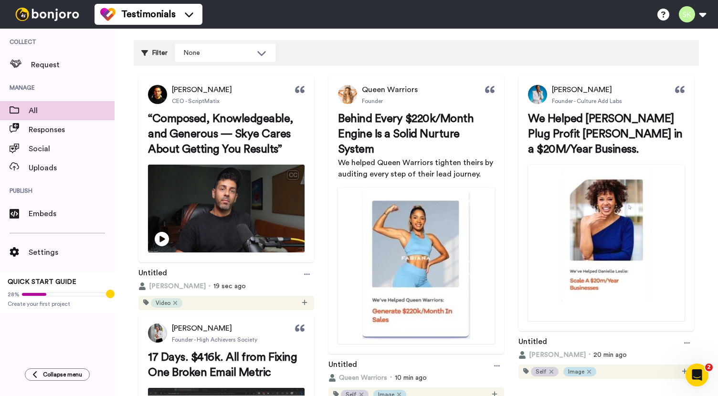
scroll to position [112, 0]
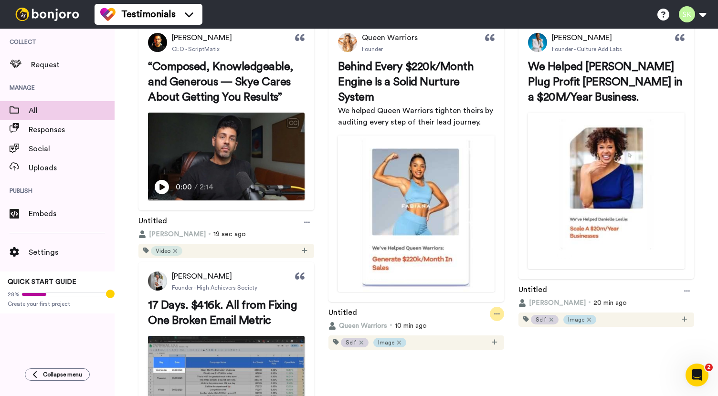
click at [490, 307] on div at bounding box center [497, 314] width 14 height 14
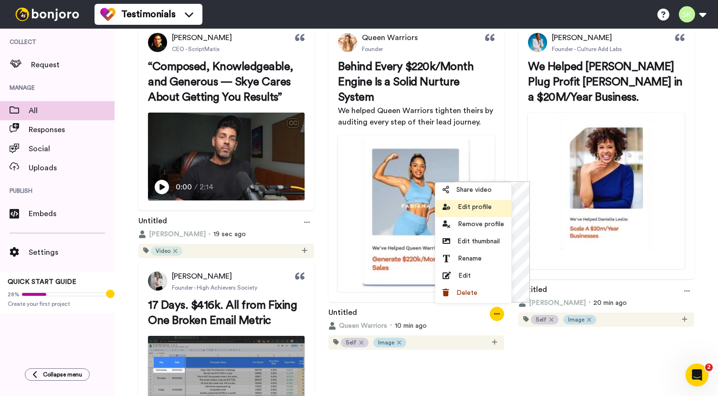
click at [482, 208] on span "Edit profile" at bounding box center [475, 207] width 34 height 10
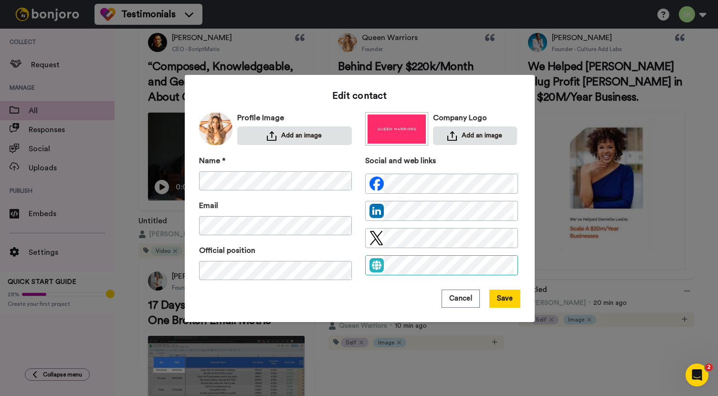
scroll to position [0, 71]
click at [547, 266] on div "Edit contact Profile Image Add an image Company Logo Add an image Name * Email …" at bounding box center [359, 198] width 718 height 396
click at [516, 292] on button "Save" at bounding box center [504, 299] width 31 height 18
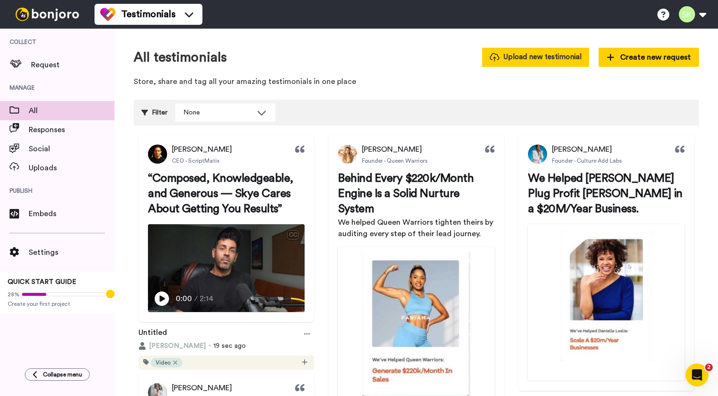
click at [540, 55] on button "Upload new testimonial" at bounding box center [535, 57] width 107 height 19
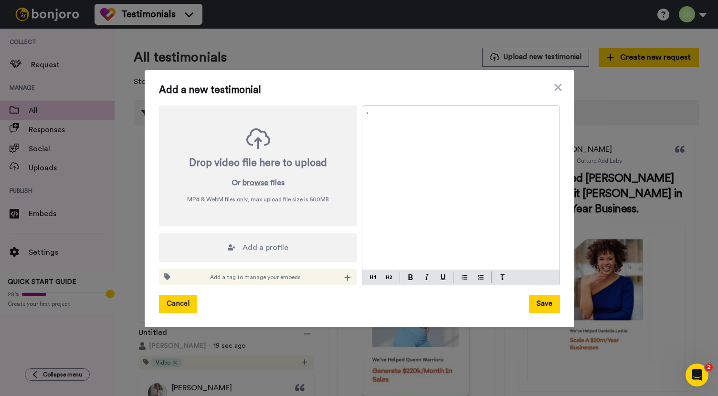
click at [171, 299] on button "Cancel" at bounding box center [178, 304] width 38 height 18
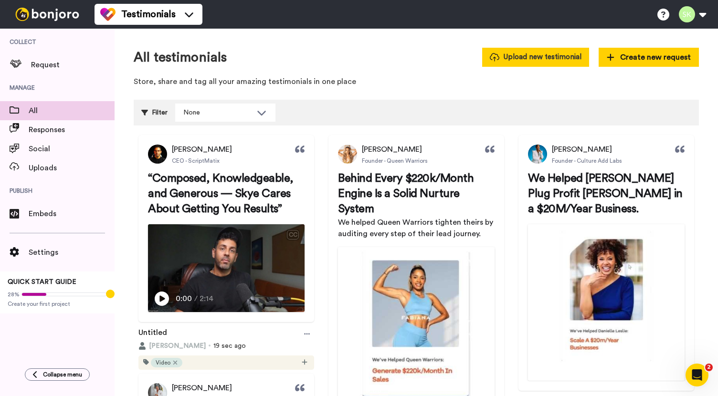
click at [546, 61] on button "Upload new testimonial" at bounding box center [535, 57] width 107 height 19
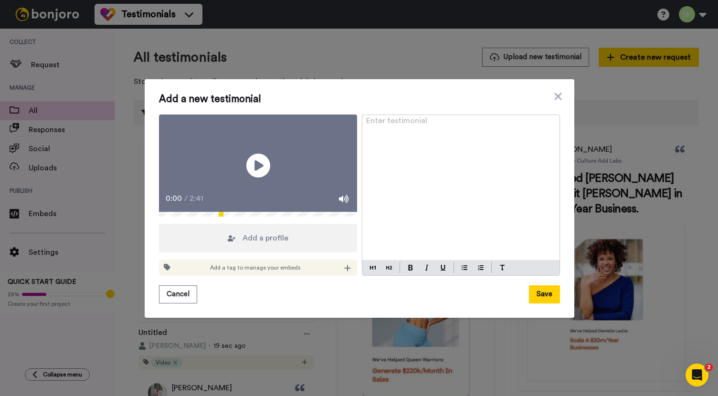
click at [440, 214] on div "Enter testimonial ﻿" at bounding box center [460, 188] width 197 height 146
click at [339, 275] on div "Add a tag to manage your embeds" at bounding box center [258, 268] width 198 height 16
click at [345, 272] on icon at bounding box center [347, 269] width 7 height 8
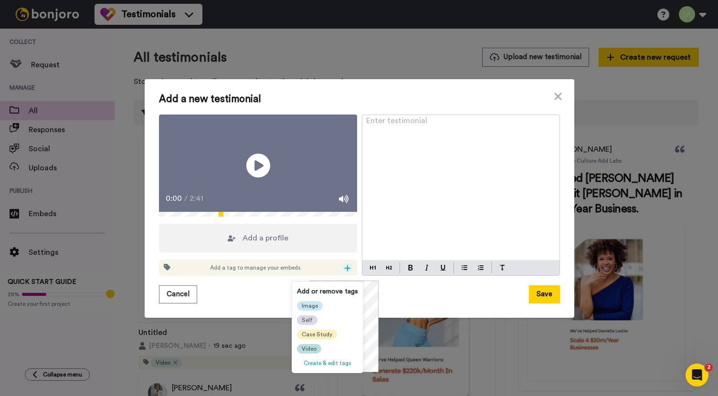
click at [309, 348] on span "Video" at bounding box center [309, 349] width 15 height 8
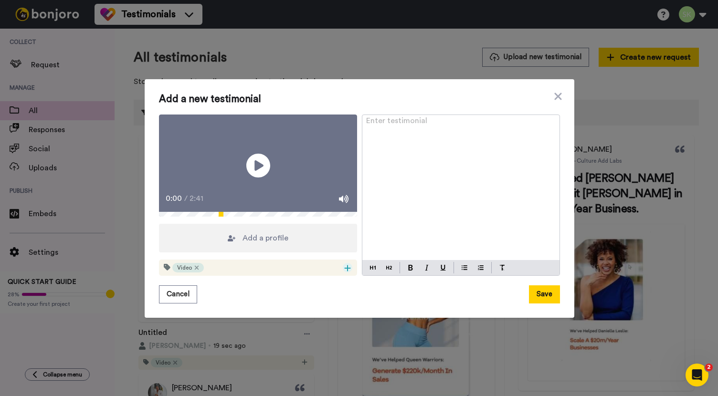
click at [343, 270] on div at bounding box center [348, 268] width 10 height 10
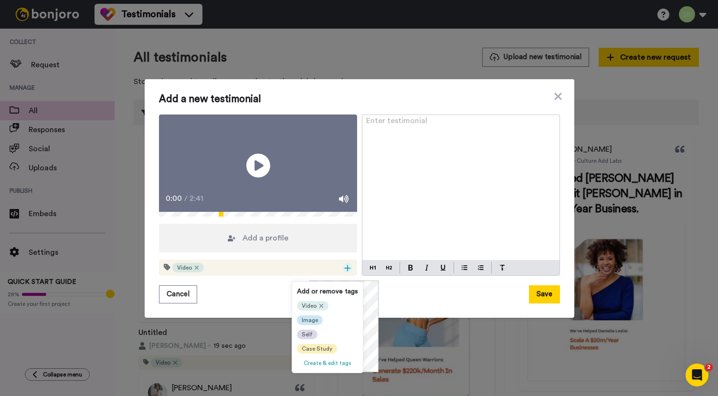
click at [237, 285] on div "Add a new testimonial Play/Pause 0:00 / 2:41 Add a profile Video Enter testimon…" at bounding box center [359, 199] width 401 height 211
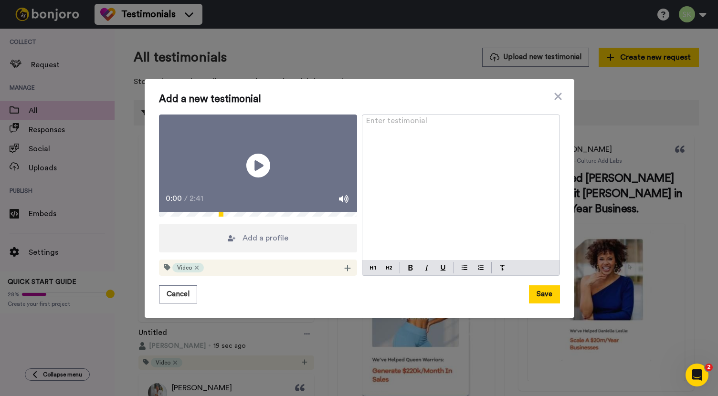
click at [265, 244] on span "Add a profile" at bounding box center [266, 238] width 46 height 11
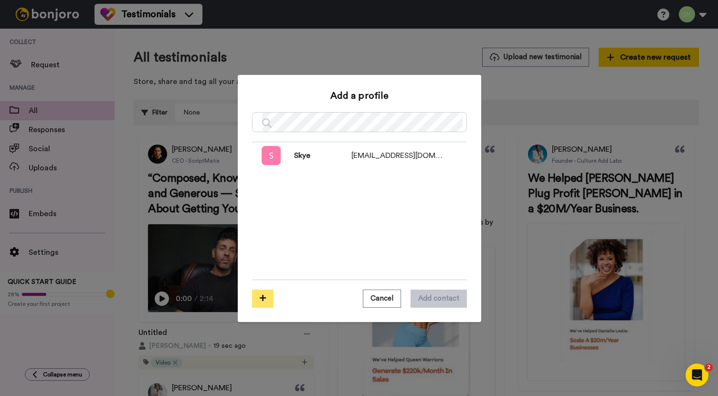
click at [260, 298] on icon at bounding box center [263, 298] width 6 height 7
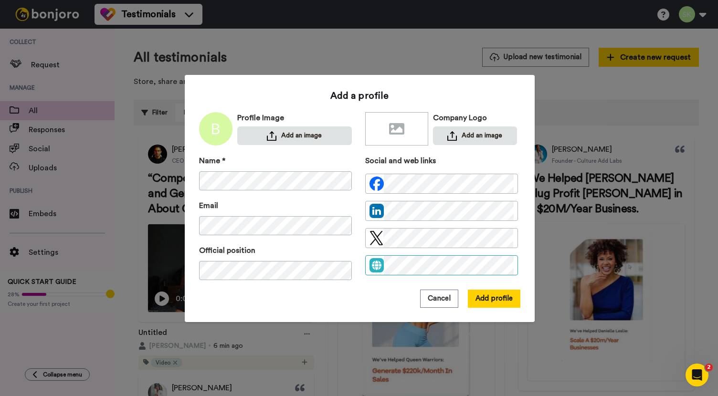
scroll to position [0, 3]
click at [522, 265] on div "Add a profile Profile Image Add an image Company Logo Add an image Name * Email…" at bounding box center [360, 198] width 350 height 247
click at [267, 129] on button "Add an image" at bounding box center [294, 136] width 115 height 19
click at [458, 133] on button "Add an image" at bounding box center [475, 136] width 84 height 19
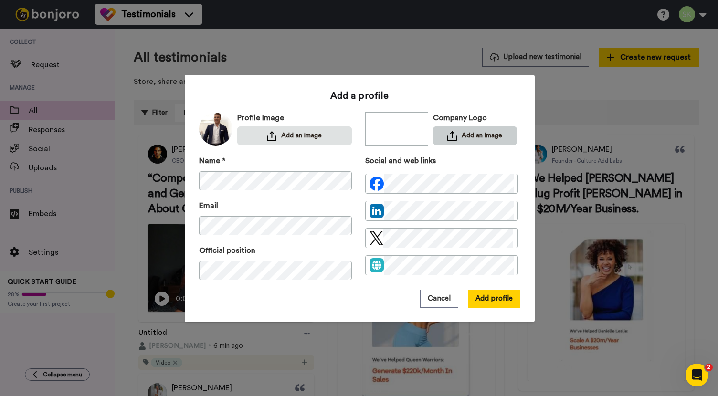
click at [469, 133] on button "Add an image" at bounding box center [475, 136] width 84 height 19
click at [510, 298] on button "Add profile" at bounding box center [494, 299] width 53 height 18
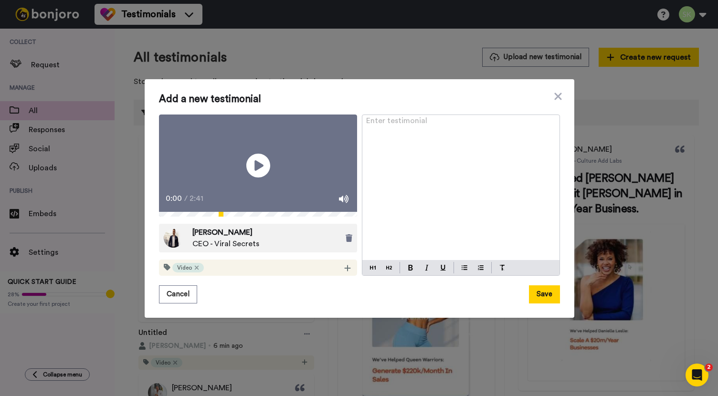
click at [447, 187] on div "Enter testimonial ﻿" at bounding box center [460, 188] width 197 height 146
click at [546, 298] on button "Save" at bounding box center [544, 295] width 31 height 18
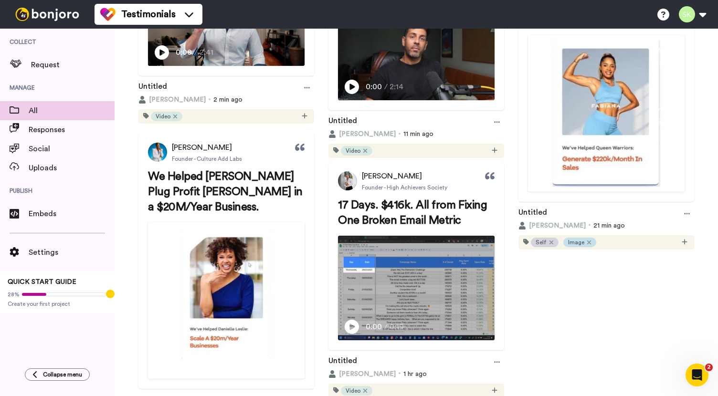
scroll to position [282, 0]
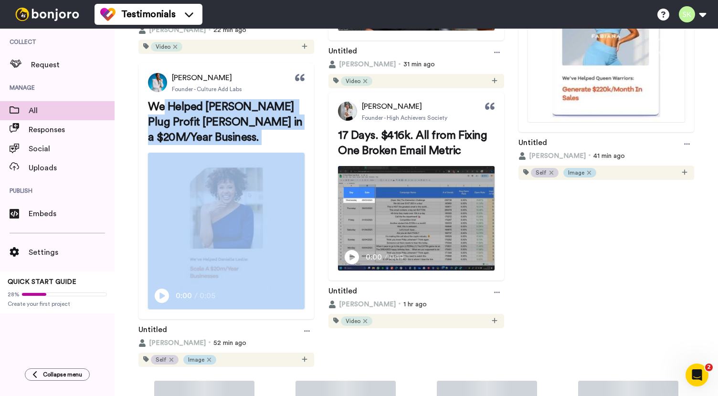
drag, startPoint x: 164, startPoint y: 106, endPoint x: 237, endPoint y: 148, distance: 84.5
click at [238, 149] on div "We Helped [PERSON_NAME] Plug Profit [PERSON_NAME] in a $20M/Year Business. Play…" at bounding box center [226, 204] width 176 height 211
click at [262, 138] on h2 "We Helped [PERSON_NAME] Plug Profit [PERSON_NAME] in a $20M/Year Business." at bounding box center [226, 122] width 157 height 46
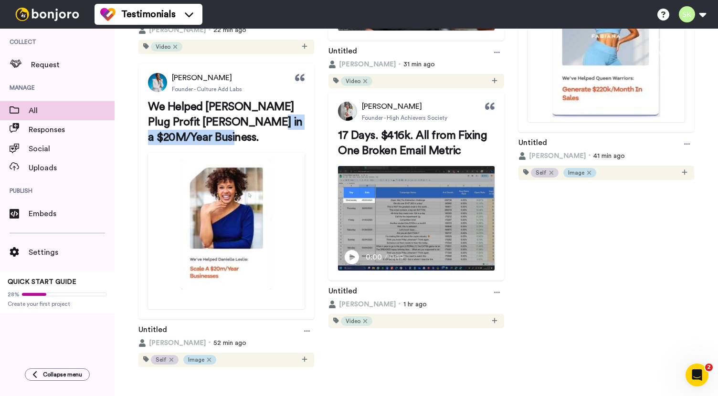
drag, startPoint x: 226, startPoint y: 123, endPoint x: 265, endPoint y: 133, distance: 39.5
click at [265, 133] on h2 "We Helped [PERSON_NAME] Plug Profit [PERSON_NAME] in a $20M/Year Business." at bounding box center [226, 122] width 157 height 46
click at [249, 128] on span "We Helped [PERSON_NAME] Plug Profit [PERSON_NAME] in a $20M/Year Business." at bounding box center [226, 122] width 157 height 42
drag, startPoint x: 284, startPoint y: 109, endPoint x: 202, endPoint y: 123, distance: 83.4
click at [202, 123] on span "We Helped [PERSON_NAME] Plug Profit [PERSON_NAME] in a $20M/Year Business." at bounding box center [226, 122] width 157 height 42
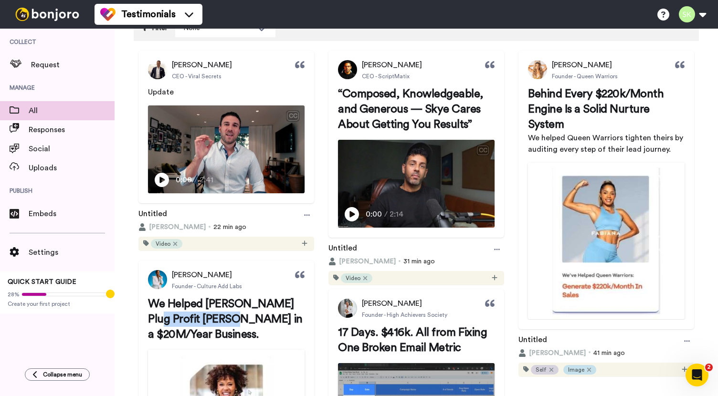
scroll to position [15, 0]
